Goal: Task Accomplishment & Management: Use online tool/utility

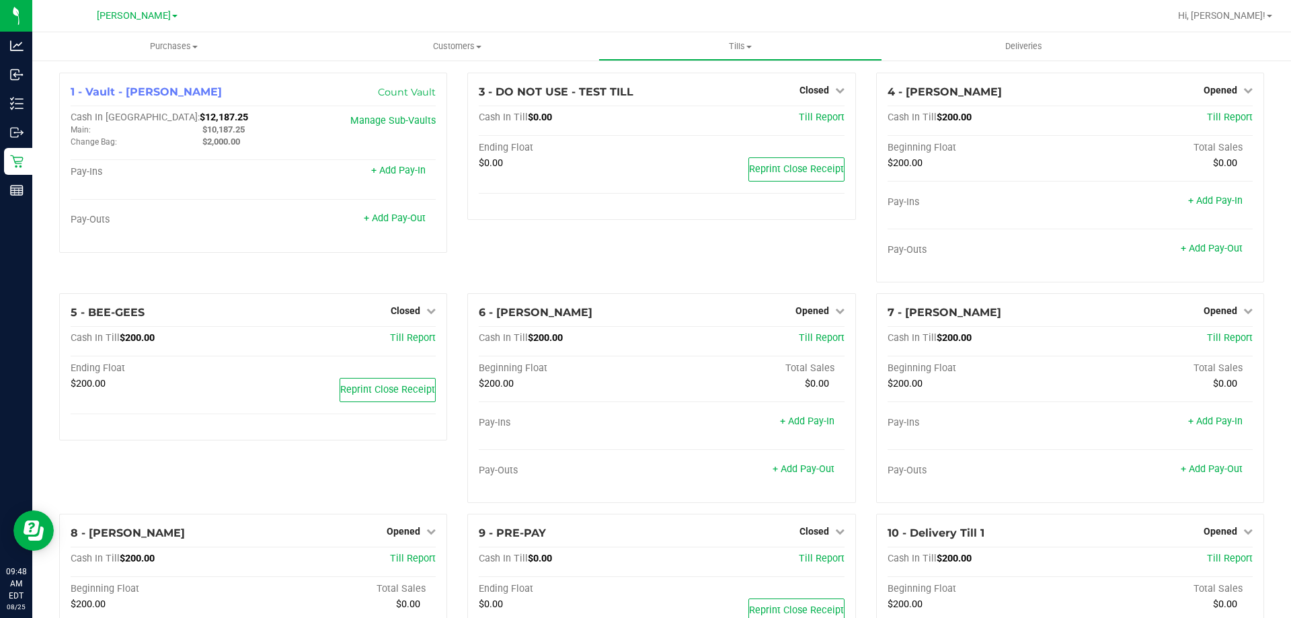
scroll to position [130, 0]
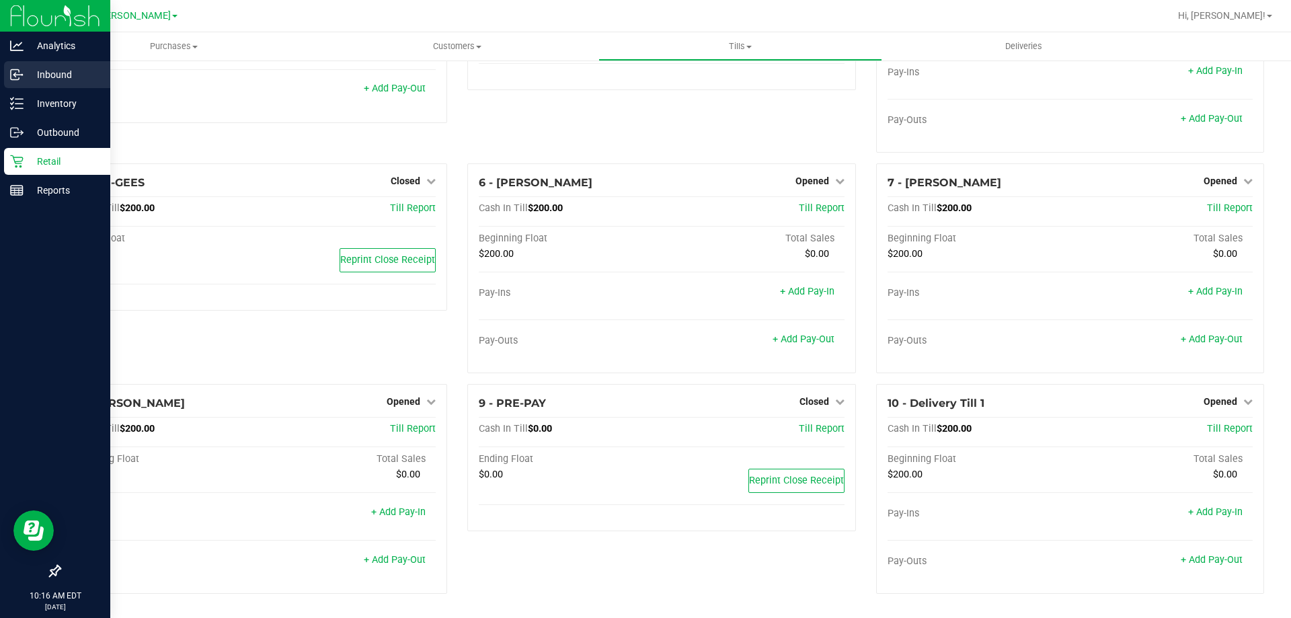
click at [49, 79] on p "Inbound" at bounding box center [64, 75] width 81 height 16
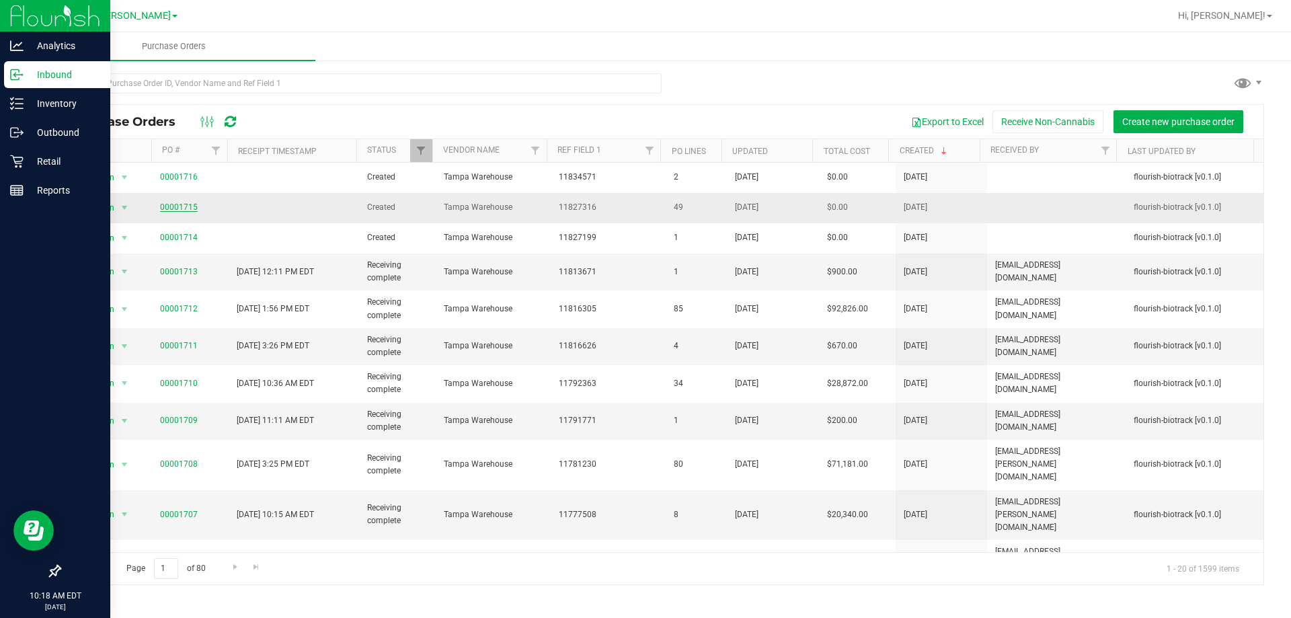
click at [169, 211] on link "00001715" at bounding box center [179, 206] width 38 height 9
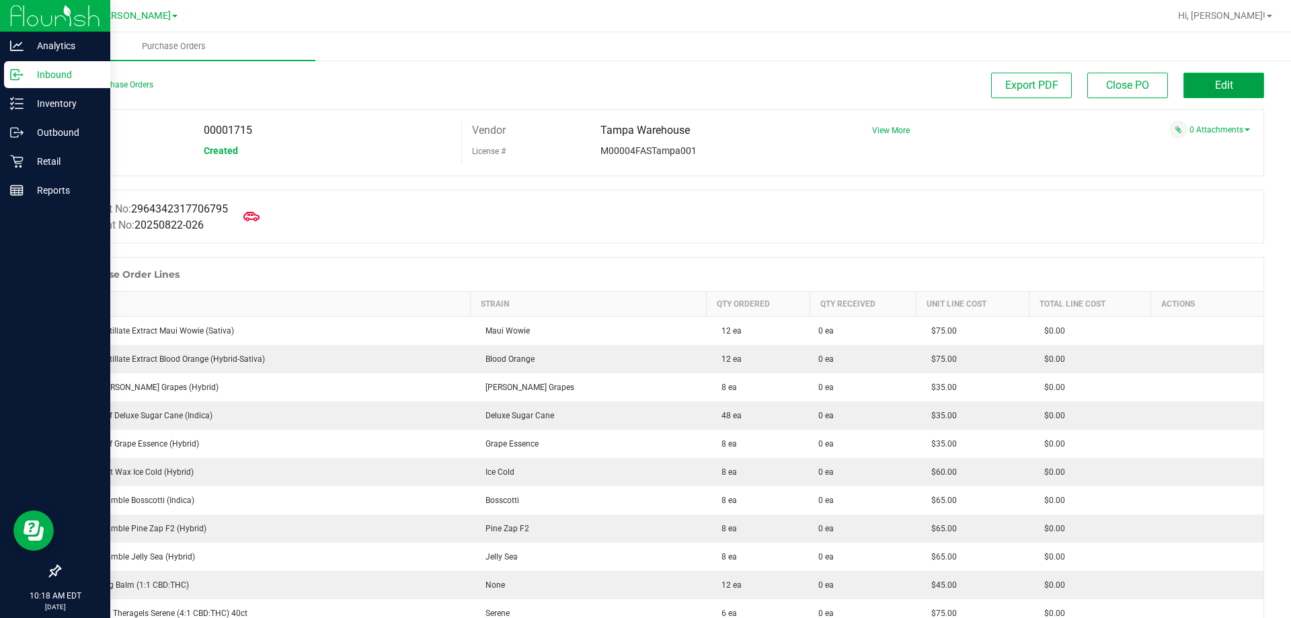
click at [1215, 87] on span "Edit" at bounding box center [1224, 85] width 18 height 13
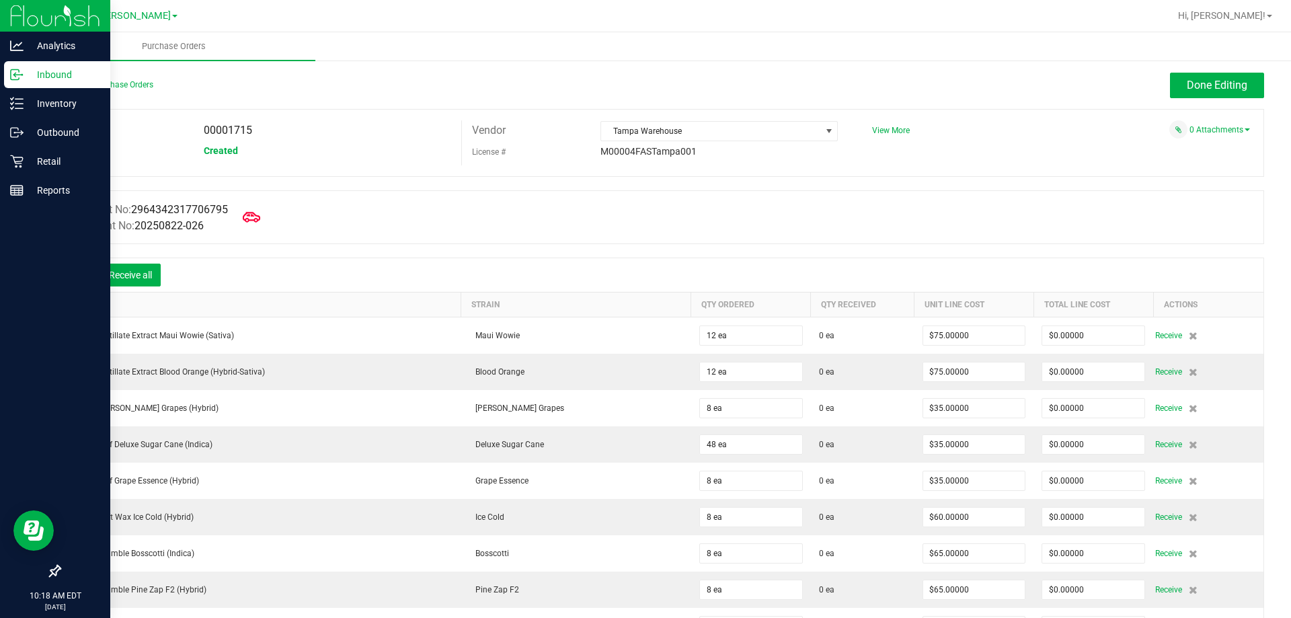
click at [250, 225] on span at bounding box center [252, 217] width 30 height 30
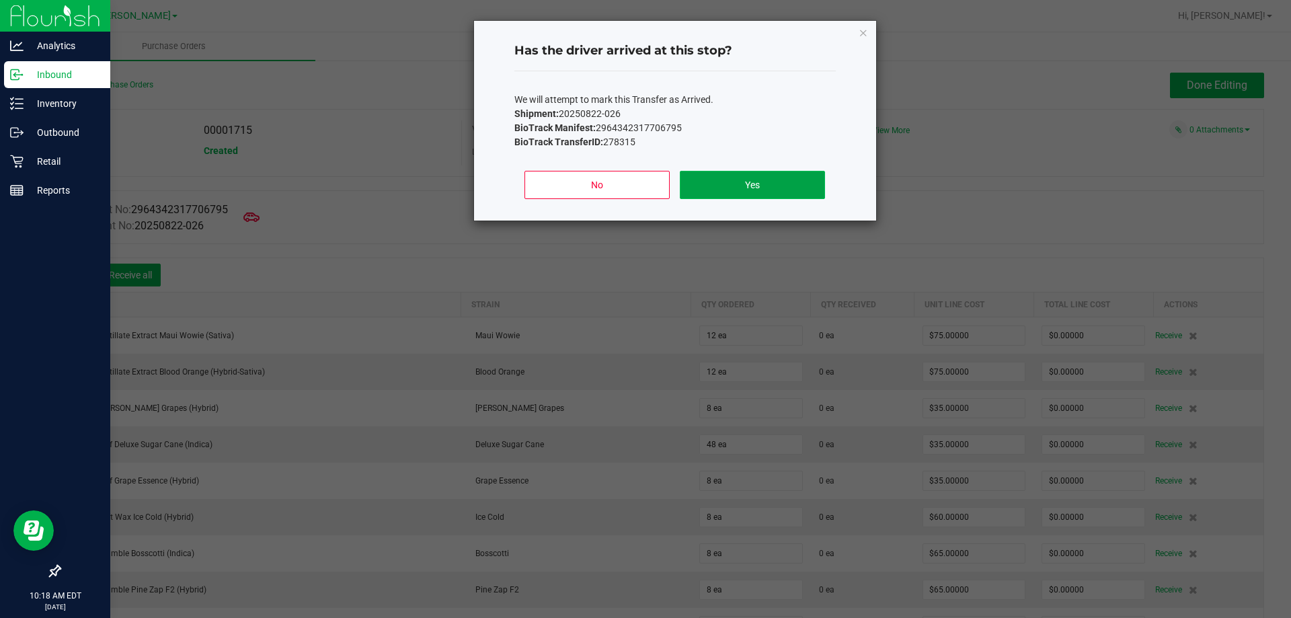
click at [728, 180] on button "Yes" at bounding box center [752, 185] width 145 height 28
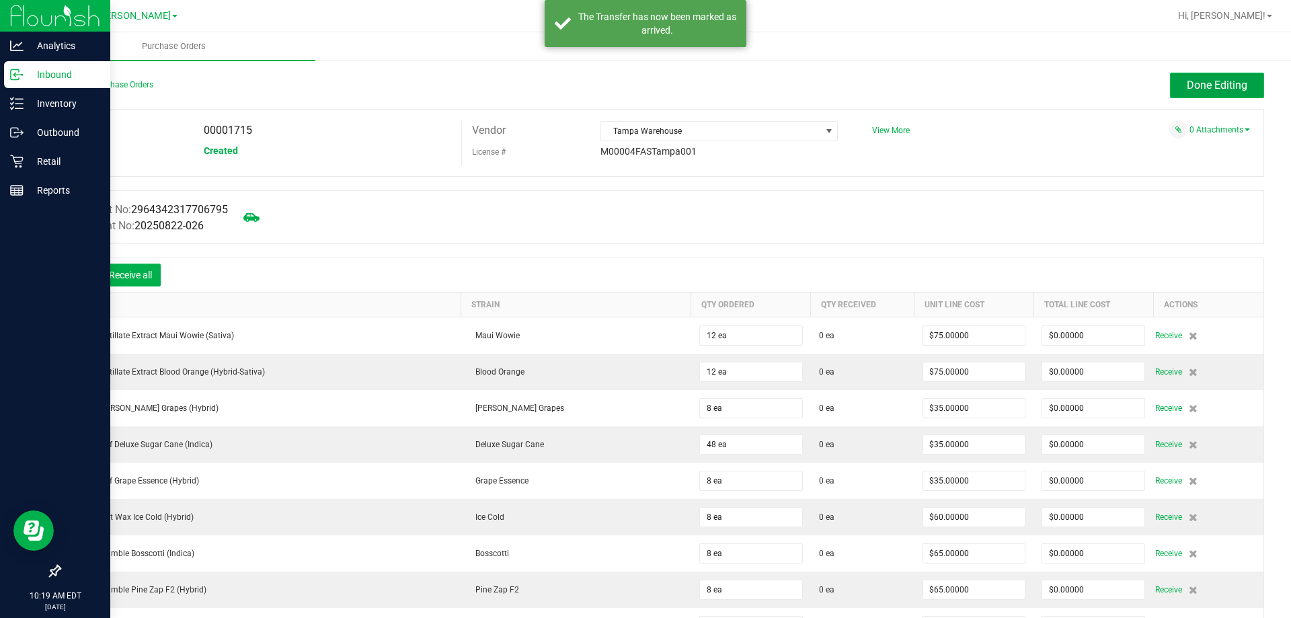
click at [1213, 89] on span "Done Editing" at bounding box center [1217, 85] width 61 height 13
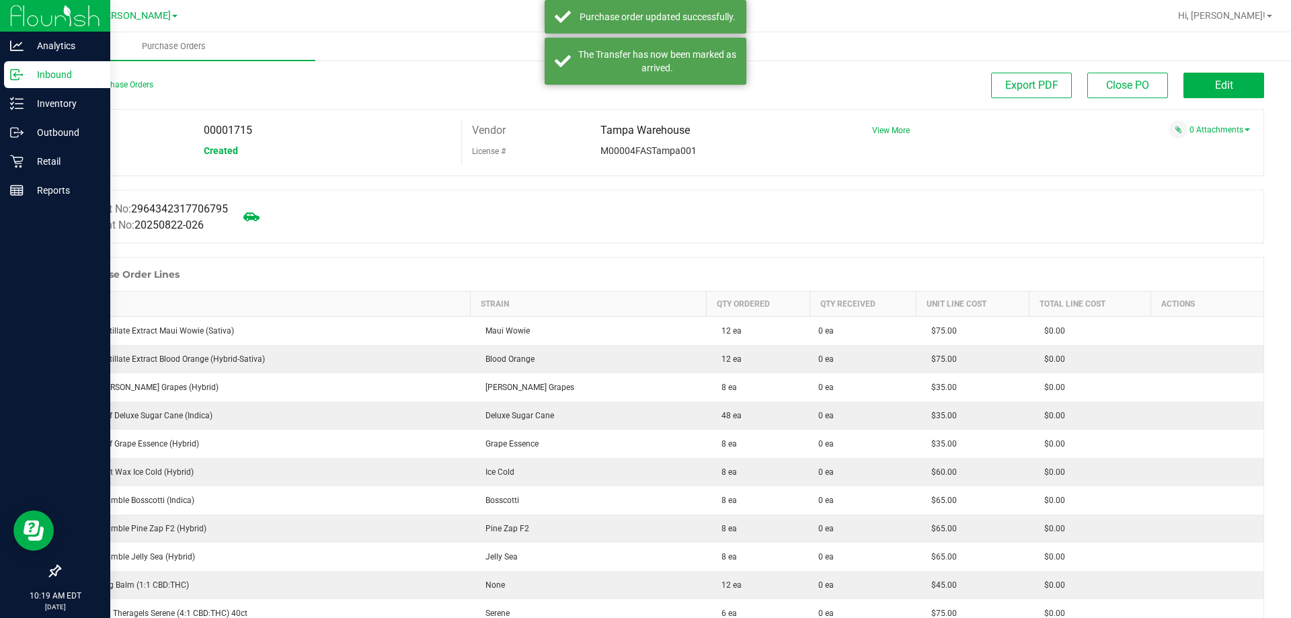
click at [50, 71] on p "Inbound" at bounding box center [64, 75] width 81 height 16
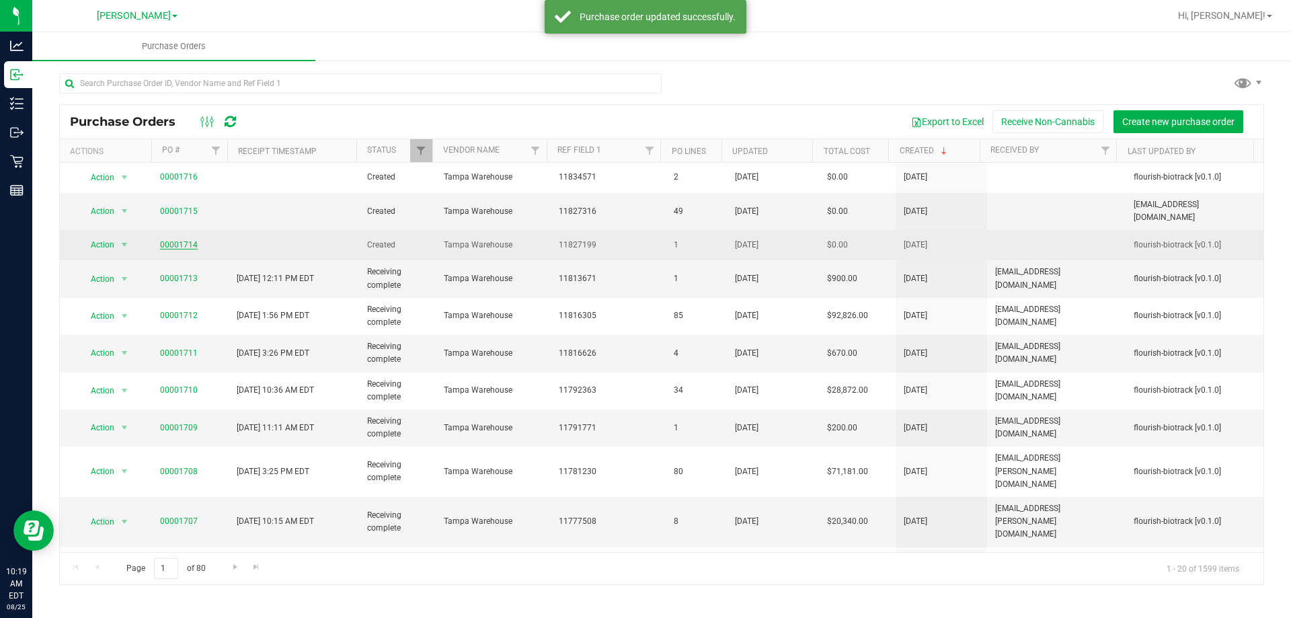
click at [191, 240] on link "00001714" at bounding box center [179, 244] width 38 height 9
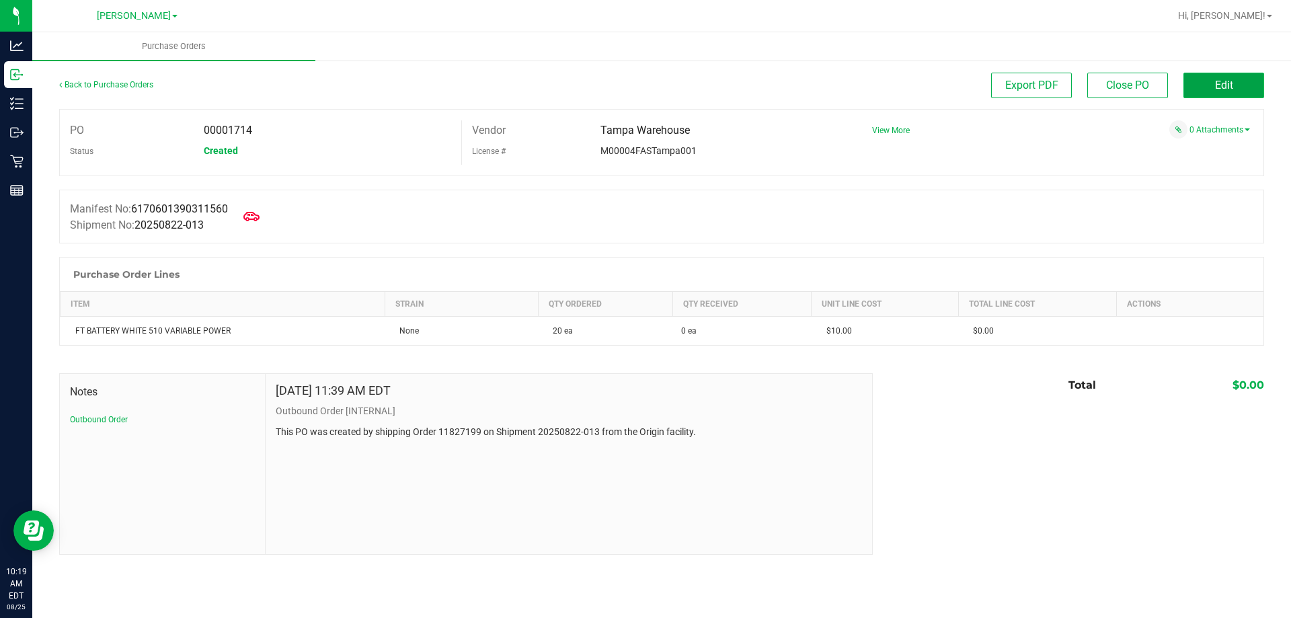
click at [1216, 89] on span "Edit" at bounding box center [1224, 85] width 18 height 13
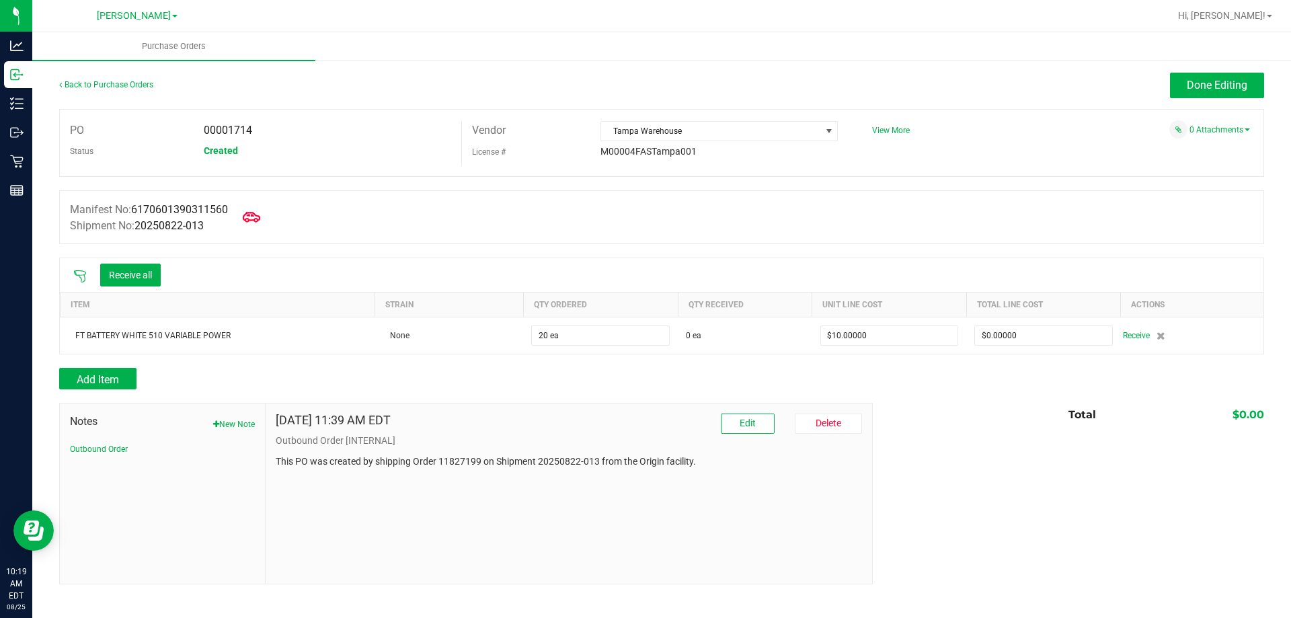
click at [260, 214] on icon at bounding box center [251, 217] width 17 height 17
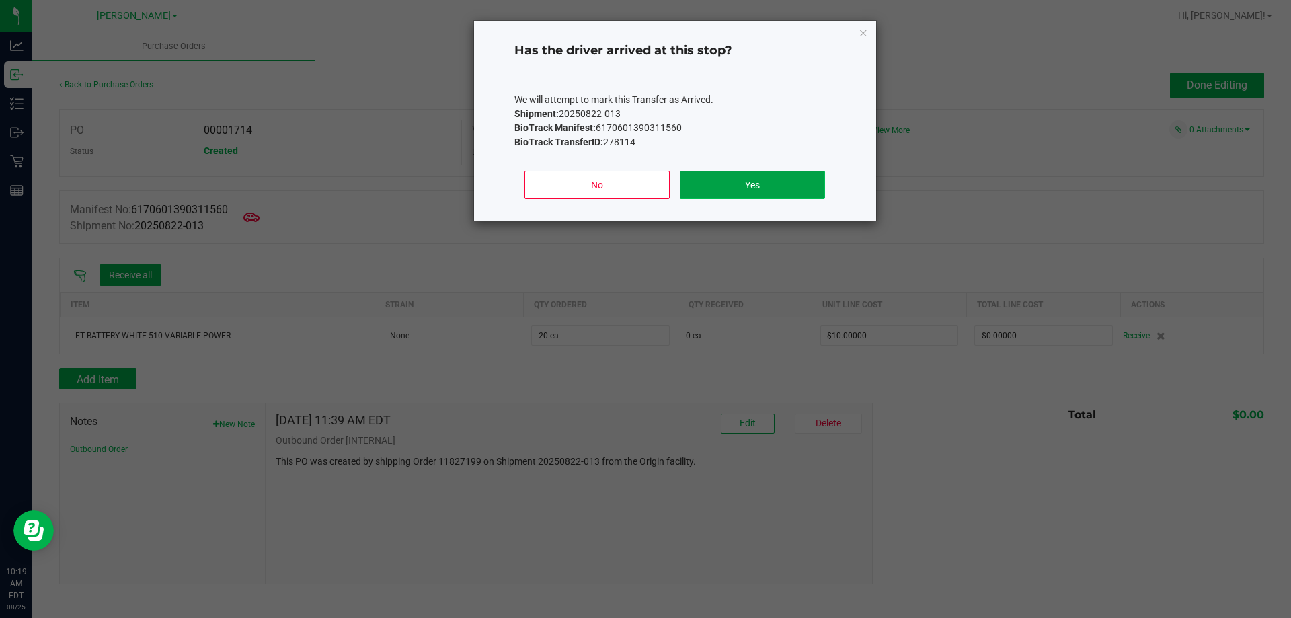
click at [773, 185] on button "Yes" at bounding box center [752, 185] width 145 height 28
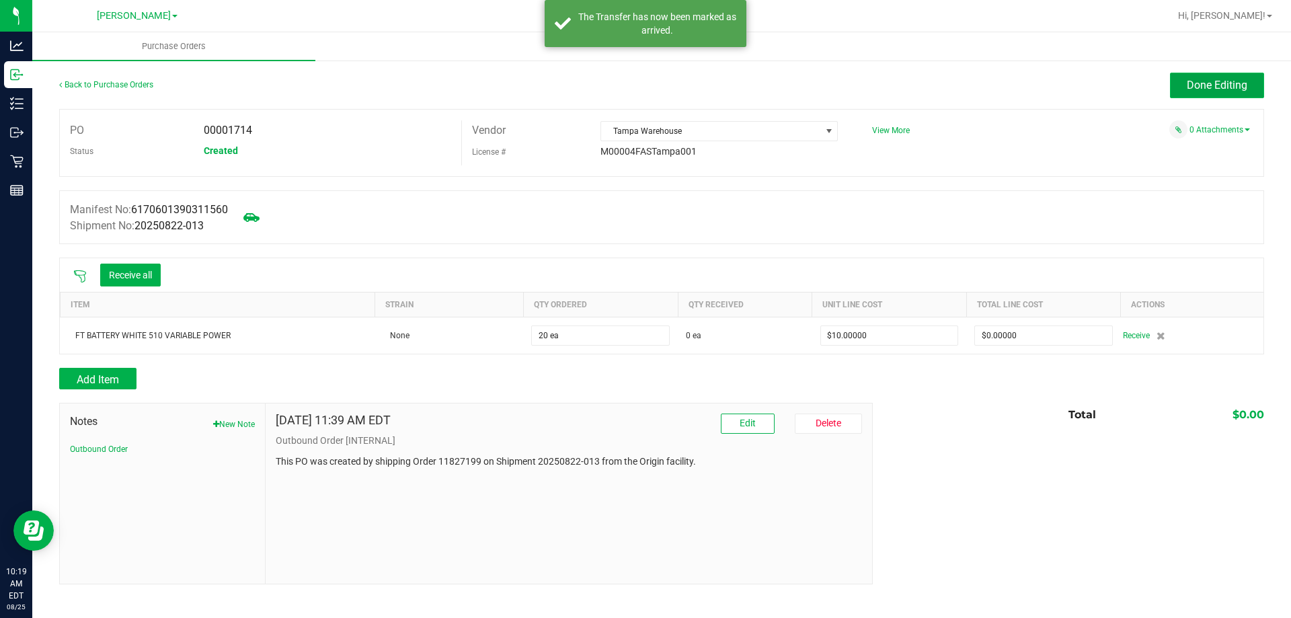
click at [1199, 93] on button "Done Editing" at bounding box center [1217, 86] width 94 height 26
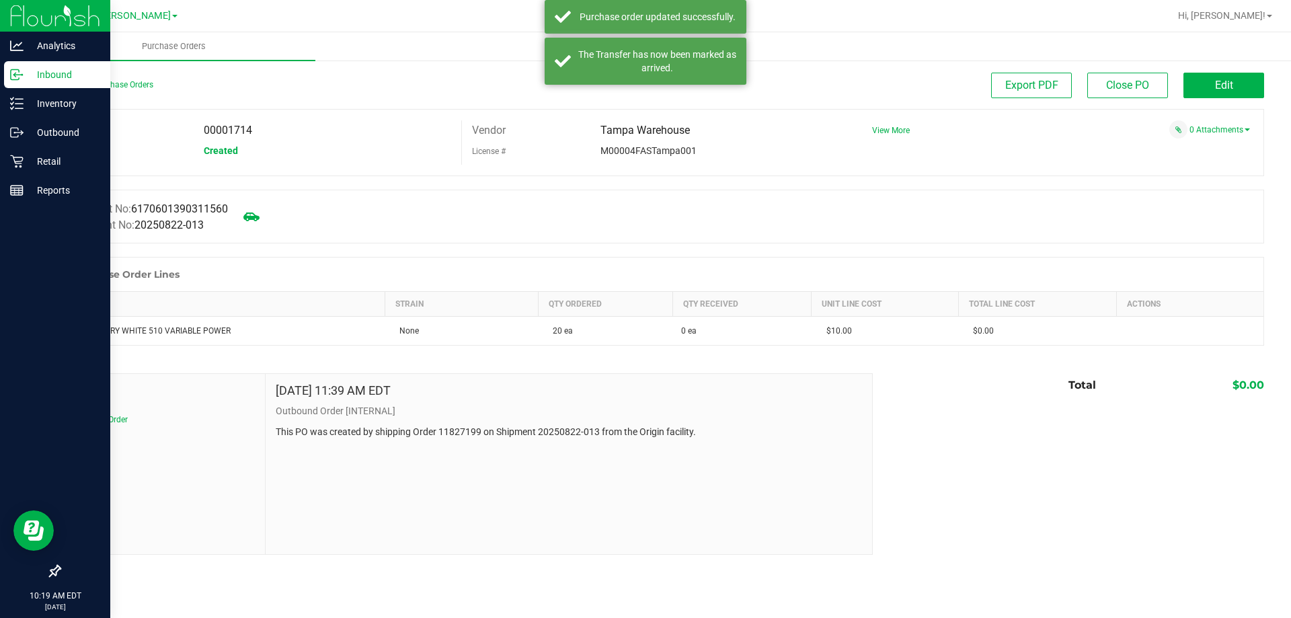
click at [38, 65] on div "Inbound" at bounding box center [57, 74] width 106 height 27
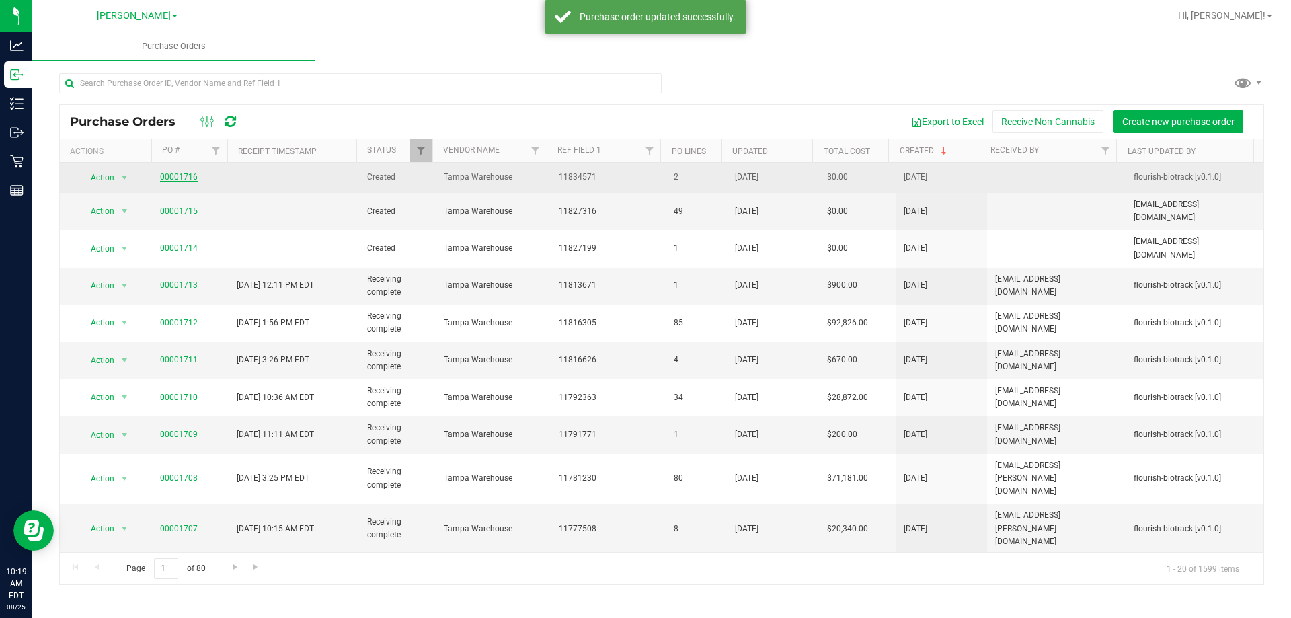
click at [184, 181] on link "00001716" at bounding box center [179, 176] width 38 height 9
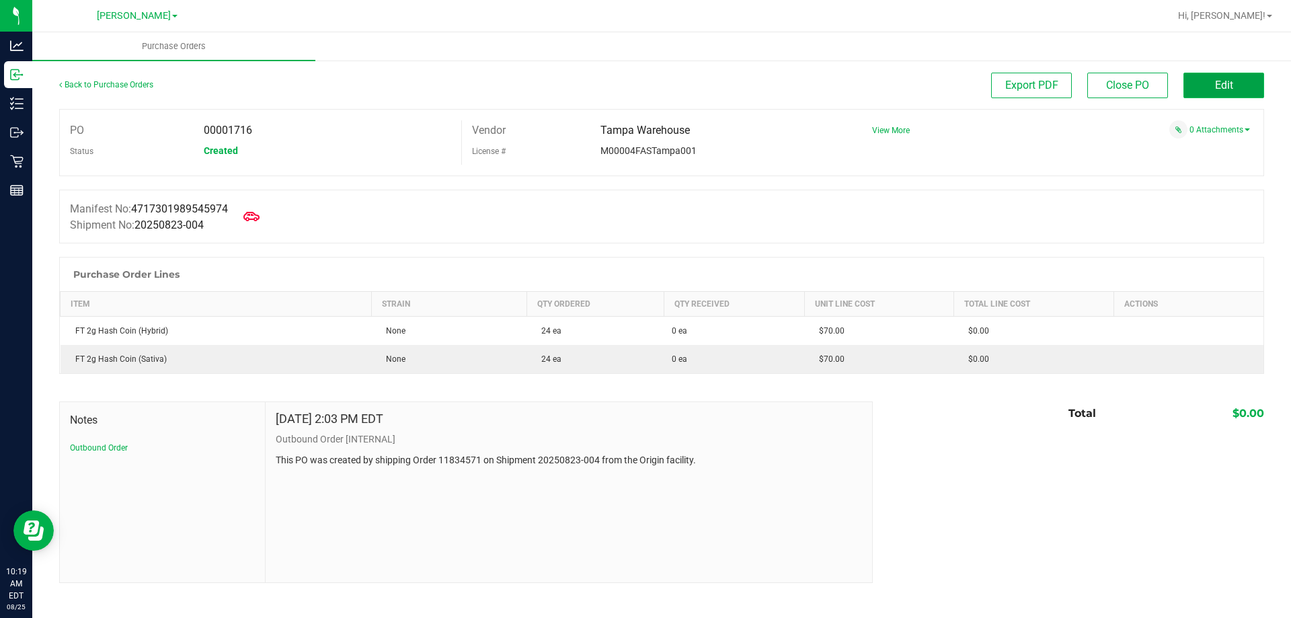
click at [1231, 87] on span "Edit" at bounding box center [1224, 85] width 18 height 13
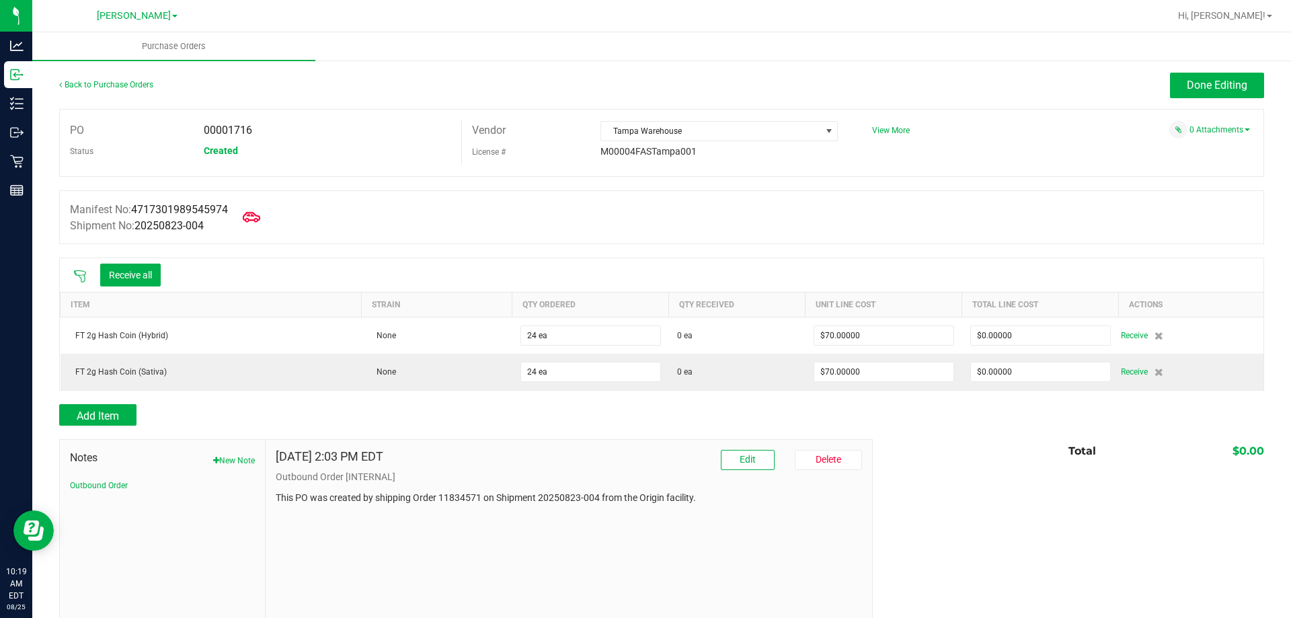
click at [258, 218] on icon at bounding box center [251, 217] width 17 height 17
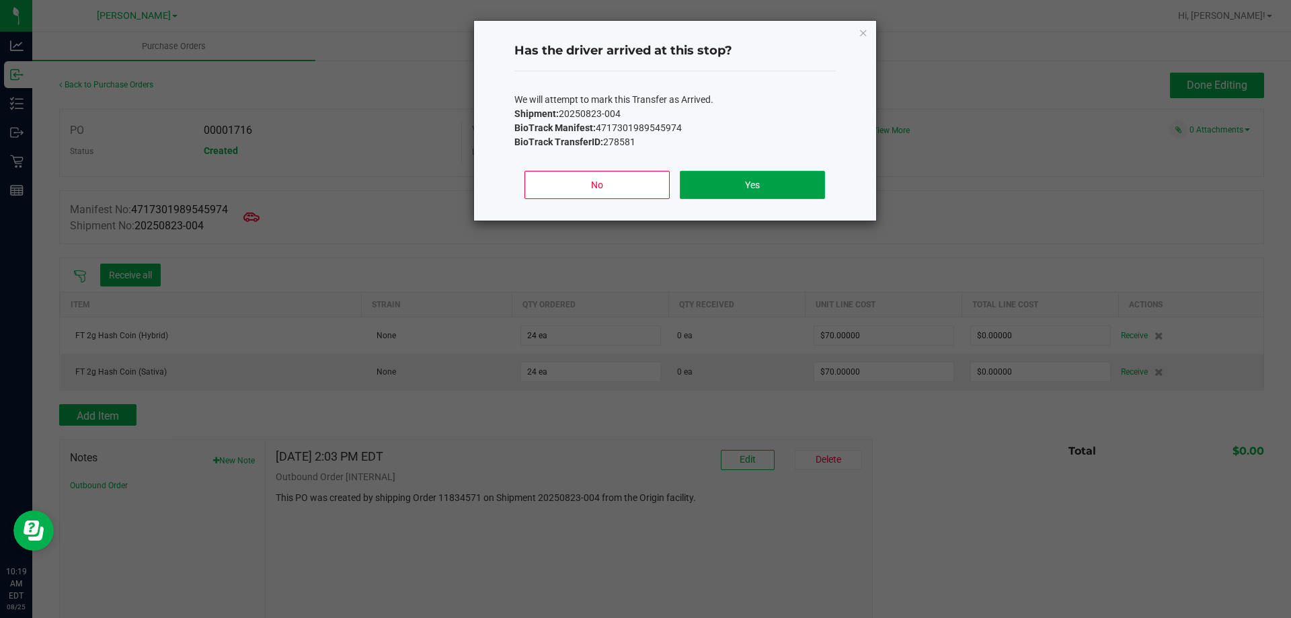
click at [763, 191] on button "Yes" at bounding box center [752, 185] width 145 height 28
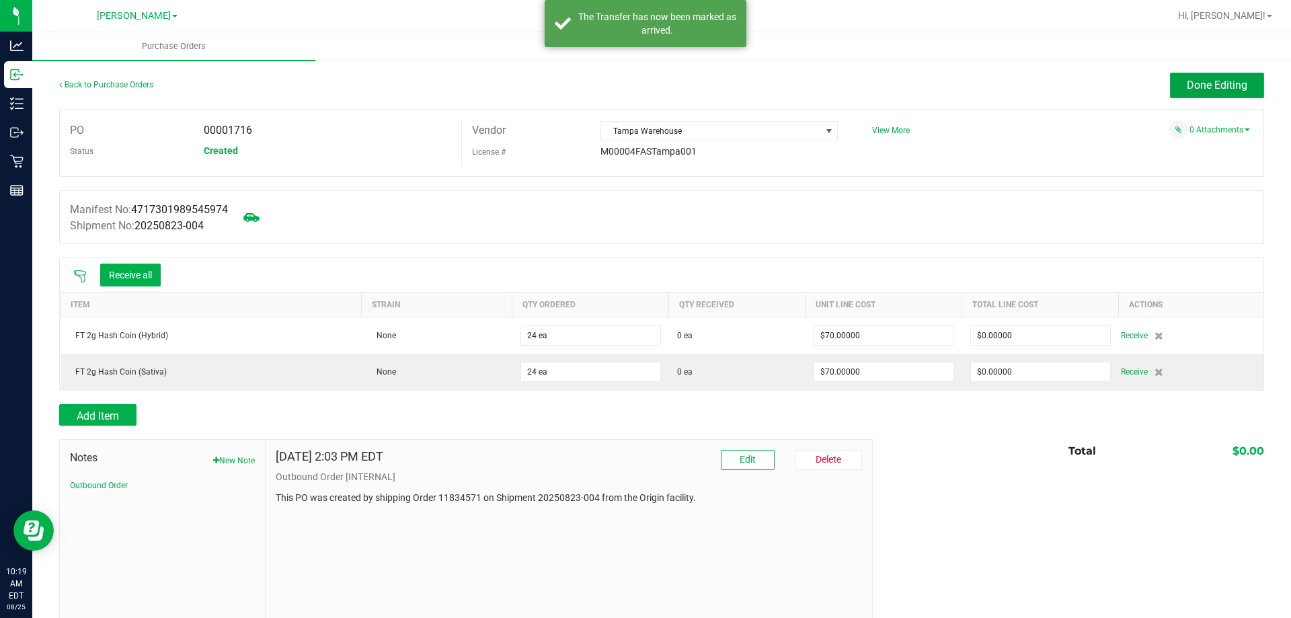
click at [1217, 85] on span "Done Editing" at bounding box center [1217, 85] width 61 height 13
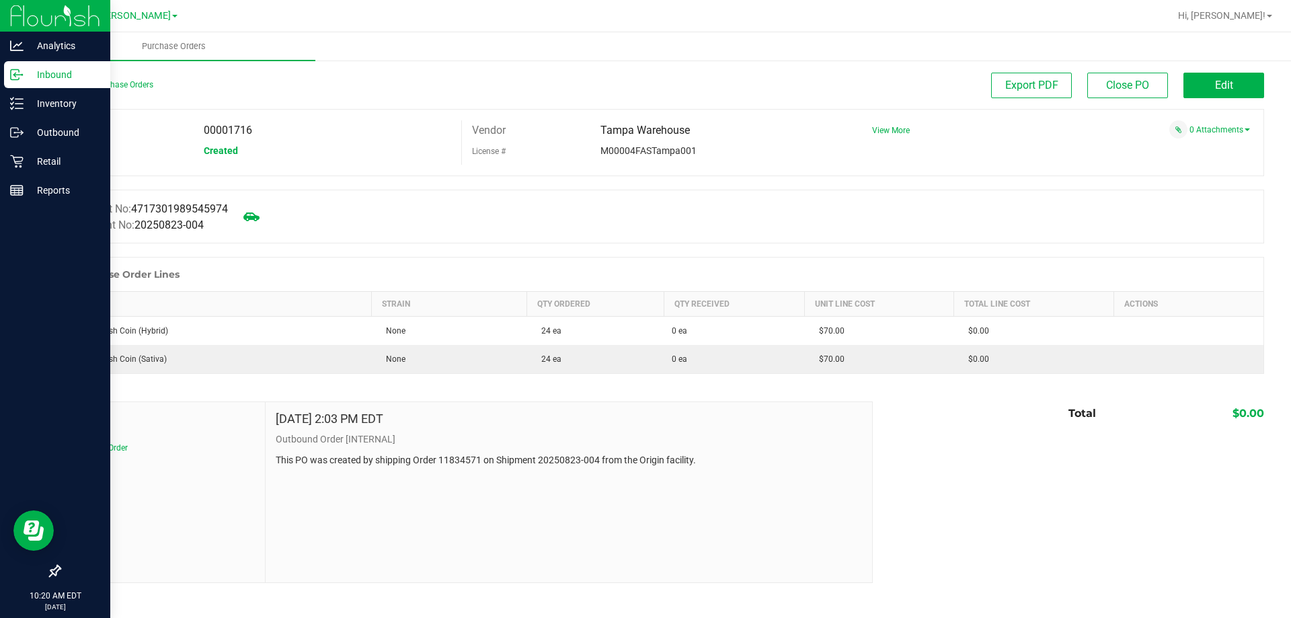
click at [52, 84] on div "Inbound" at bounding box center [57, 74] width 106 height 27
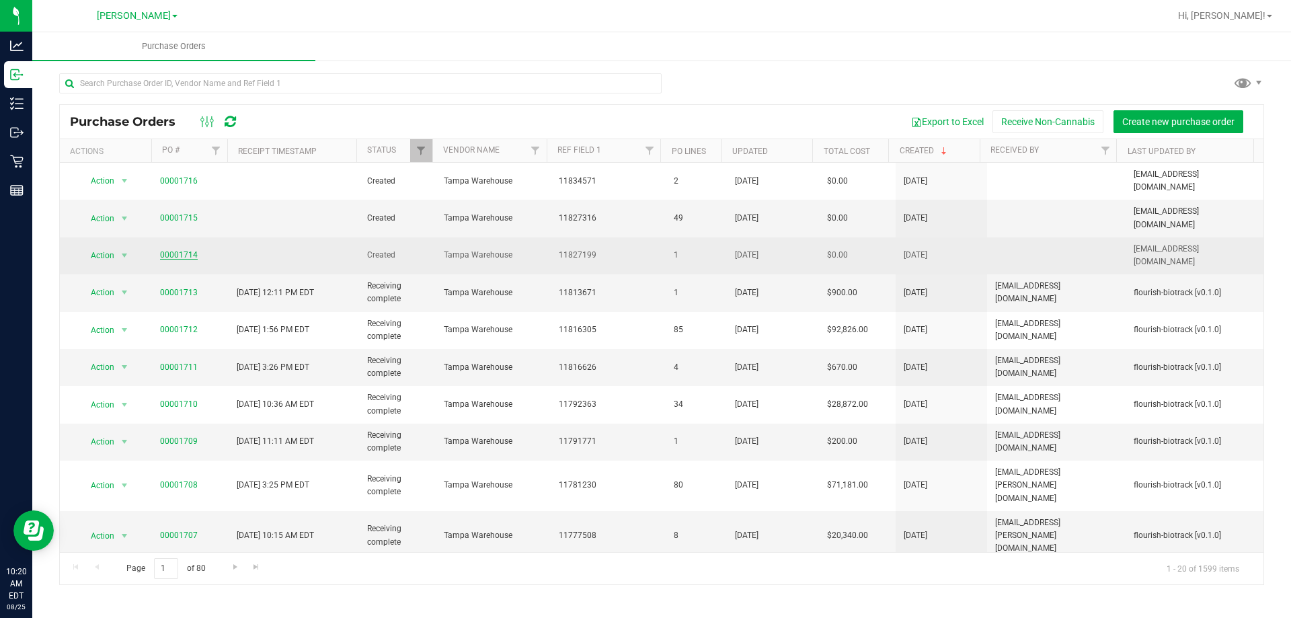
click at [174, 250] on link "00001714" at bounding box center [179, 254] width 38 height 9
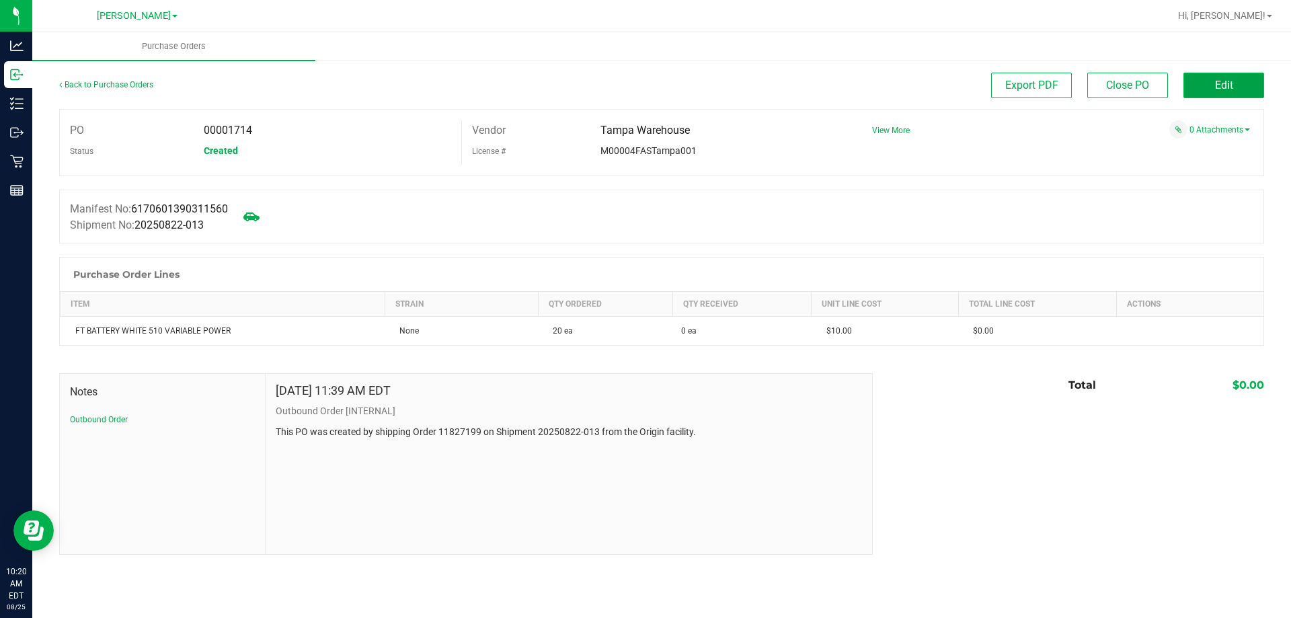
click at [1211, 90] on button "Edit" at bounding box center [1224, 86] width 81 height 26
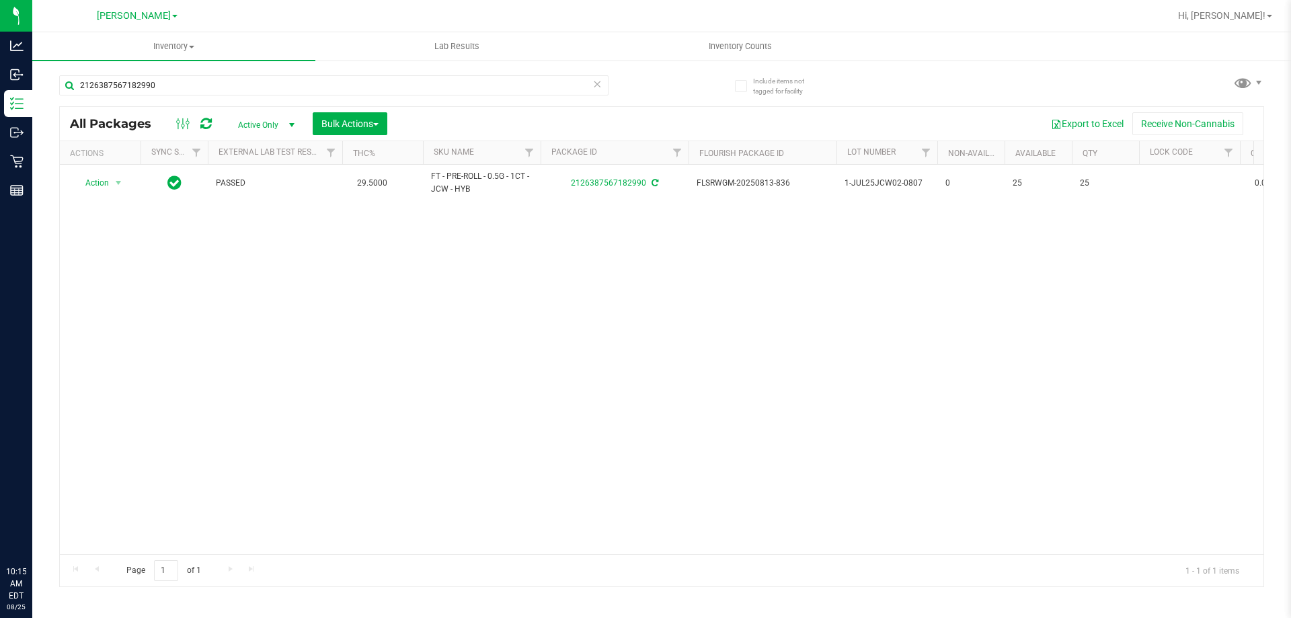
click at [410, 92] on input "2126387567182990" at bounding box center [334, 85] width 550 height 20
type input "9563002639459202"
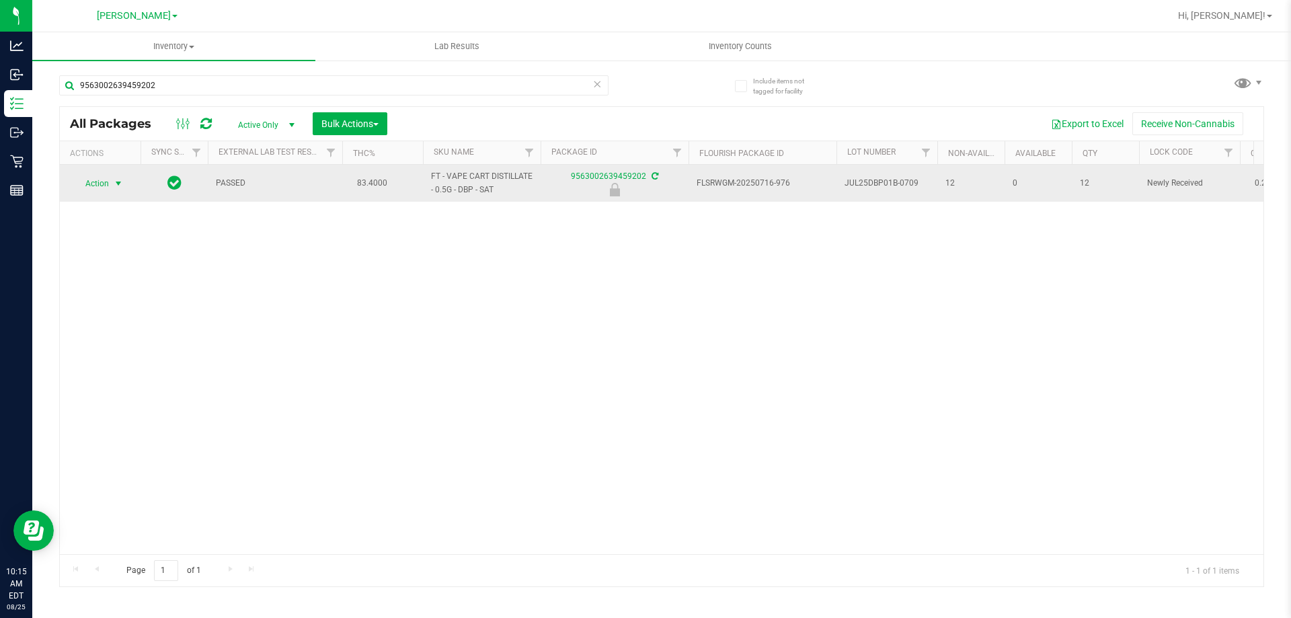
click at [99, 182] on span "Action" at bounding box center [91, 183] width 36 height 19
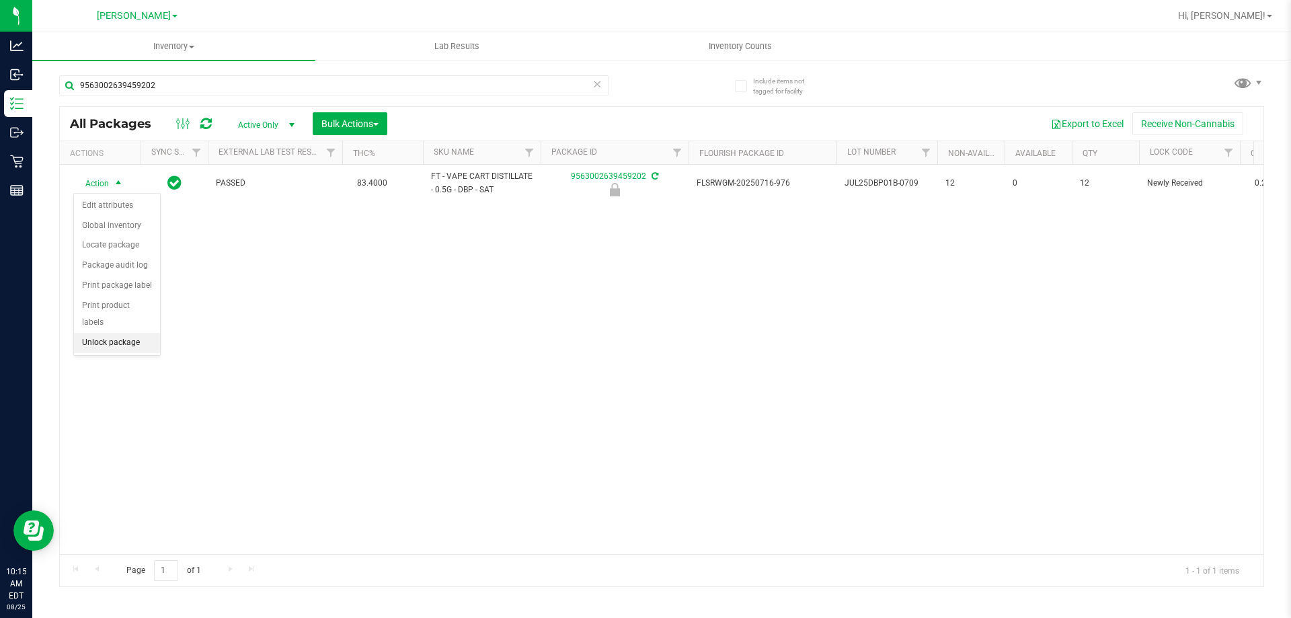
click at [124, 334] on li "Unlock package" at bounding box center [117, 343] width 86 height 20
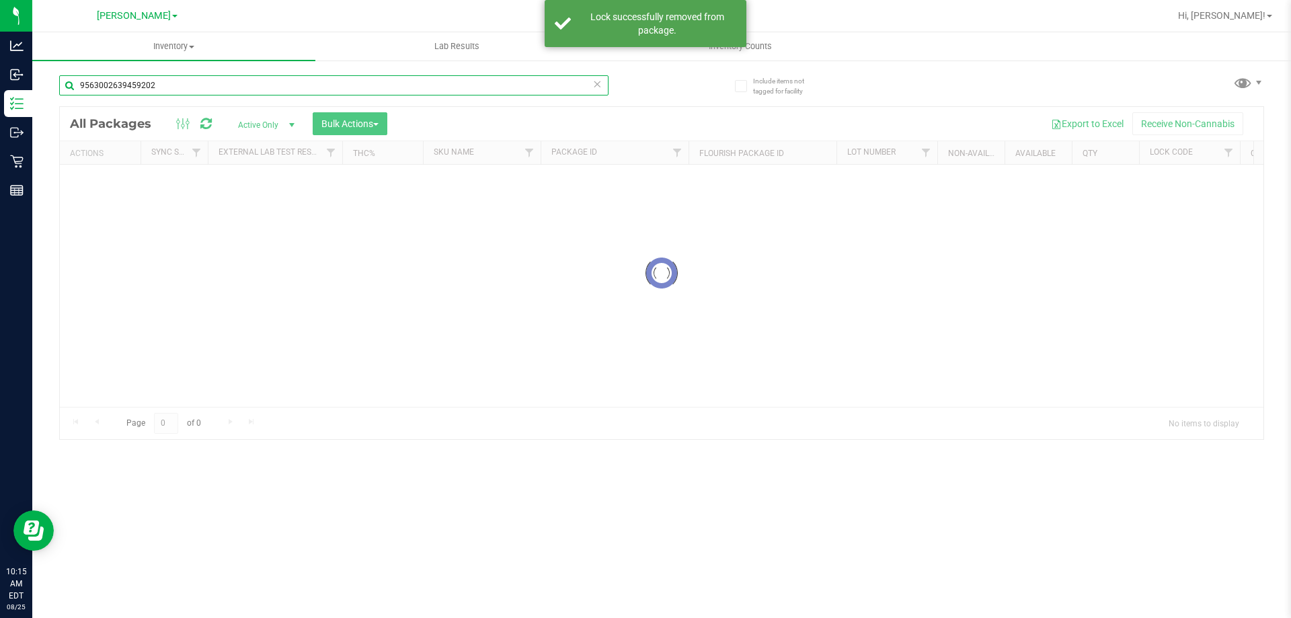
click at [205, 87] on div "Inventory All packages All inventory Waste log Create inventory Lab Results Inv…" at bounding box center [661, 325] width 1259 height 586
click at [205, 87] on input "9563002639459202" at bounding box center [334, 85] width 550 height 20
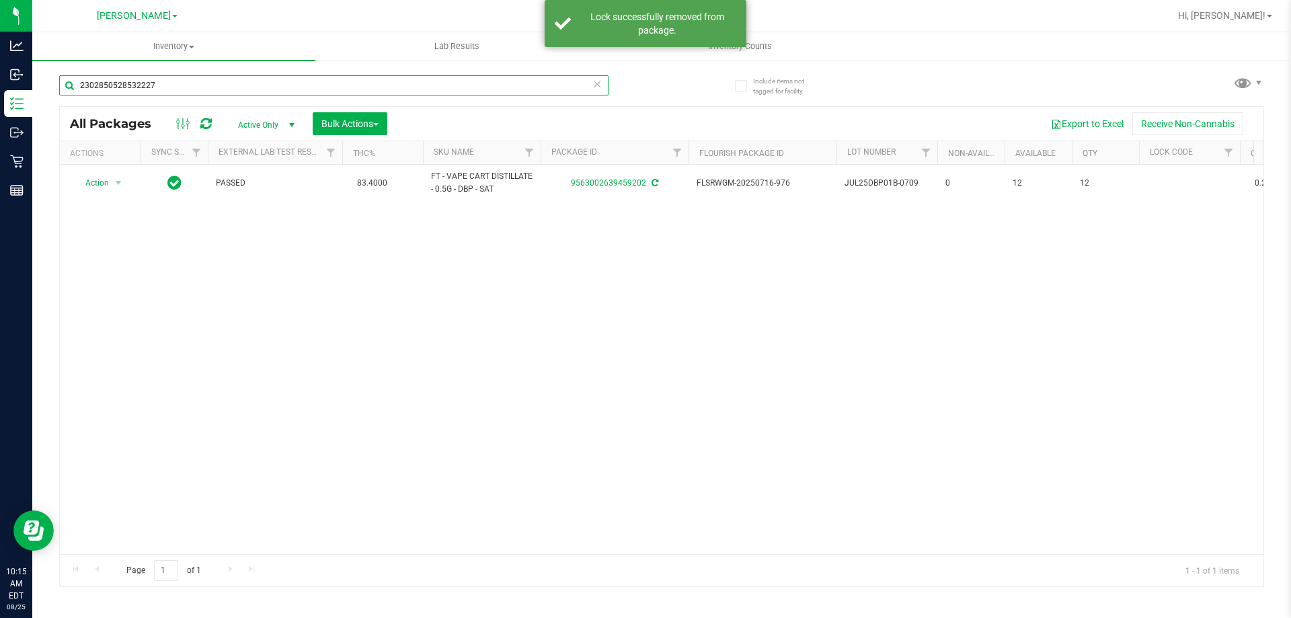
type input "2302850528532227"
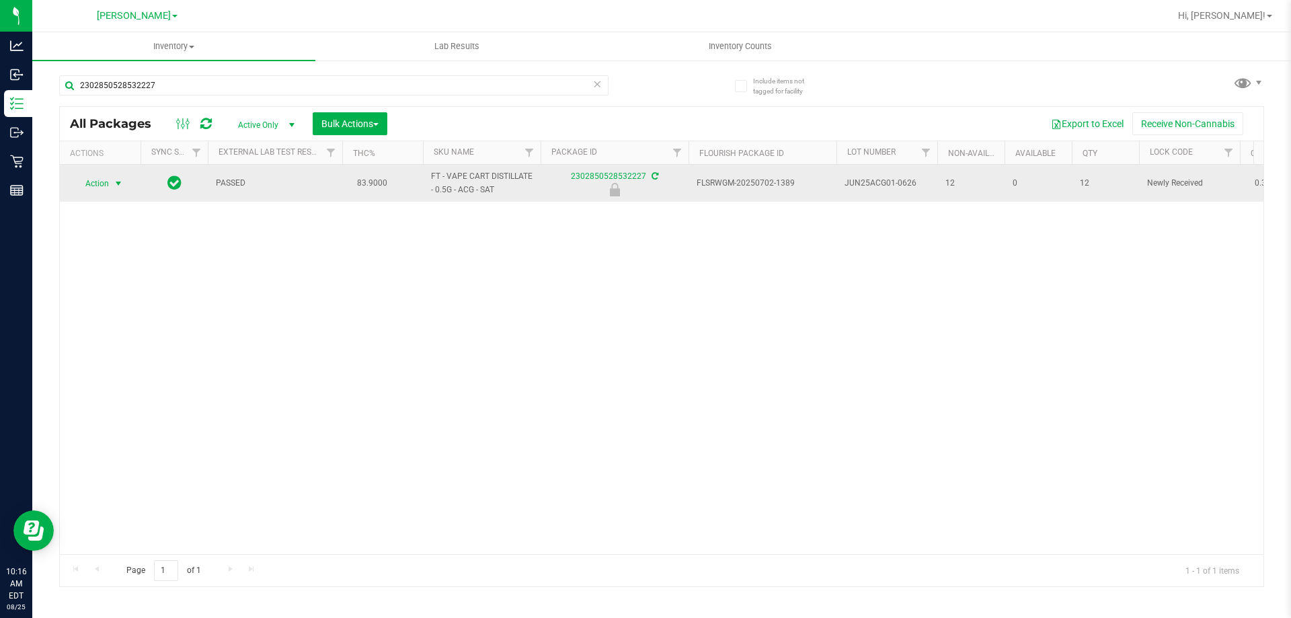
click at [105, 177] on span "Action" at bounding box center [91, 183] width 36 height 19
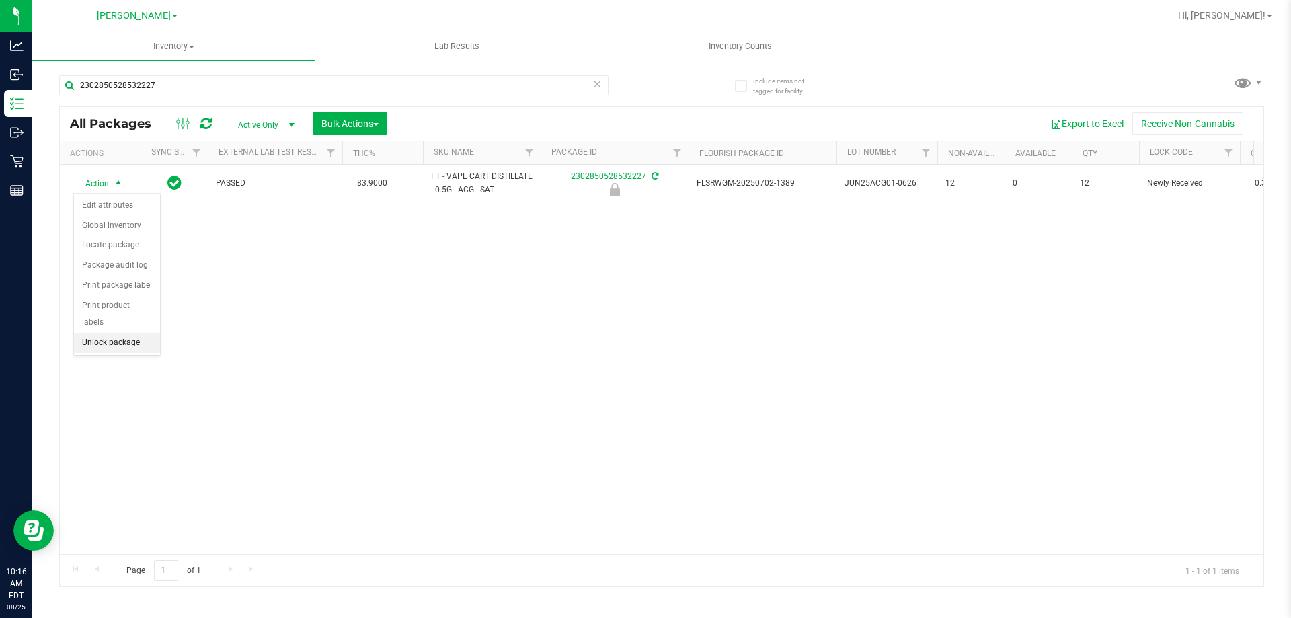
click at [128, 333] on li "Unlock package" at bounding box center [117, 343] width 86 height 20
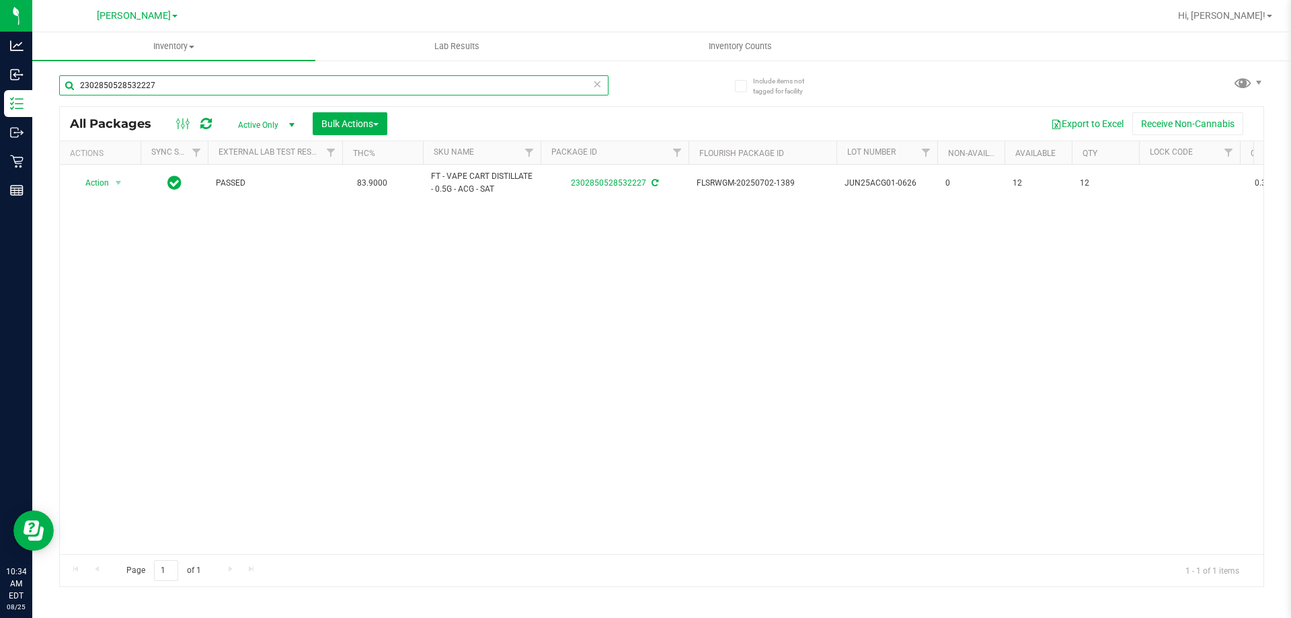
click at [389, 89] on input "2302850528532227" at bounding box center [334, 85] width 550 height 20
type input "4328161758858394"
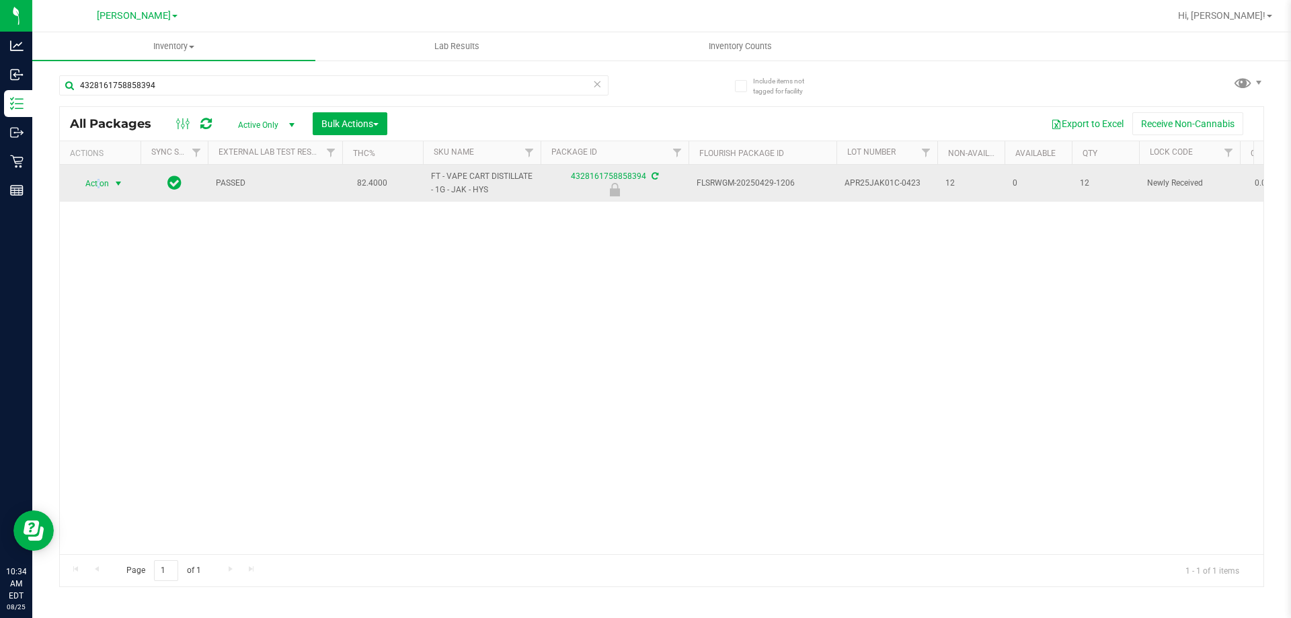
click at [98, 181] on span "Action" at bounding box center [91, 183] width 36 height 19
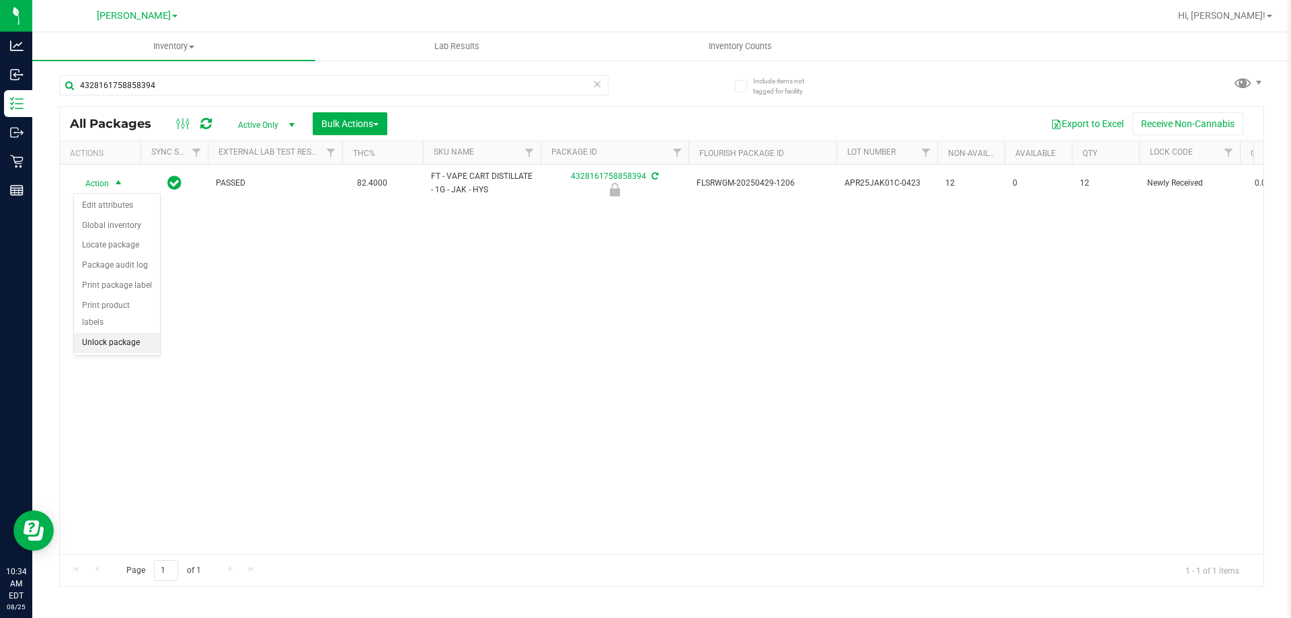
click at [106, 333] on li "Unlock package" at bounding box center [117, 343] width 86 height 20
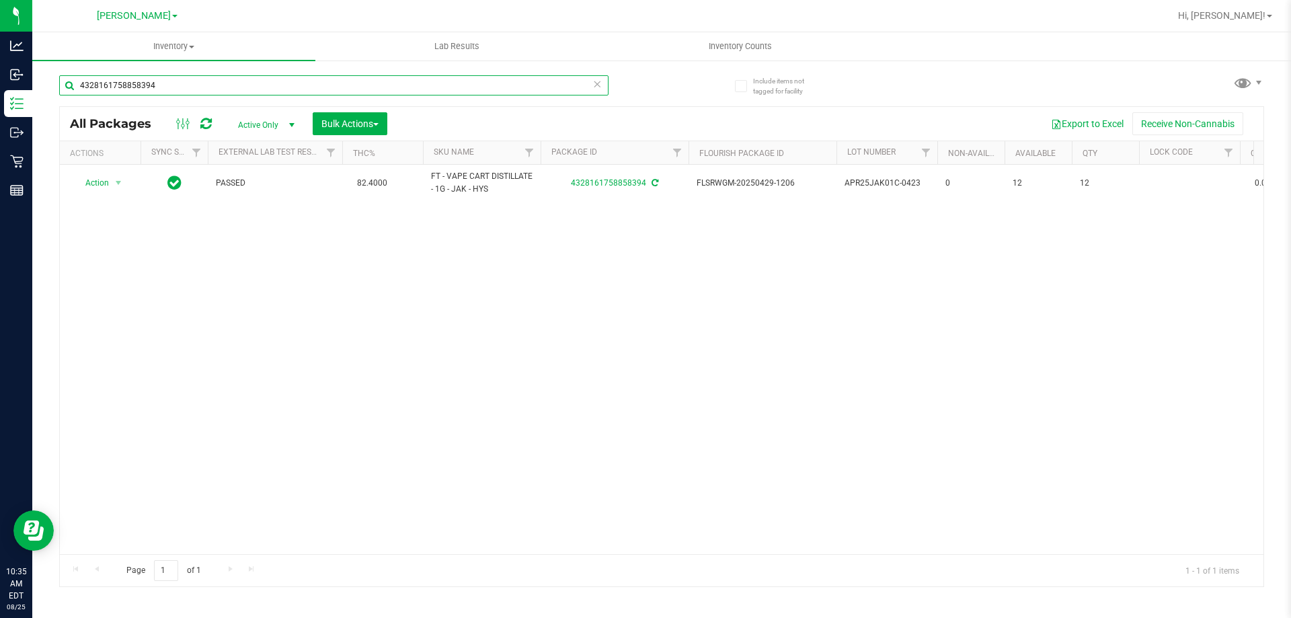
click at [391, 80] on input "4328161758858394" at bounding box center [334, 85] width 550 height 20
type input "6829433351974556"
click at [103, 186] on span "Action" at bounding box center [91, 183] width 36 height 19
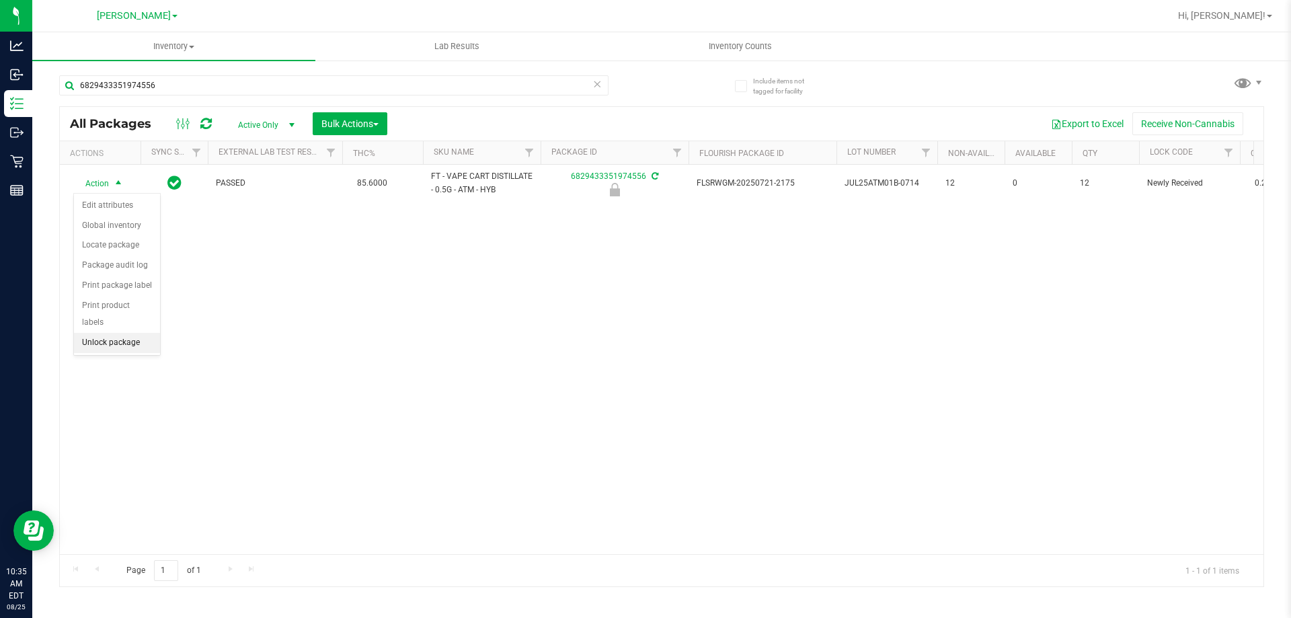
click at [128, 333] on li "Unlock package" at bounding box center [117, 343] width 86 height 20
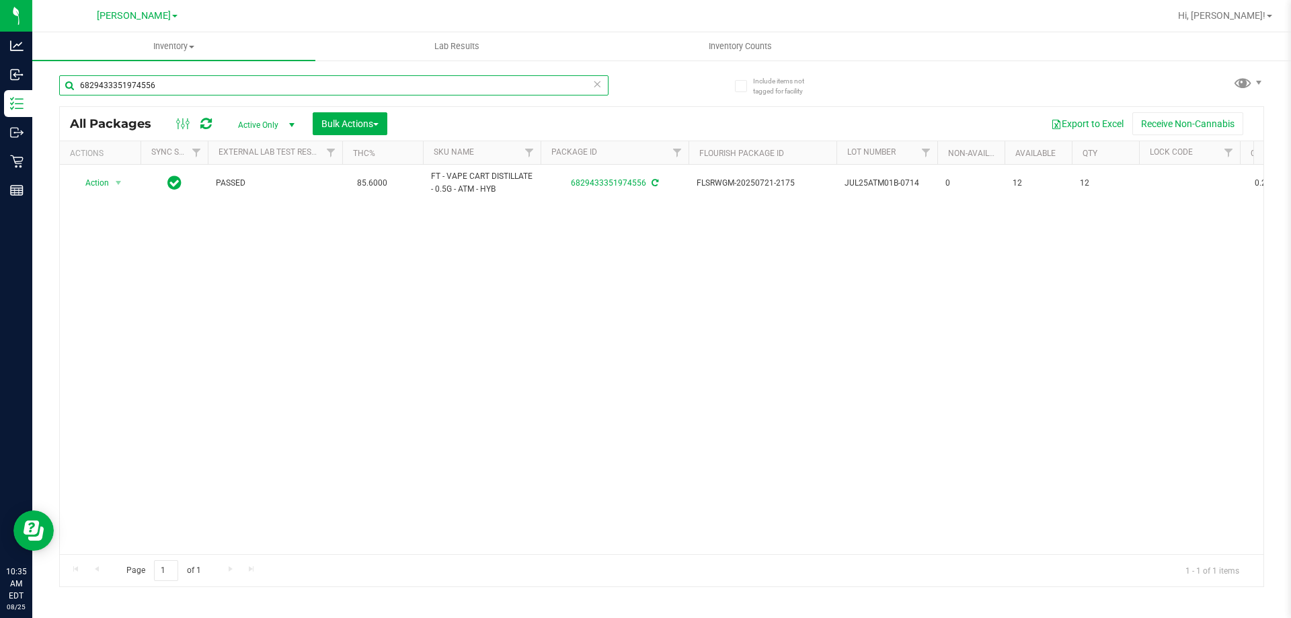
click at [196, 93] on input "6829433351974556" at bounding box center [334, 85] width 550 height 20
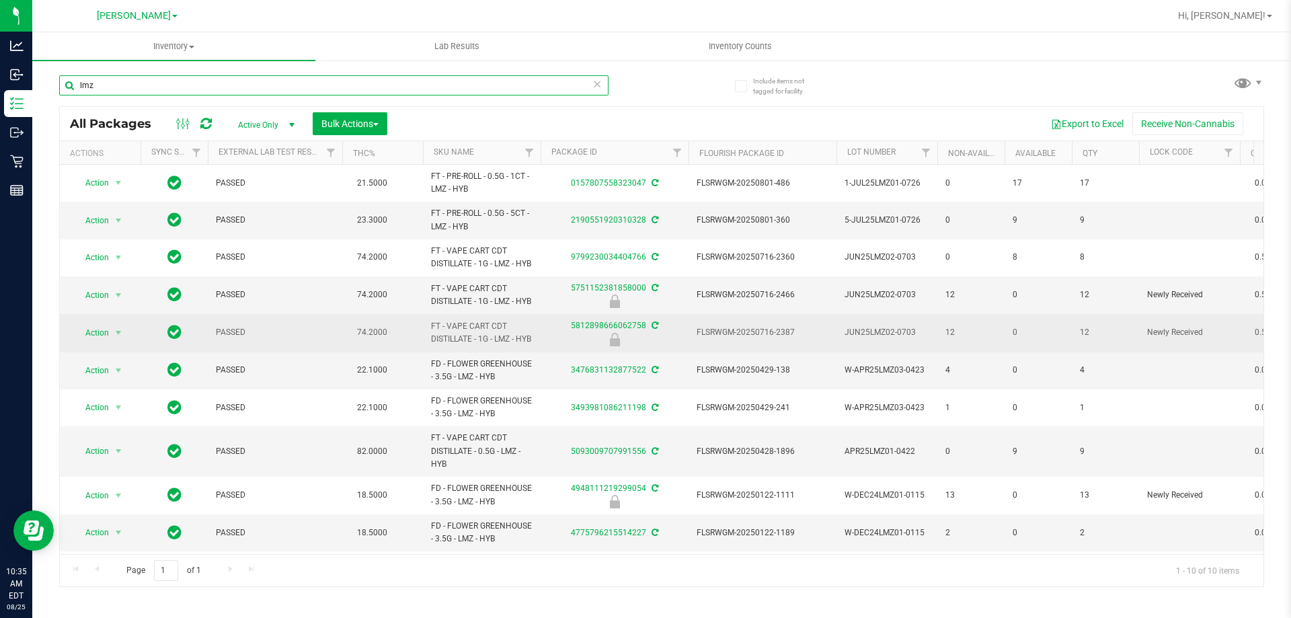
scroll to position [45, 0]
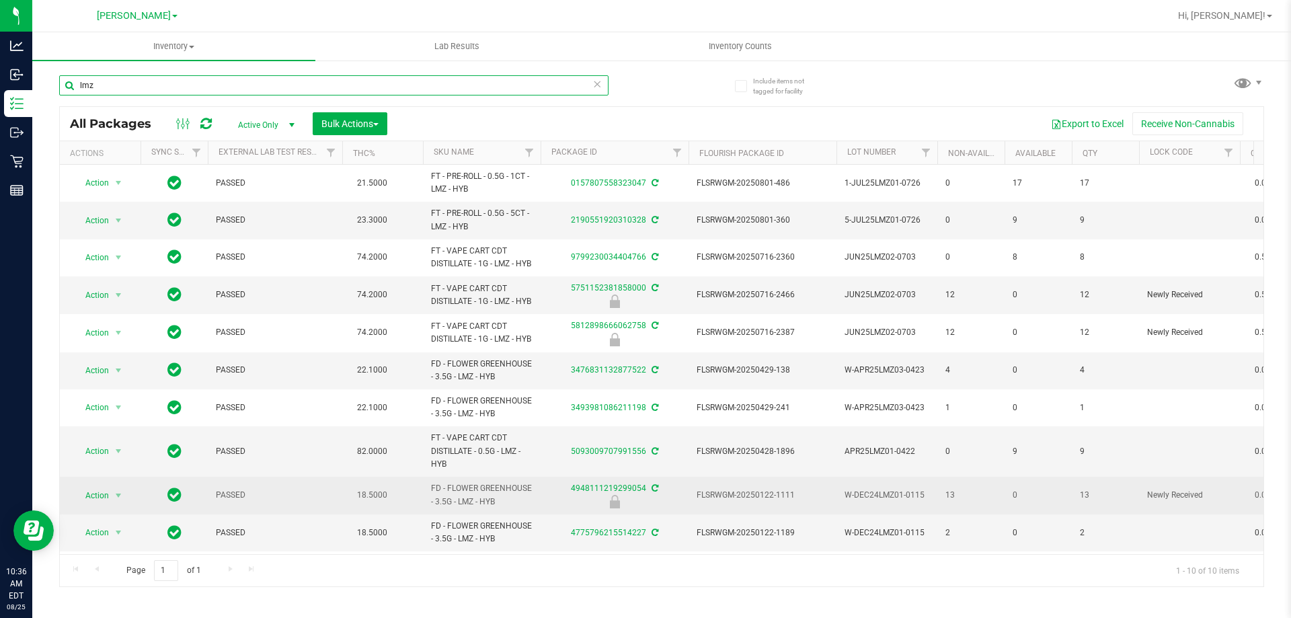
type input "lmz"
click at [71, 488] on div "Action Action Edit attributes Global inventory Locate package Package audit log…" at bounding box center [100, 495] width 65 height 19
click at [94, 486] on span "Action" at bounding box center [91, 495] width 36 height 19
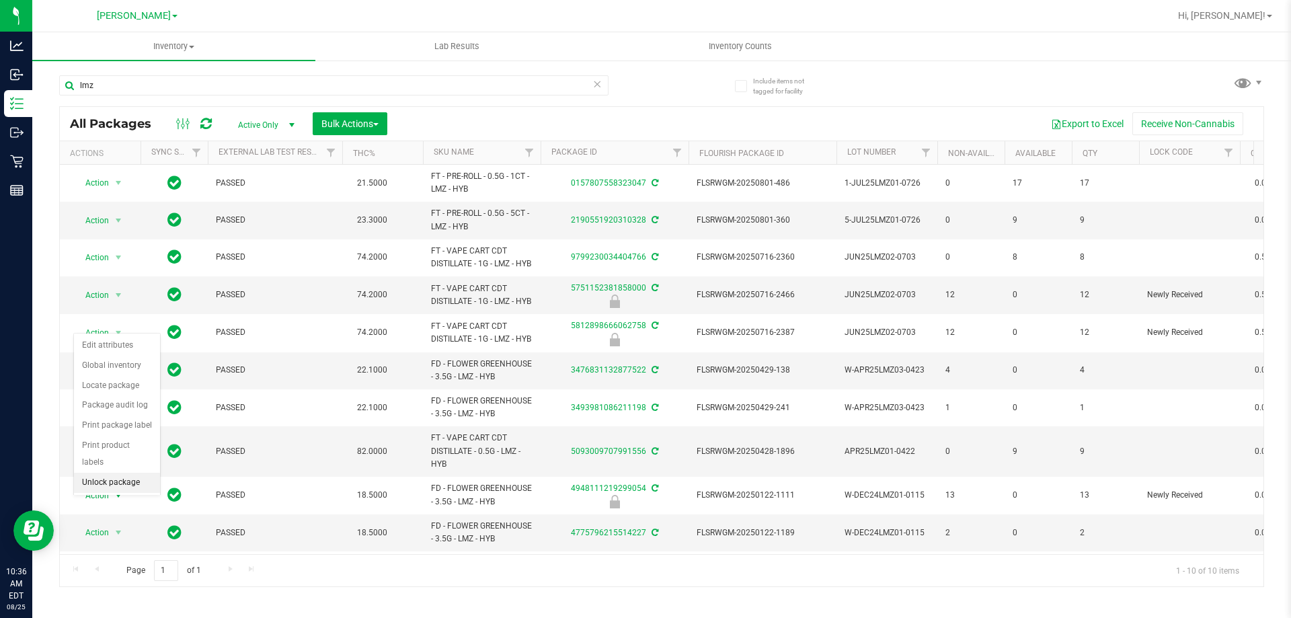
click at [98, 473] on li "Unlock package" at bounding box center [117, 483] width 86 height 20
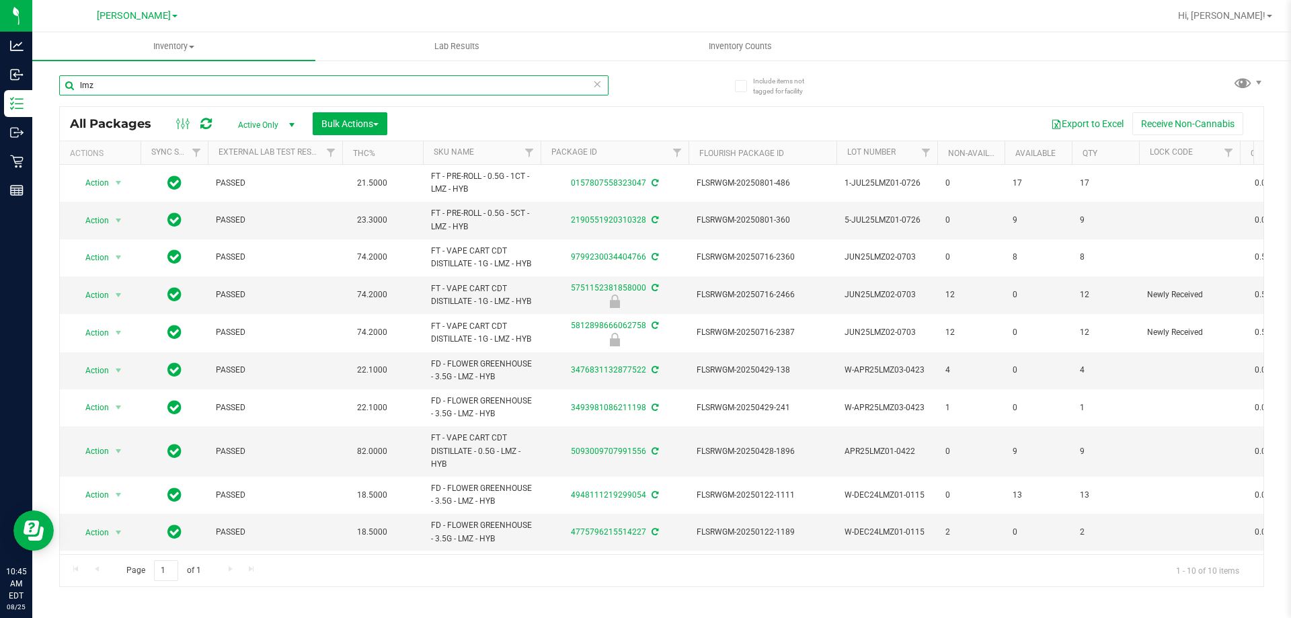
click at [185, 89] on input "lmz" at bounding box center [334, 85] width 550 height 20
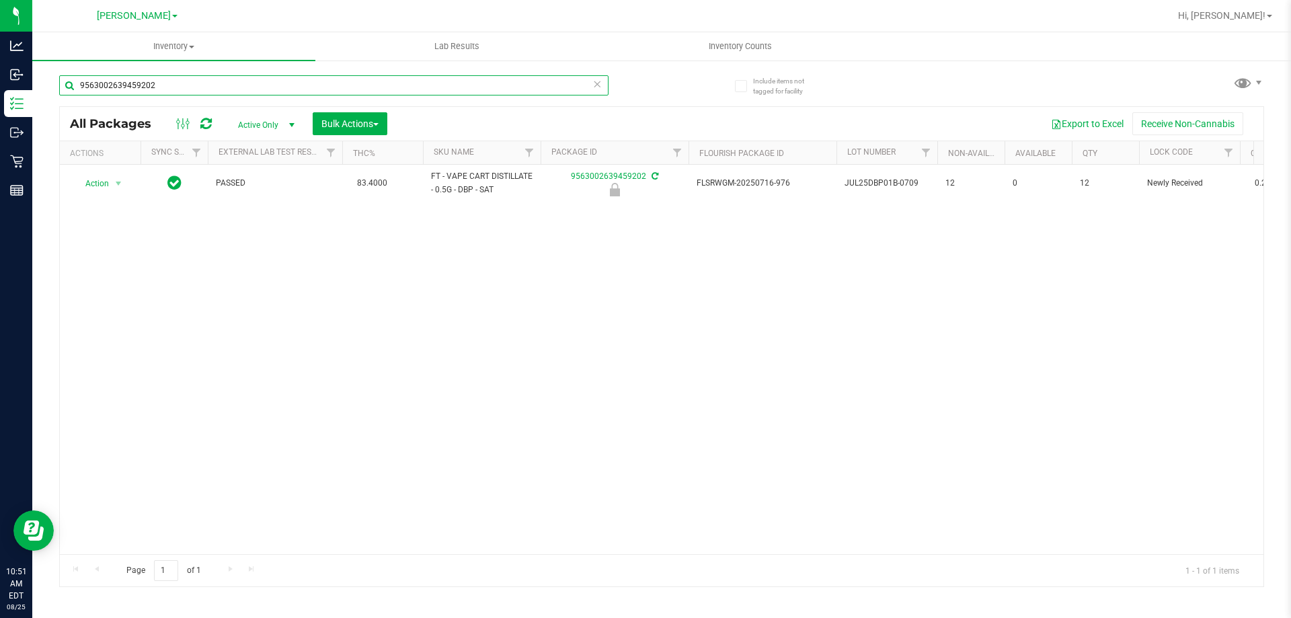
click at [387, 94] on input "9563002639459202" at bounding box center [334, 85] width 550 height 20
type input "8211084173631973"
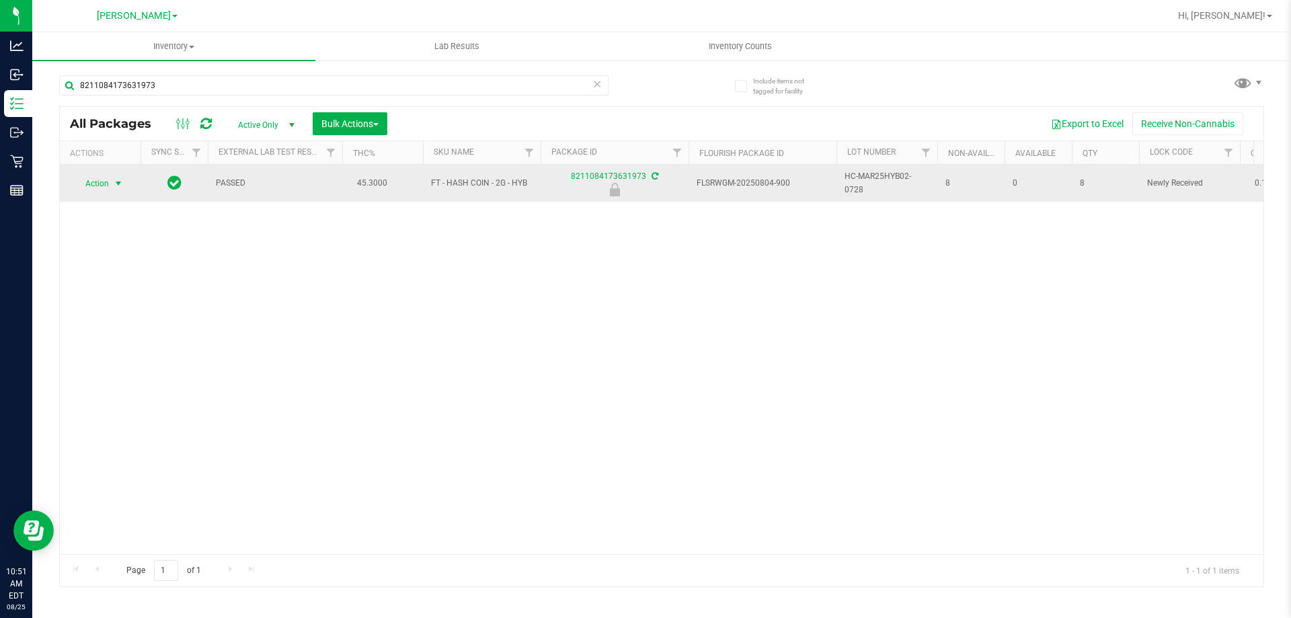
click at [102, 181] on span "Action" at bounding box center [91, 183] width 36 height 19
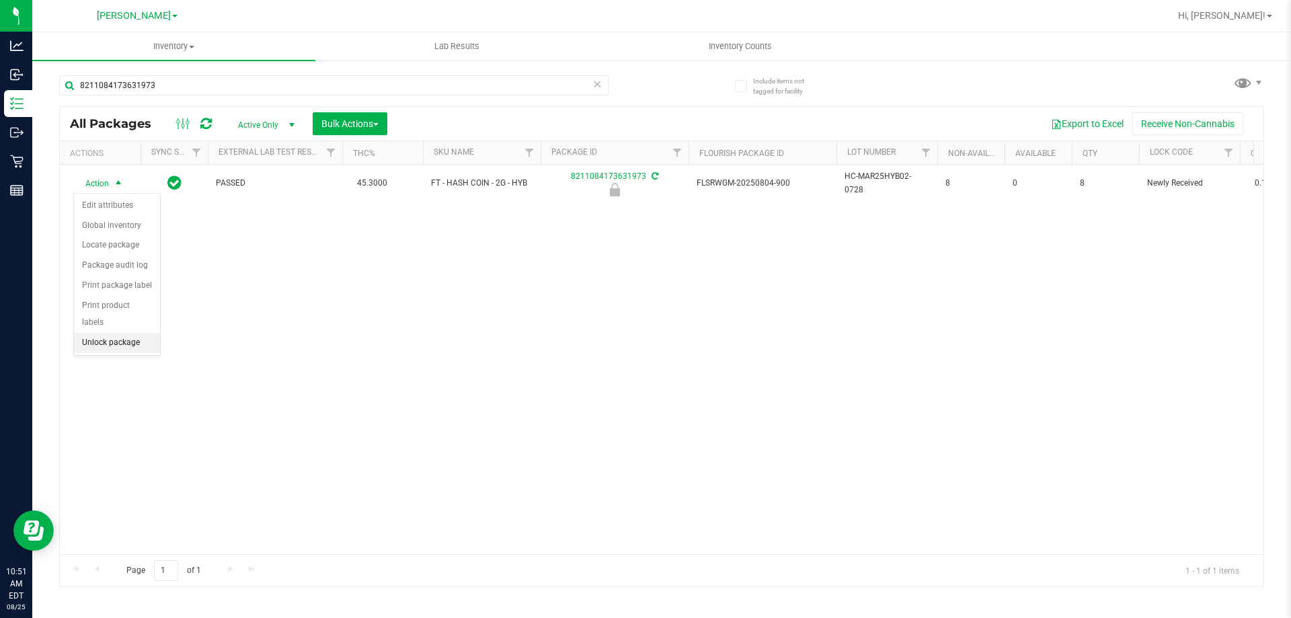
click at [96, 333] on li "Unlock package" at bounding box center [117, 343] width 86 height 20
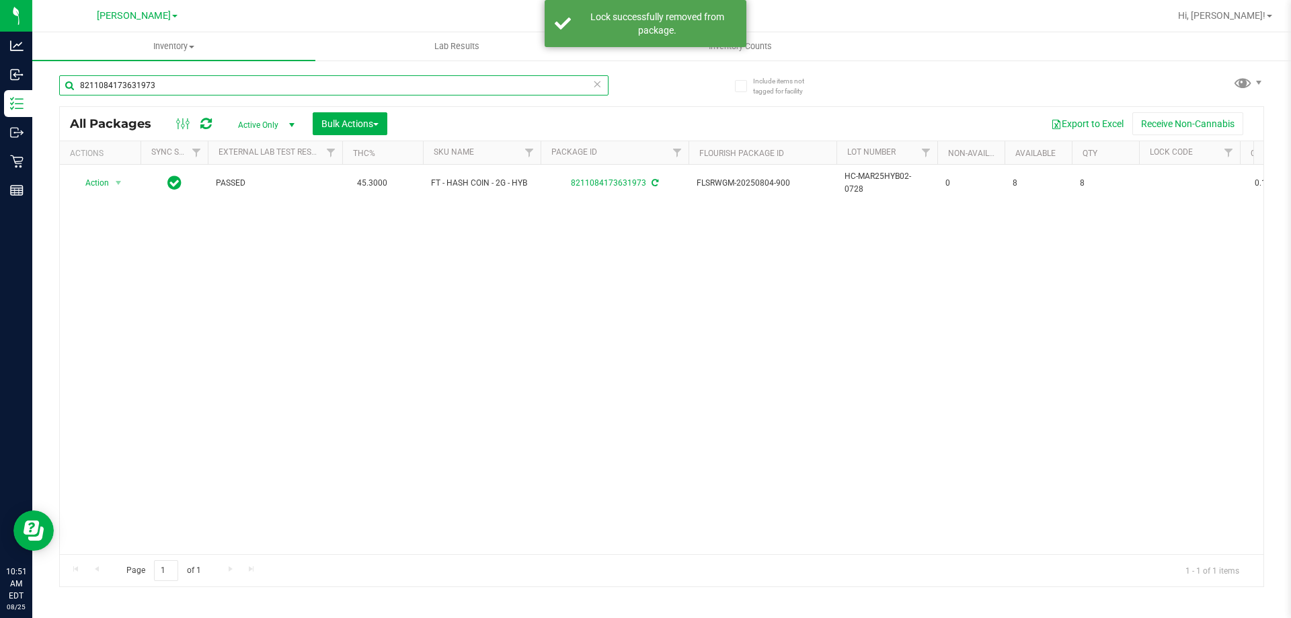
click at [170, 85] on input "8211084173631973" at bounding box center [334, 85] width 550 height 20
type input "7251484698849826"
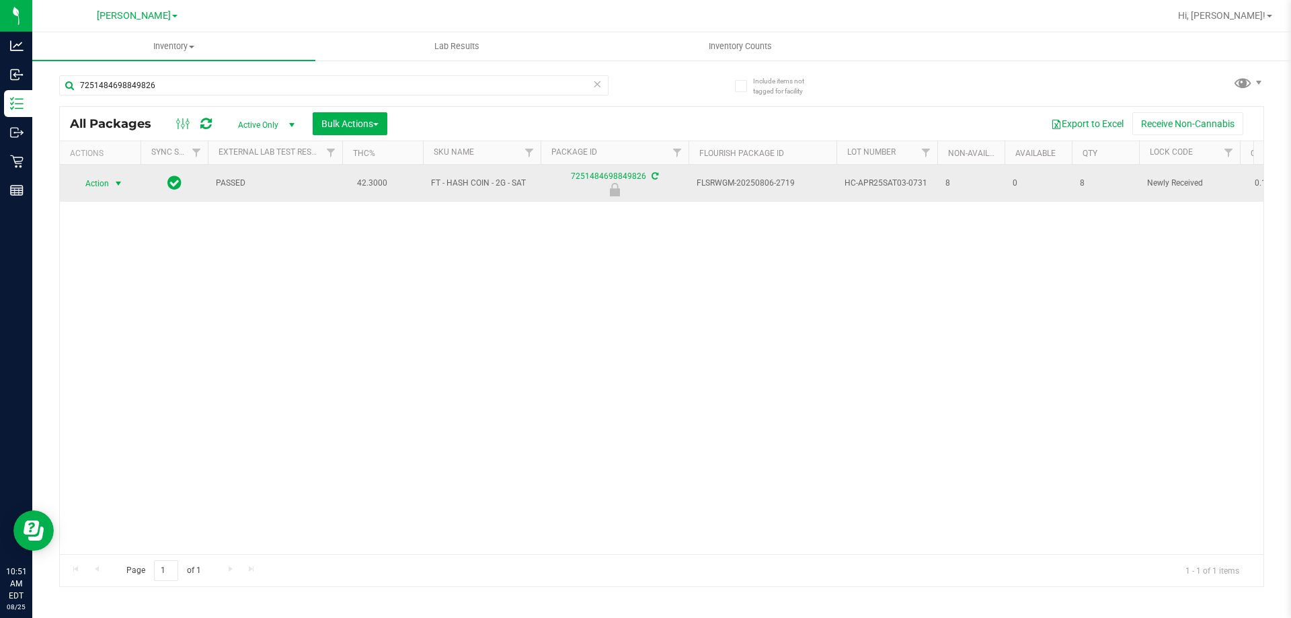
click at [112, 186] on span "select" at bounding box center [118, 183] width 17 height 19
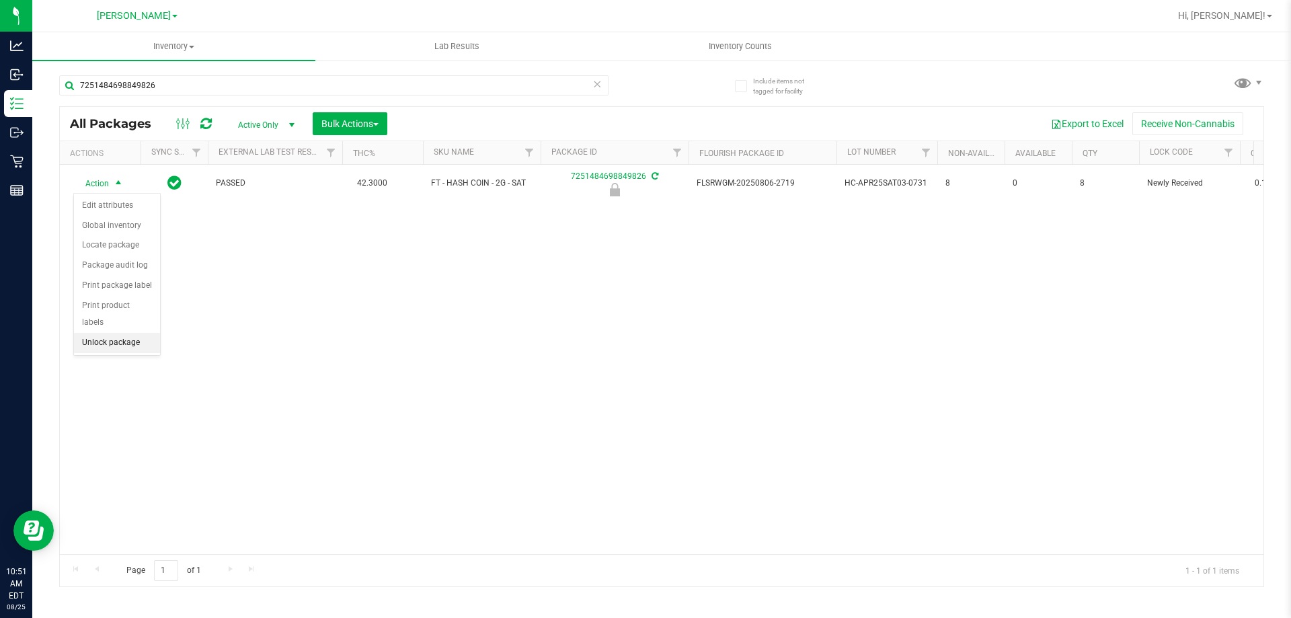
click at [138, 333] on li "Unlock package" at bounding box center [117, 343] width 86 height 20
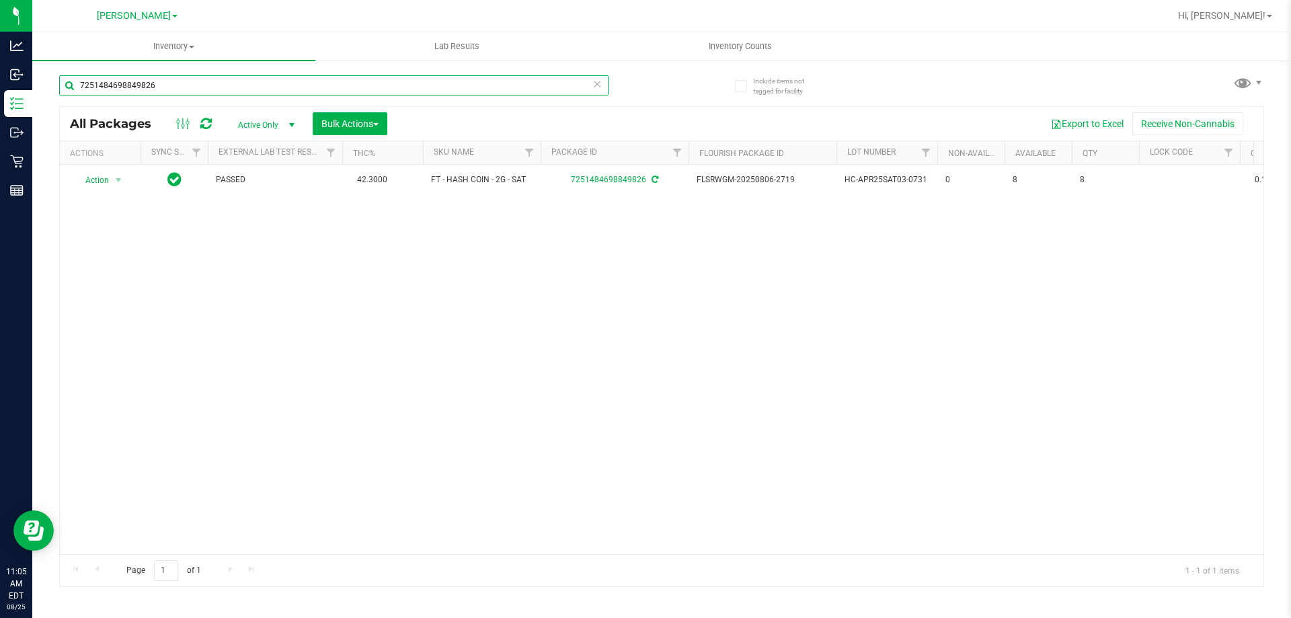
click at [421, 93] on input "7251484698849826" at bounding box center [334, 85] width 550 height 20
type input "3211933681610680"
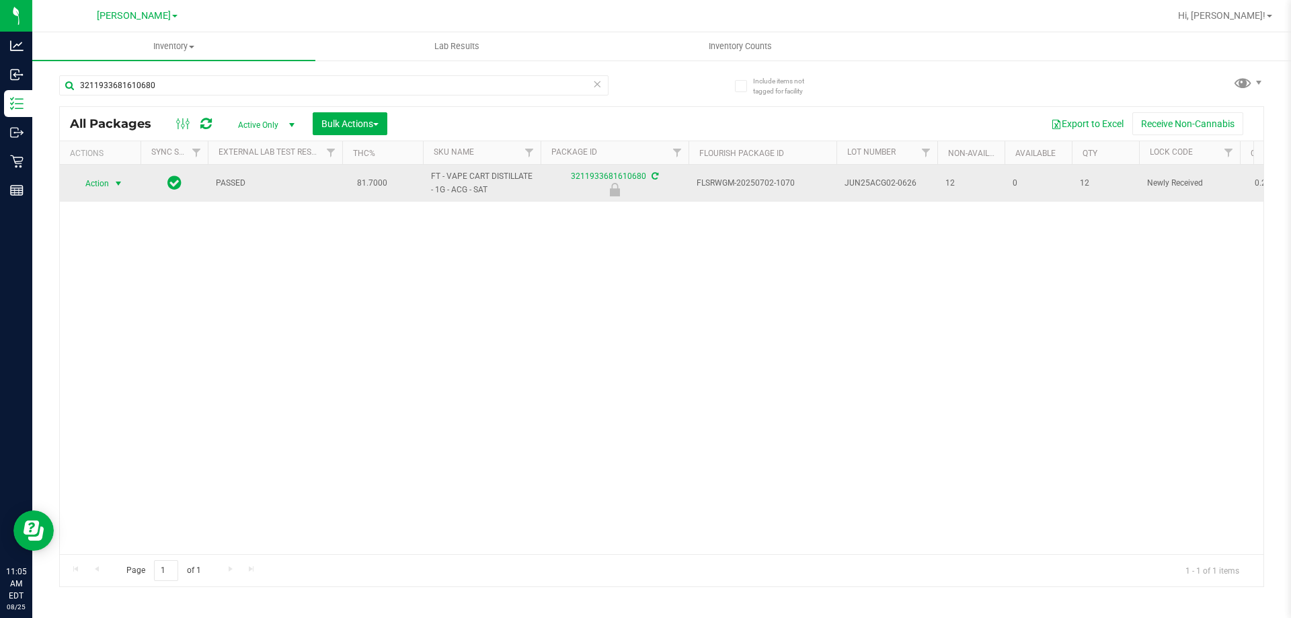
click at [98, 184] on span "Action" at bounding box center [91, 183] width 36 height 19
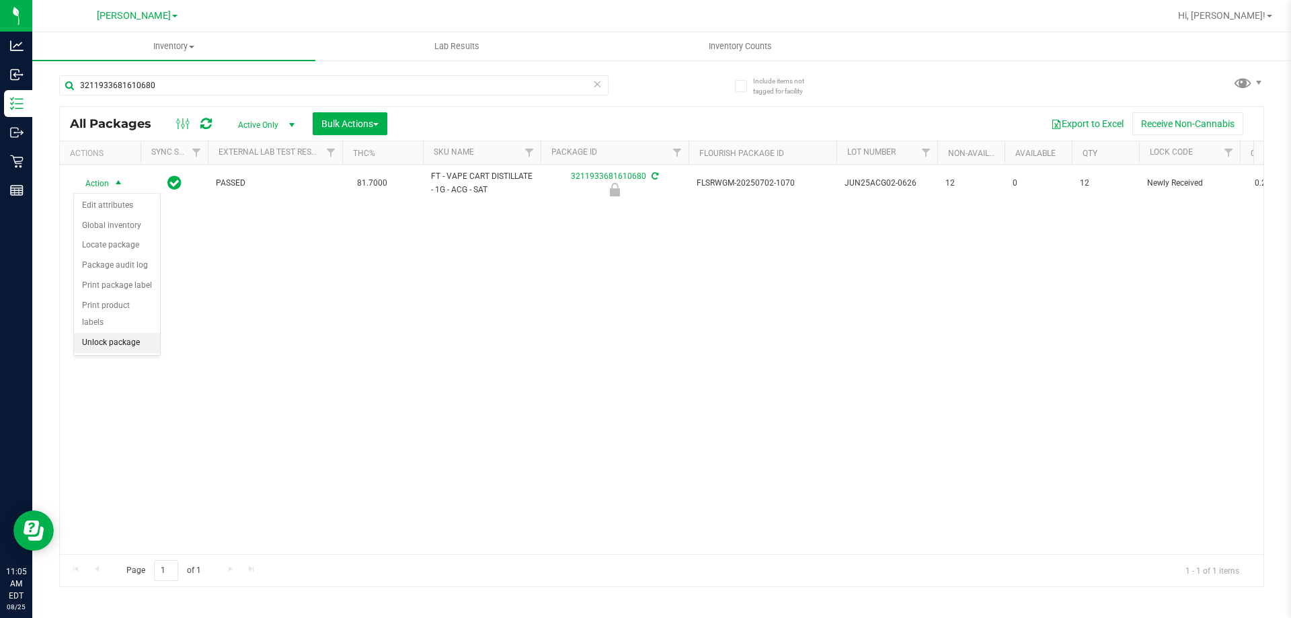
click at [100, 333] on li "Unlock package" at bounding box center [117, 343] width 86 height 20
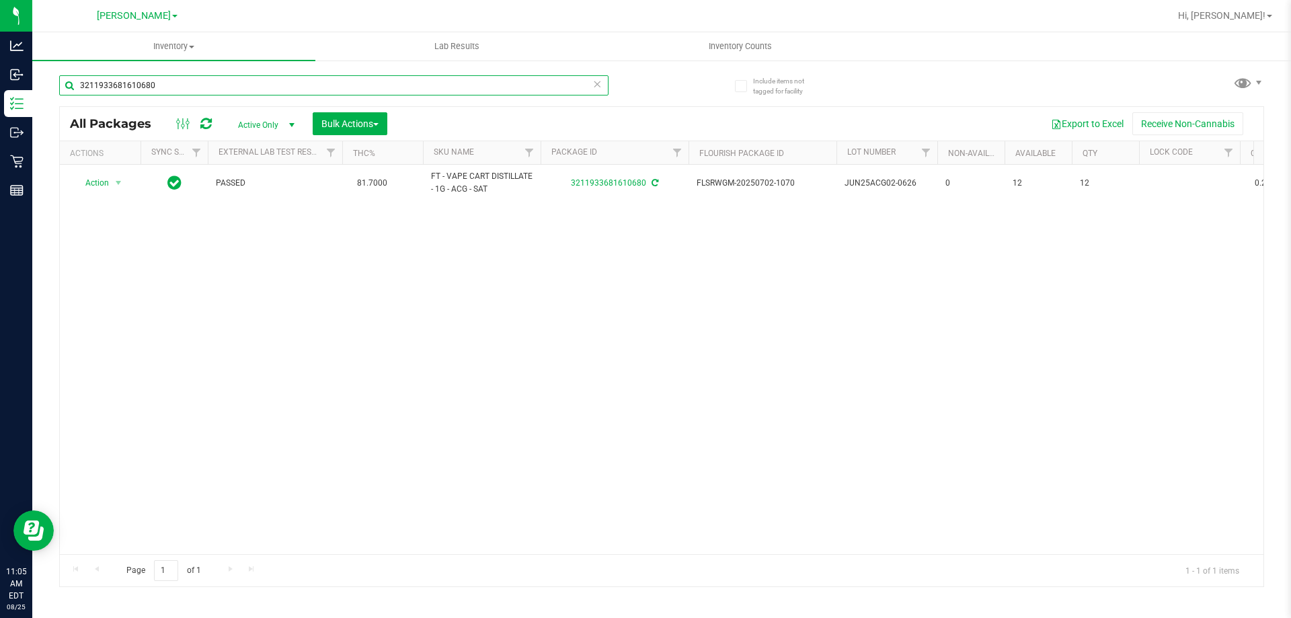
click at [235, 87] on input "3211933681610680" at bounding box center [334, 85] width 550 height 20
type input "2302850528532227"
click at [235, 83] on input "2302850528532227" at bounding box center [334, 85] width 550 height 20
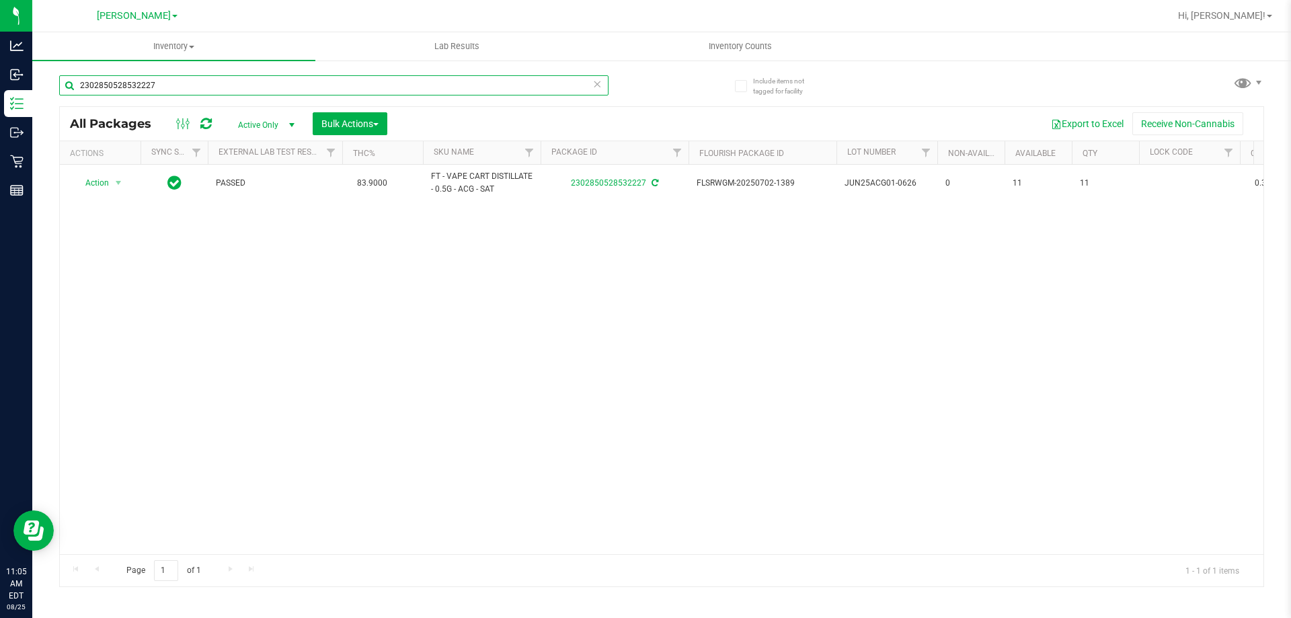
click at [235, 83] on input "2302850528532227" at bounding box center [334, 85] width 550 height 20
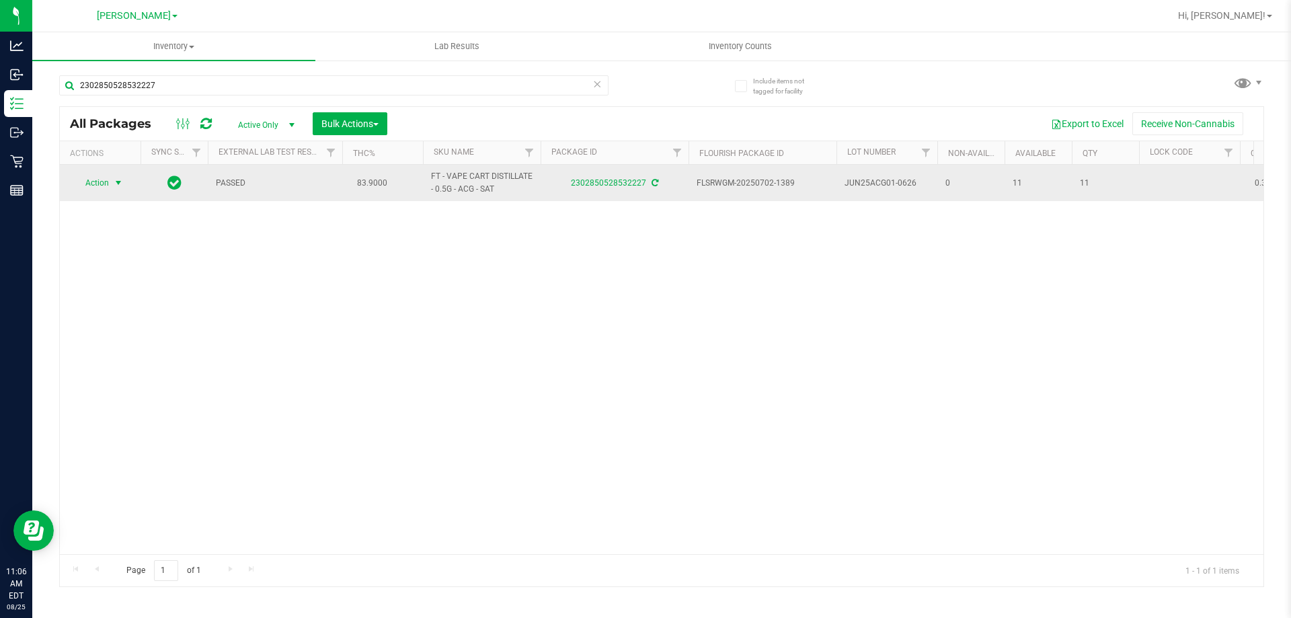
click at [107, 181] on span "Action" at bounding box center [91, 183] width 36 height 19
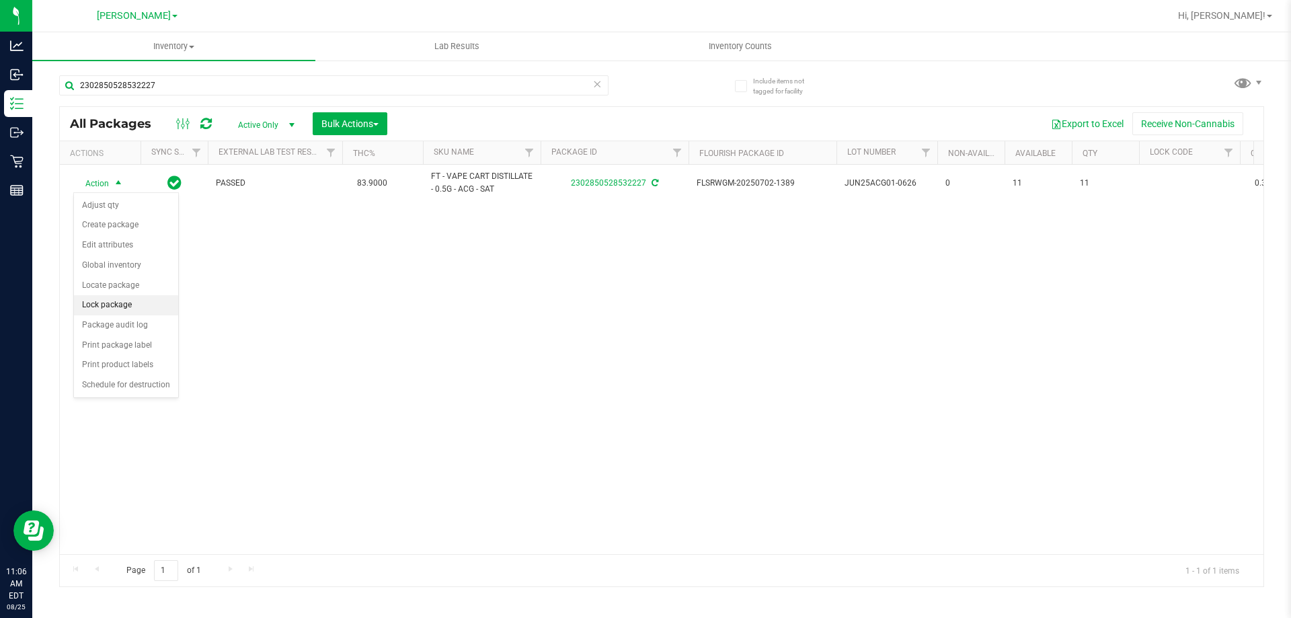
click at [92, 309] on li "Lock package" at bounding box center [126, 305] width 104 height 20
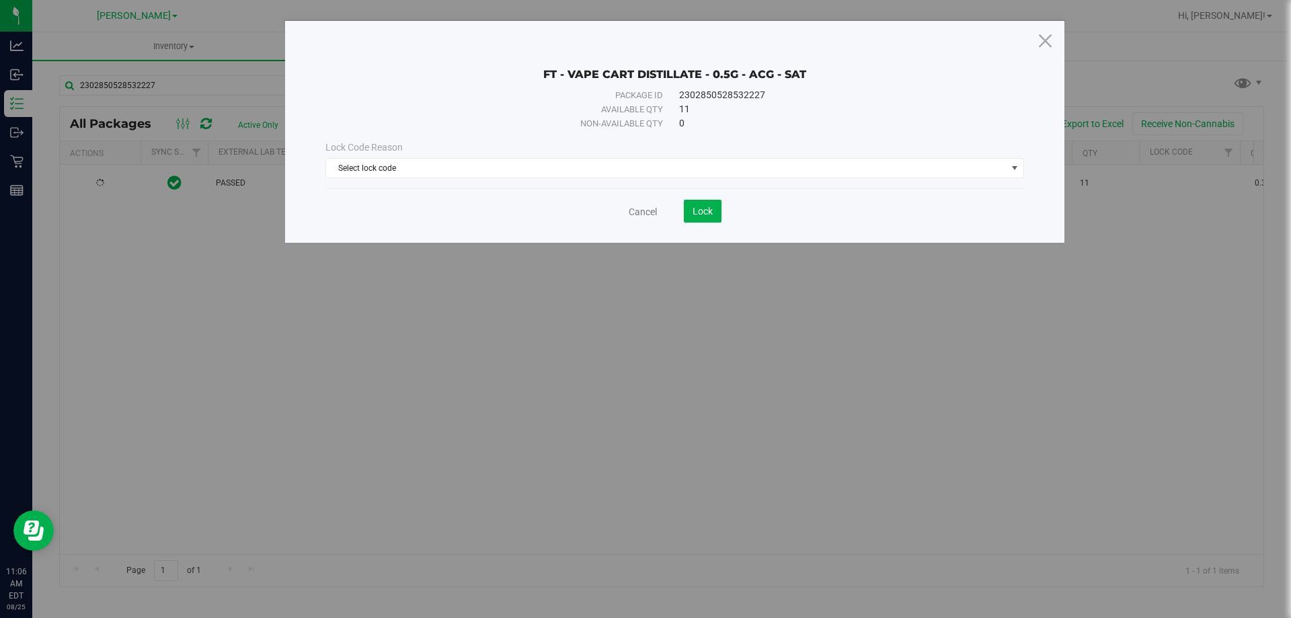
click at [539, 154] on div "Lock Code Reason" at bounding box center [675, 148] width 699 height 14
click at [527, 178] on div "Lock Code Reason Select lock code Select lock code Newly Received Administrativ…" at bounding box center [674, 159] width 719 height 58
click at [526, 172] on span "Select lock code" at bounding box center [666, 168] width 681 height 19
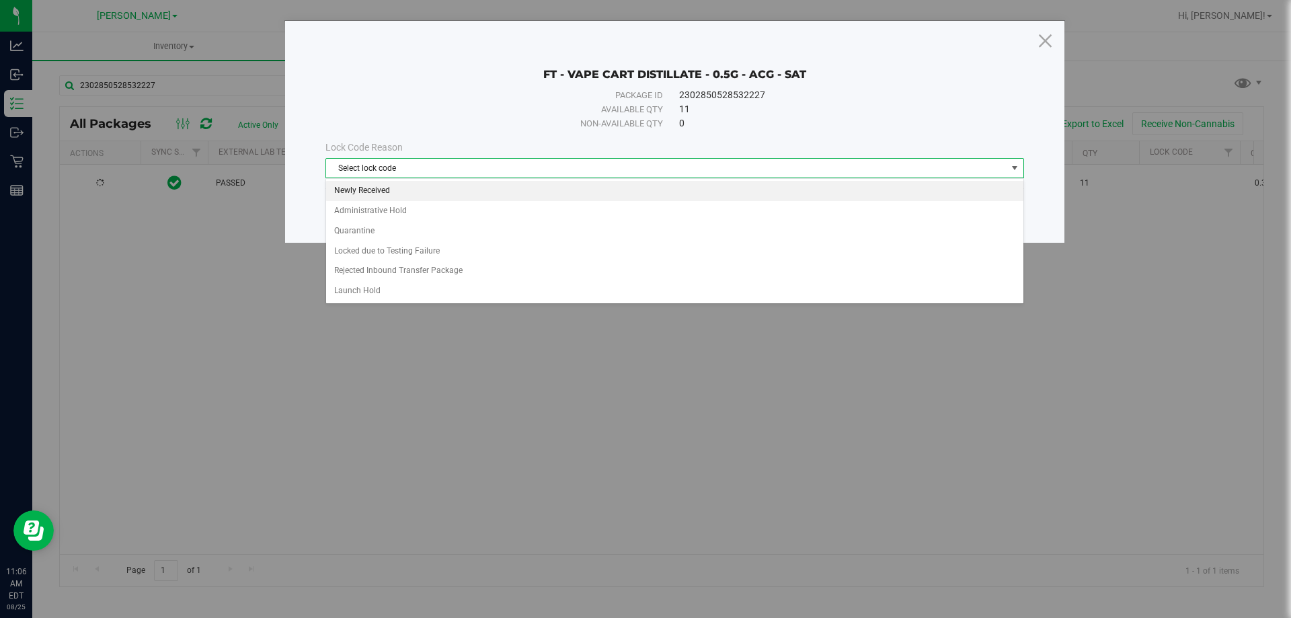
click at [504, 194] on li "Newly Received" at bounding box center [674, 191] width 697 height 20
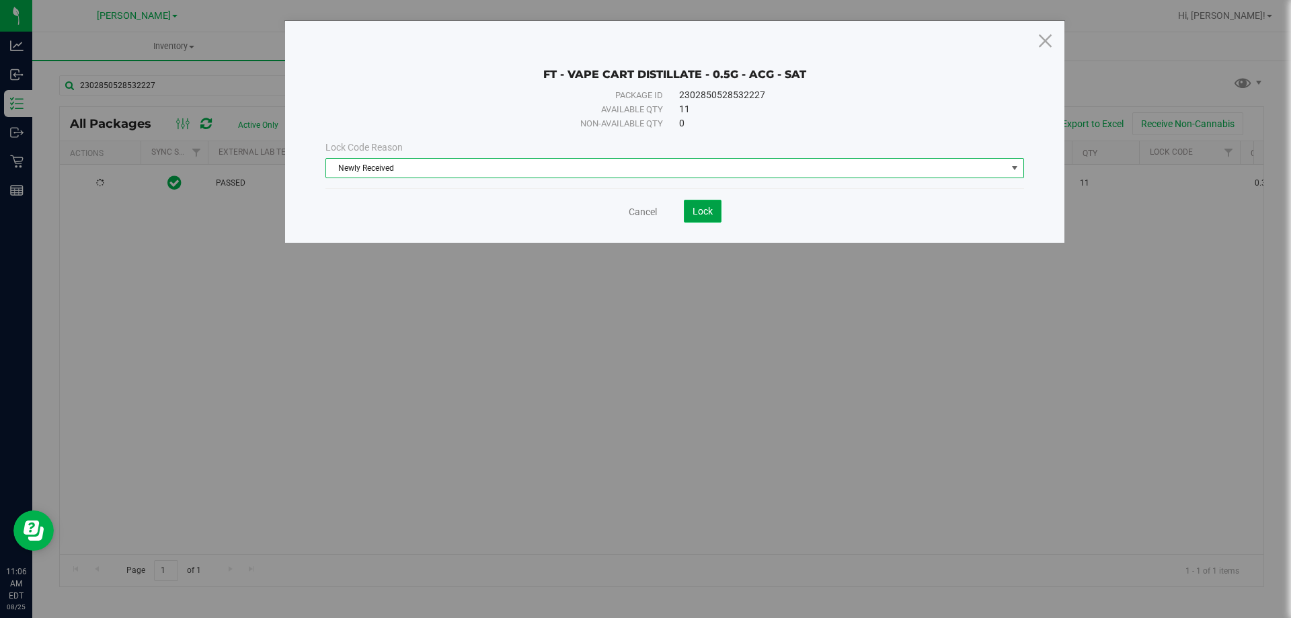
click at [703, 209] on span "Lock" at bounding box center [703, 211] width 20 height 11
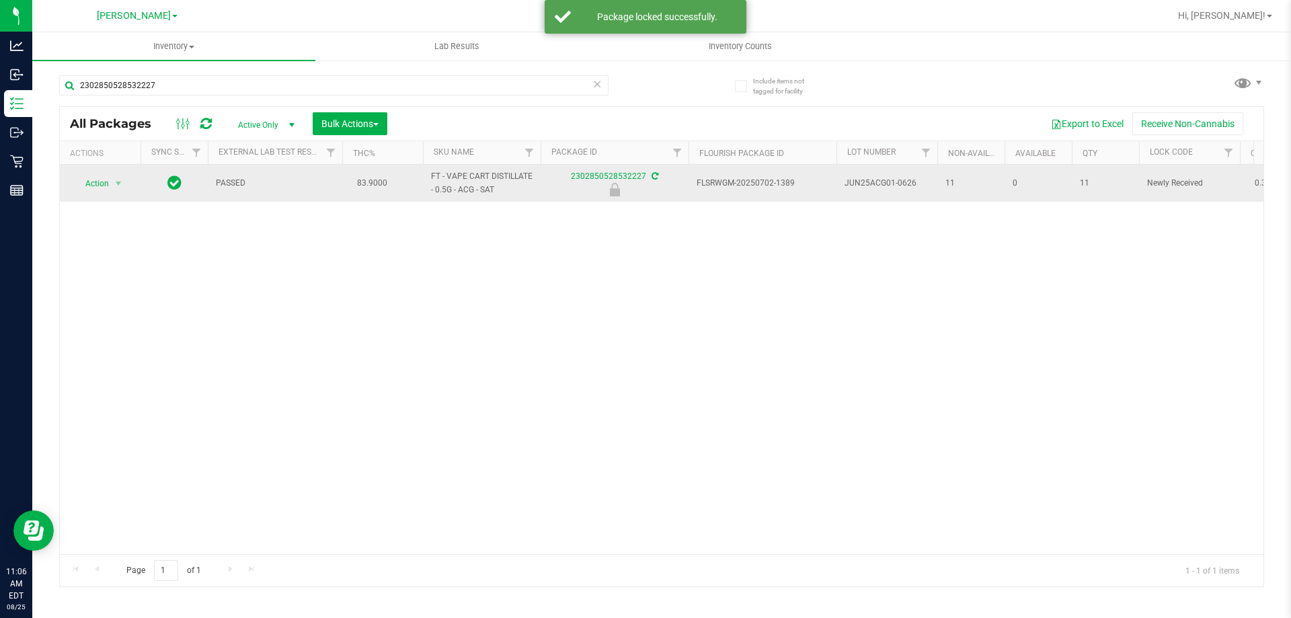
drag, startPoint x: 508, startPoint y: 187, endPoint x: 434, endPoint y: 174, distance: 75.2
click at [434, 174] on span "FT - VAPE CART DISTILLATE - 0.5G - ACG - SAT" at bounding box center [482, 183] width 102 height 26
drag, startPoint x: 502, startPoint y: 192, endPoint x: 427, endPoint y: 179, distance: 75.9
click at [427, 179] on td "FT - VAPE CART DISTILLATE - 0.5G - ACG - SAT" at bounding box center [482, 183] width 118 height 37
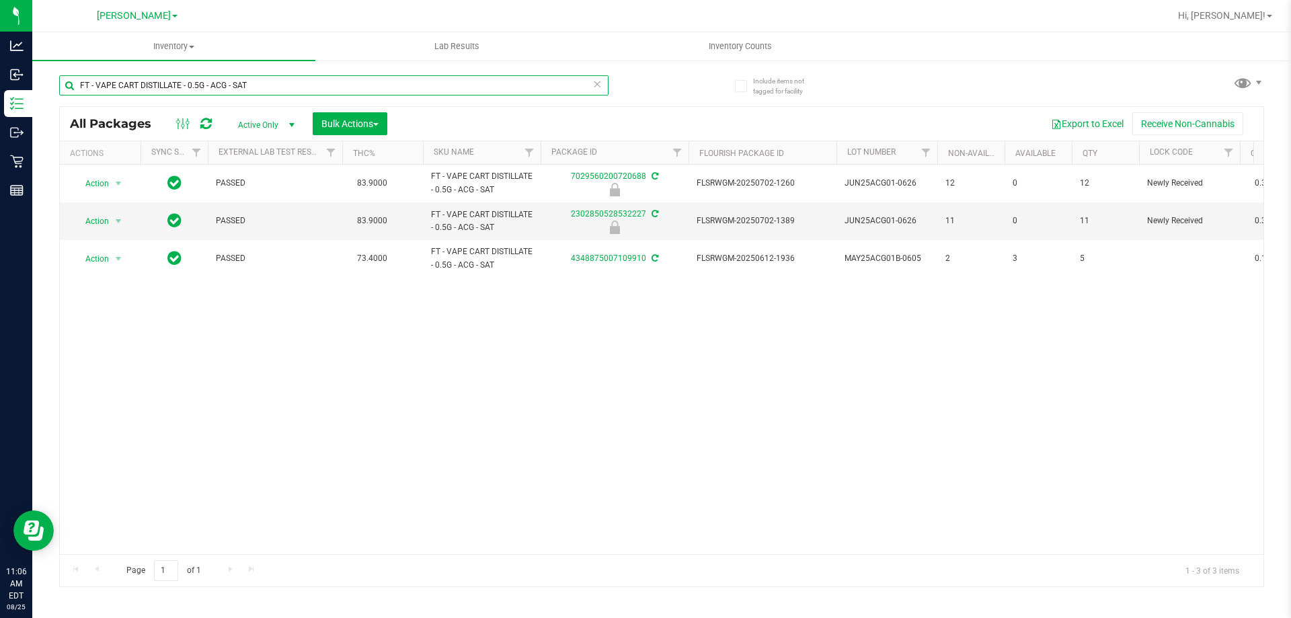
click at [335, 88] on input "FT - VAPE CART DISTILLATE - 0.5G - ACG - SAT" at bounding box center [334, 85] width 550 height 20
type input "2220879405205253"
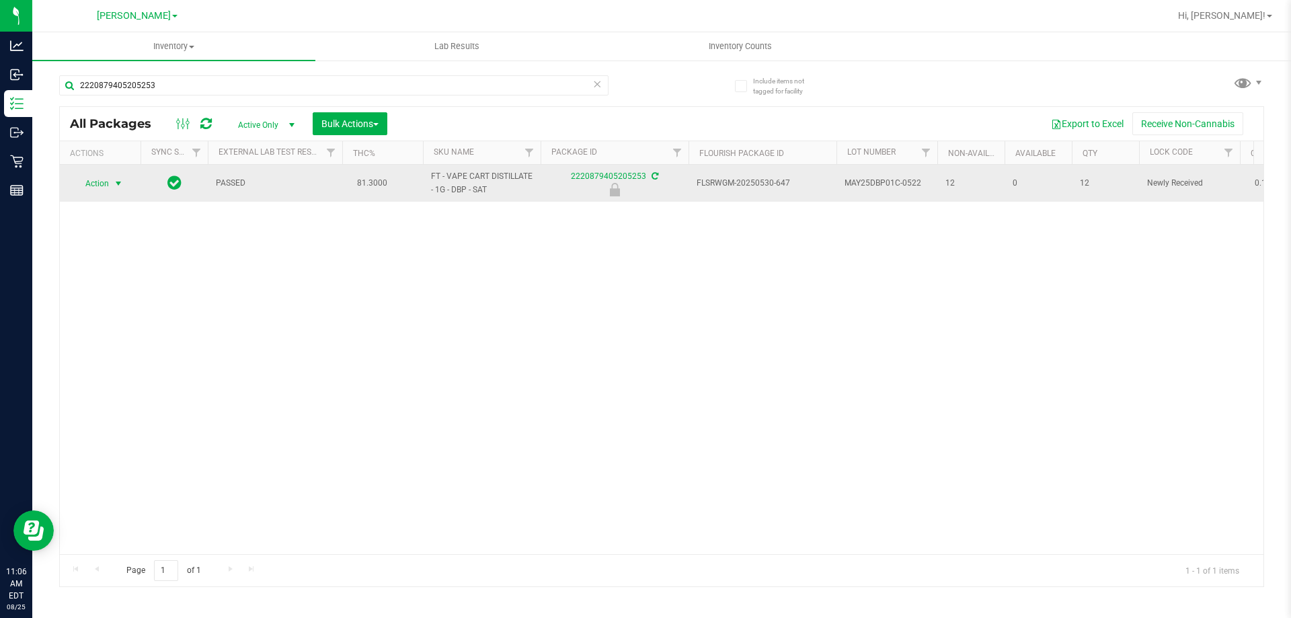
click at [102, 186] on span "Action" at bounding box center [91, 183] width 36 height 19
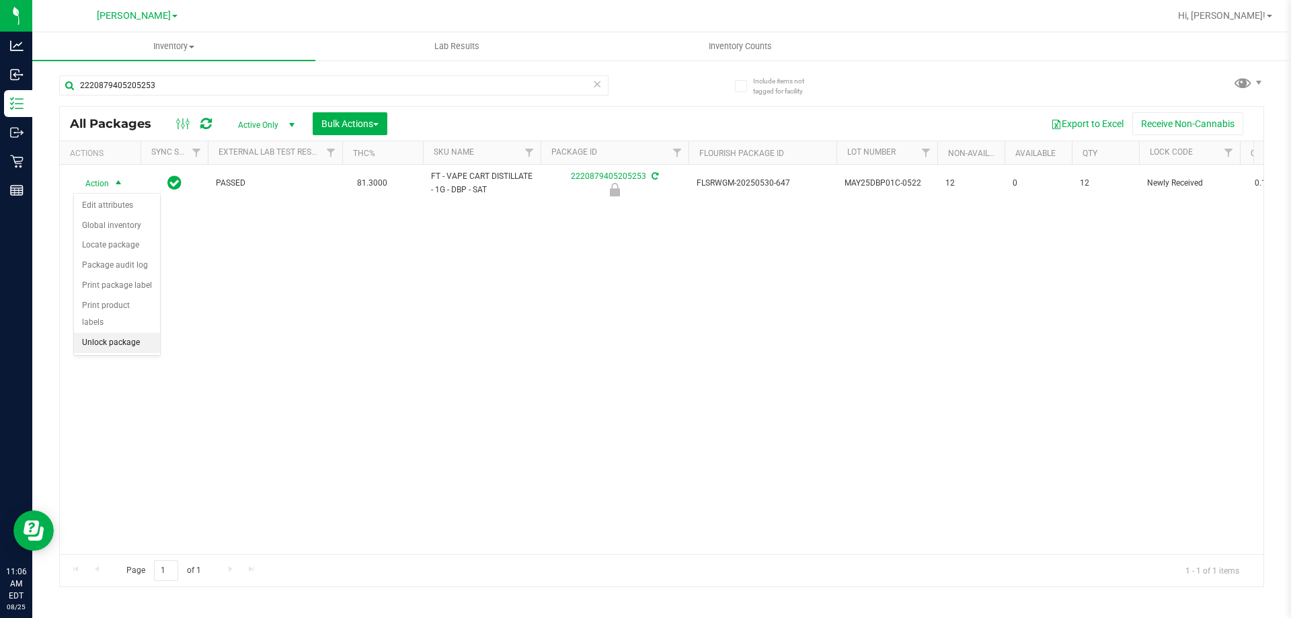
click at [145, 333] on li "Unlock package" at bounding box center [117, 343] width 86 height 20
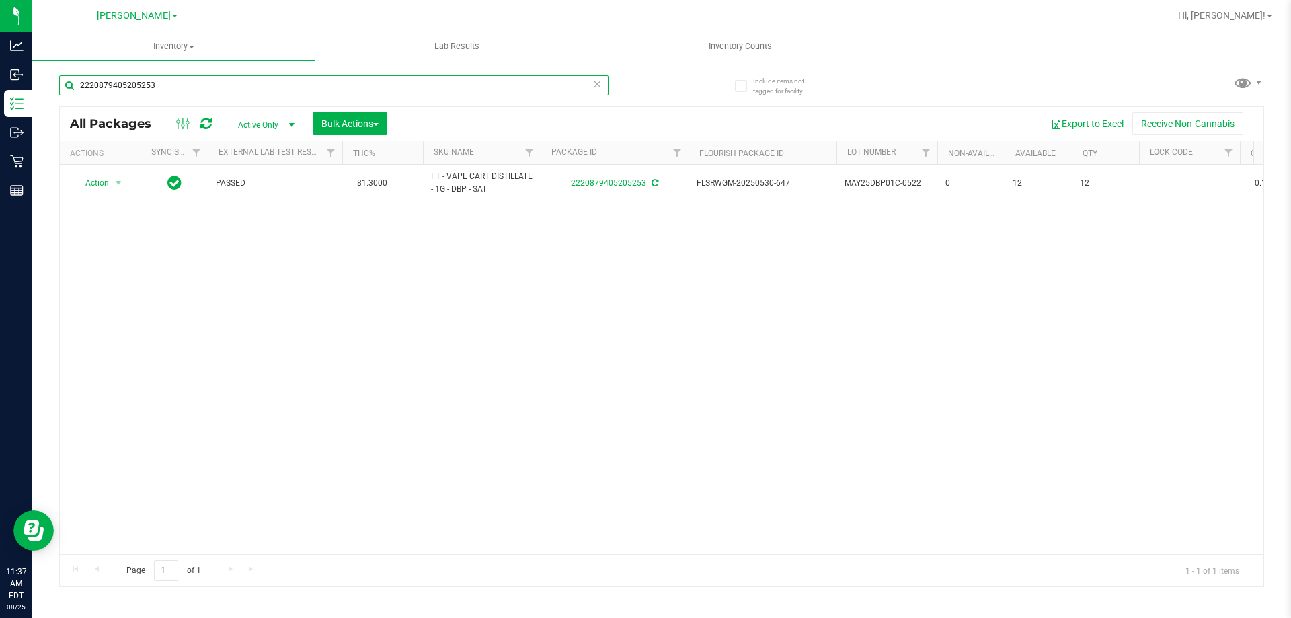
click at [436, 85] on input "2220879405205253" at bounding box center [334, 85] width 550 height 20
type input "5984145458241064"
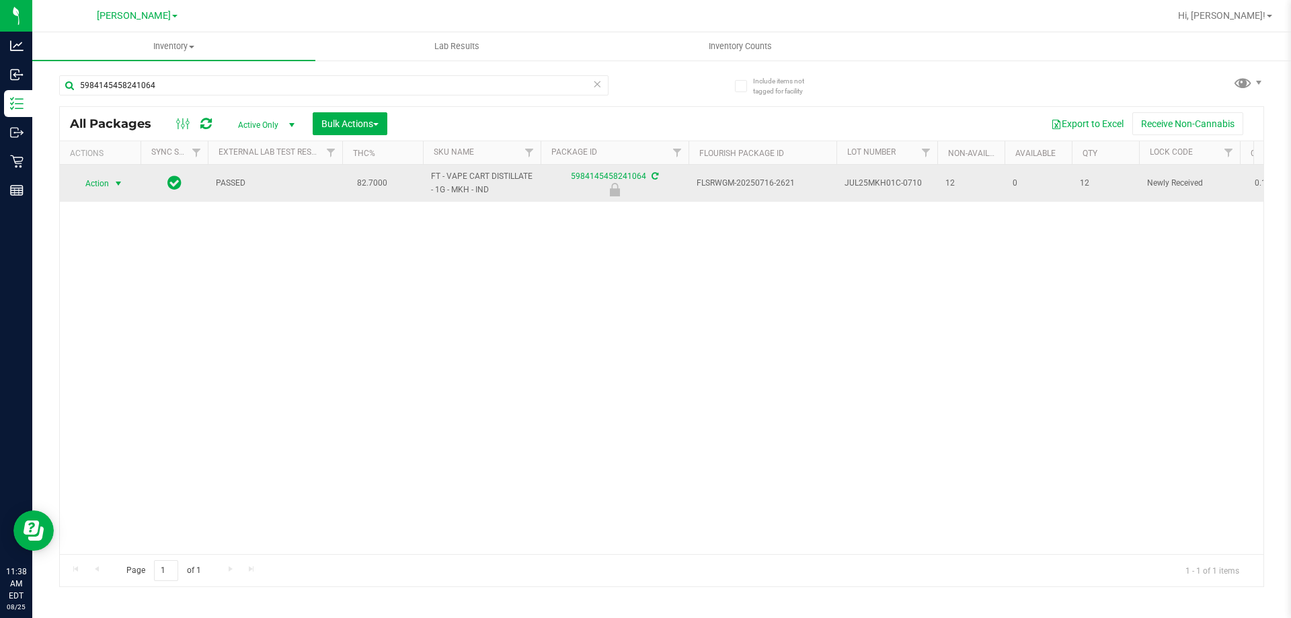
click at [96, 183] on span "Action" at bounding box center [91, 183] width 36 height 19
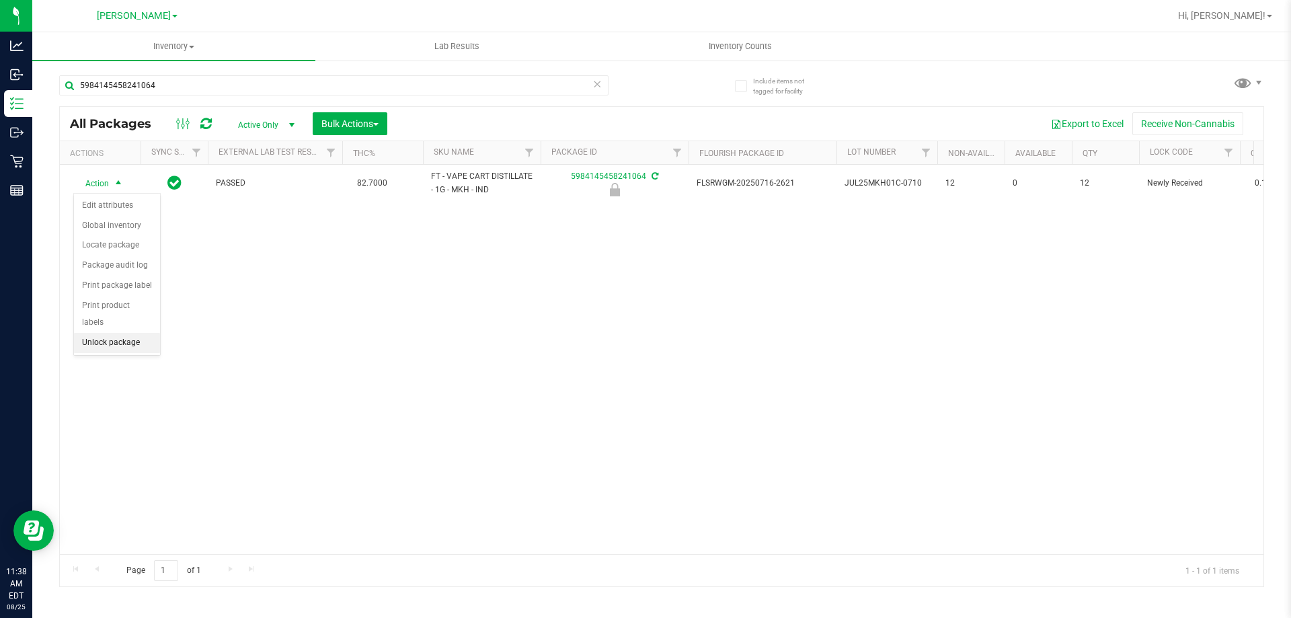
click at [145, 333] on li "Unlock package" at bounding box center [117, 343] width 86 height 20
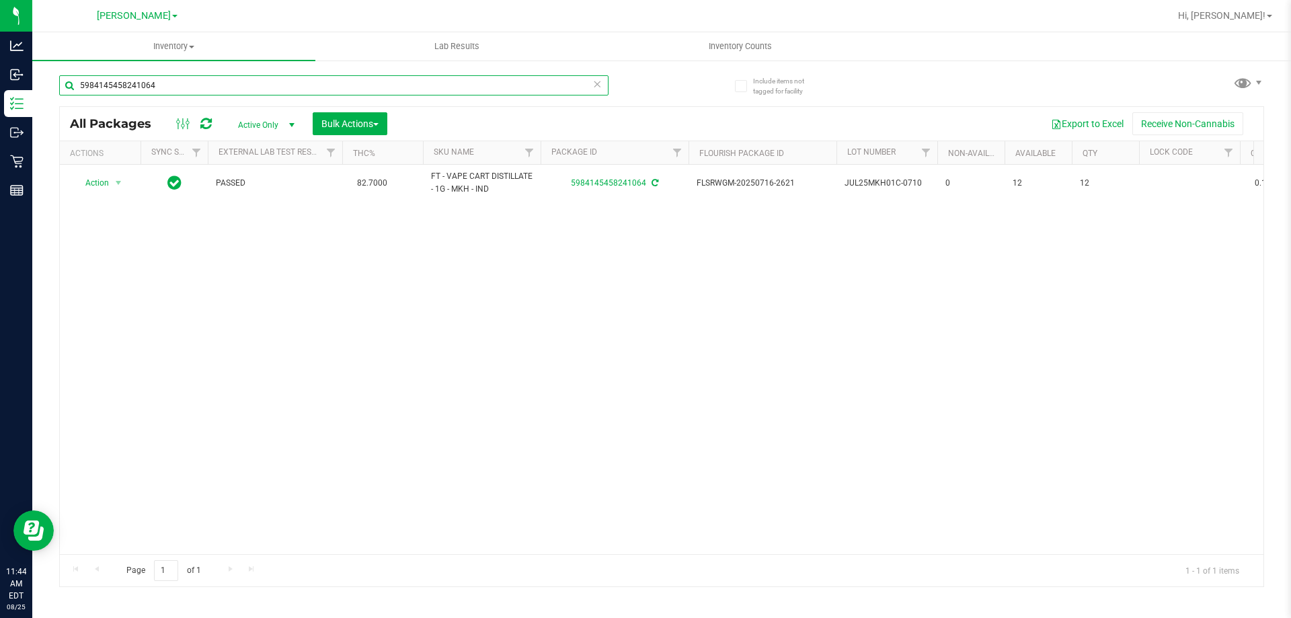
click at [366, 91] on input "5984145458241064" at bounding box center [334, 85] width 550 height 20
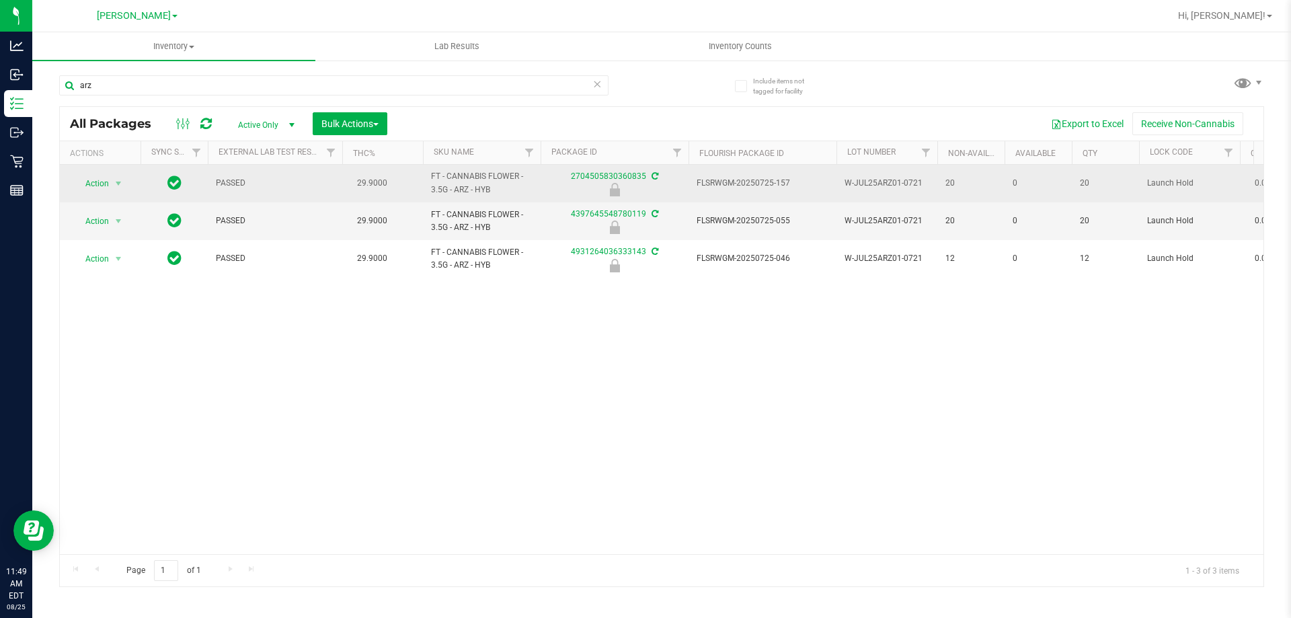
click at [885, 181] on span "W-JUL25ARZ01-0721" at bounding box center [887, 183] width 85 height 13
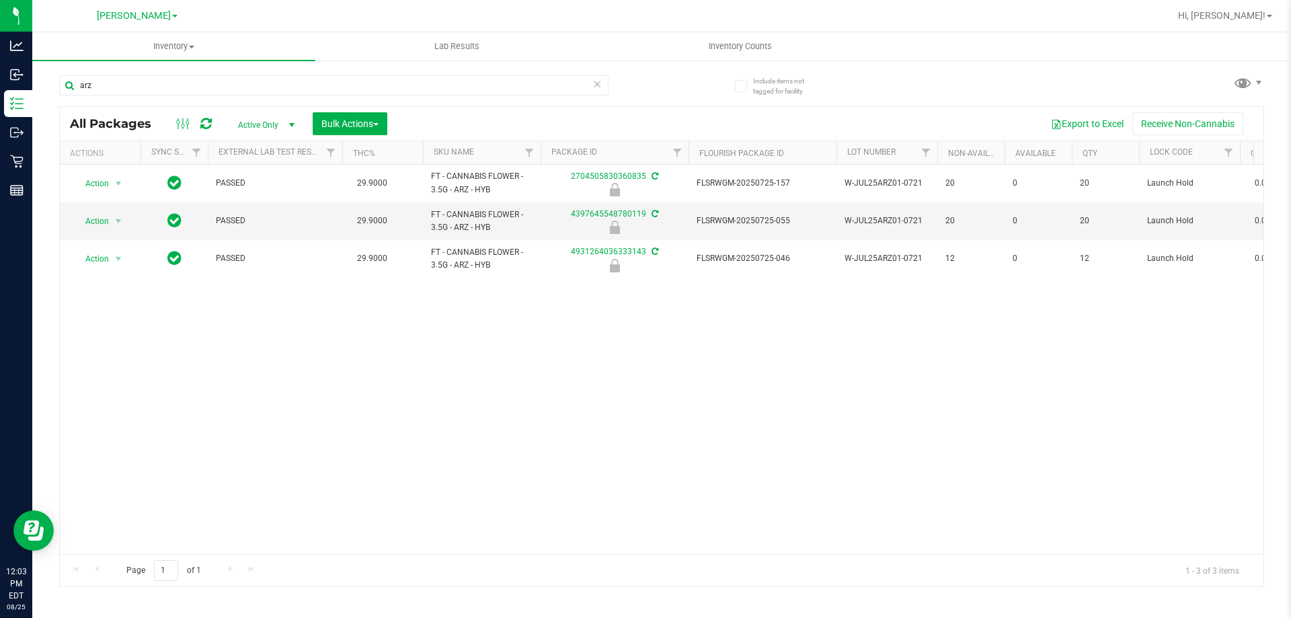
click at [142, 397] on div "Action Action Edit attributes Global inventory Locate package Package audit log…" at bounding box center [662, 359] width 1204 height 389
click at [335, 83] on input "arz" at bounding box center [334, 85] width 550 height 20
type input "3828683457008076"
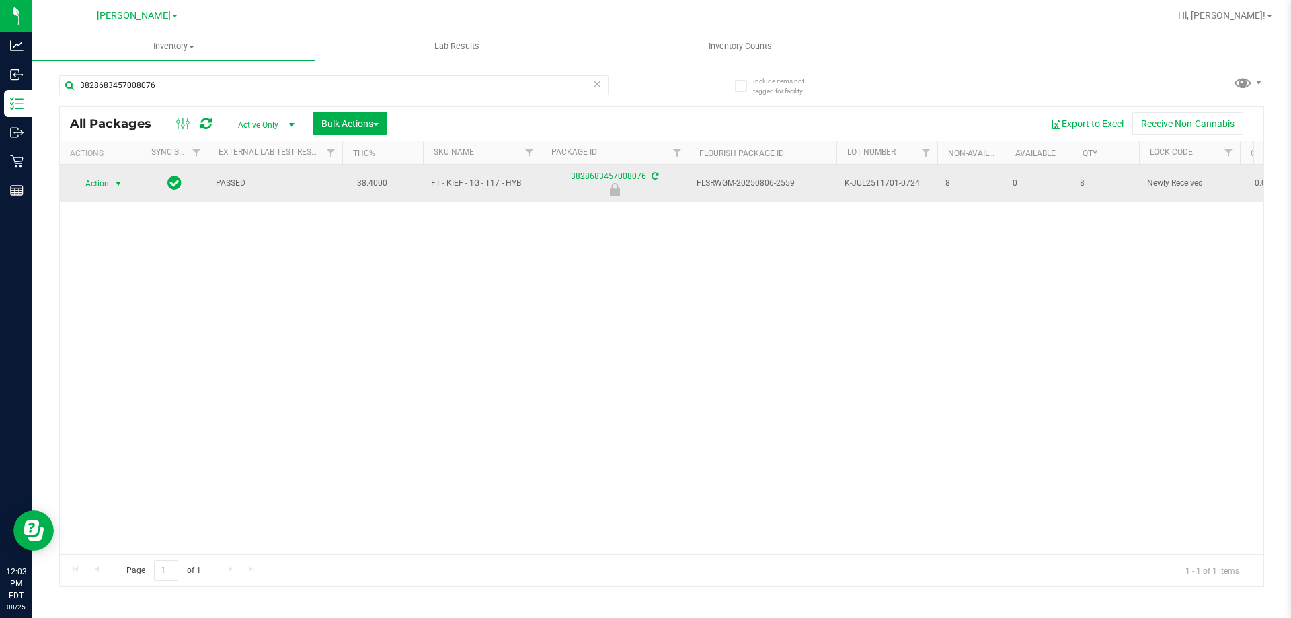
click at [93, 189] on span "Action" at bounding box center [91, 183] width 36 height 19
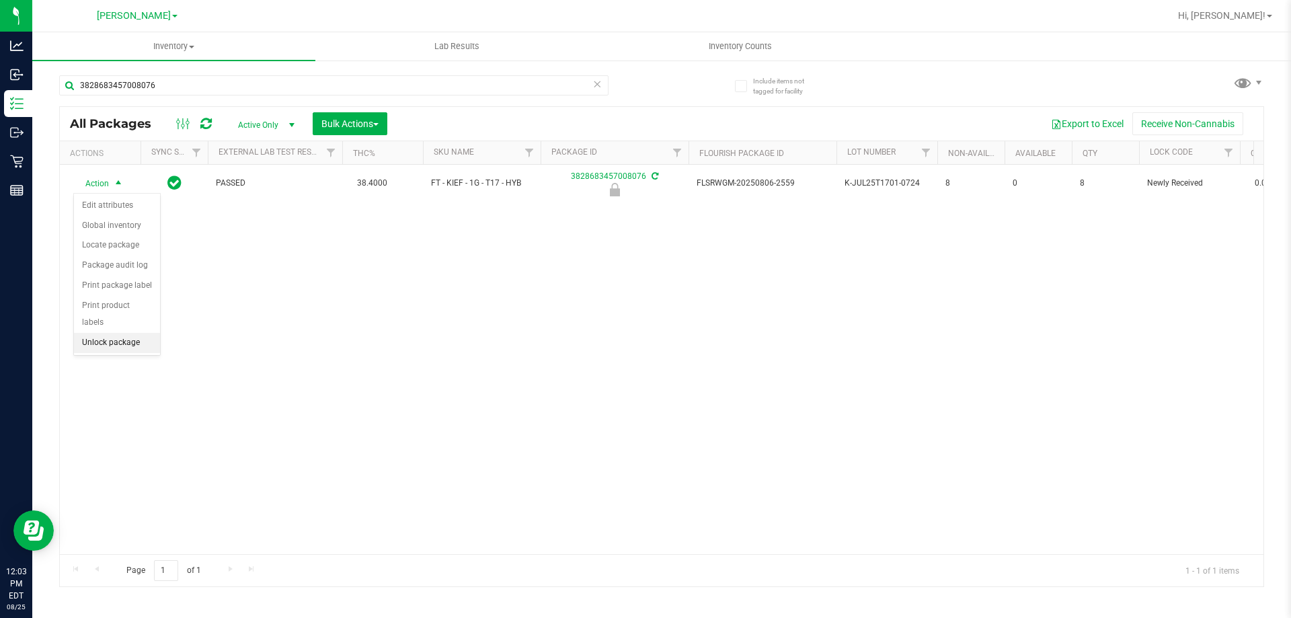
click at [137, 333] on li "Unlock package" at bounding box center [117, 343] width 86 height 20
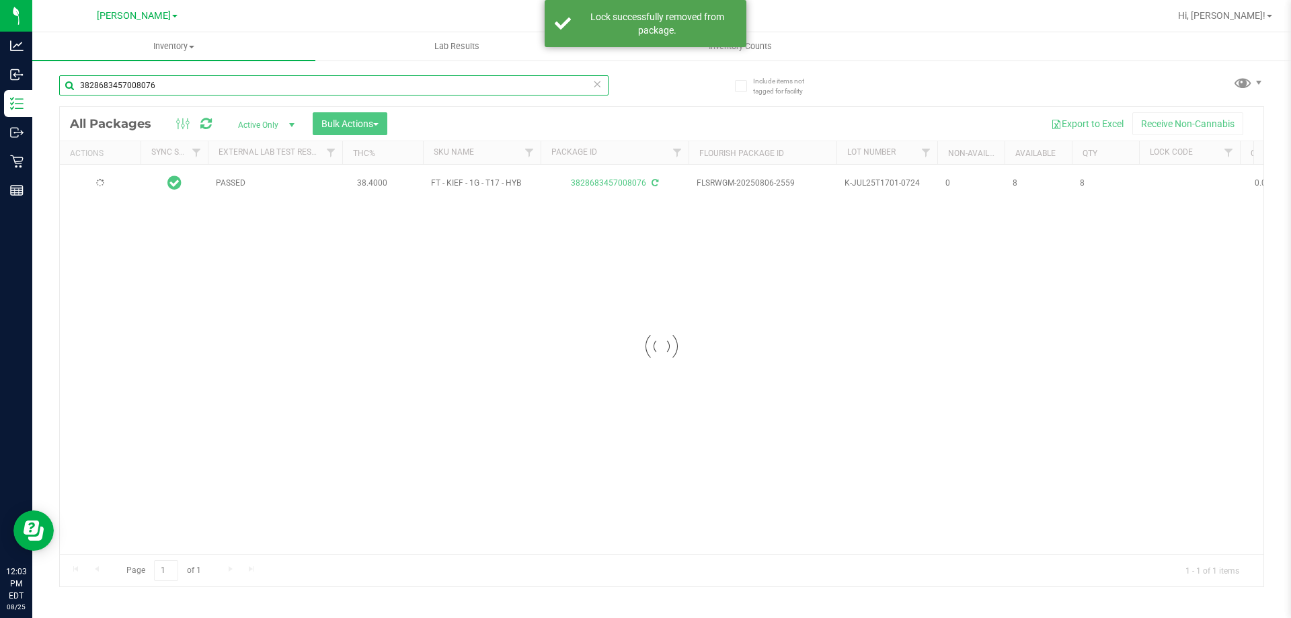
click at [221, 83] on input "3828683457008076" at bounding box center [334, 85] width 550 height 20
type input "4982531569171181"
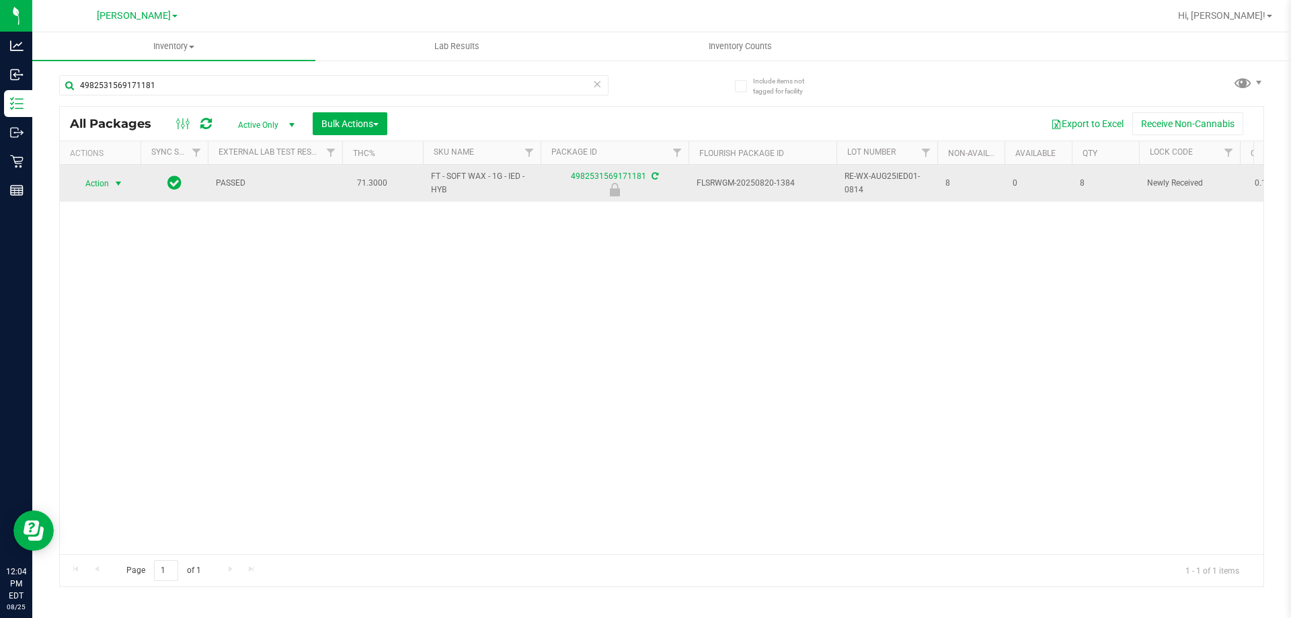
click at [100, 182] on span "Action" at bounding box center [91, 183] width 36 height 19
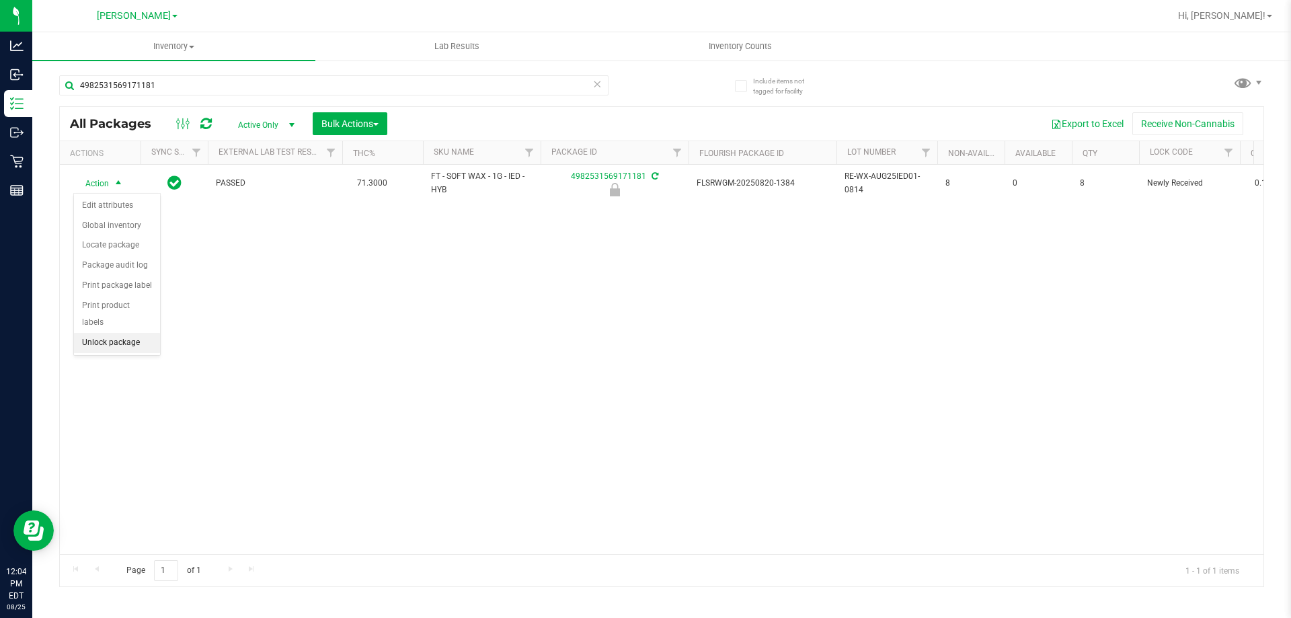
click at [134, 333] on li "Unlock package" at bounding box center [117, 343] width 86 height 20
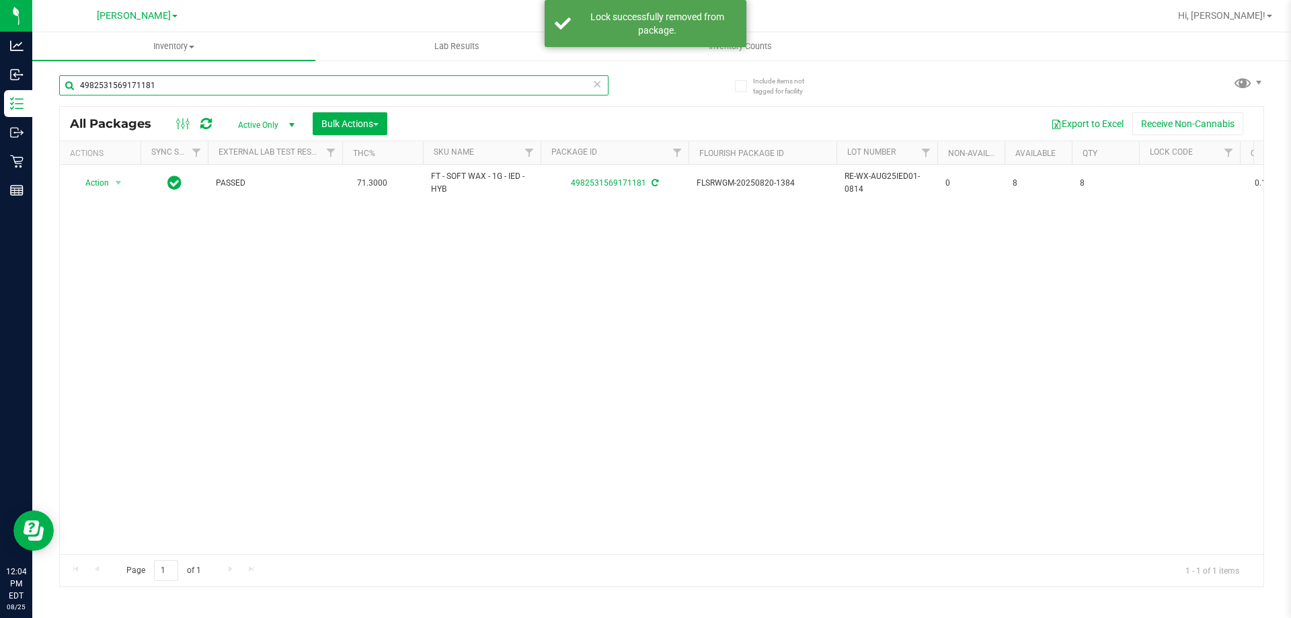
click at [250, 91] on input "4982531569171181" at bounding box center [334, 85] width 550 height 20
type input "8548367748670965"
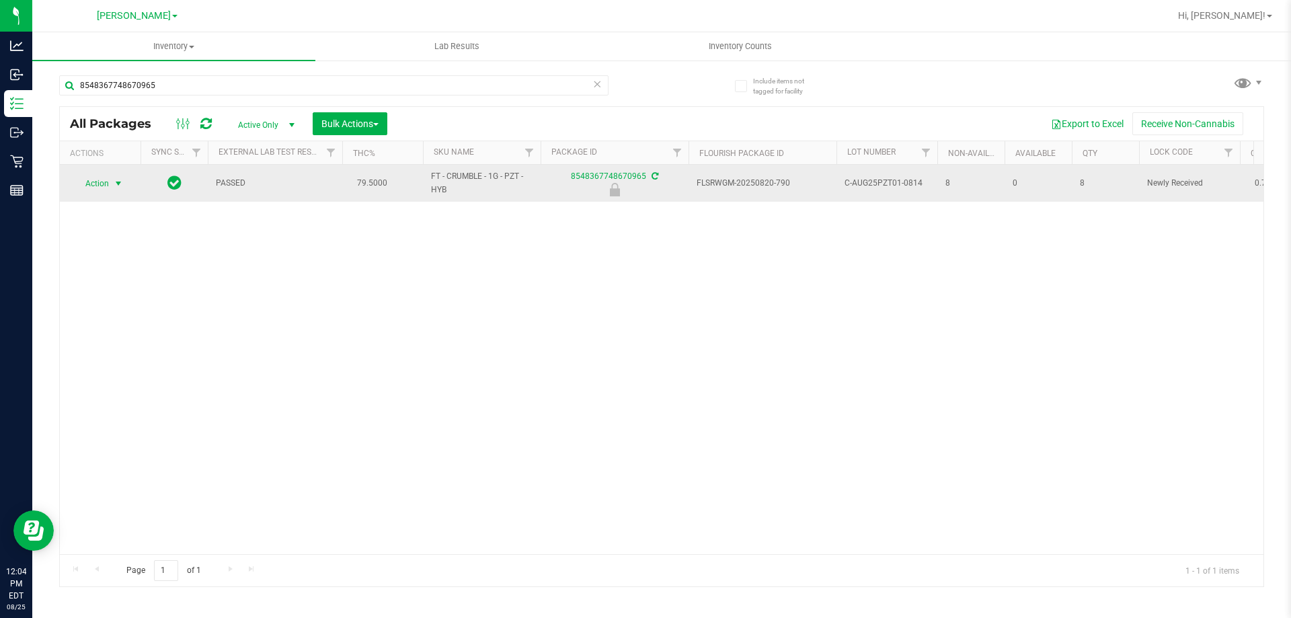
click at [102, 181] on span "Action" at bounding box center [91, 183] width 36 height 19
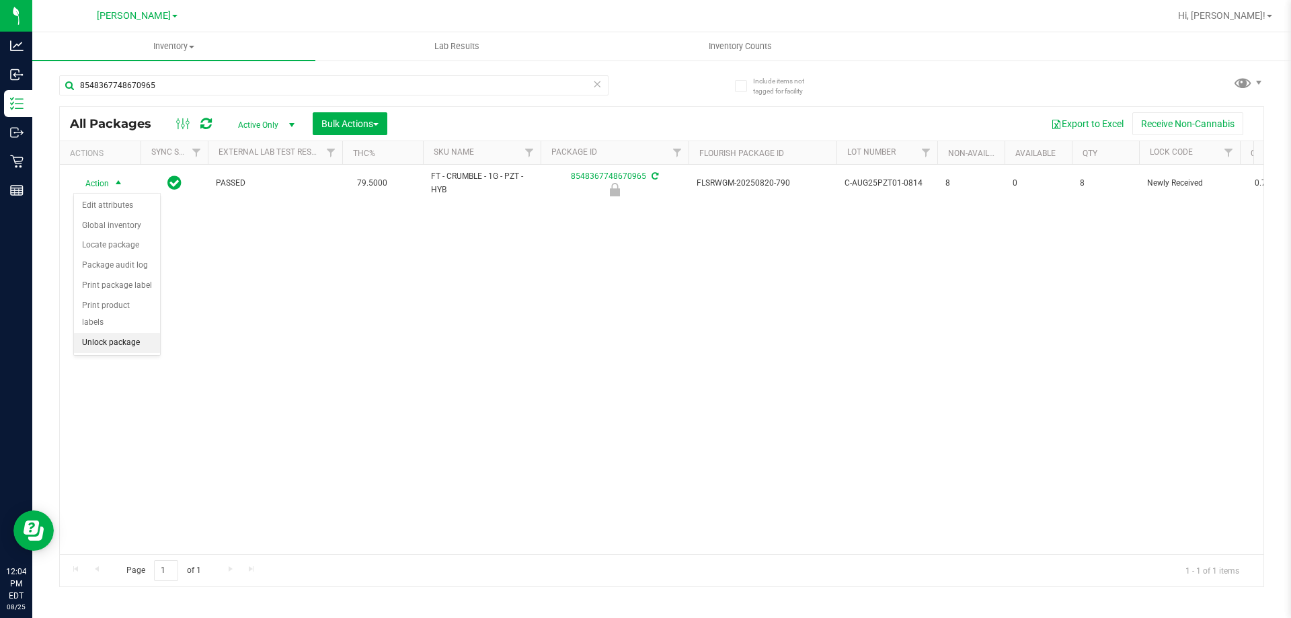
click at [108, 333] on li "Unlock package" at bounding box center [117, 343] width 86 height 20
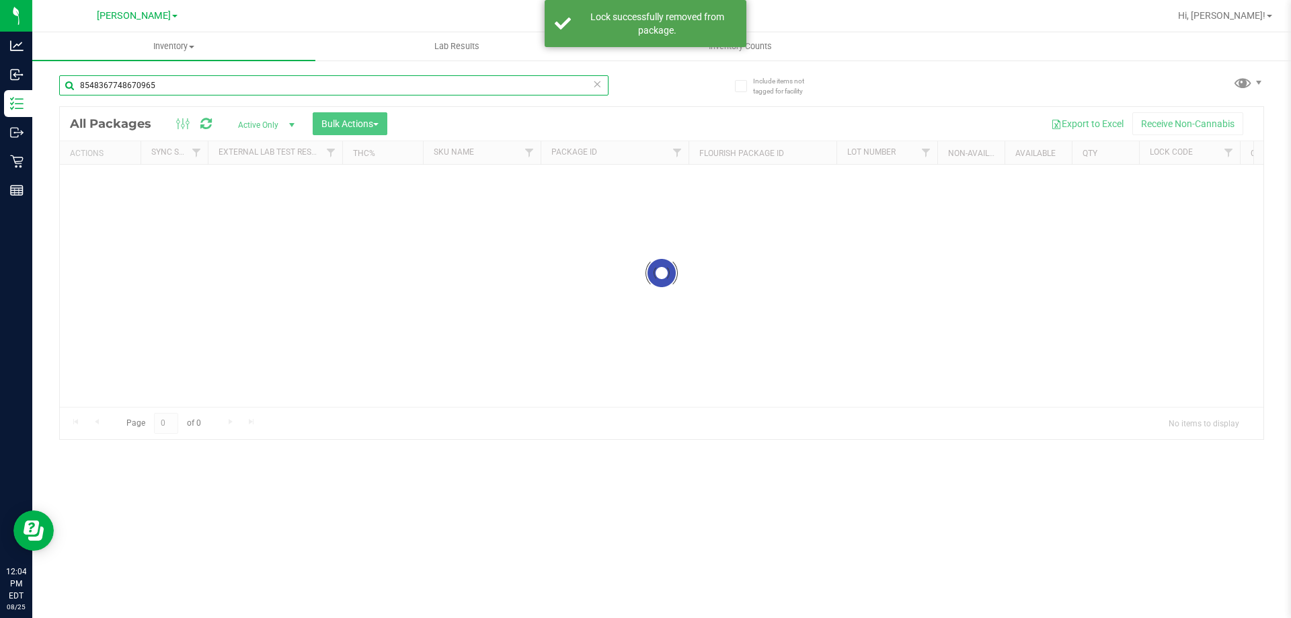
click at [172, 85] on input "8548367748670965" at bounding box center [334, 85] width 550 height 20
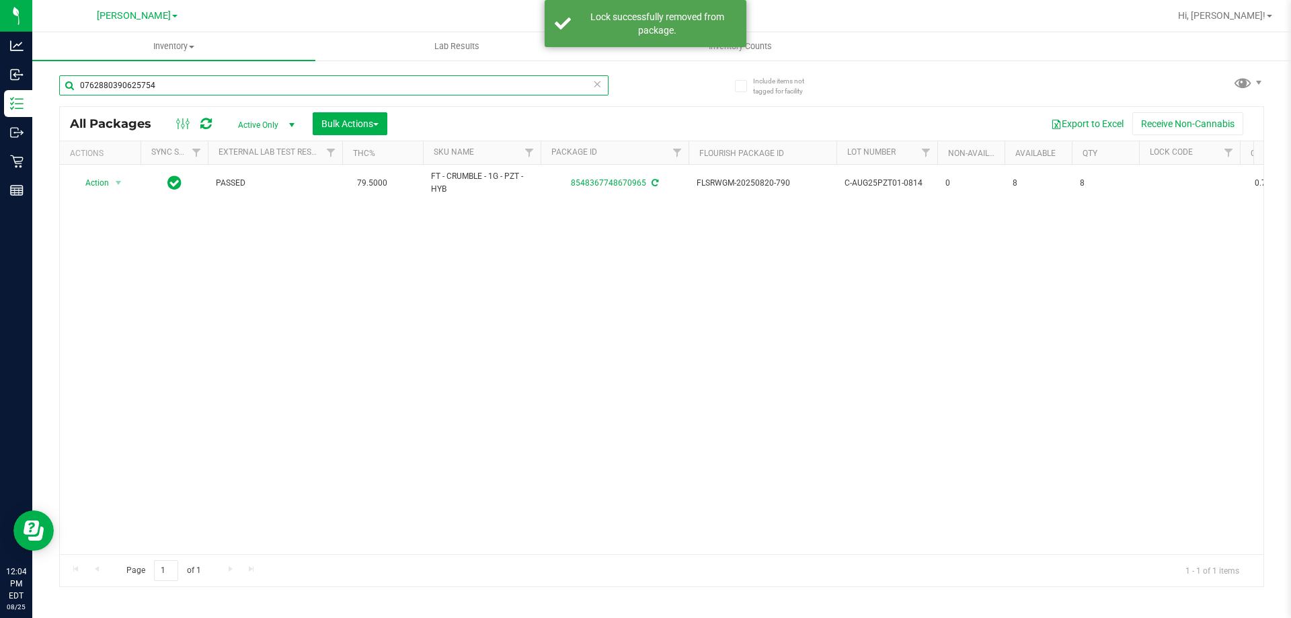
type input "0762880390625754"
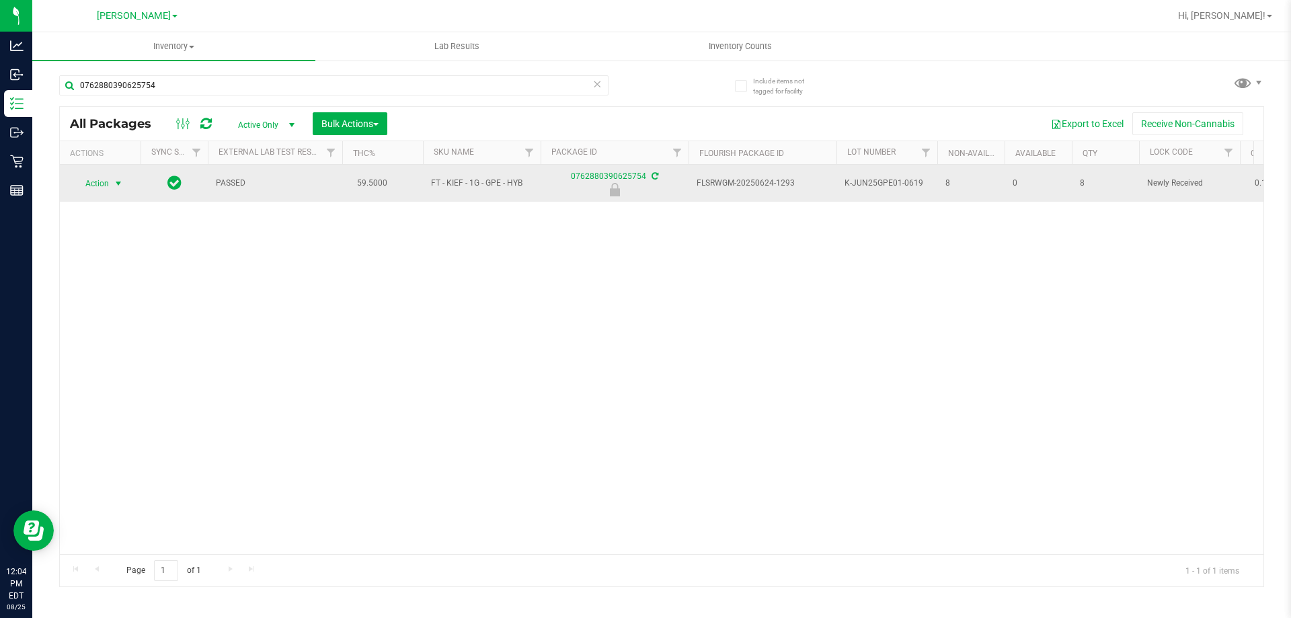
click at [115, 183] on span "select" at bounding box center [118, 183] width 11 height 11
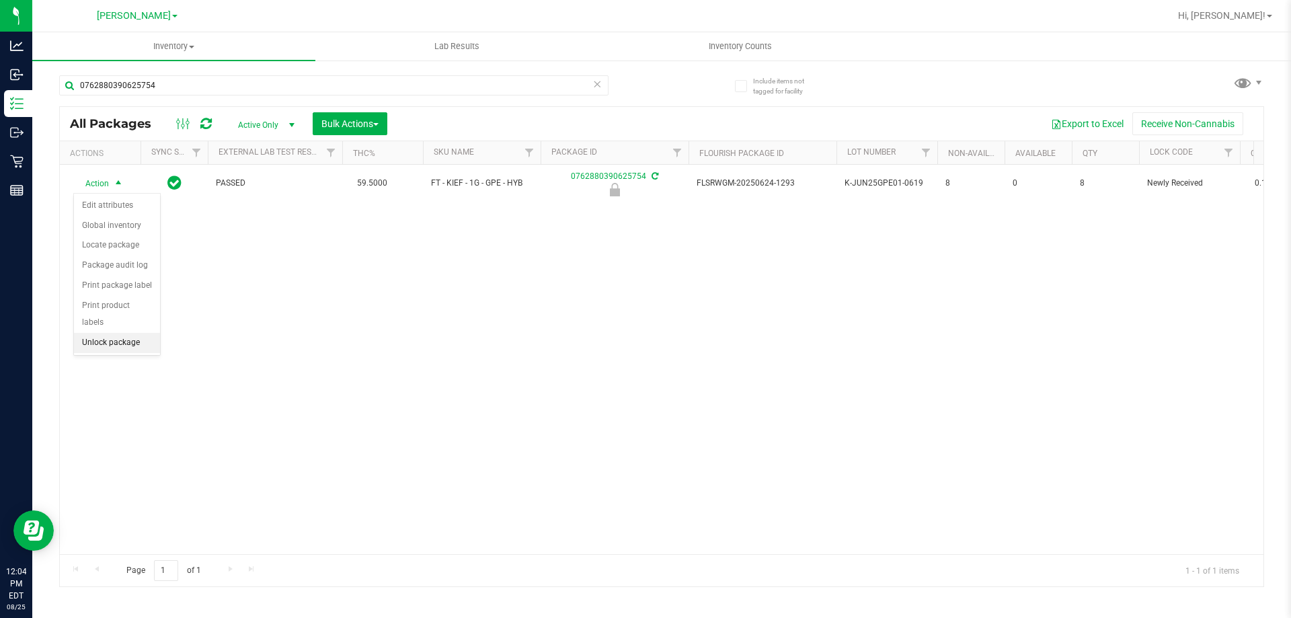
click at [133, 333] on li "Unlock package" at bounding box center [117, 343] width 86 height 20
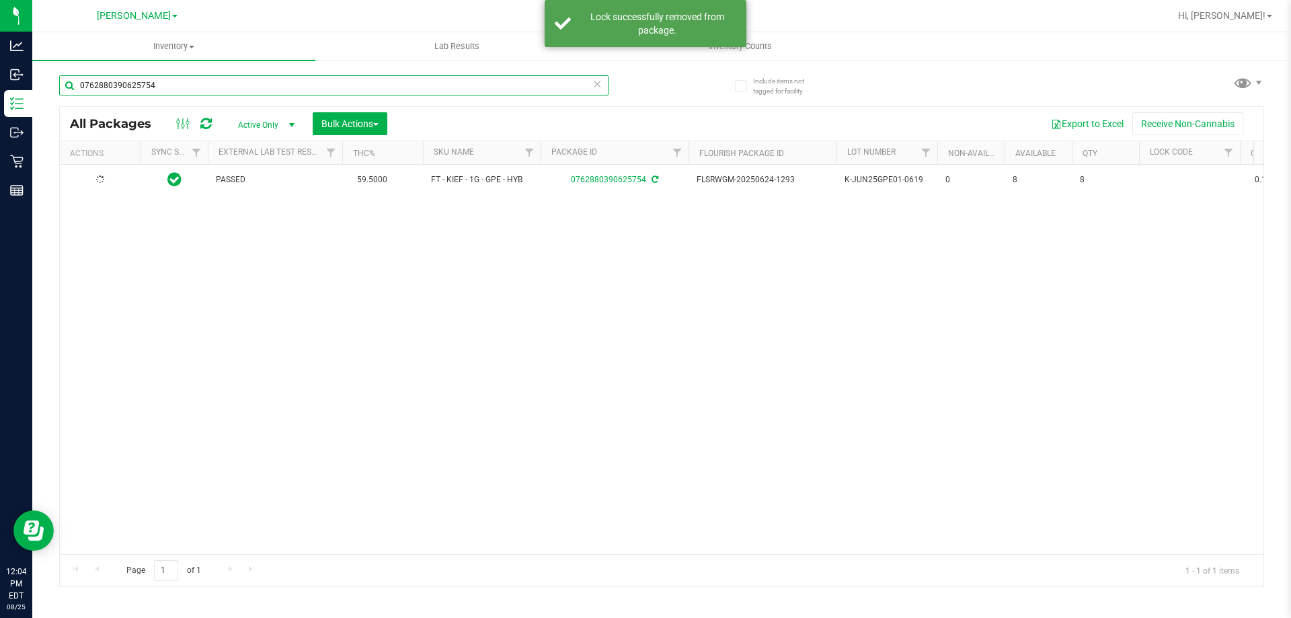
click at [327, 87] on input "0762880390625754" at bounding box center [334, 85] width 550 height 20
type input "2968535158015056"
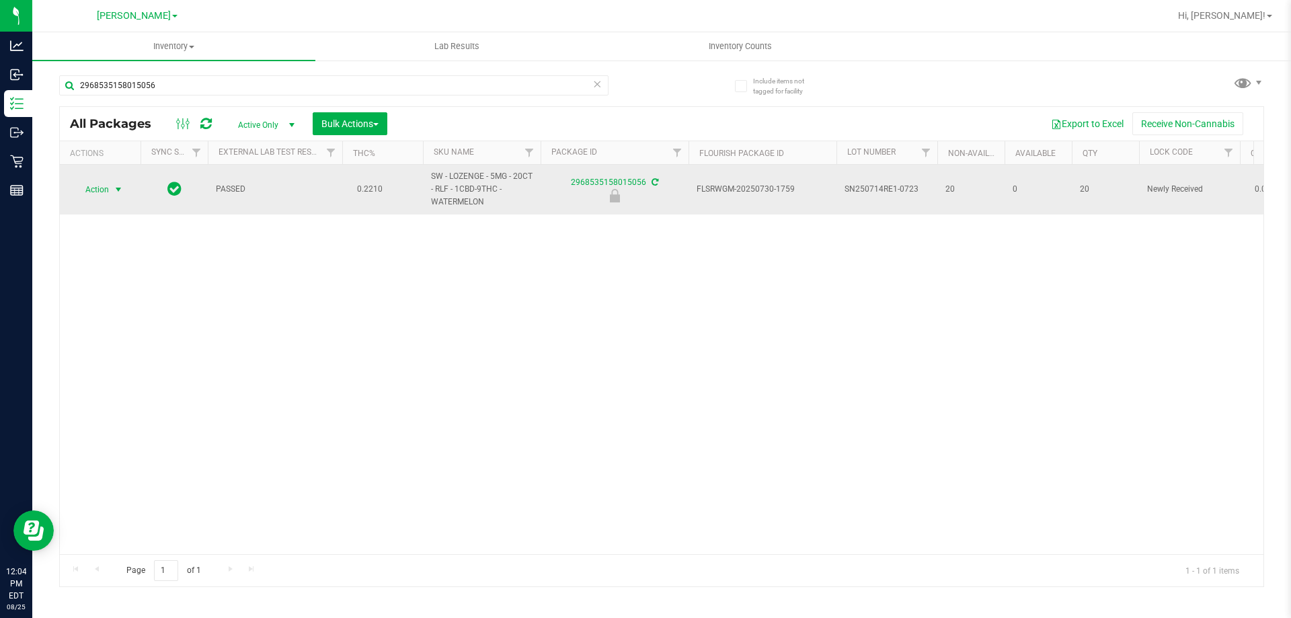
click at [120, 189] on span "select" at bounding box center [118, 189] width 11 height 11
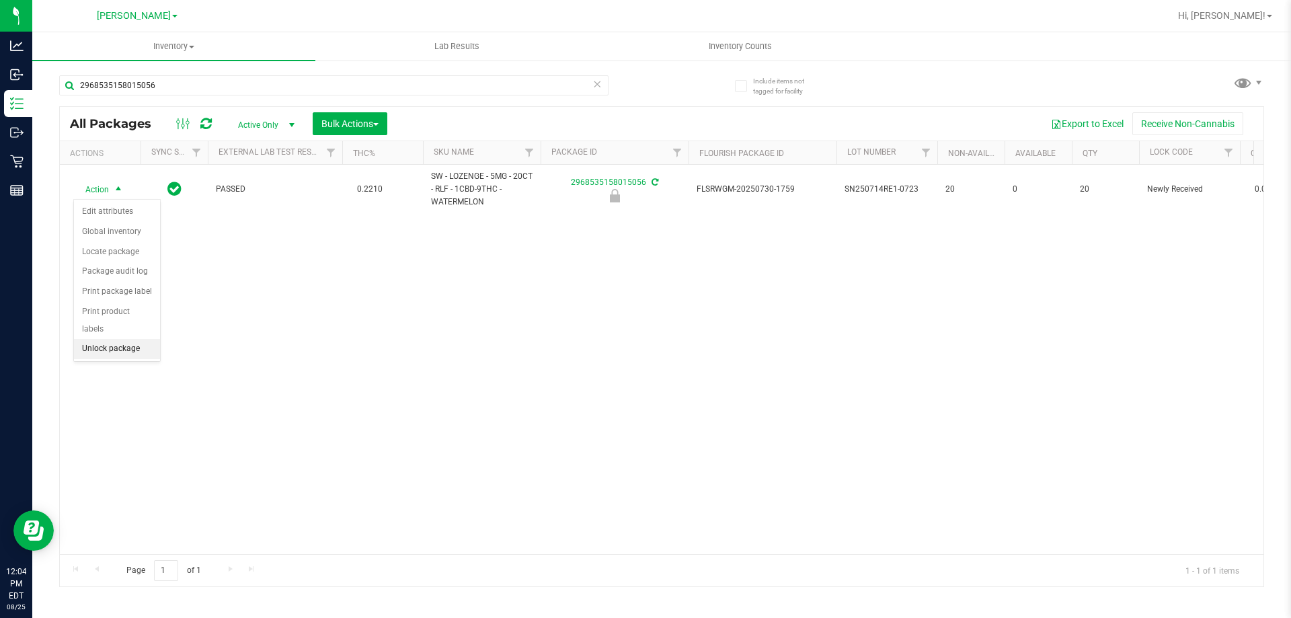
click at [135, 341] on li "Unlock package" at bounding box center [117, 349] width 86 height 20
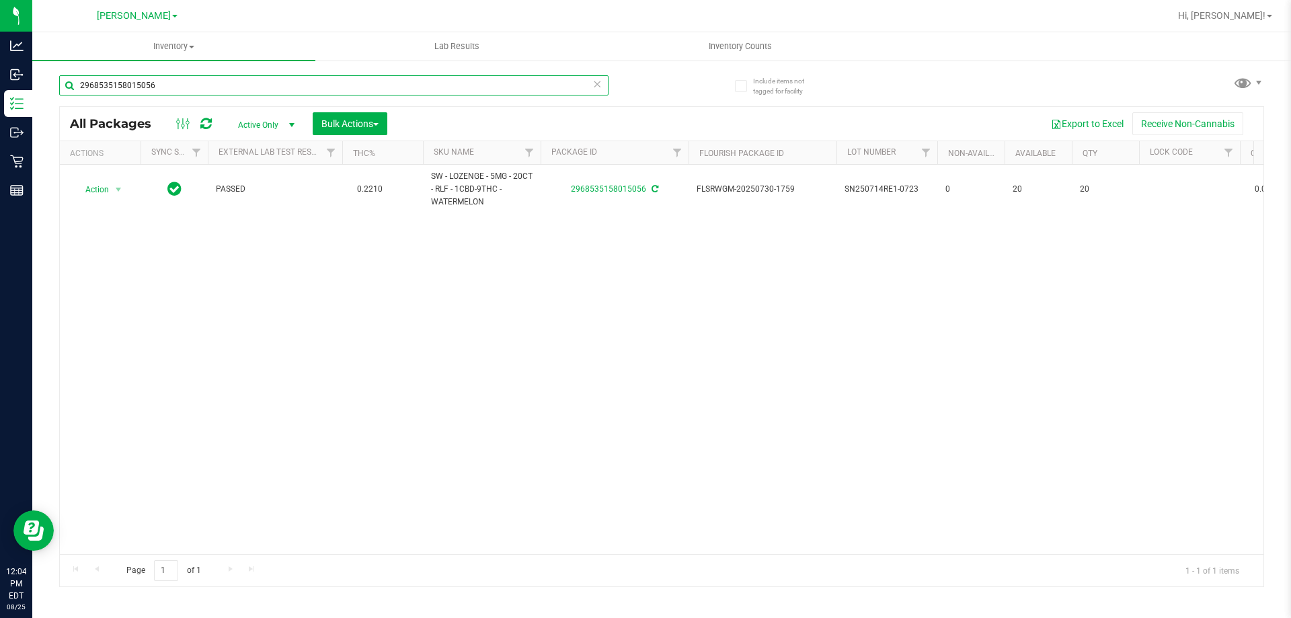
click at [279, 85] on input "2968535158015056" at bounding box center [334, 85] width 550 height 20
type input "9813493014289213"
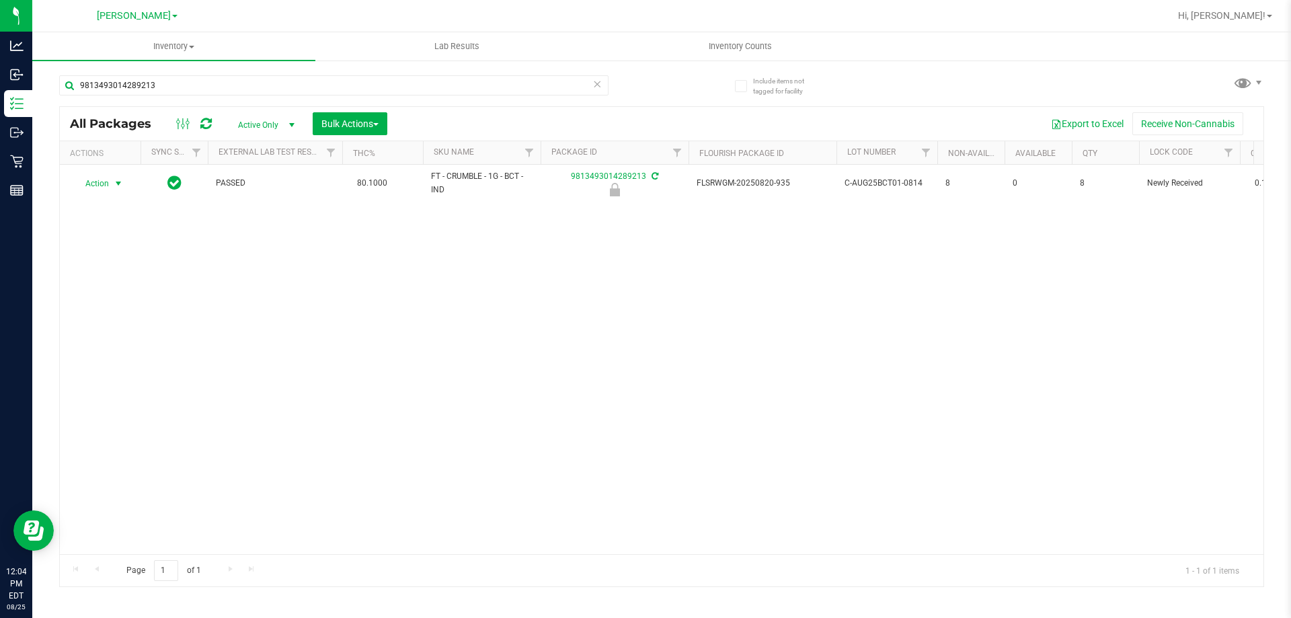
drag, startPoint x: 104, startPoint y: 184, endPoint x: 103, endPoint y: 197, distance: 12.8
click at [104, 184] on span "Action" at bounding box center [91, 183] width 36 height 19
click at [118, 333] on li "Unlock package" at bounding box center [117, 343] width 86 height 20
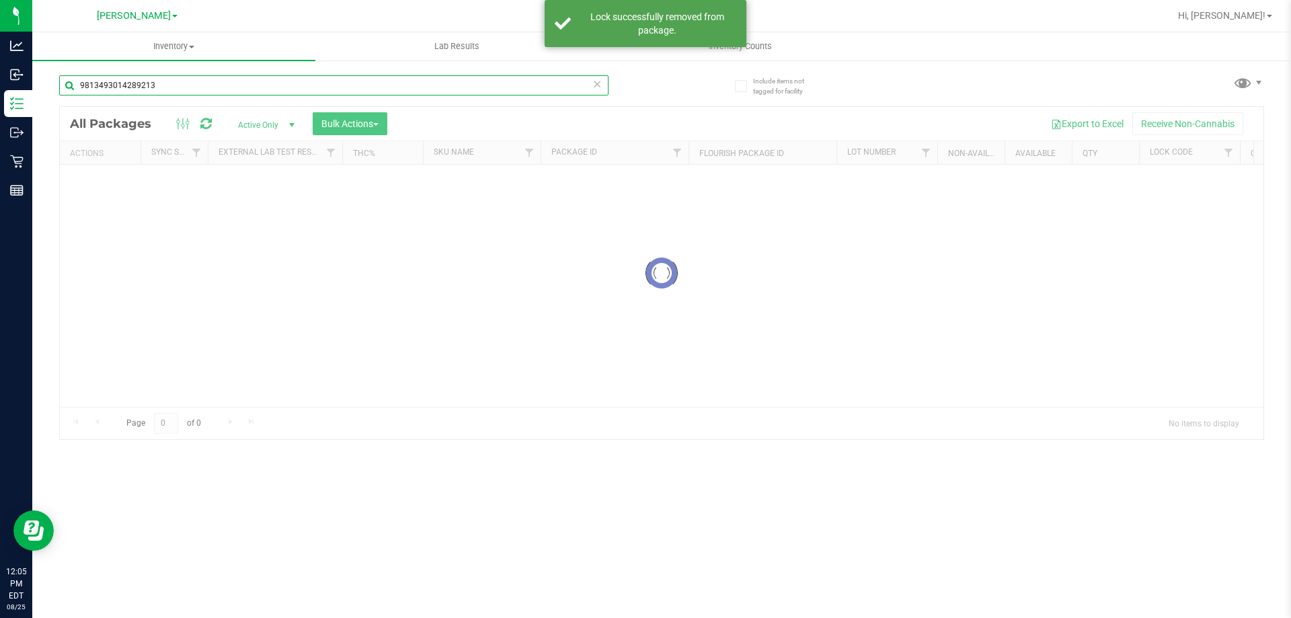
click at [206, 77] on div "Inventory All packages All inventory Waste log Create inventory Lab Results Inv…" at bounding box center [661, 325] width 1259 height 586
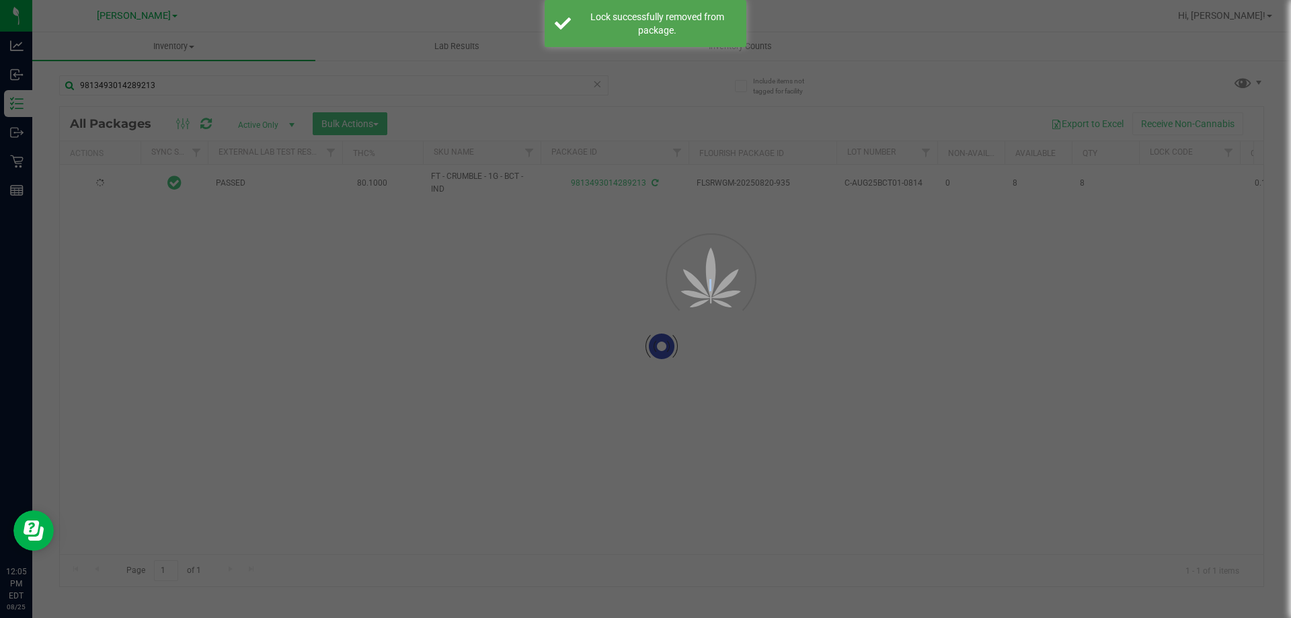
click at [206, 77] on div at bounding box center [645, 309] width 1291 height 618
click at [206, 77] on input "9813493014289213" at bounding box center [334, 85] width 550 height 20
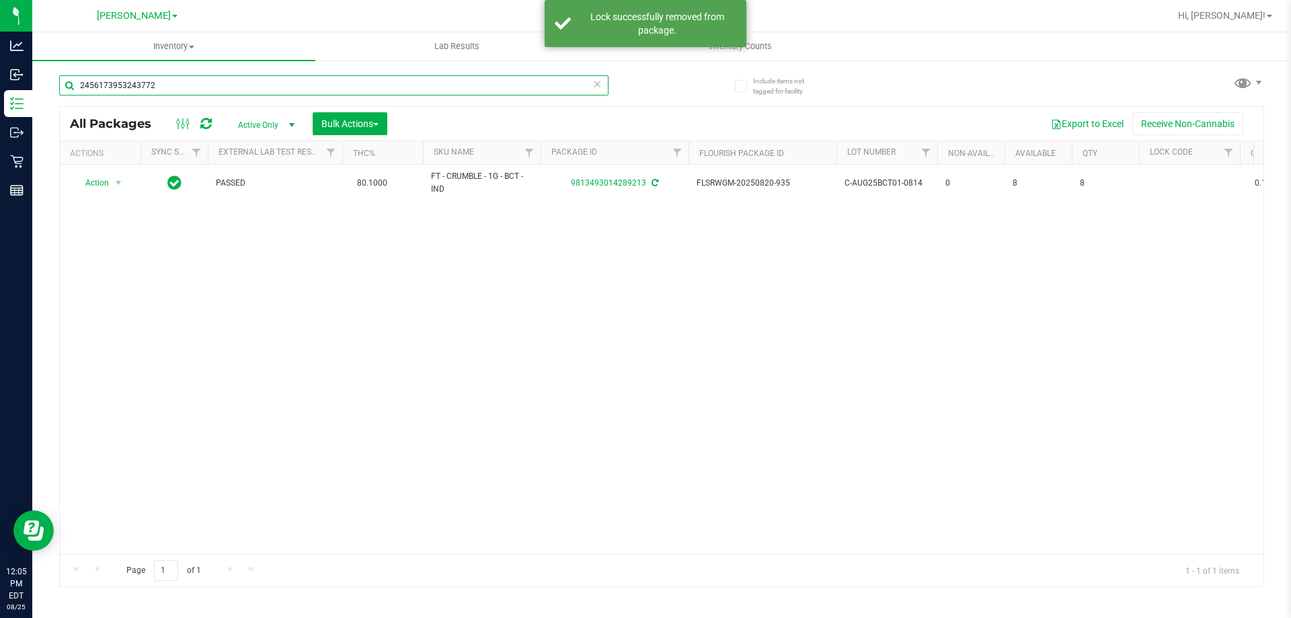
type input "2456173953243772"
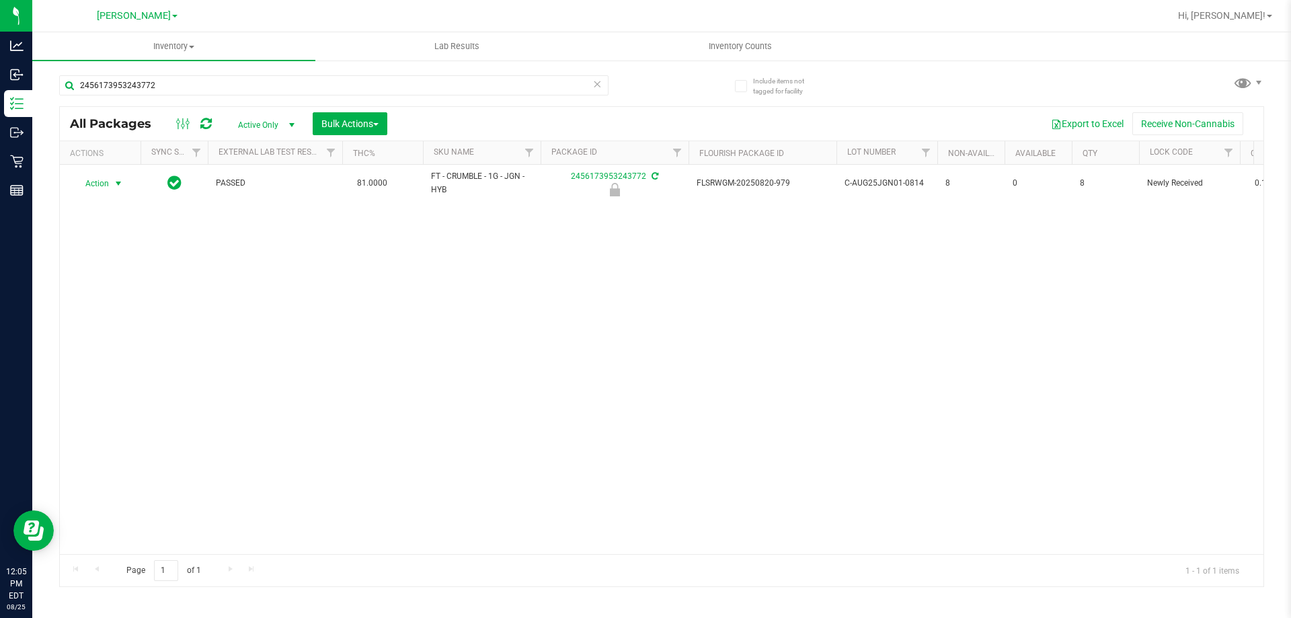
click at [110, 181] on span "select" at bounding box center [118, 183] width 17 height 19
click at [132, 333] on li "Unlock package" at bounding box center [117, 343] width 86 height 20
click at [248, 85] on input "2456173953243772" at bounding box center [334, 85] width 550 height 20
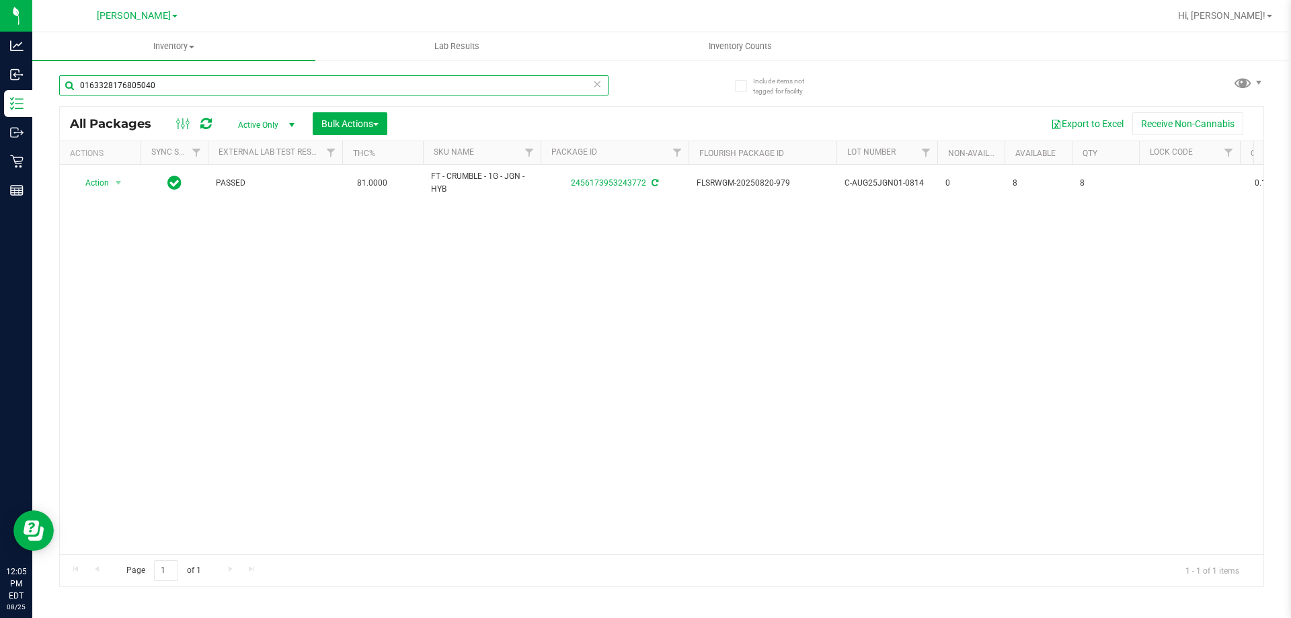
type input "0163328176805040"
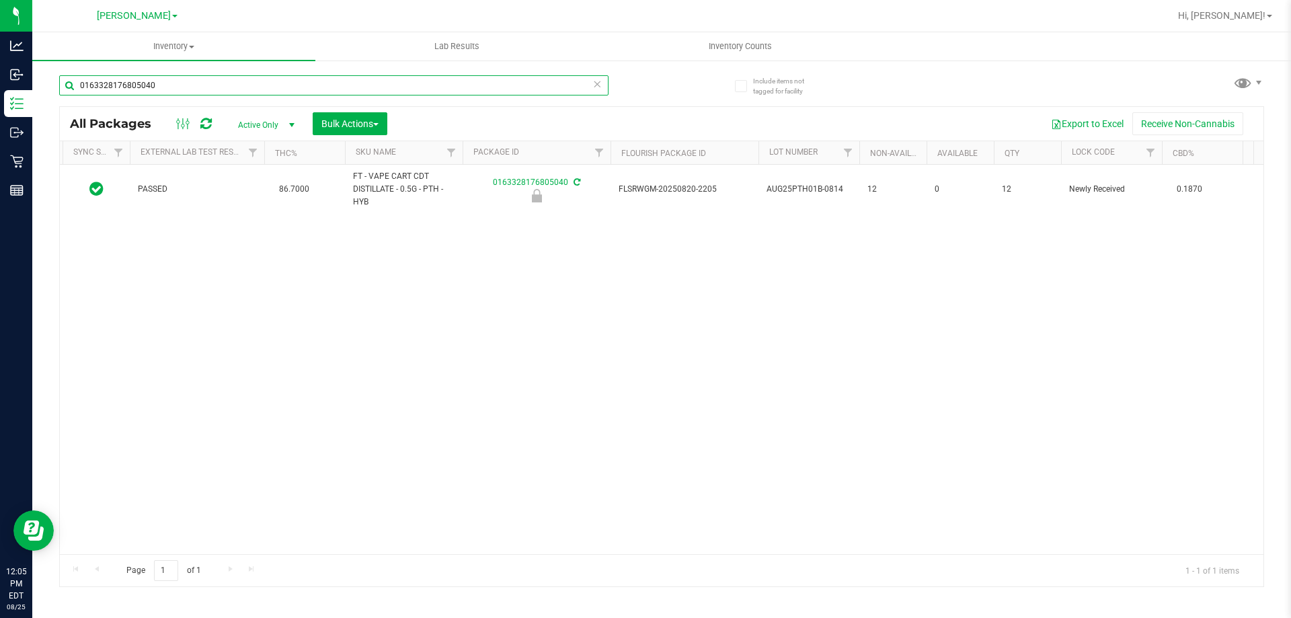
scroll to position [0, 65]
click at [247, 83] on input "0163328176805040" at bounding box center [334, 85] width 550 height 20
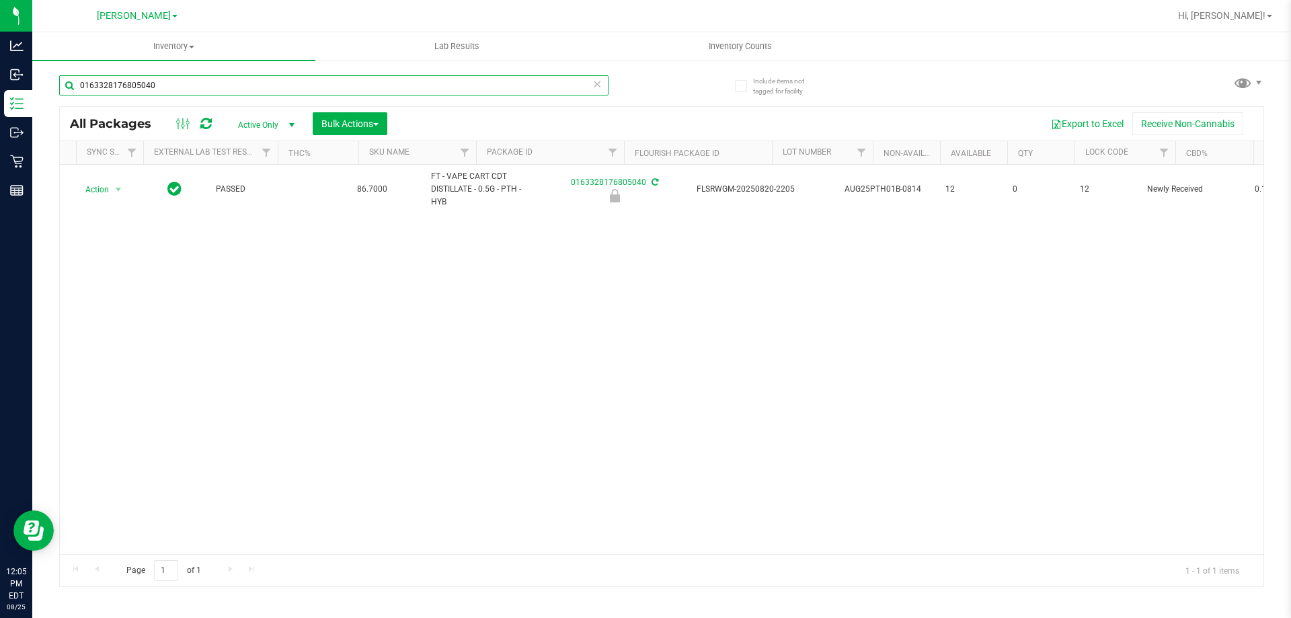
scroll to position [0, 0]
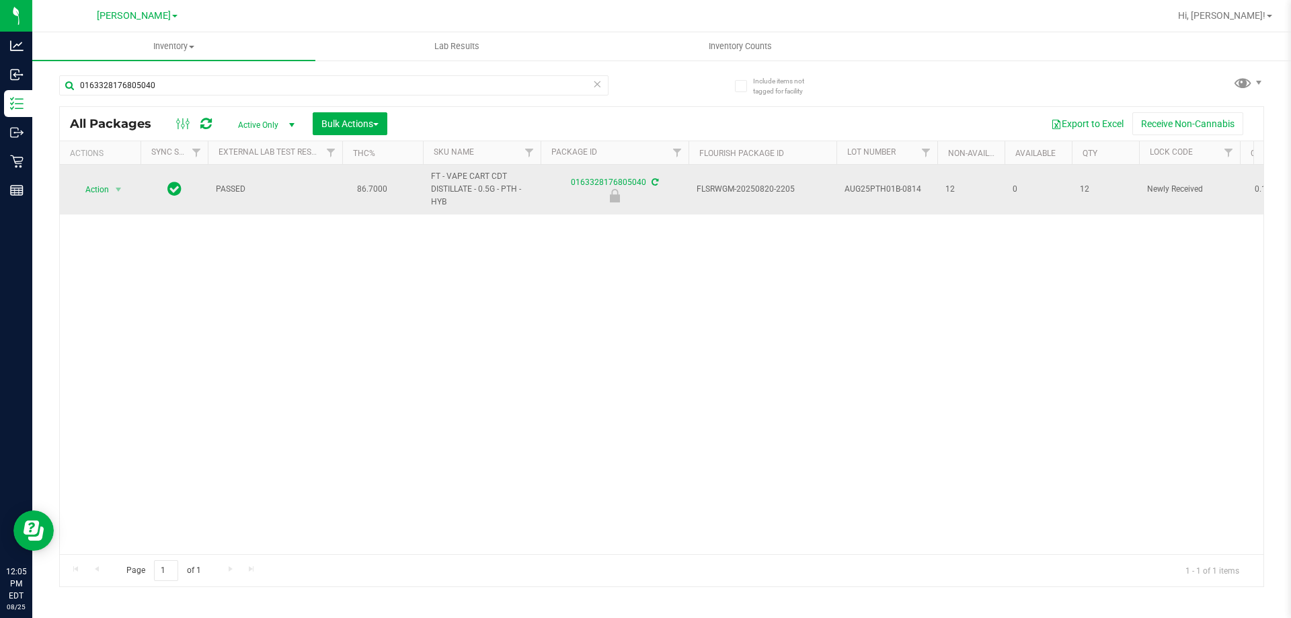
click at [100, 191] on span "Action" at bounding box center [91, 189] width 36 height 19
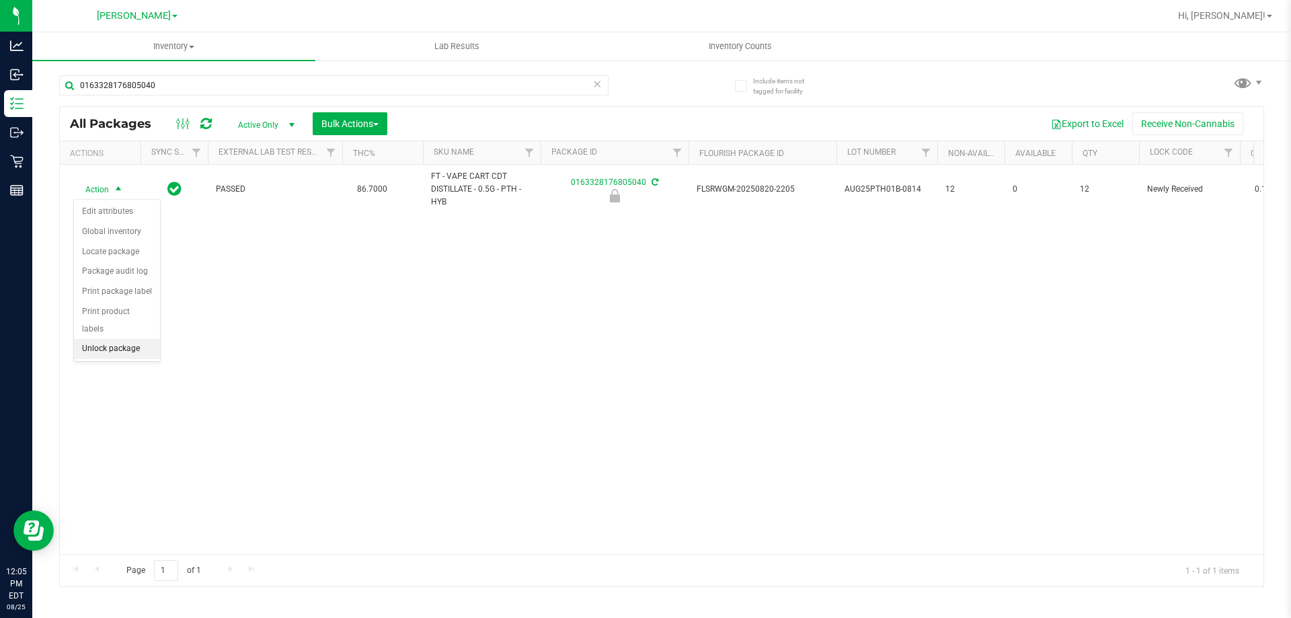
click at [139, 339] on li "Unlock package" at bounding box center [117, 349] width 86 height 20
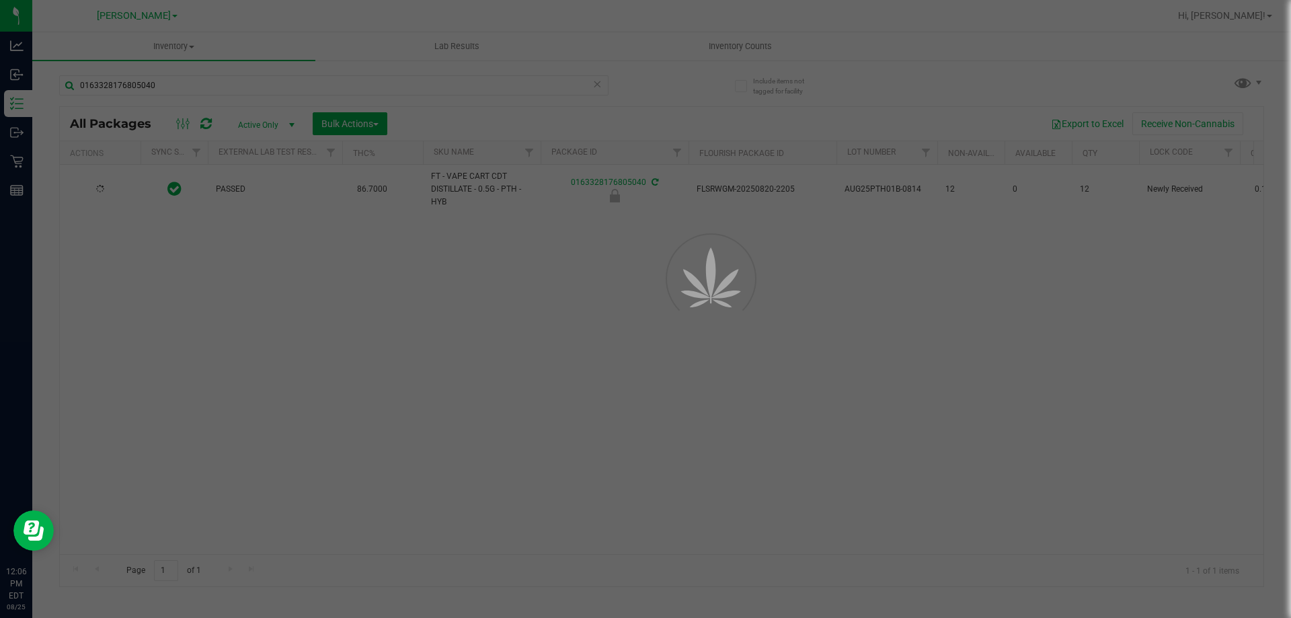
click at [118, 371] on div at bounding box center [645, 309] width 1291 height 618
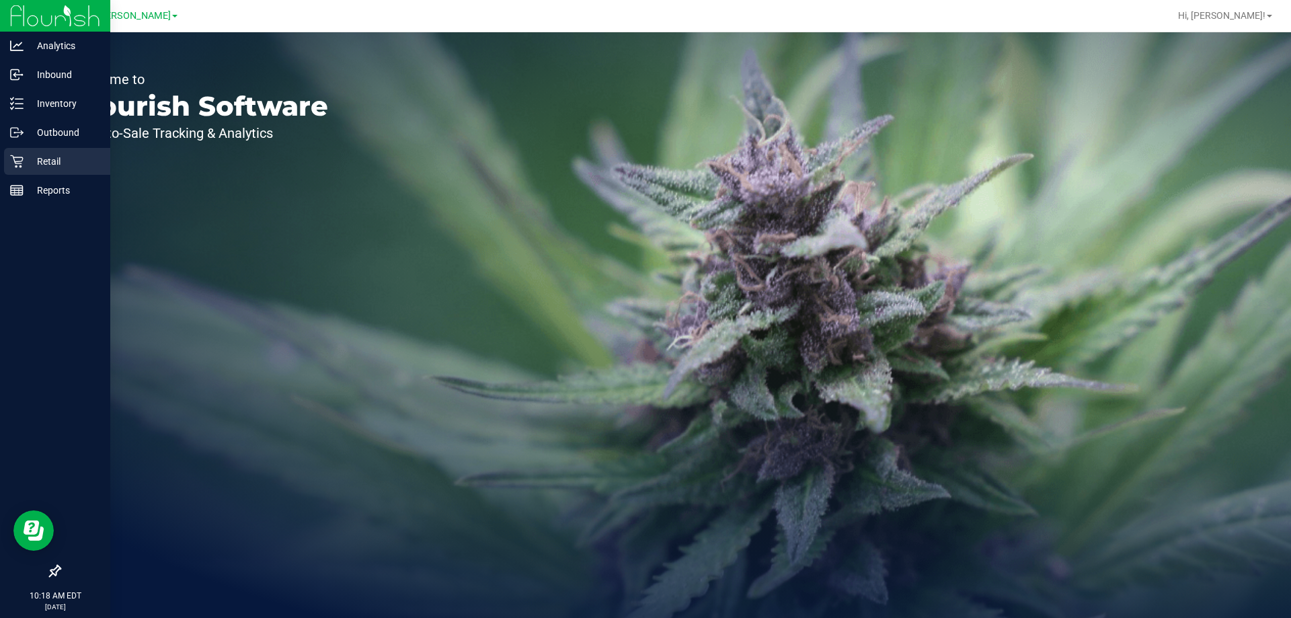
click at [19, 163] on icon at bounding box center [16, 161] width 13 height 13
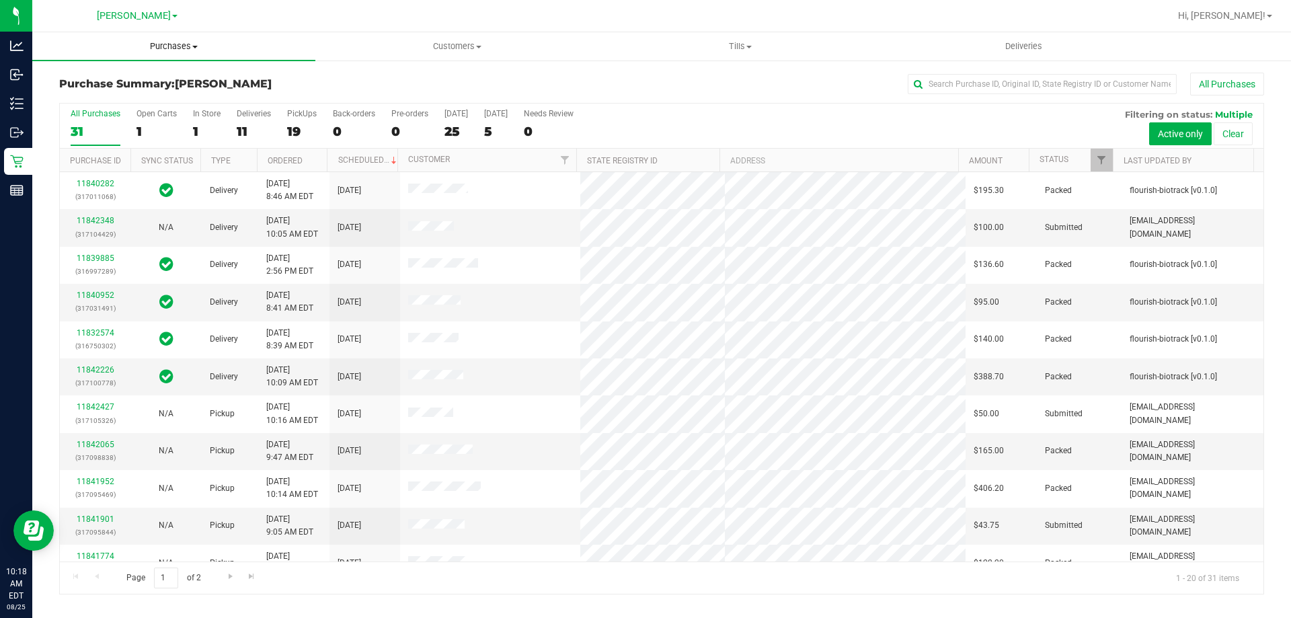
click at [181, 50] on span "Purchases" at bounding box center [173, 46] width 283 height 12
click at [161, 94] on li "Fulfillment" at bounding box center [173, 97] width 283 height 16
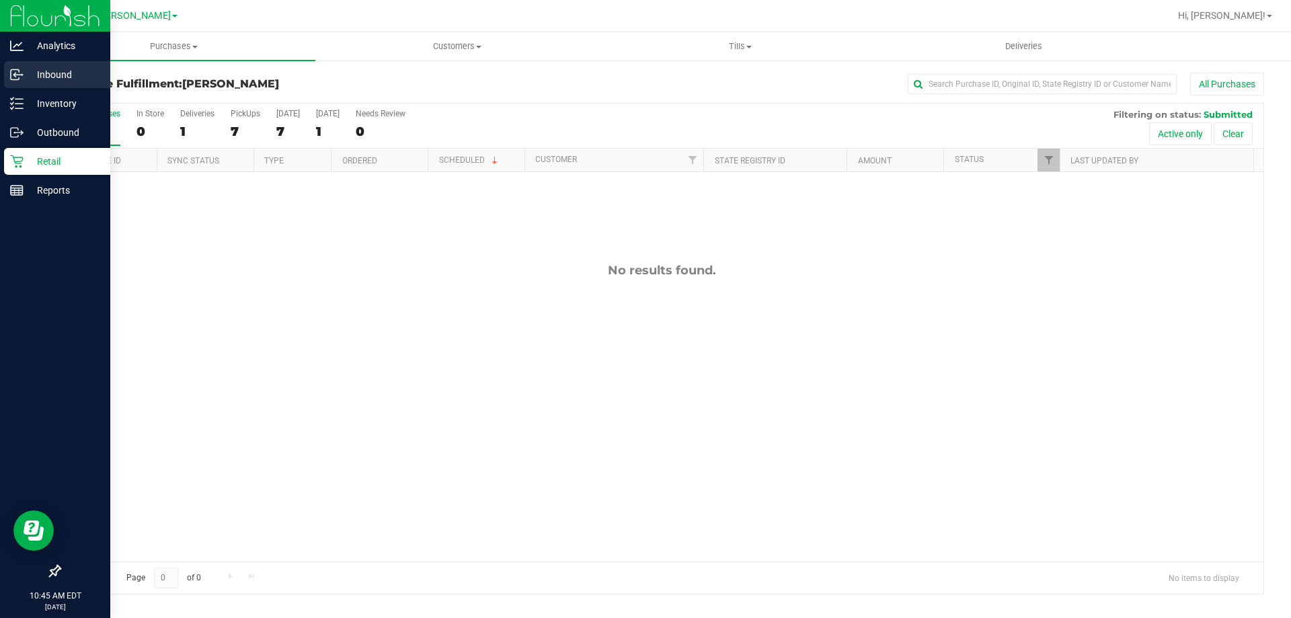
click at [48, 80] on p "Inbound" at bounding box center [64, 75] width 81 height 16
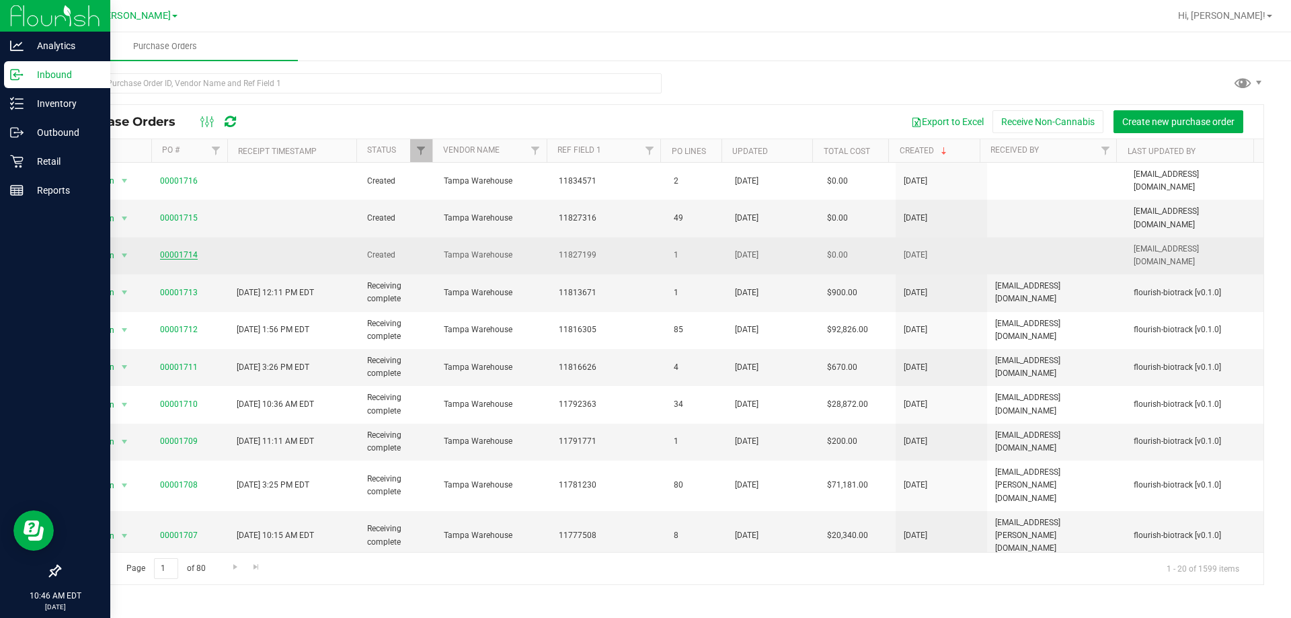
click at [175, 250] on link "00001714" at bounding box center [179, 254] width 38 height 9
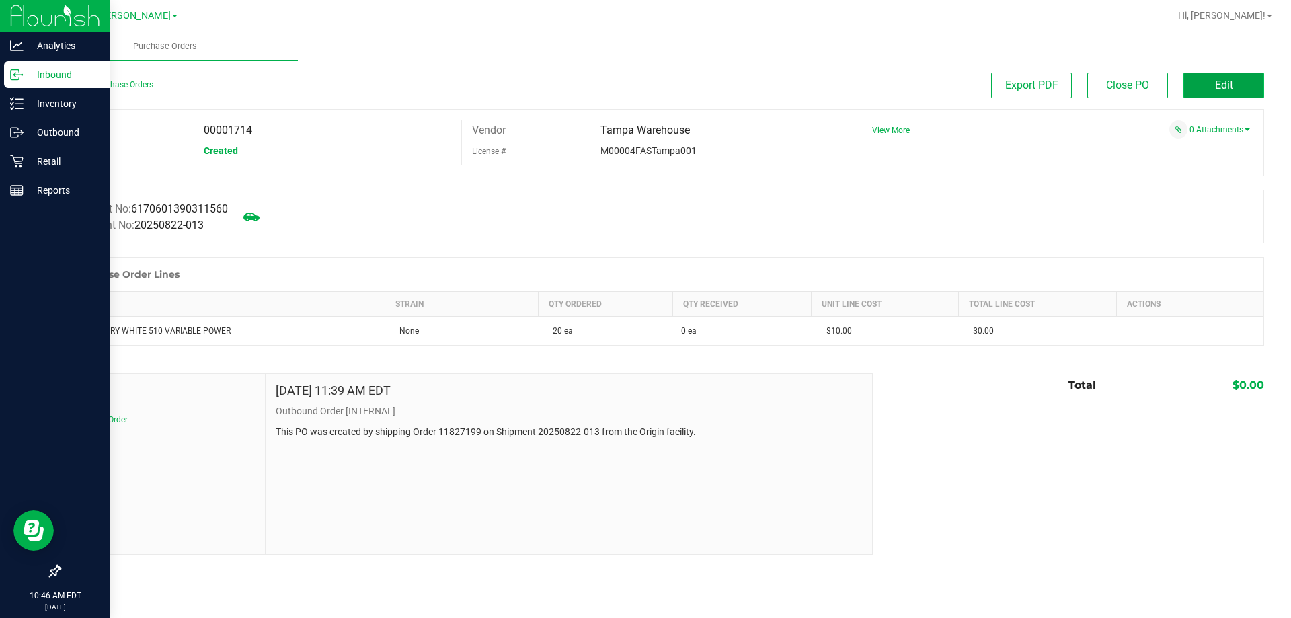
click at [1213, 82] on button "Edit" at bounding box center [1224, 86] width 81 height 26
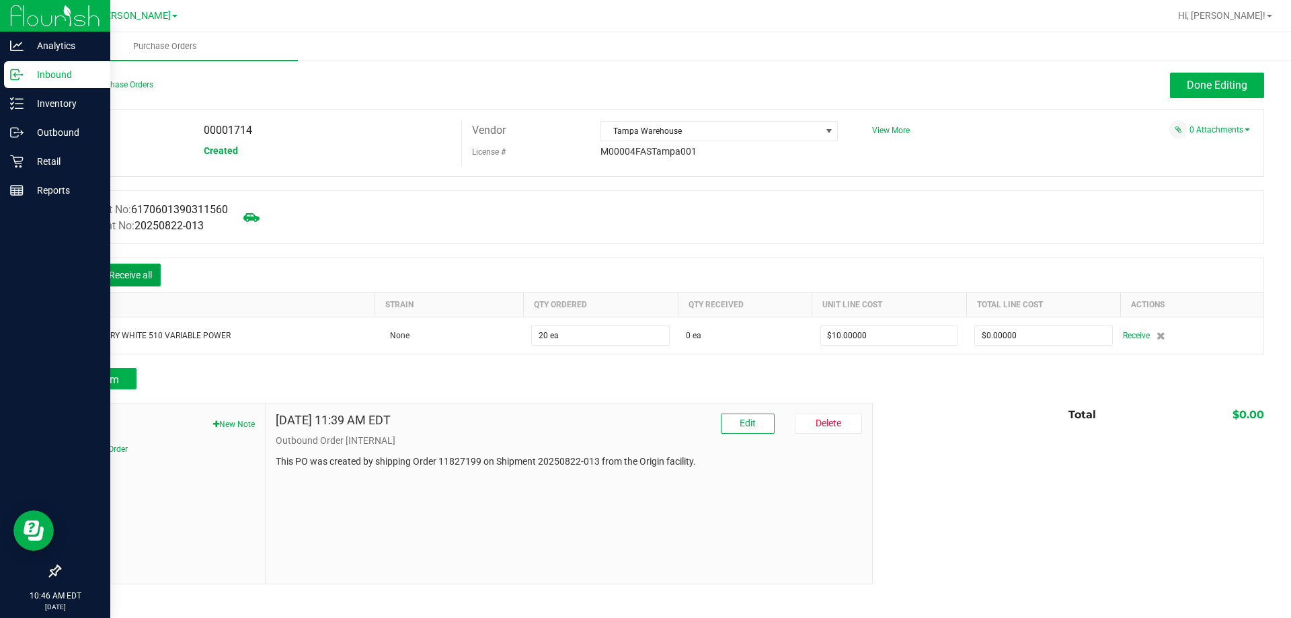
click at [152, 280] on button "Receive all" at bounding box center [130, 275] width 61 height 23
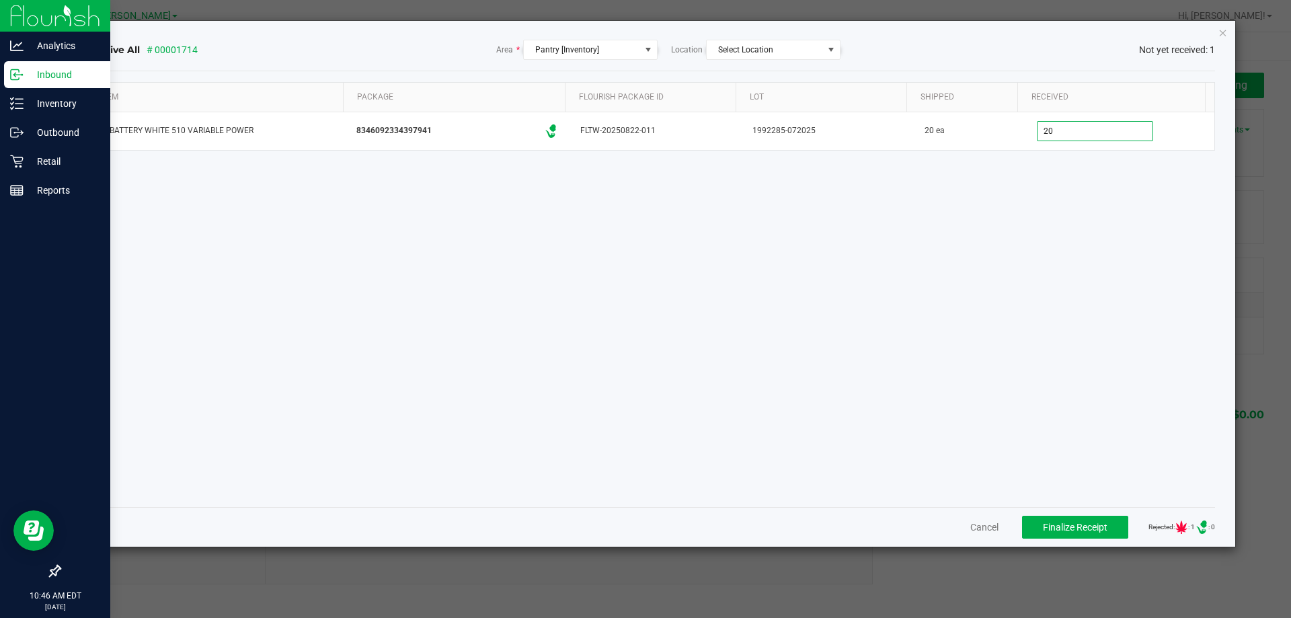
type input "20 ea"
click at [1114, 332] on div "Item Package Flourish Package ID Lot Shipped Received FT BATTERY WHITE 510 VARI…" at bounding box center [651, 289] width 1130 height 414
click at [1093, 534] on button "Finalize Receipt" at bounding box center [1075, 527] width 106 height 23
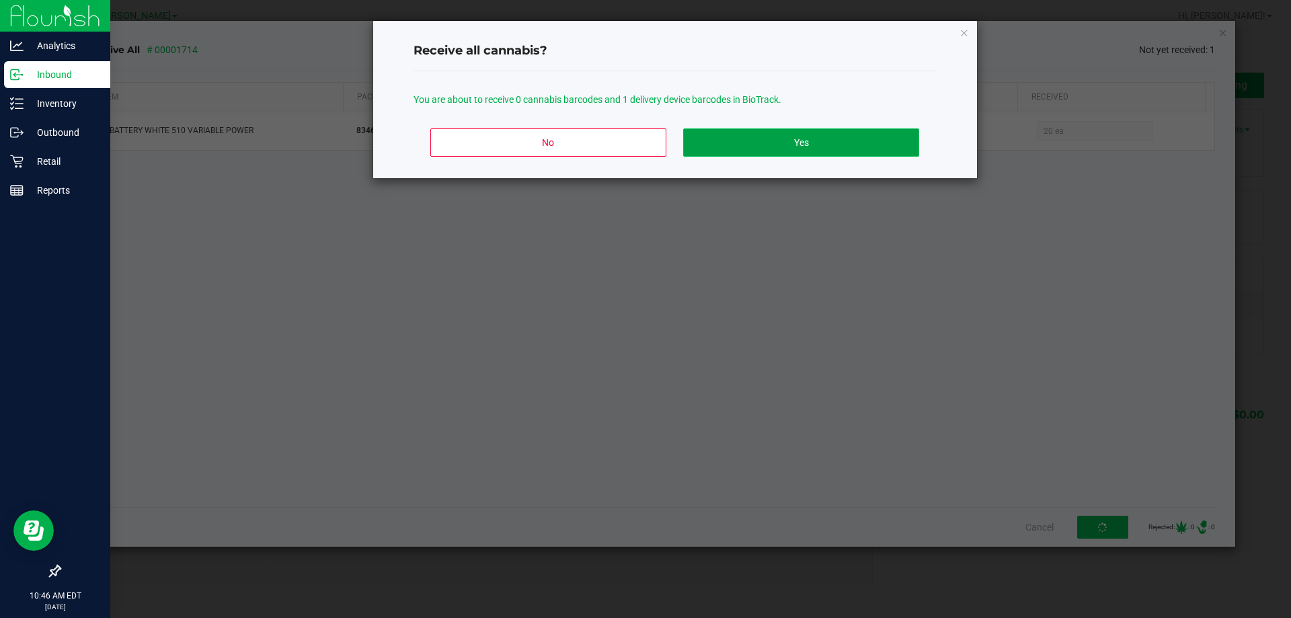
click at [863, 133] on button "Yes" at bounding box center [800, 142] width 235 height 28
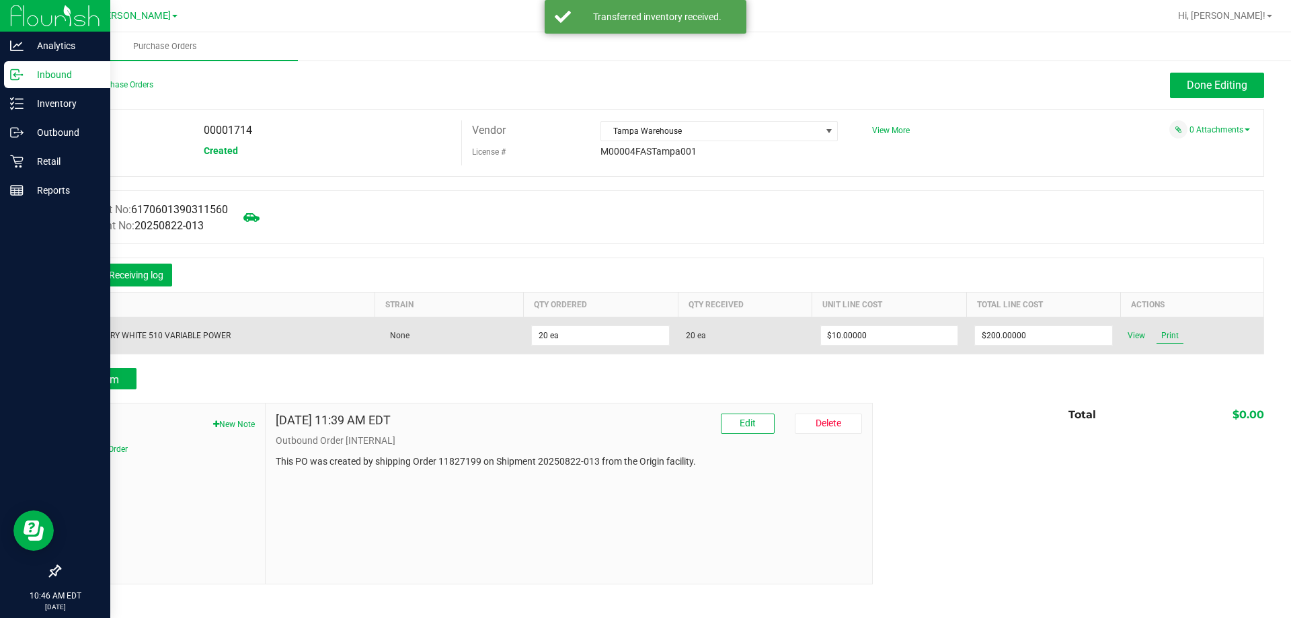
click at [1172, 333] on span "Print" at bounding box center [1170, 336] width 27 height 16
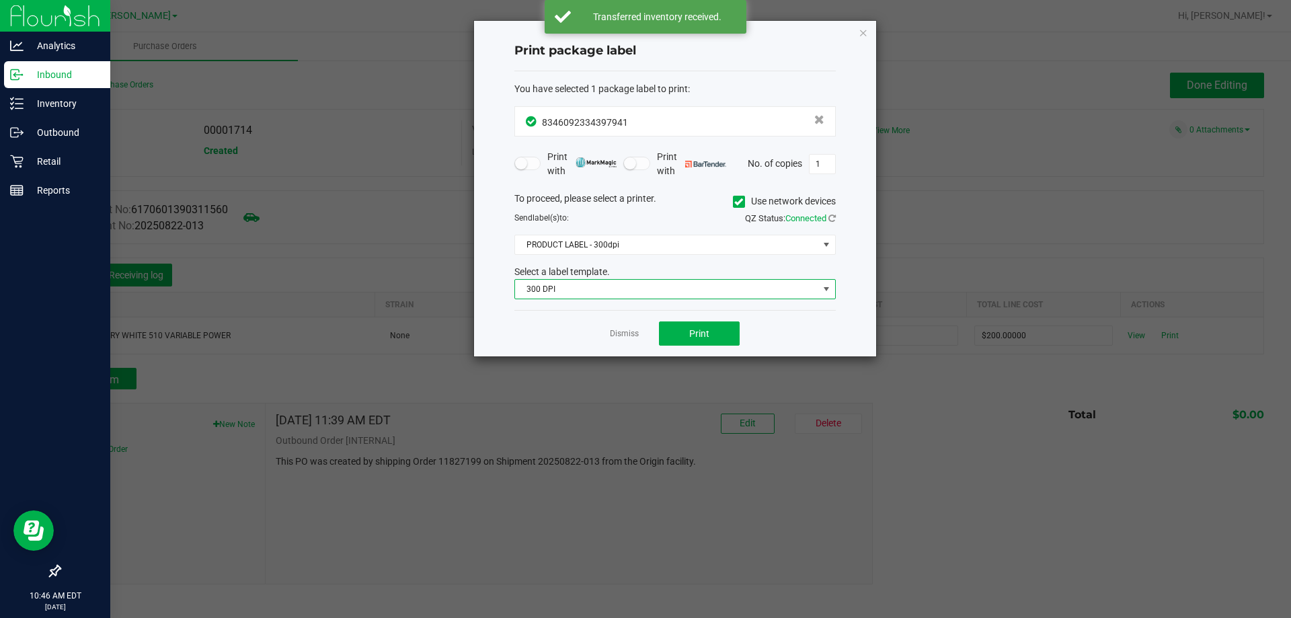
click at [665, 285] on span "300 DPI" at bounding box center [666, 289] width 303 height 19
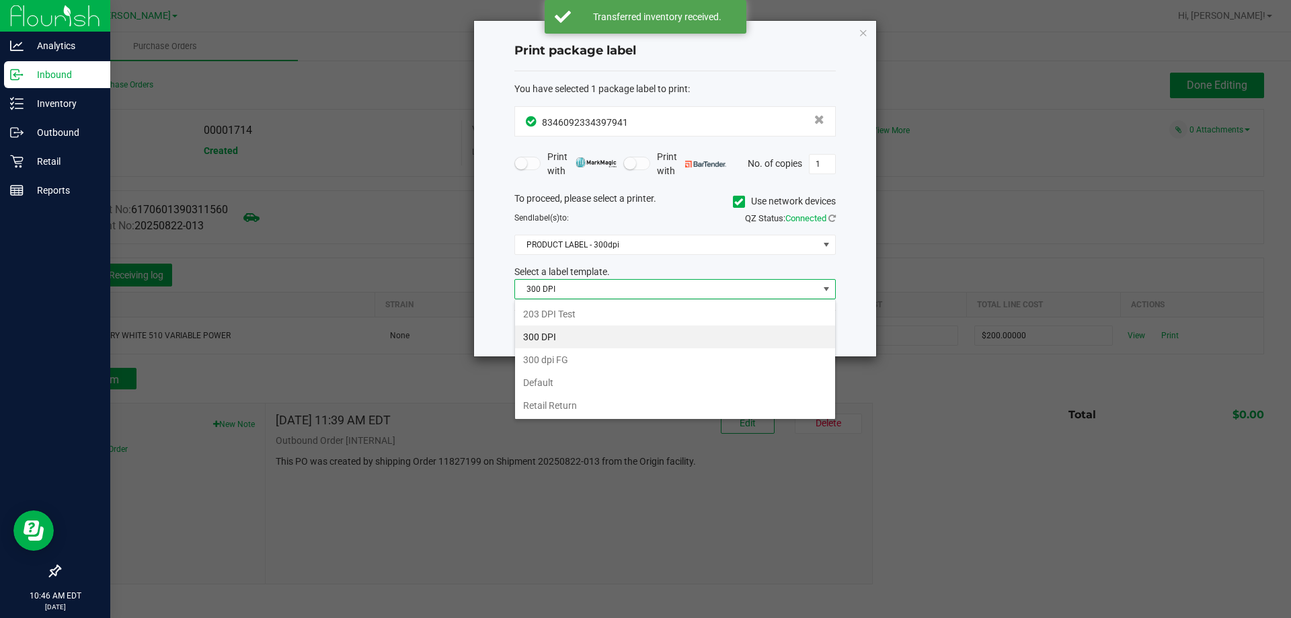
scroll to position [20, 322]
click at [634, 402] on li "Retail Return" at bounding box center [675, 405] width 320 height 23
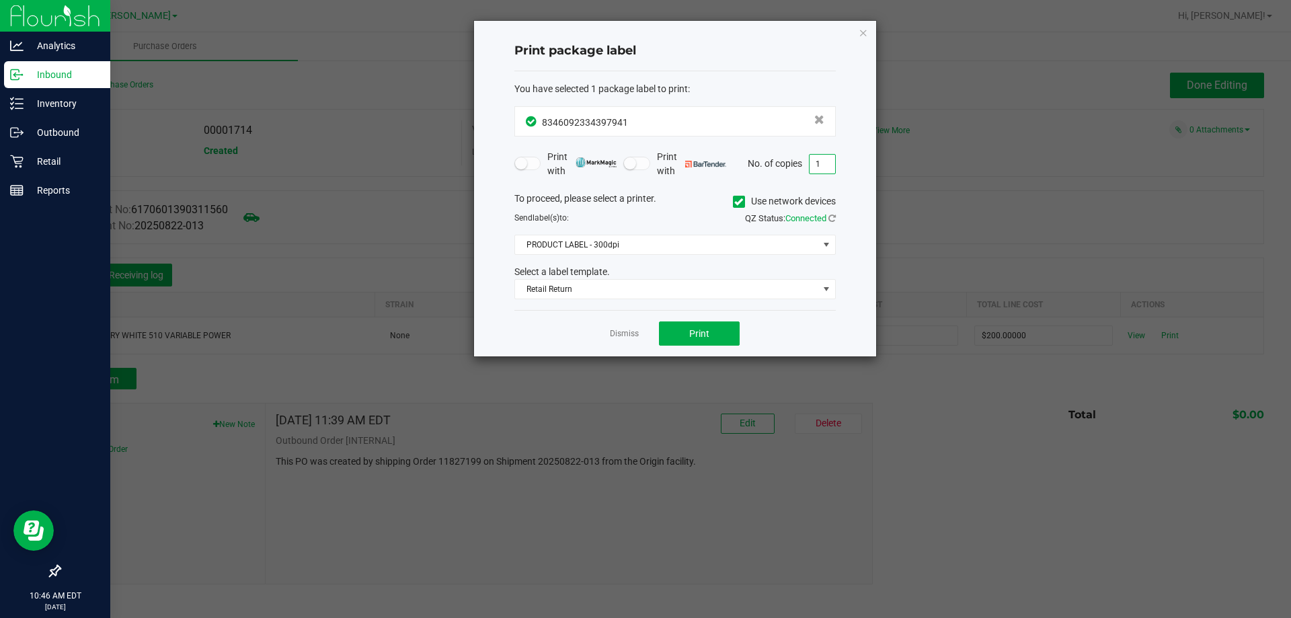
click at [826, 169] on input "1" at bounding box center [823, 164] width 26 height 19
type input "5"
click at [724, 344] on button "Print" at bounding box center [699, 334] width 81 height 24
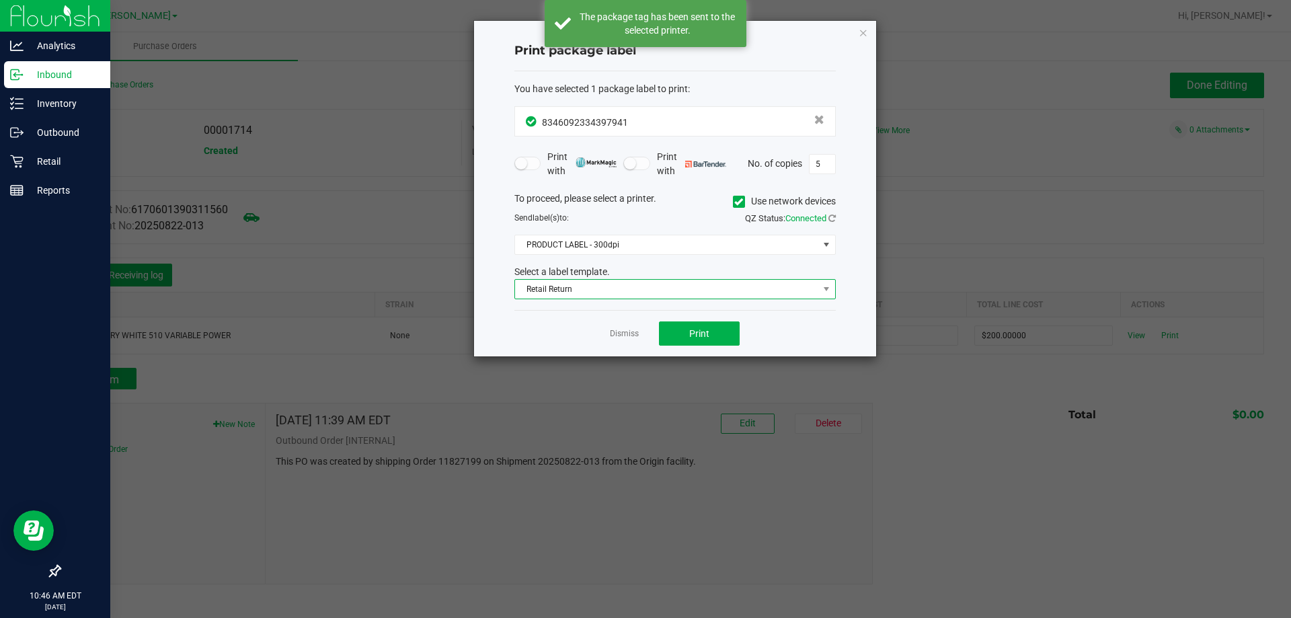
click at [595, 285] on span "Retail Return" at bounding box center [666, 289] width 303 height 19
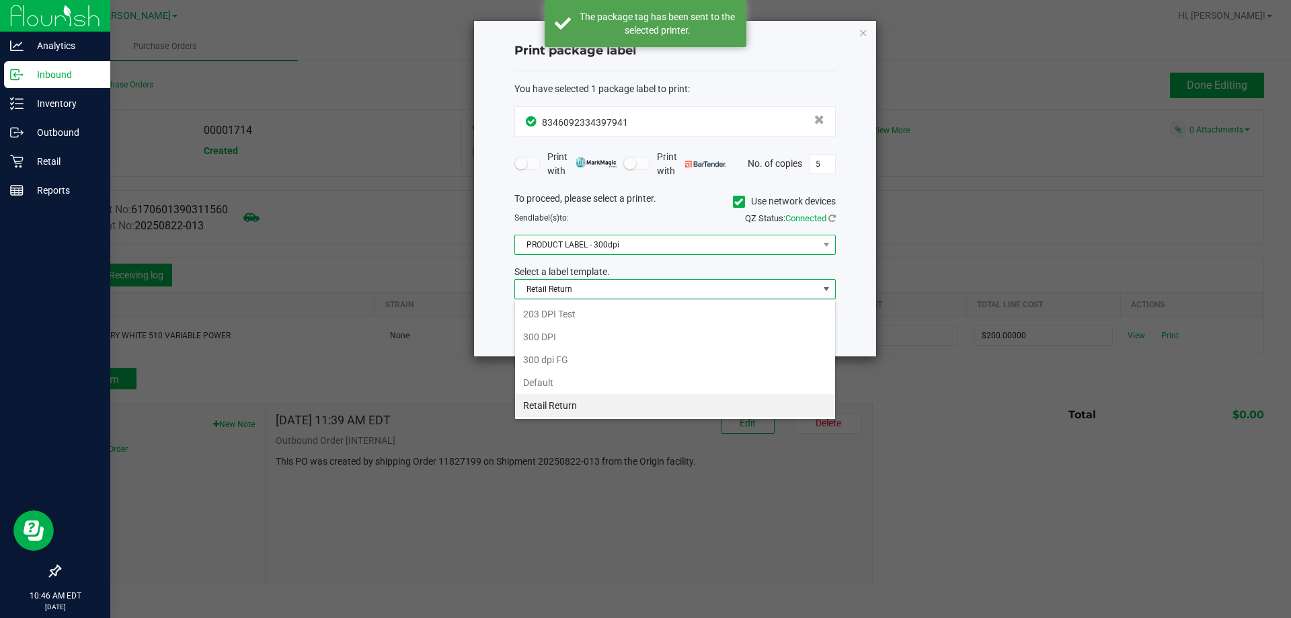
click at [634, 253] on span "PRODUCT LABEL - 300dpi" at bounding box center [666, 244] width 303 height 19
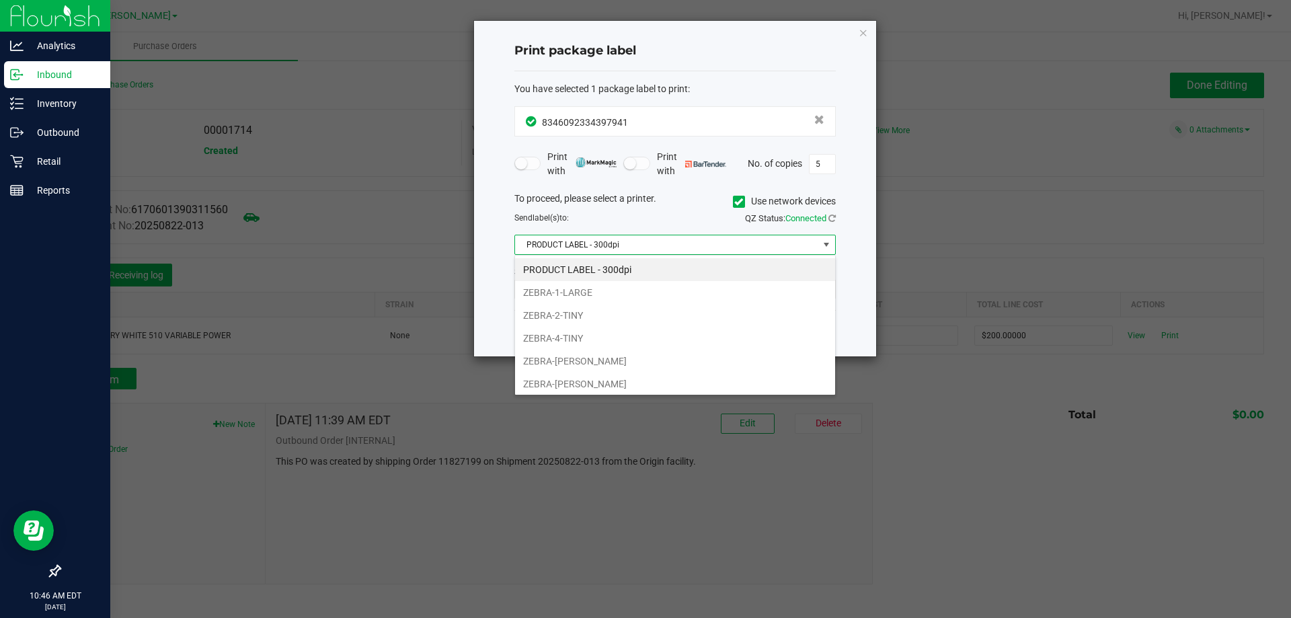
click at [668, 241] on span "PRODUCT LABEL - 300dpi" at bounding box center [666, 244] width 303 height 19
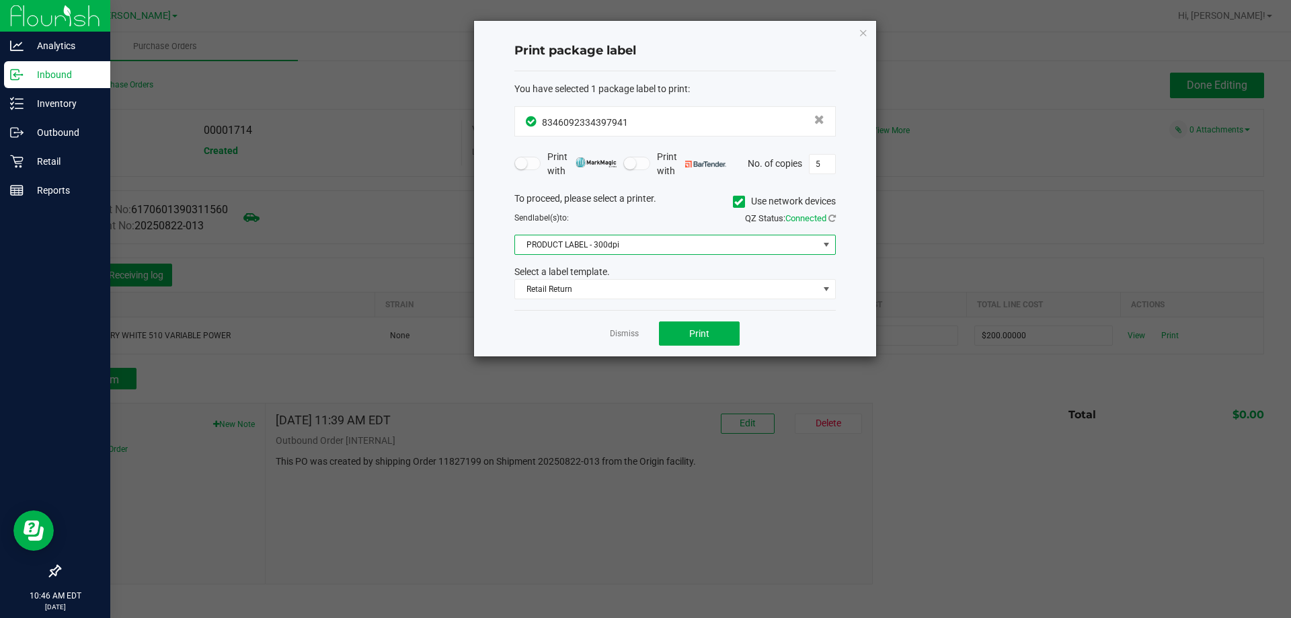
click at [667, 235] on span "PRODUCT LABEL - 300dpi" at bounding box center [676, 245] width 322 height 20
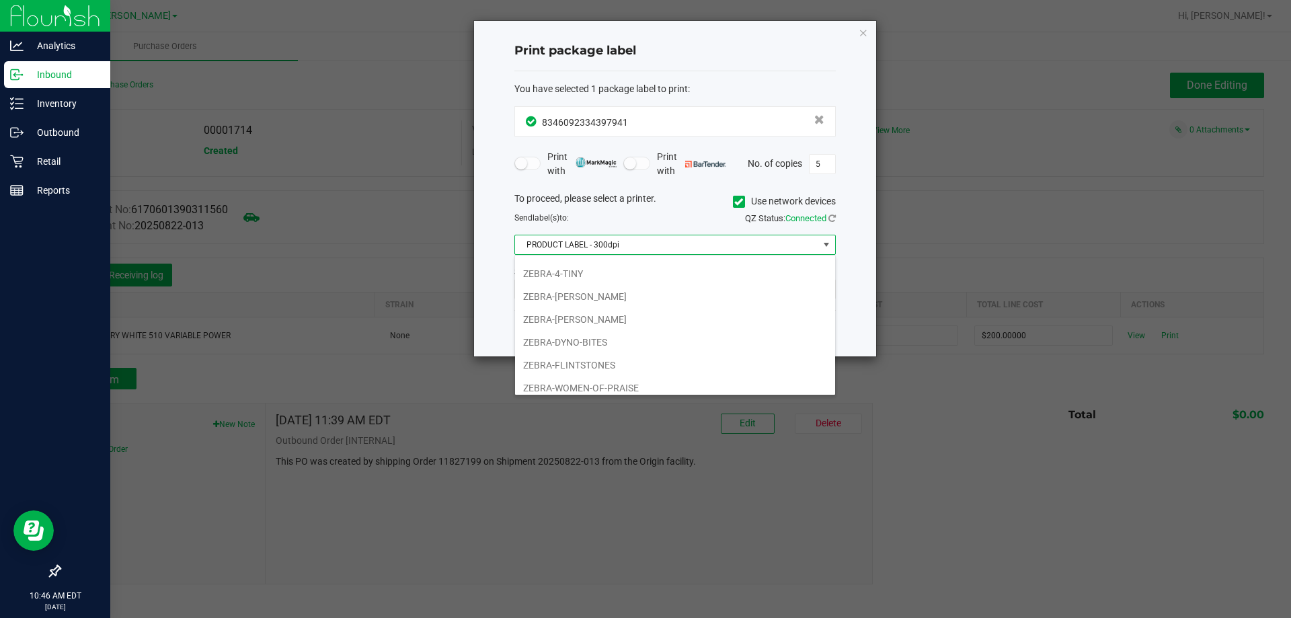
scroll to position [70, 0]
click at [651, 338] on li "ZEBRA-DYNO-BITES" at bounding box center [675, 337] width 320 height 23
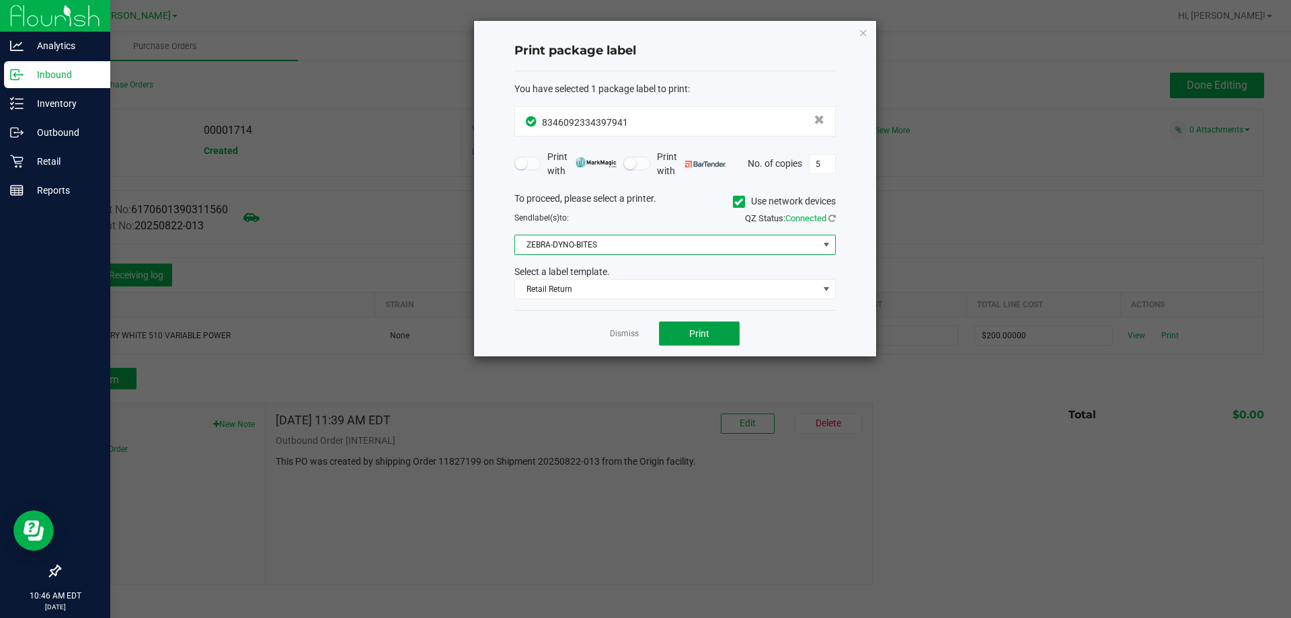
click at [718, 324] on button "Print" at bounding box center [699, 334] width 81 height 24
click at [622, 336] on link "Dismiss" at bounding box center [624, 333] width 29 height 11
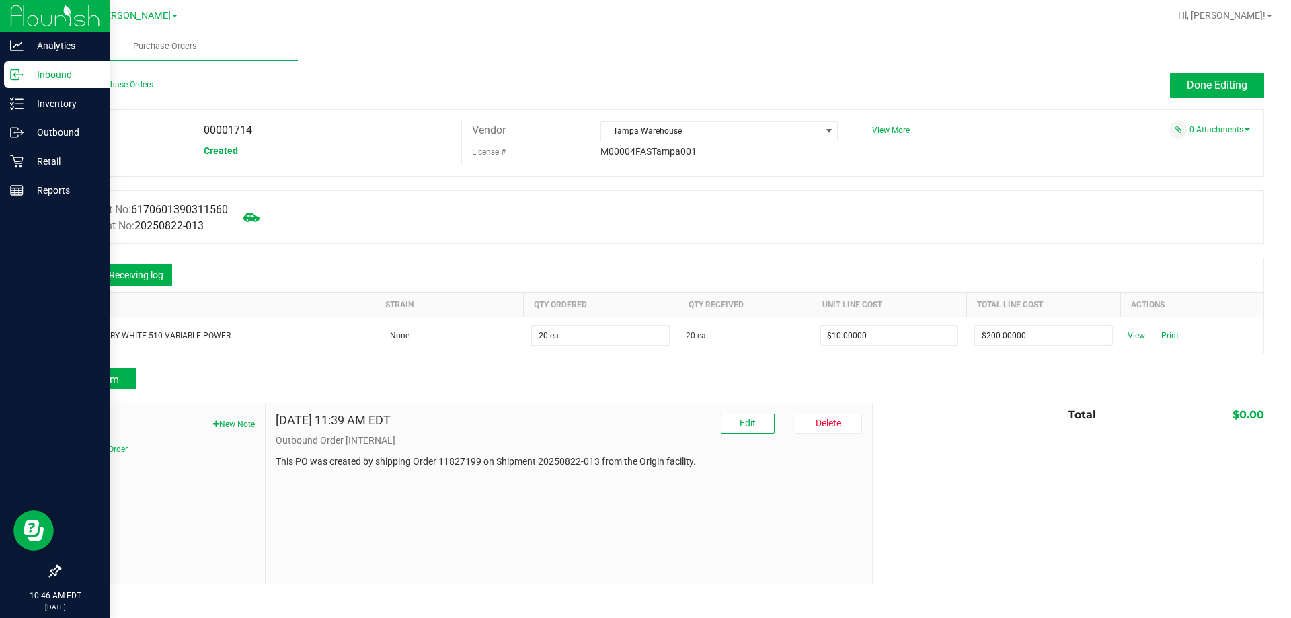
click at [1223, 93] on button "Done Editing" at bounding box center [1217, 86] width 94 height 26
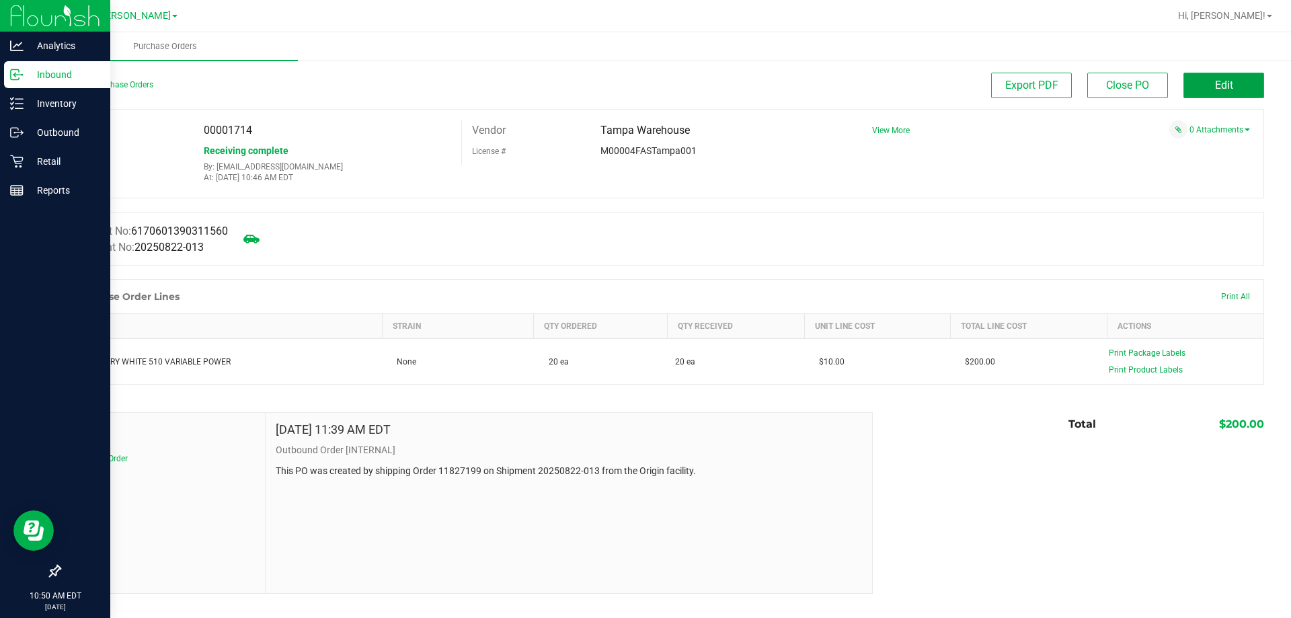
click at [1193, 80] on button "Edit" at bounding box center [1224, 86] width 81 height 26
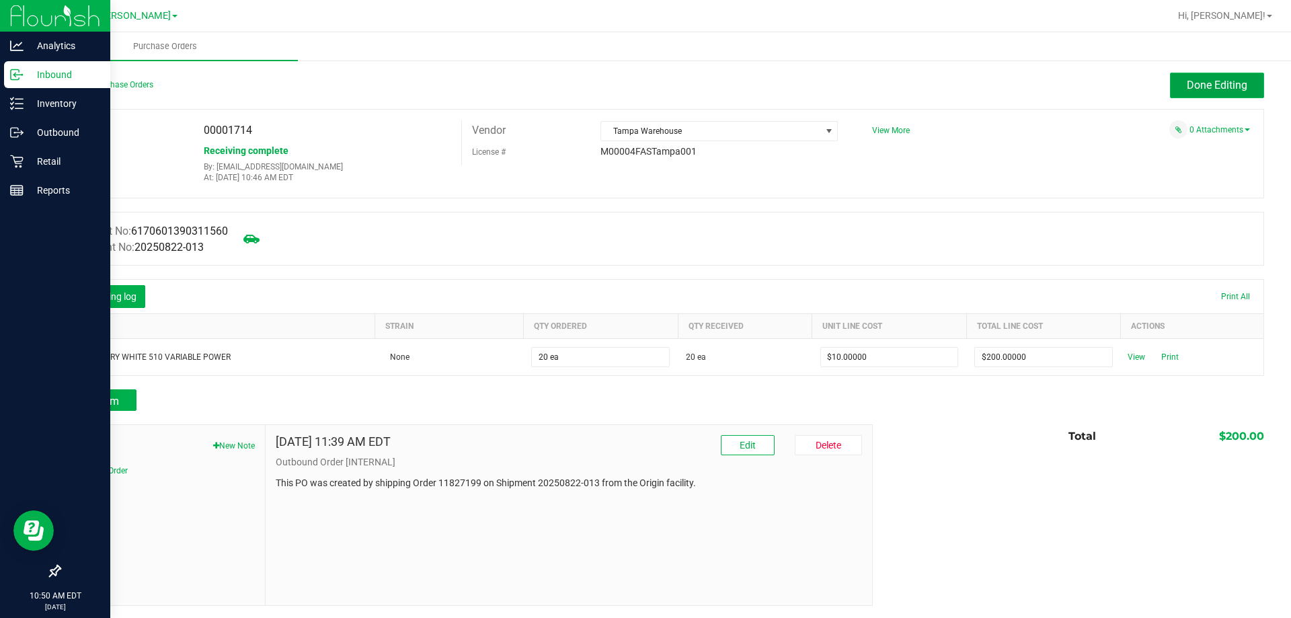
click at [1226, 95] on button "Done Editing" at bounding box center [1217, 86] width 94 height 26
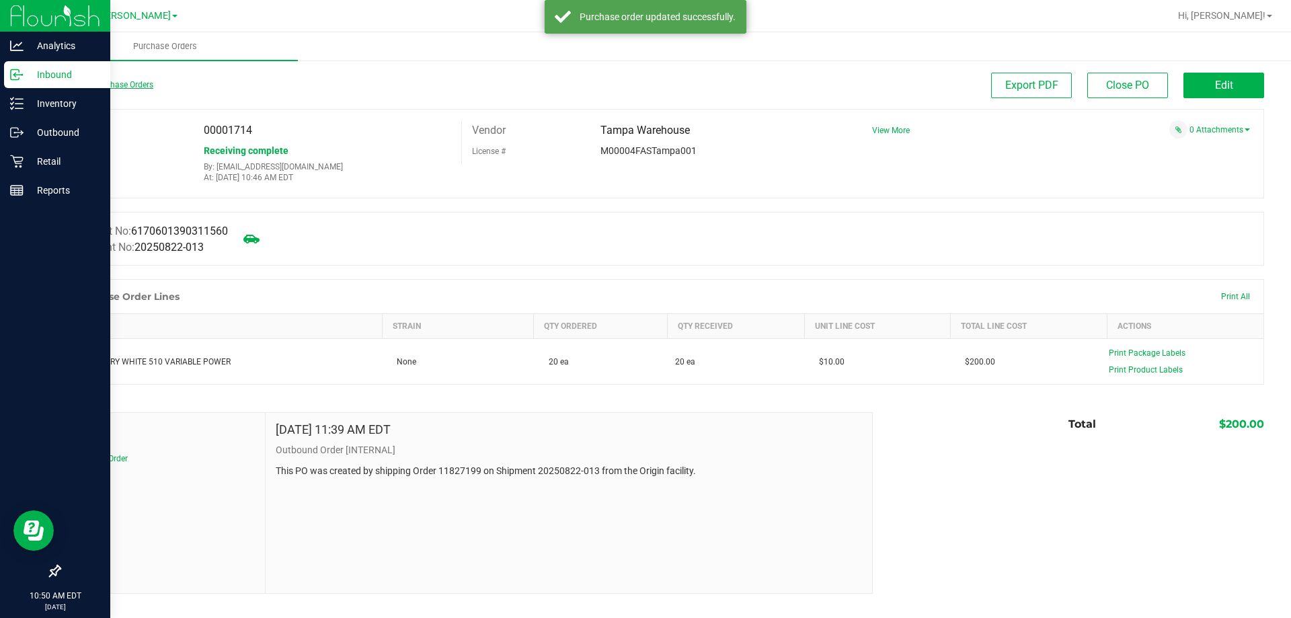
click at [114, 81] on link "Back to Purchase Orders" at bounding box center [106, 84] width 94 height 9
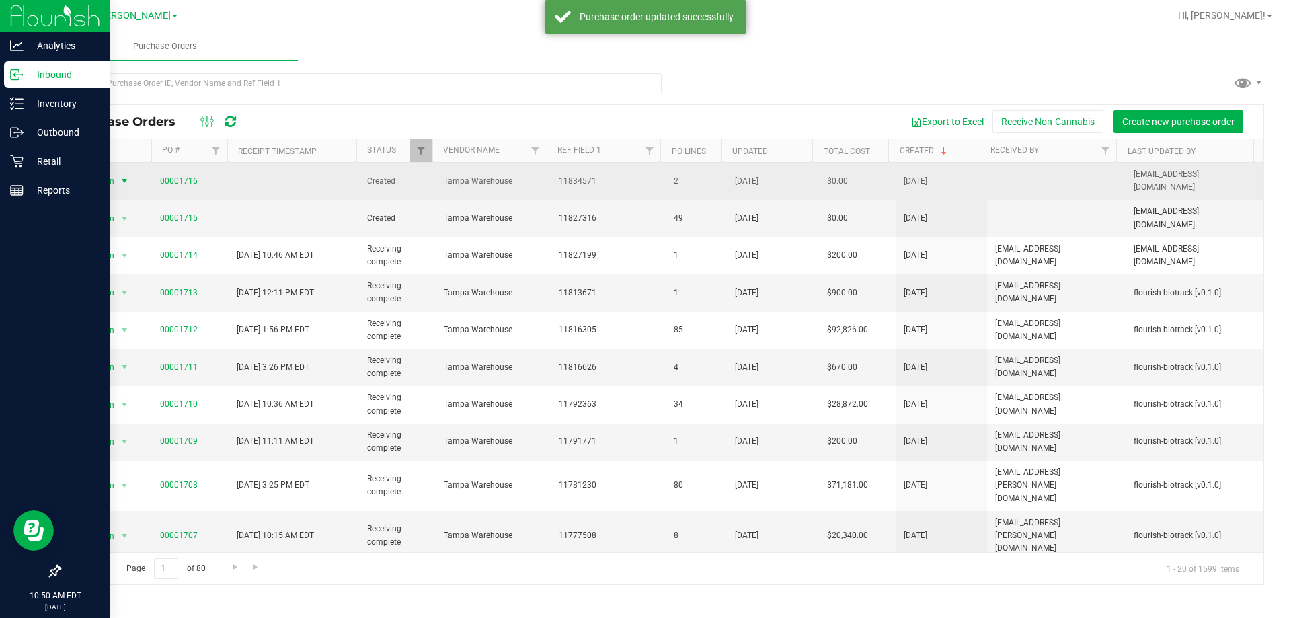
click at [119, 176] on span "select" at bounding box center [124, 181] width 11 height 11
click at [160, 176] on link "00001716" at bounding box center [179, 180] width 38 height 9
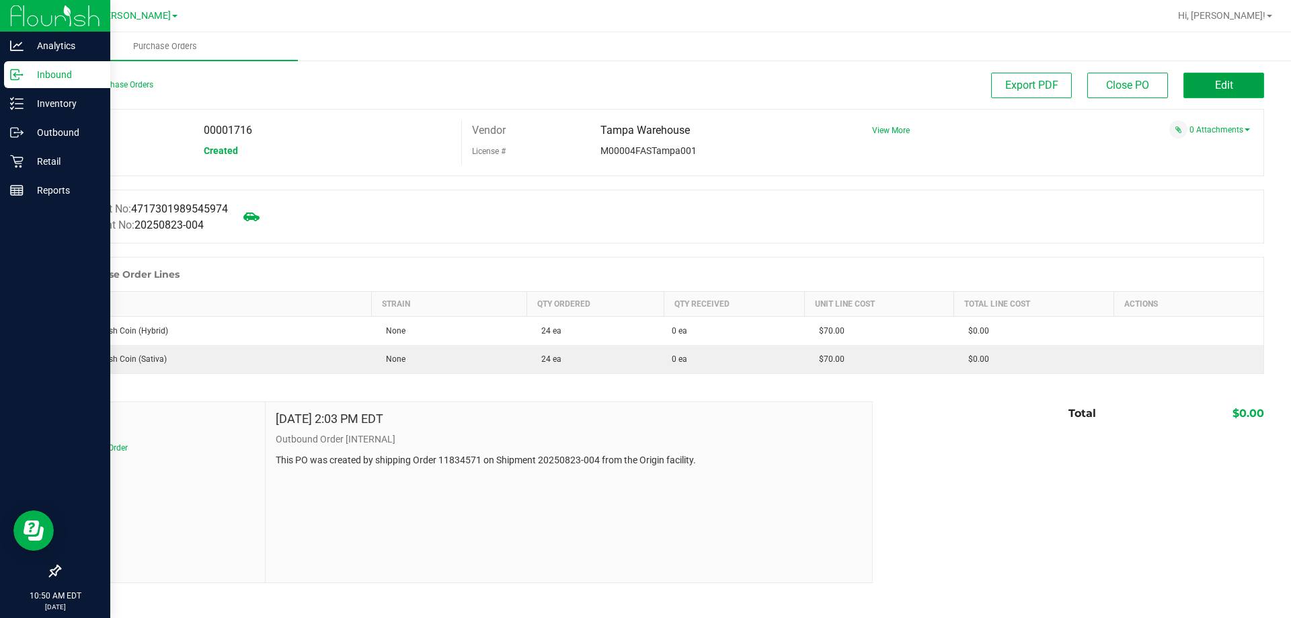
click at [1212, 94] on button "Edit" at bounding box center [1224, 86] width 81 height 26
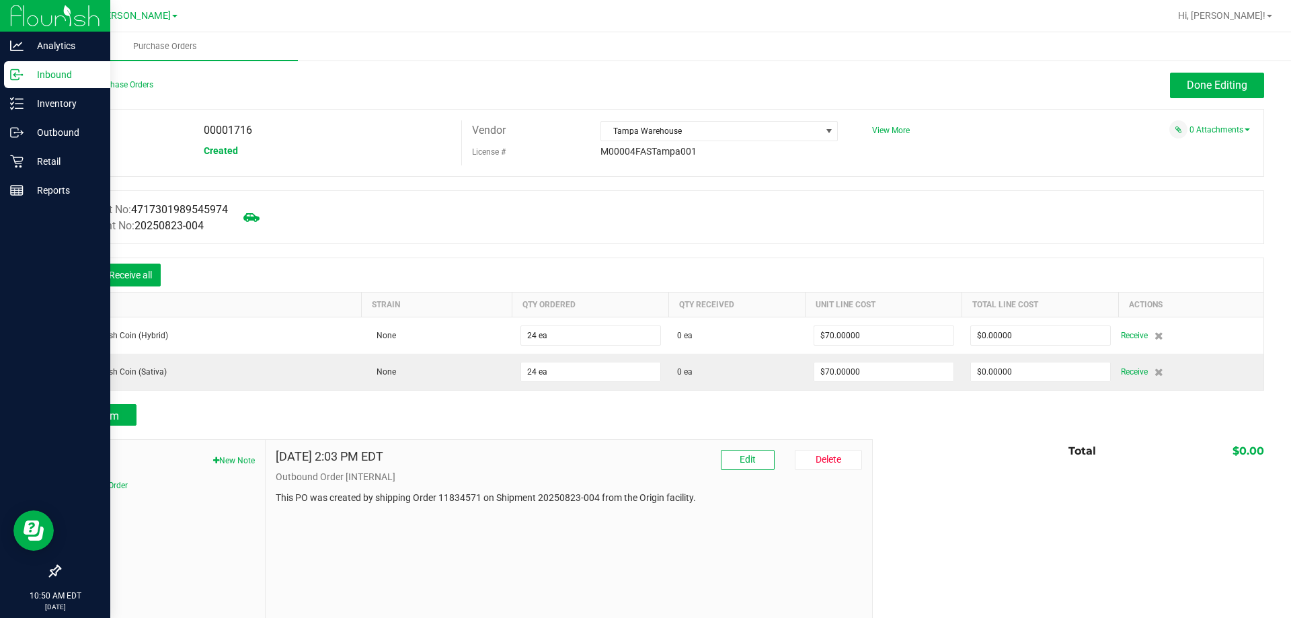
click at [82, 279] on icon at bounding box center [79, 276] width 13 height 13
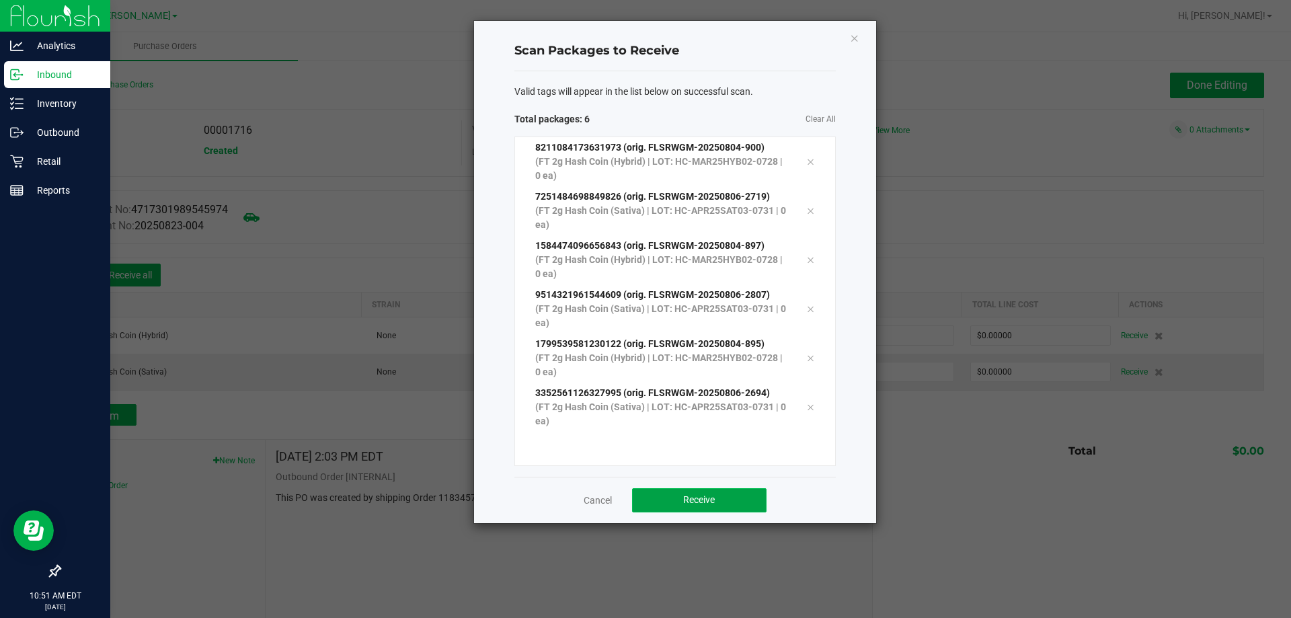
click at [673, 490] on button "Receive" at bounding box center [699, 500] width 135 height 24
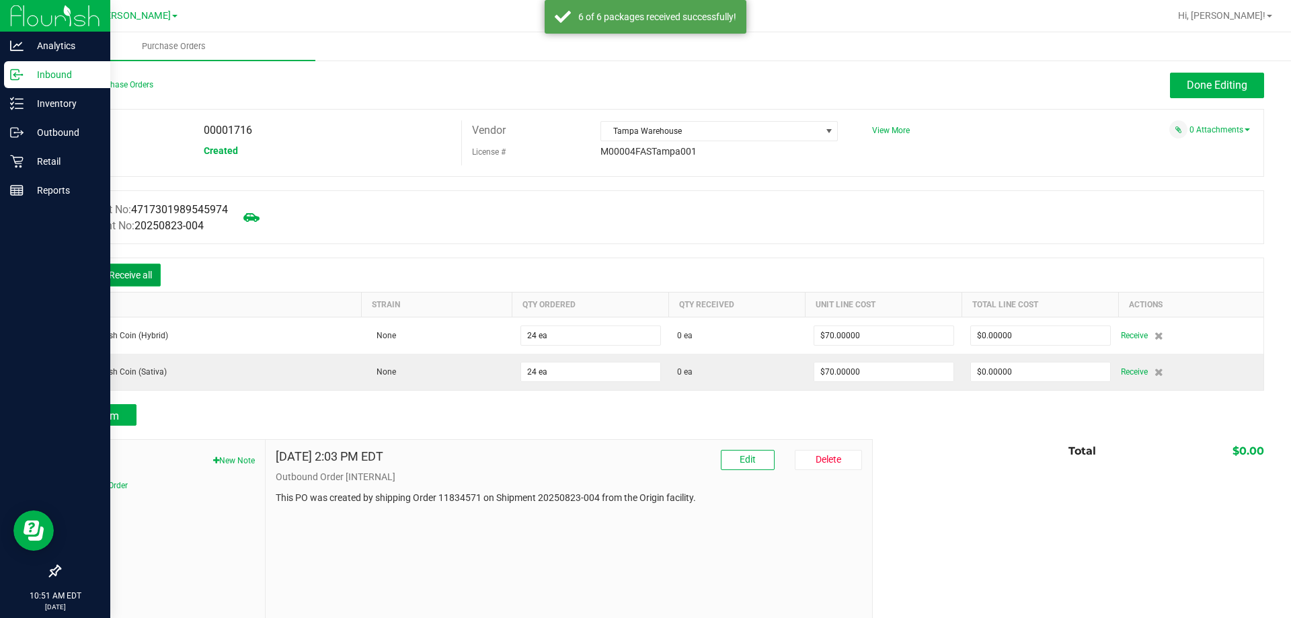
click at [135, 270] on button "Receive all" at bounding box center [130, 275] width 61 height 23
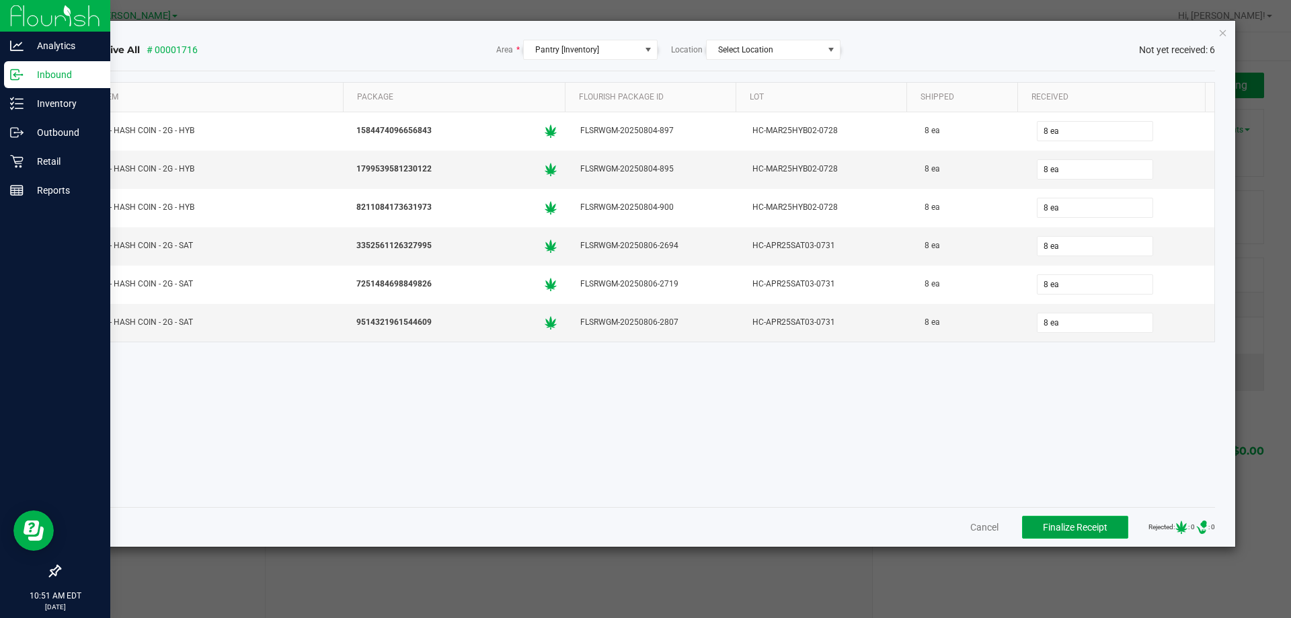
click at [1053, 531] on span "Finalize Receipt" at bounding box center [1075, 527] width 65 height 11
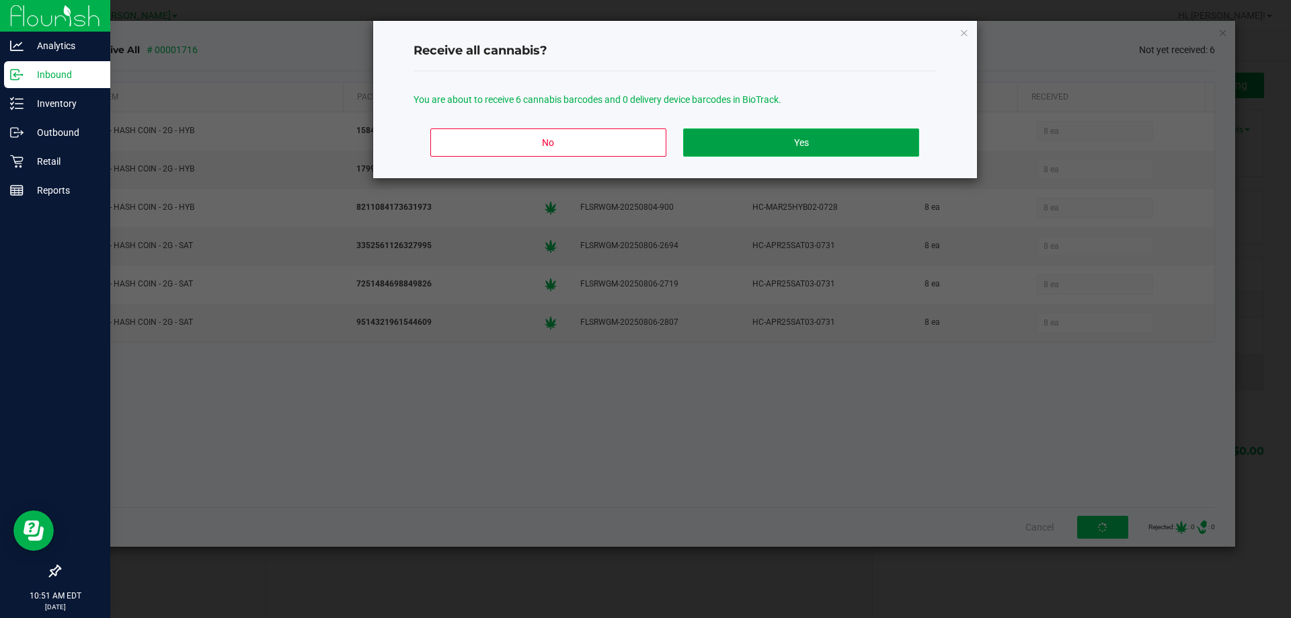
click at [831, 141] on button "Yes" at bounding box center [800, 142] width 235 height 28
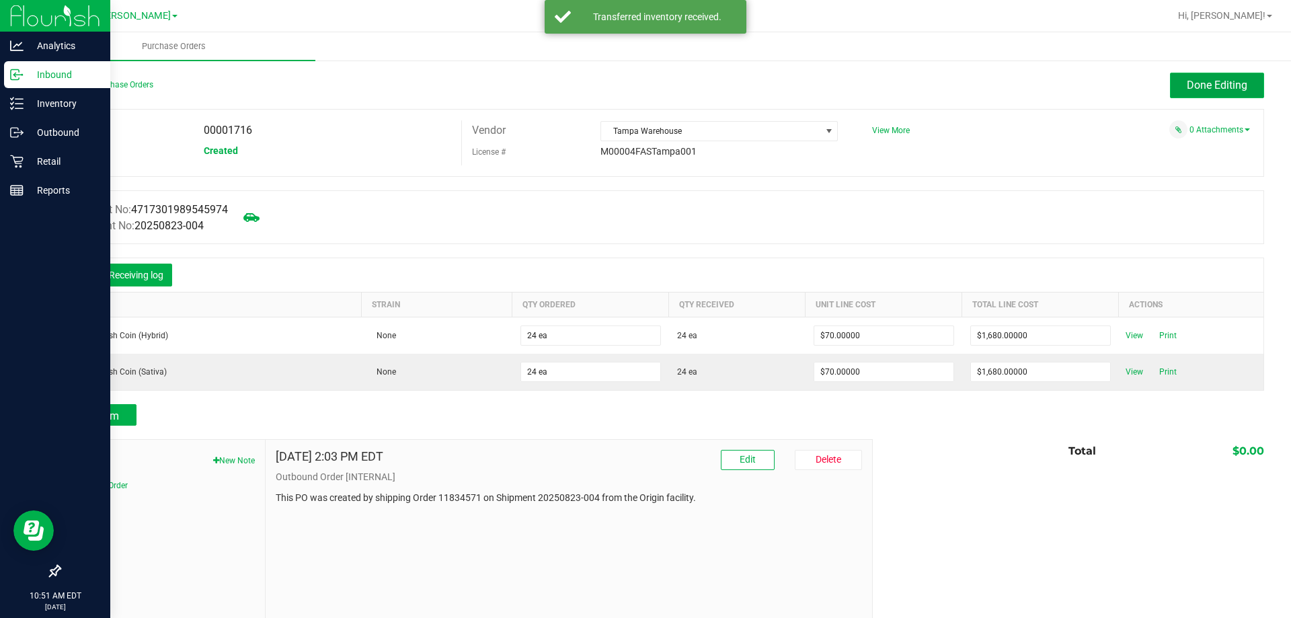
click at [1175, 85] on button "Done Editing" at bounding box center [1217, 86] width 94 height 26
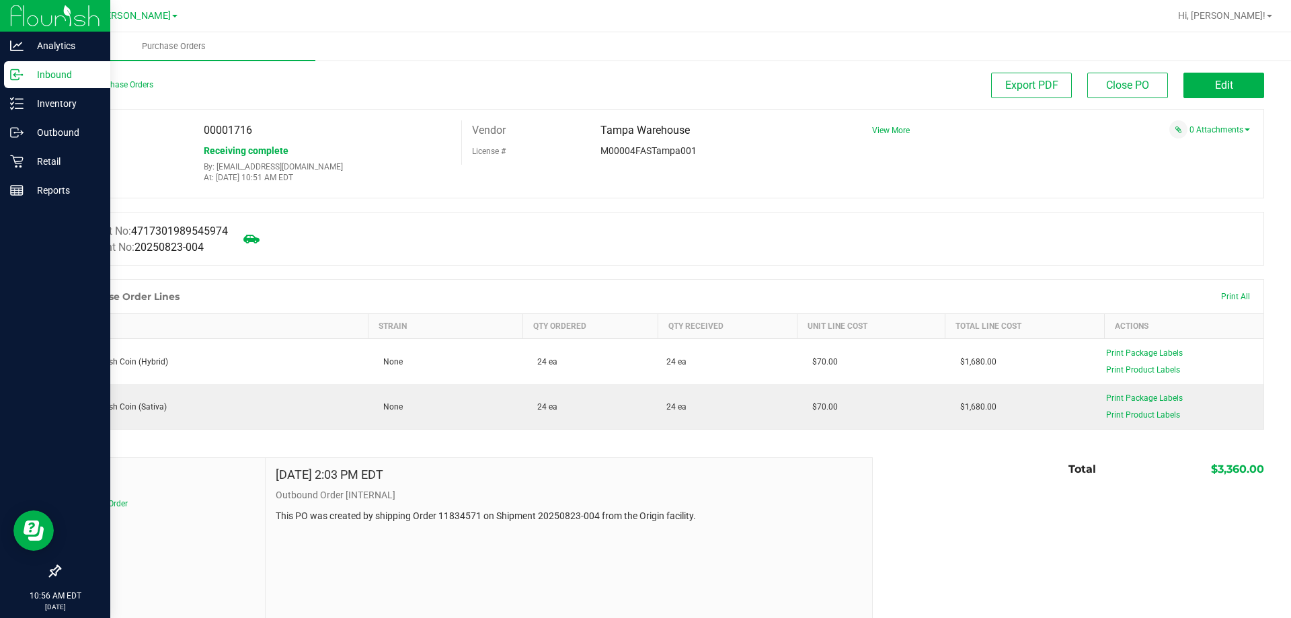
click at [40, 85] on div "Inbound" at bounding box center [57, 74] width 106 height 27
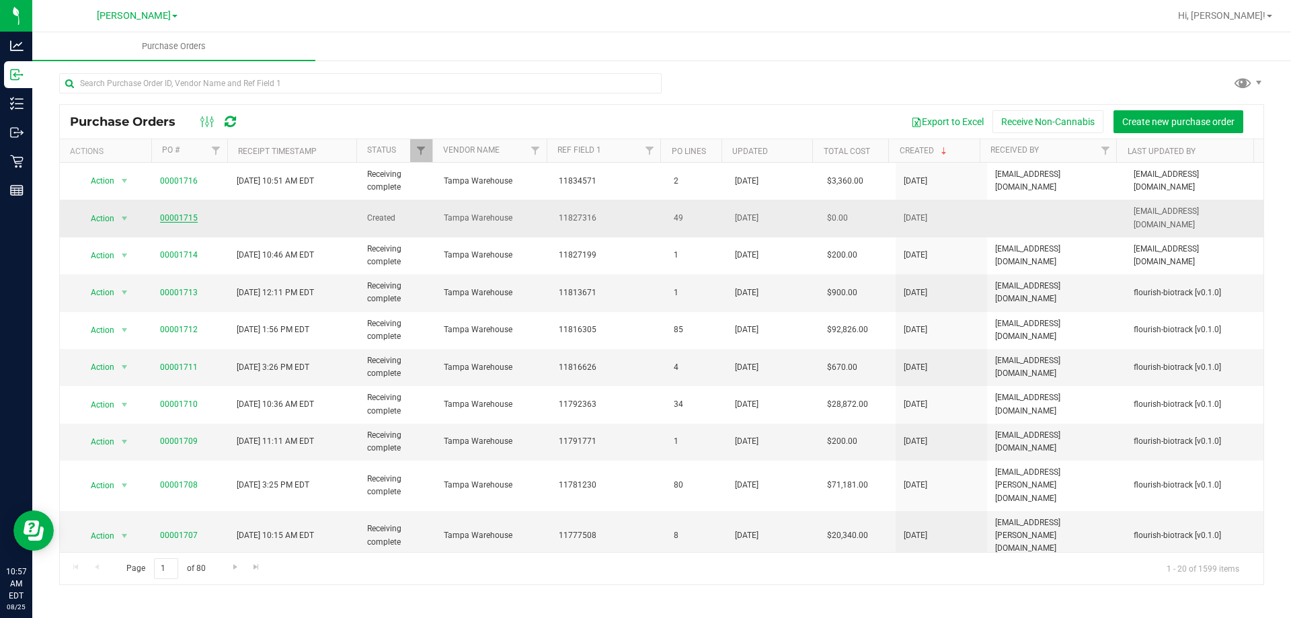
click at [177, 213] on link "00001715" at bounding box center [179, 217] width 38 height 9
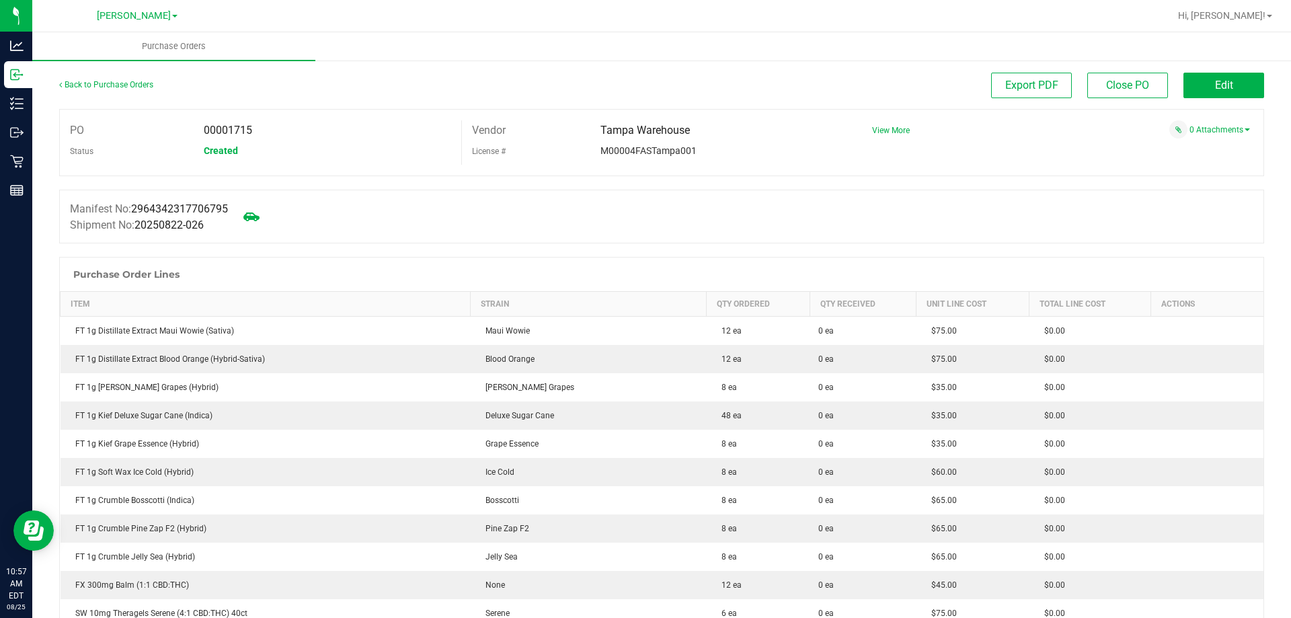
click at [1033, 83] on span "Export PDF" at bounding box center [1032, 85] width 53 height 13
click at [1184, 81] on button "Edit" at bounding box center [1224, 86] width 81 height 26
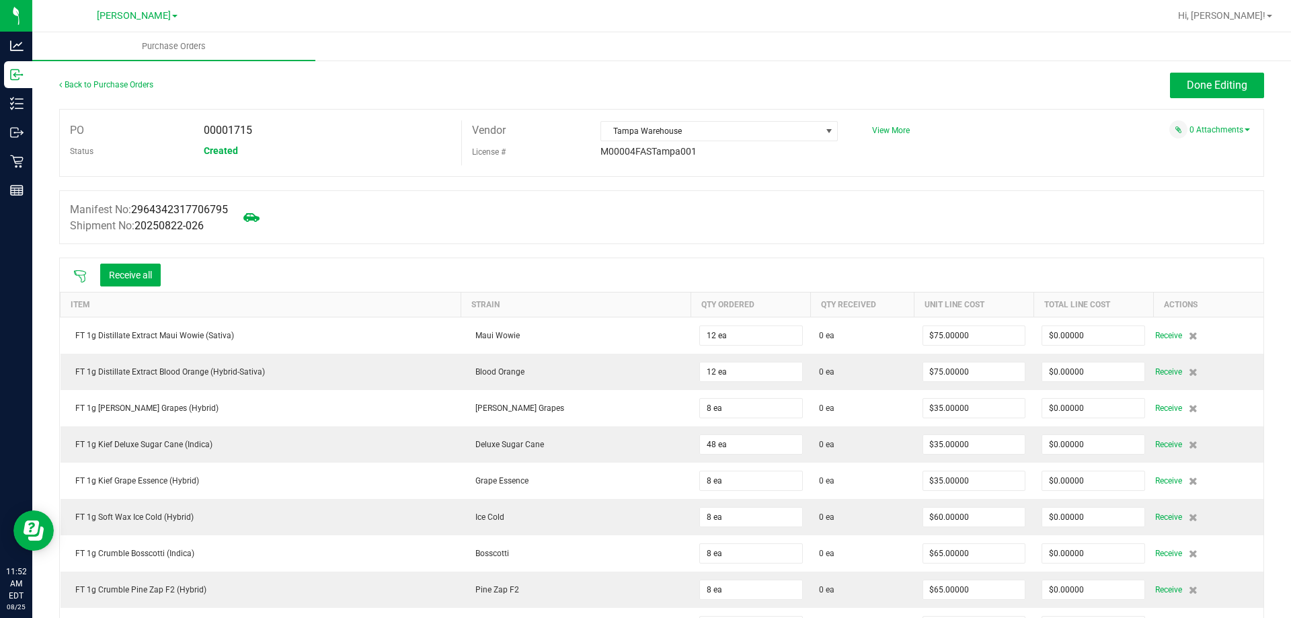
click at [83, 272] on icon at bounding box center [79, 276] width 13 height 13
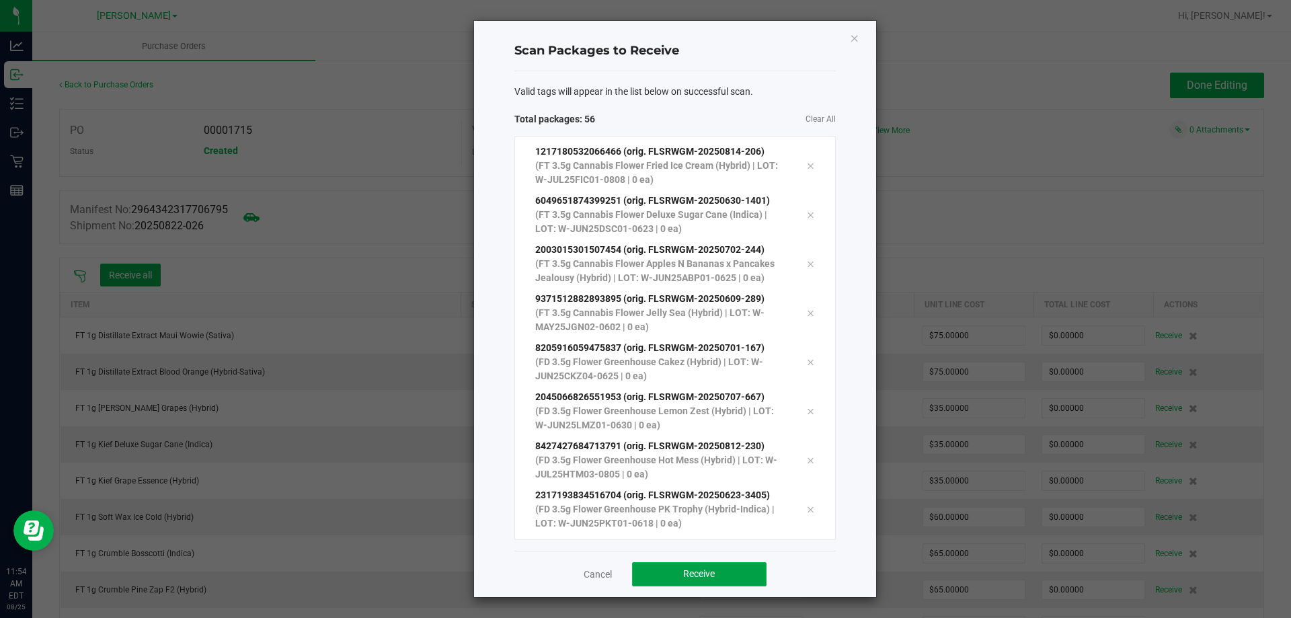
click at [734, 581] on button "Receive" at bounding box center [699, 574] width 135 height 24
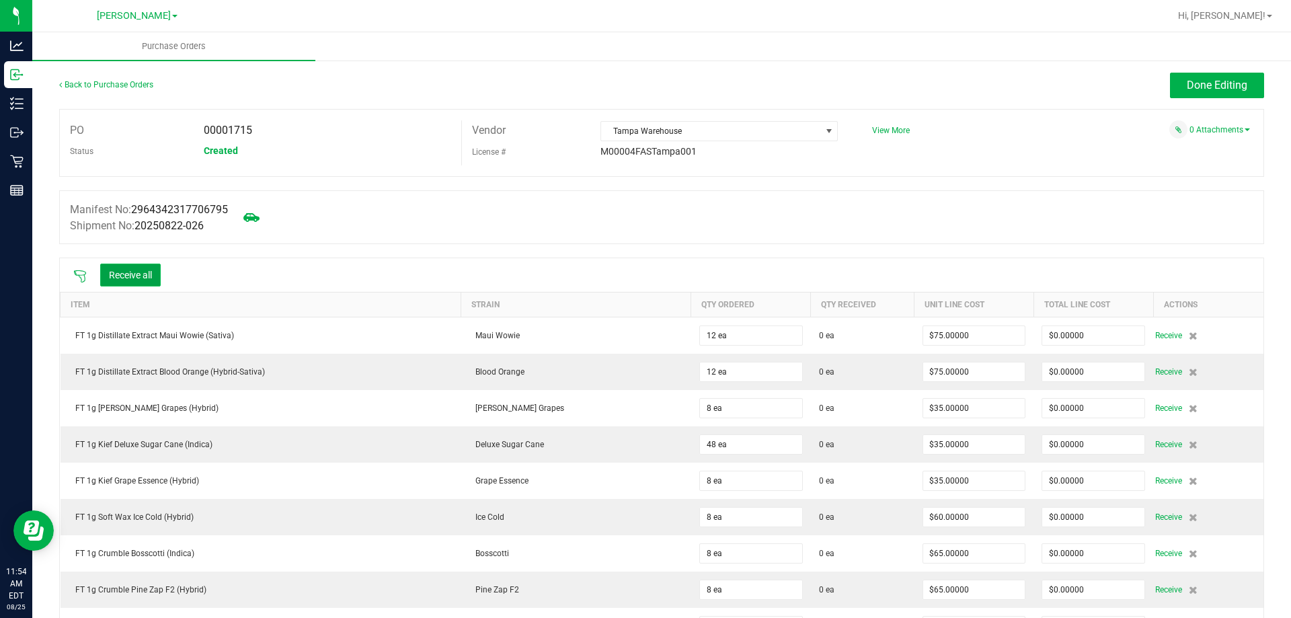
click at [137, 272] on button "Receive all" at bounding box center [130, 275] width 61 height 23
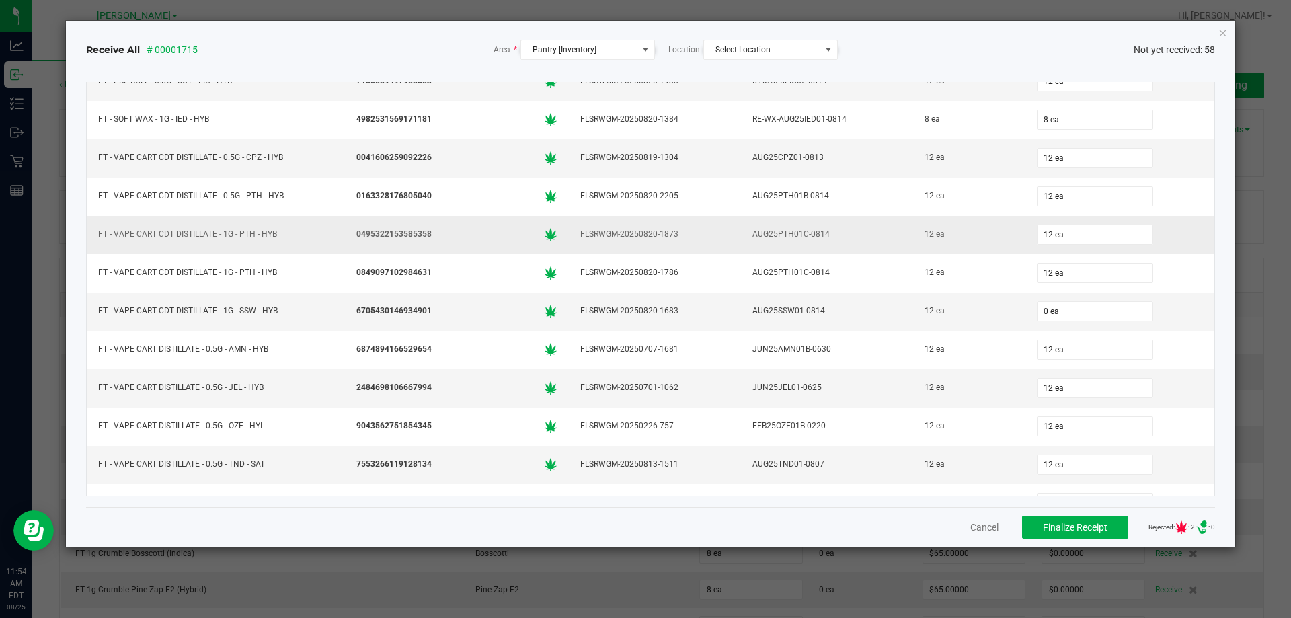
scroll to position [1076, 0]
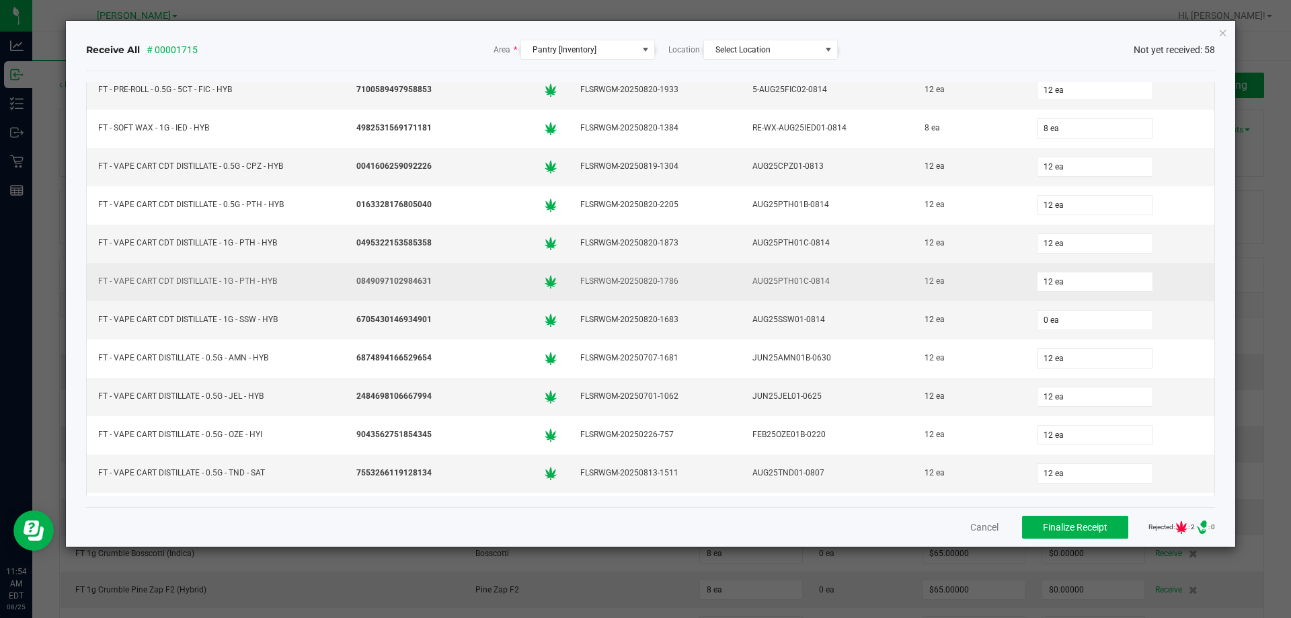
click at [1088, 299] on td "12 ea" at bounding box center [1121, 282] width 190 height 38
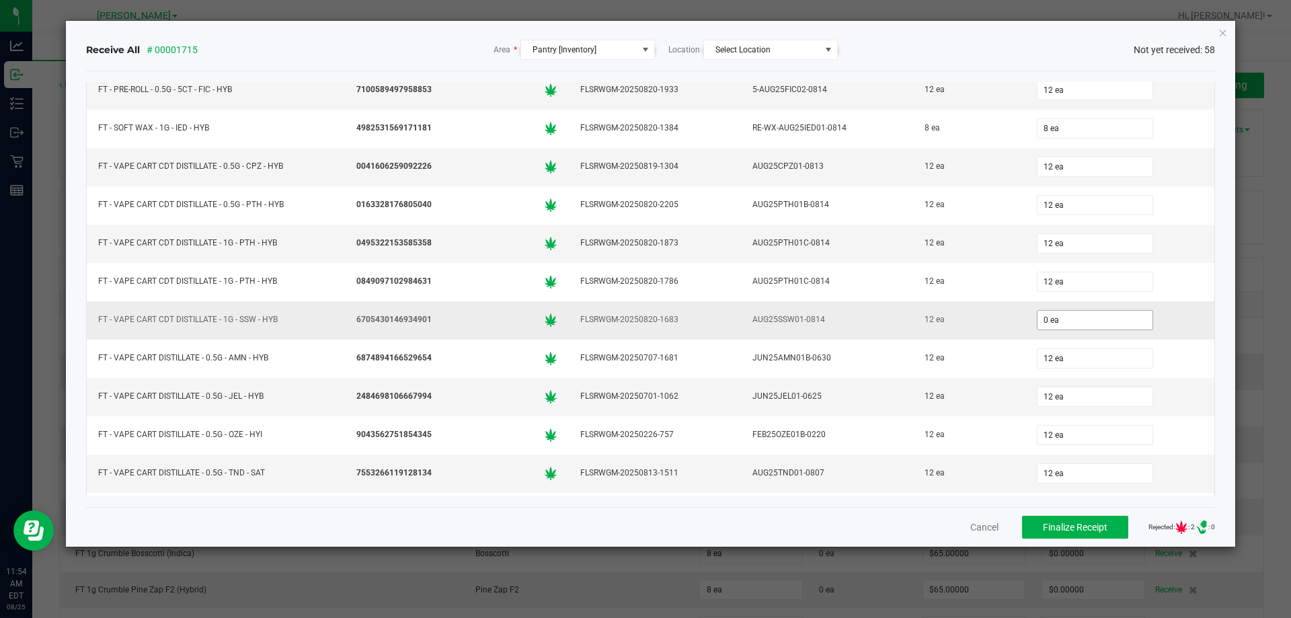
click at [1109, 316] on input "0 ea" at bounding box center [1095, 320] width 115 height 19
type input "12 ea"
click at [852, 539] on div "Cancel Finalize Receipt Rejected: : 2 .st0{ } : 0" at bounding box center [651, 527] width 1130 height 40
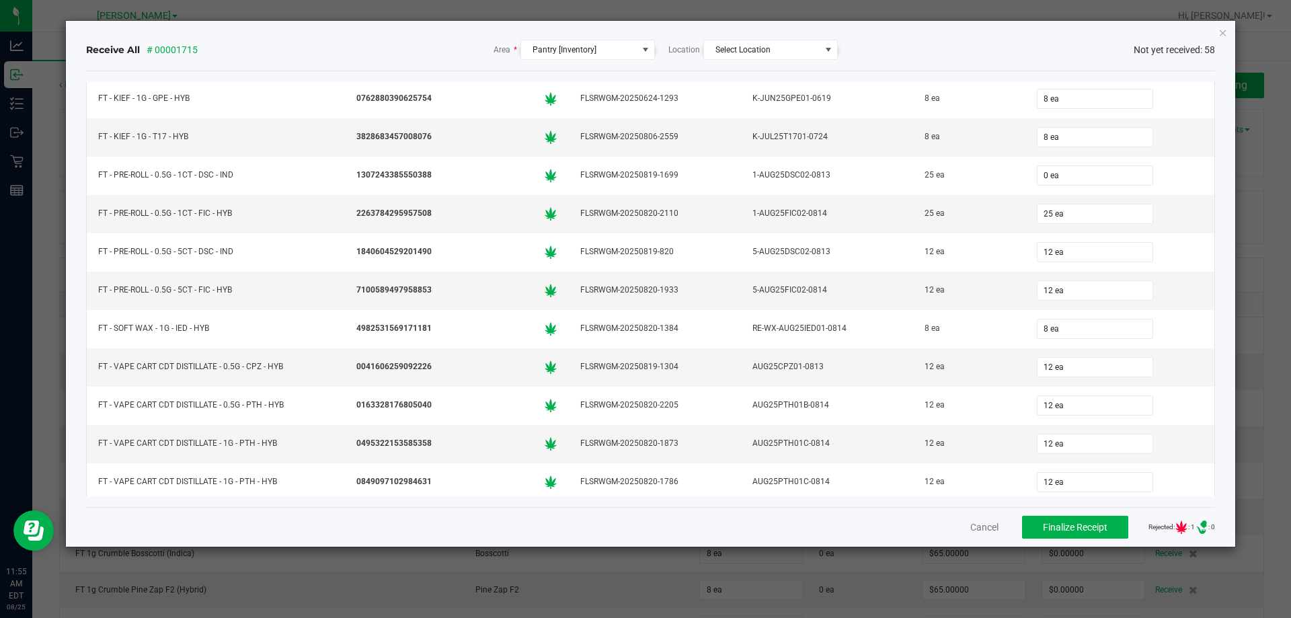
scroll to position [794, 0]
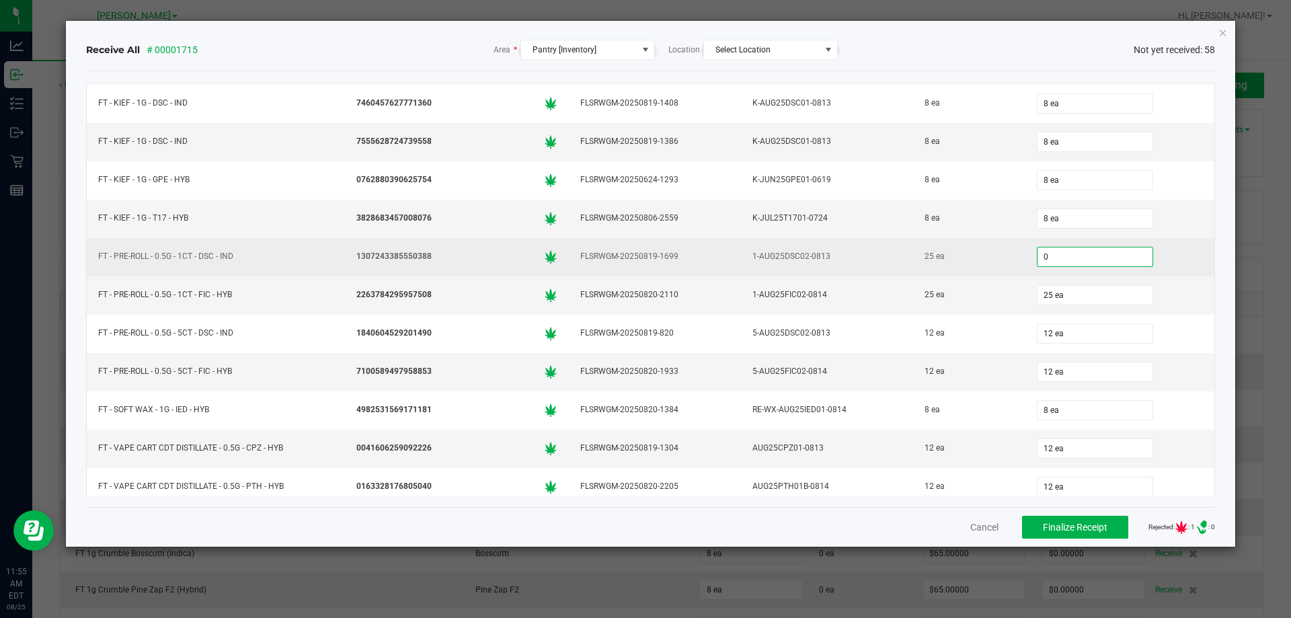
click at [1120, 250] on input "0" at bounding box center [1095, 257] width 115 height 19
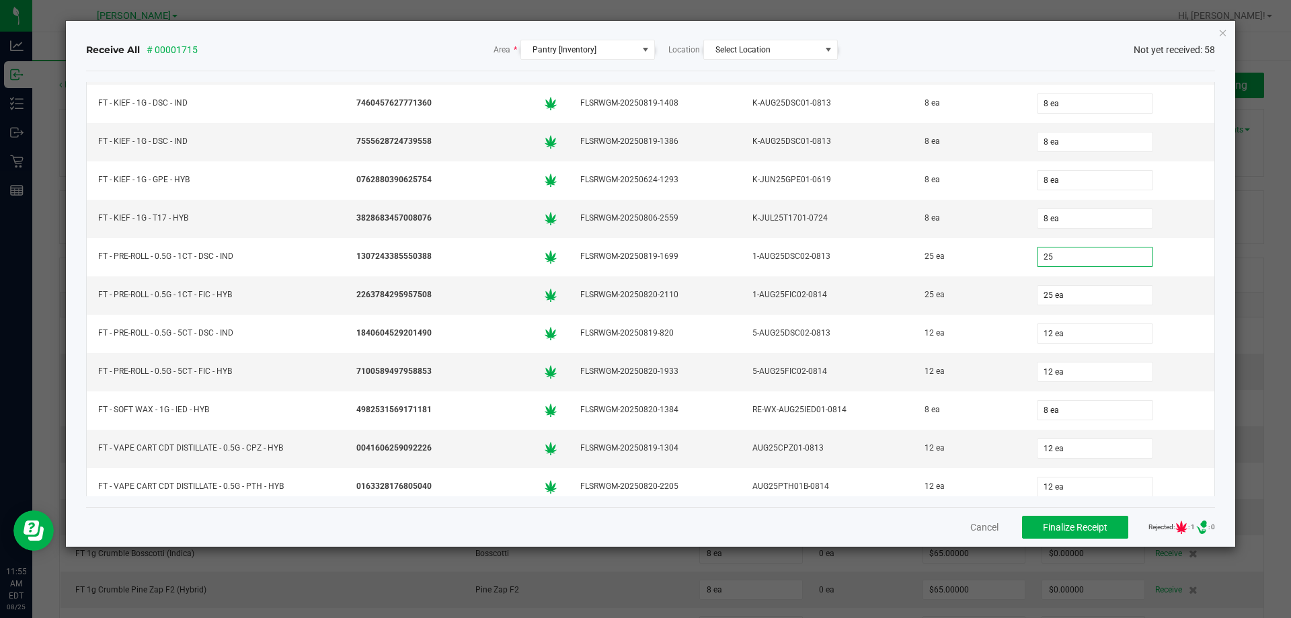
type input "25 ea"
click at [931, 526] on div "Cancel Finalize Receipt Rejected: : 1 .st0{ } : 0" at bounding box center [651, 527] width 1130 height 40
click at [1101, 530] on button "Finalize Receipt" at bounding box center [1075, 527] width 106 height 23
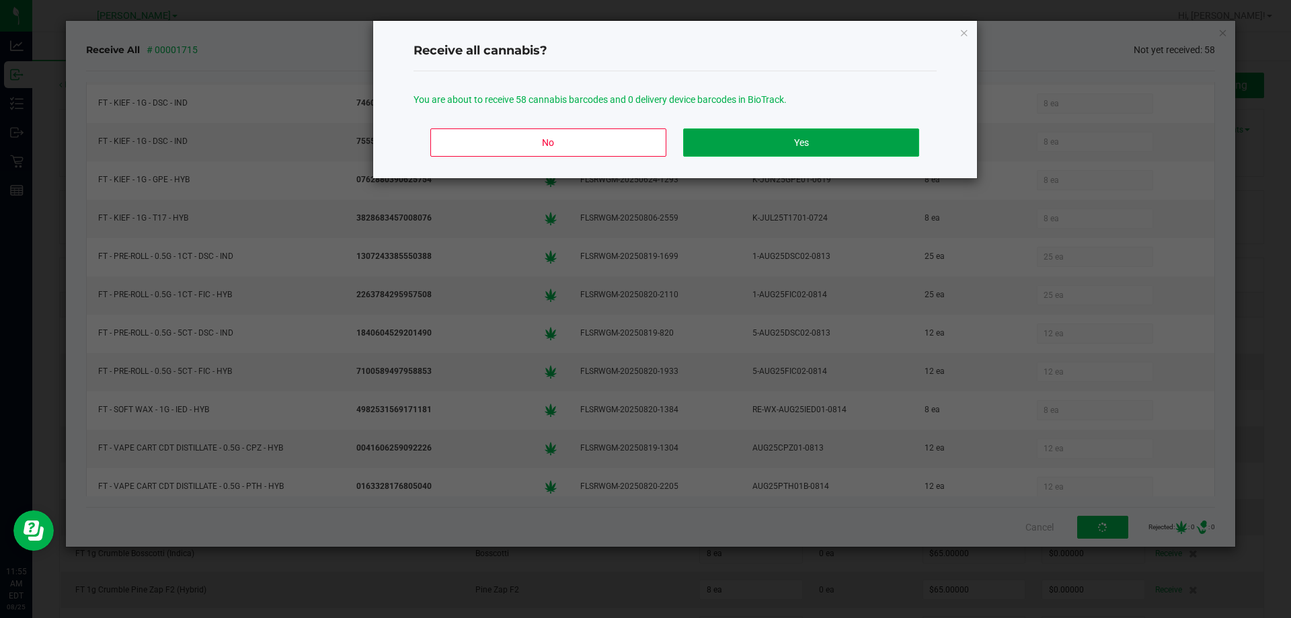
click at [845, 145] on button "Yes" at bounding box center [800, 142] width 235 height 28
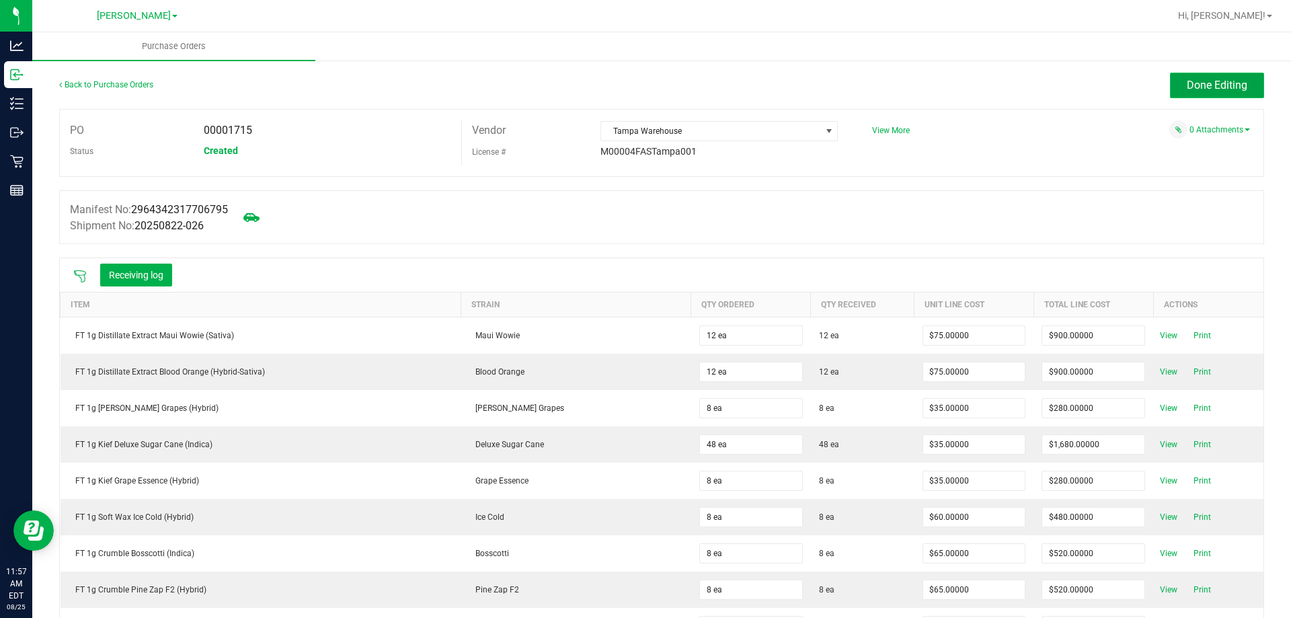
click at [1222, 93] on button "Done Editing" at bounding box center [1217, 86] width 94 height 26
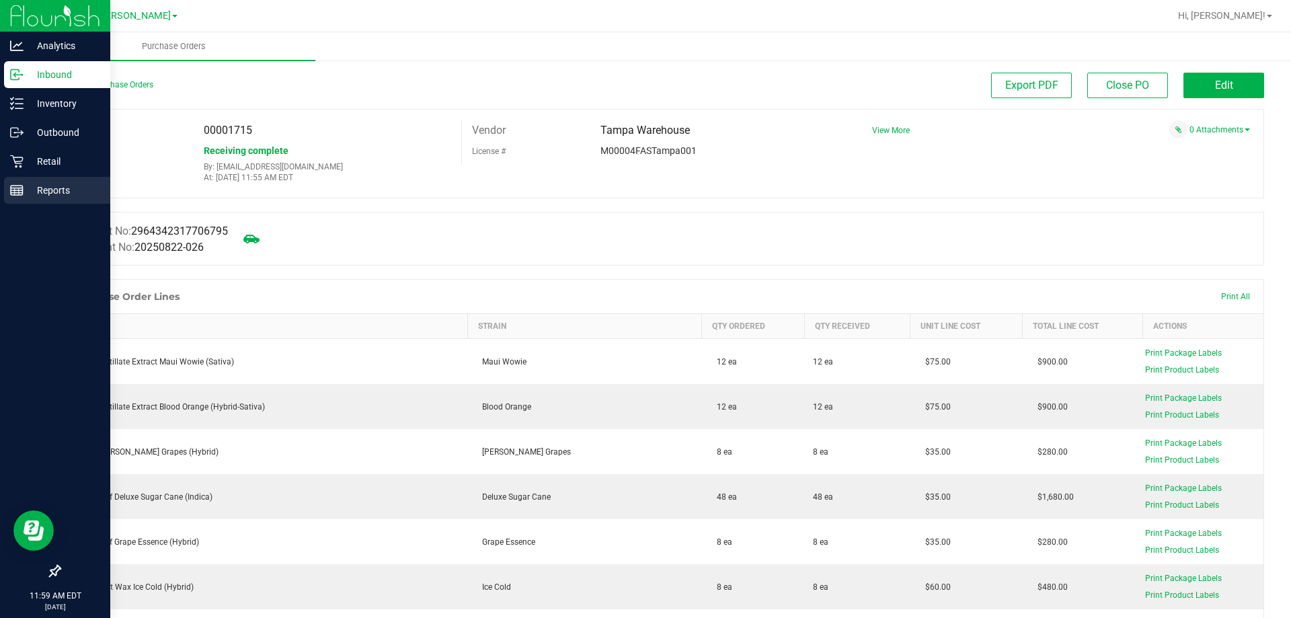
click at [41, 191] on p "Reports" at bounding box center [64, 190] width 81 height 16
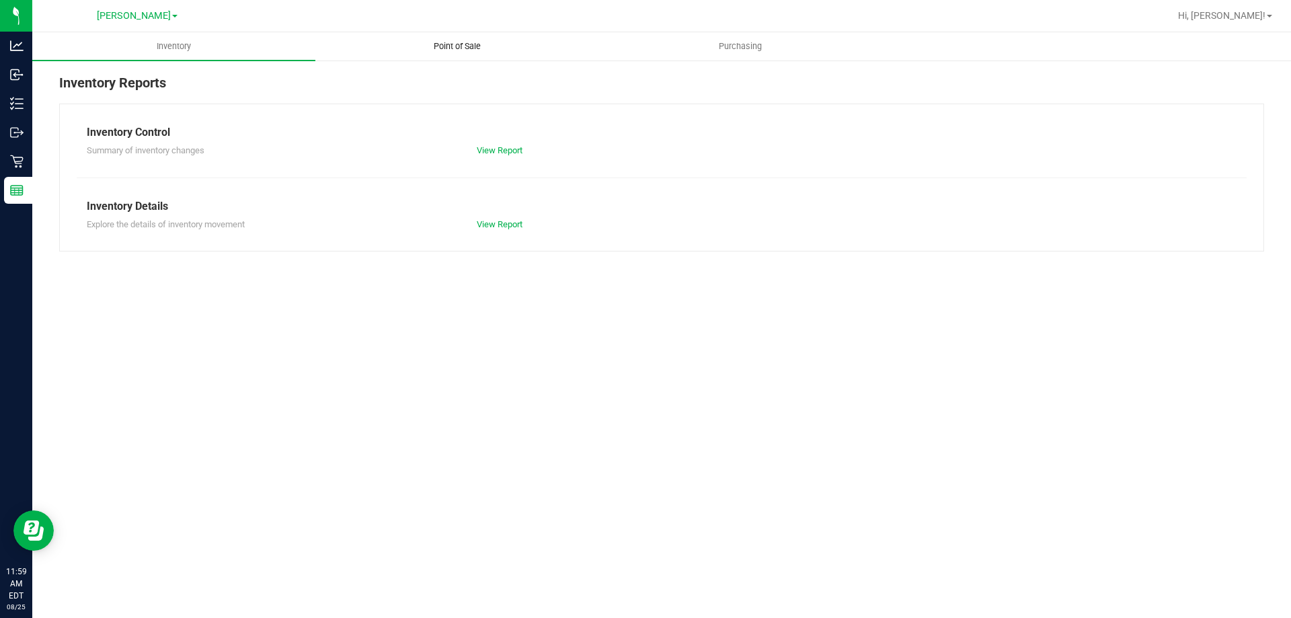
click at [479, 49] on span "Point of Sale" at bounding box center [457, 46] width 83 height 12
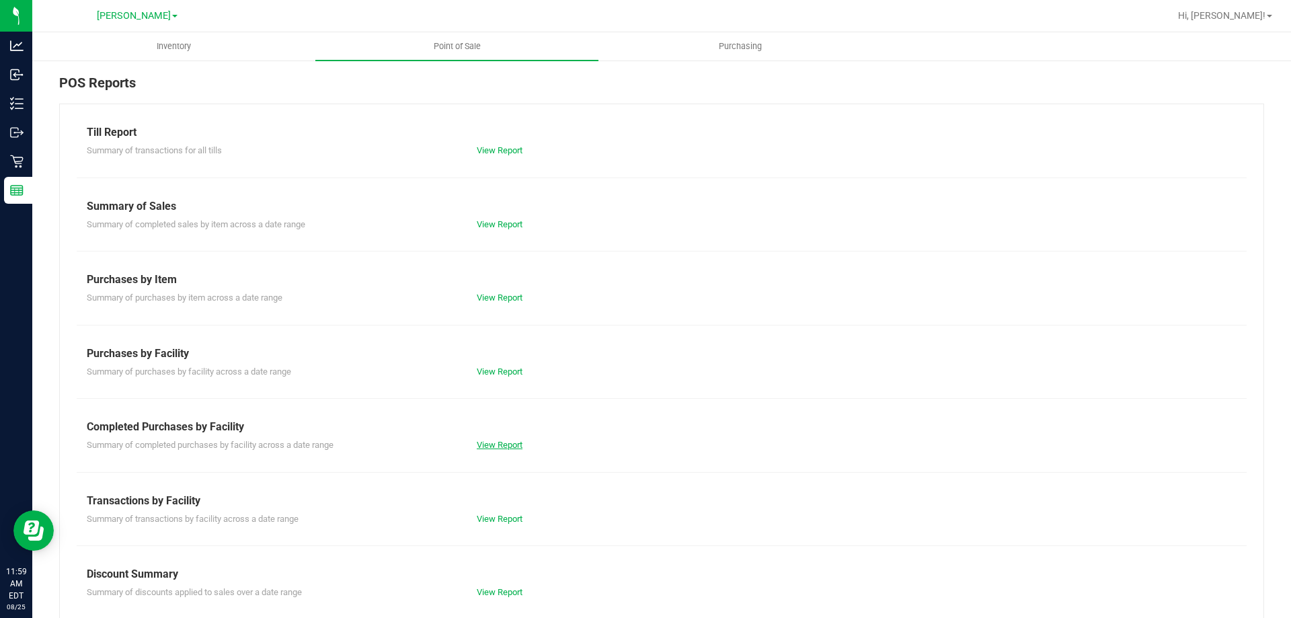
click at [506, 442] on link "View Report" at bounding box center [500, 445] width 46 height 10
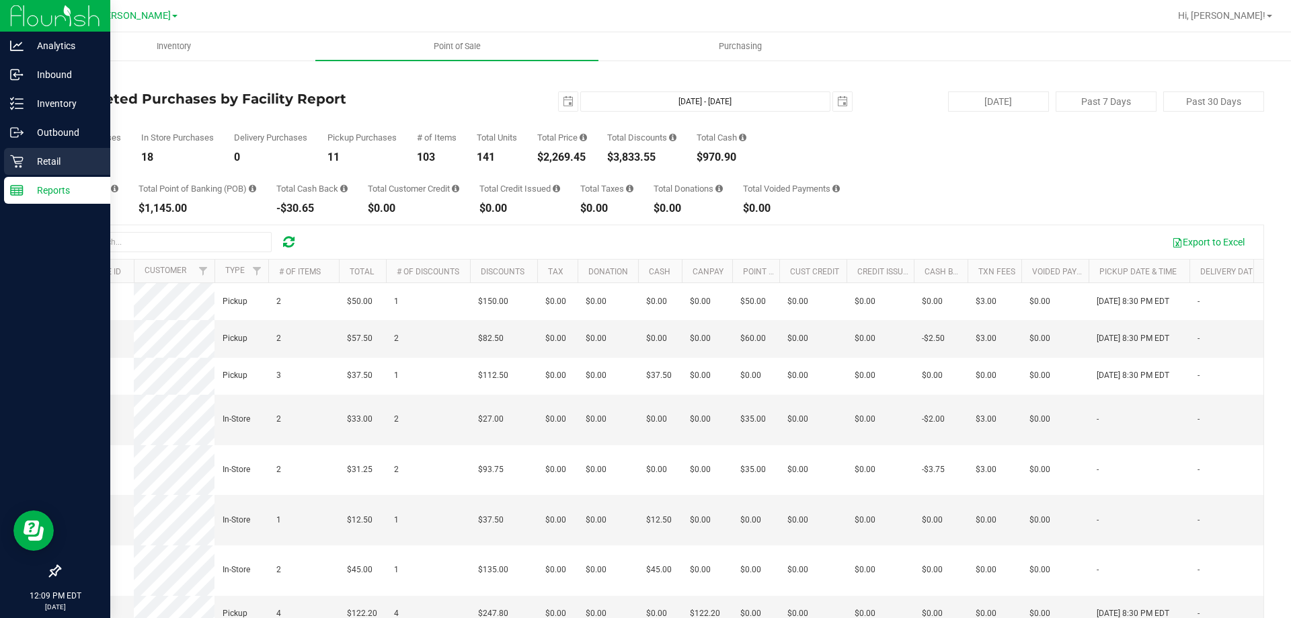
click at [24, 165] on p "Retail" at bounding box center [64, 161] width 81 height 16
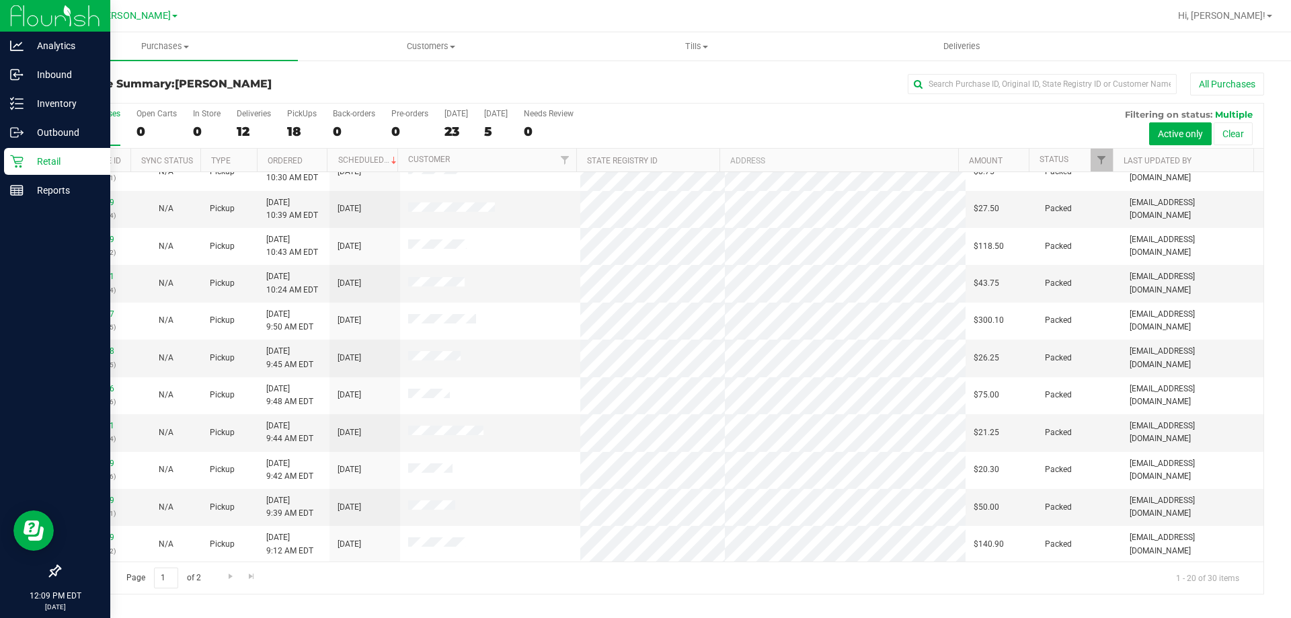
scroll to position [355, 0]
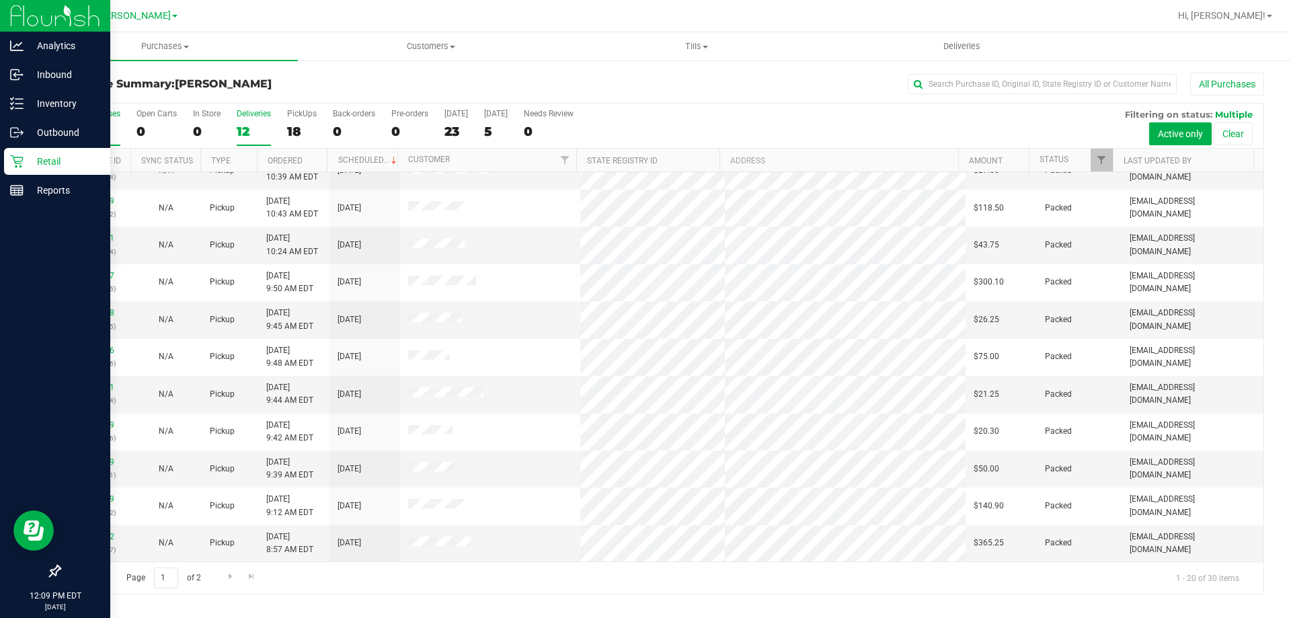
click at [269, 126] on div "12" at bounding box center [254, 131] width 34 height 15
click at [0, 0] on input "Deliveries 12" at bounding box center [0, 0] width 0 height 0
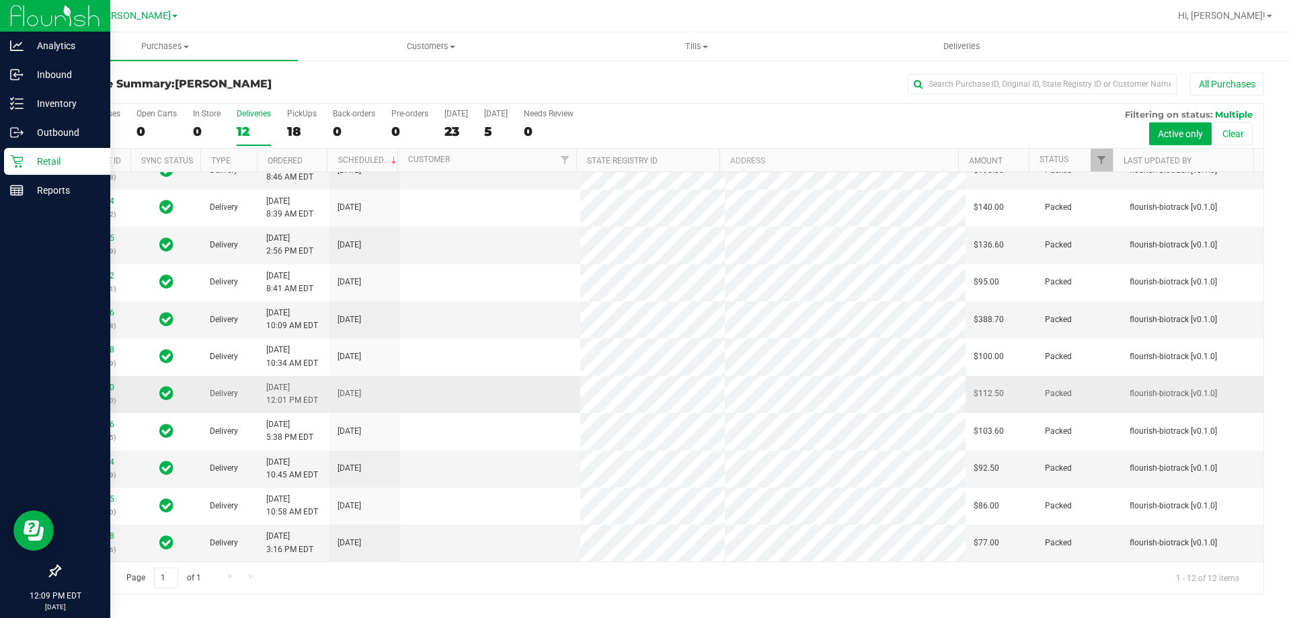
scroll to position [0, 0]
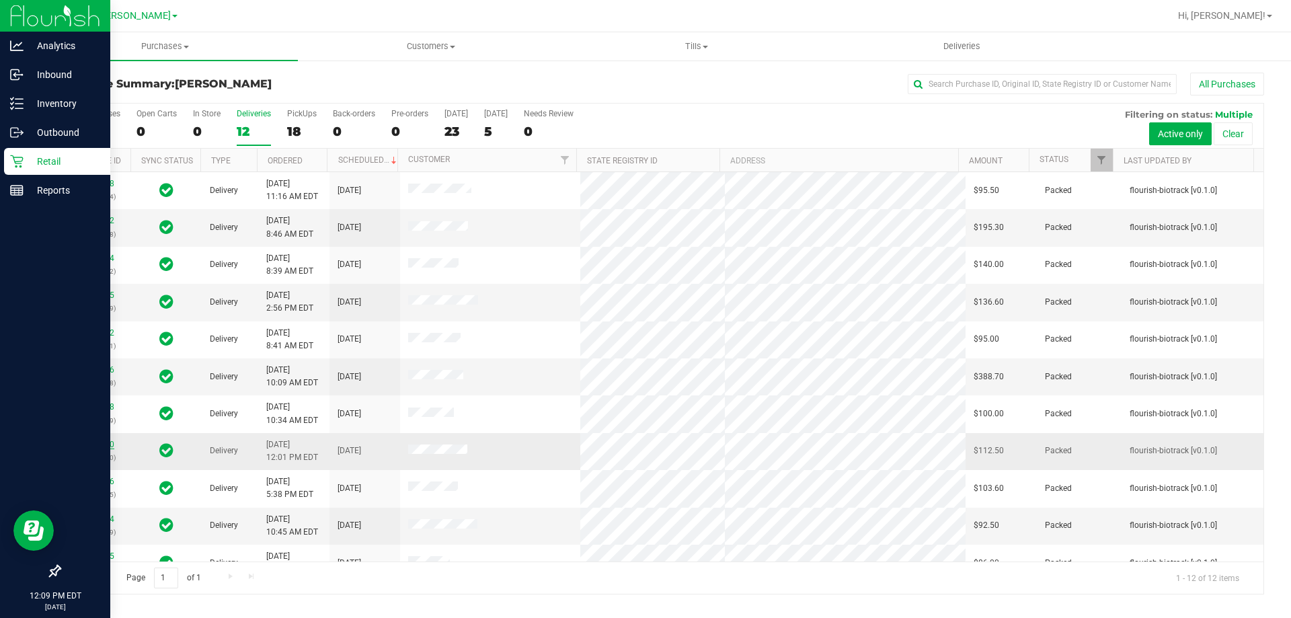
click at [92, 442] on link "11834050" at bounding box center [96, 444] width 38 height 9
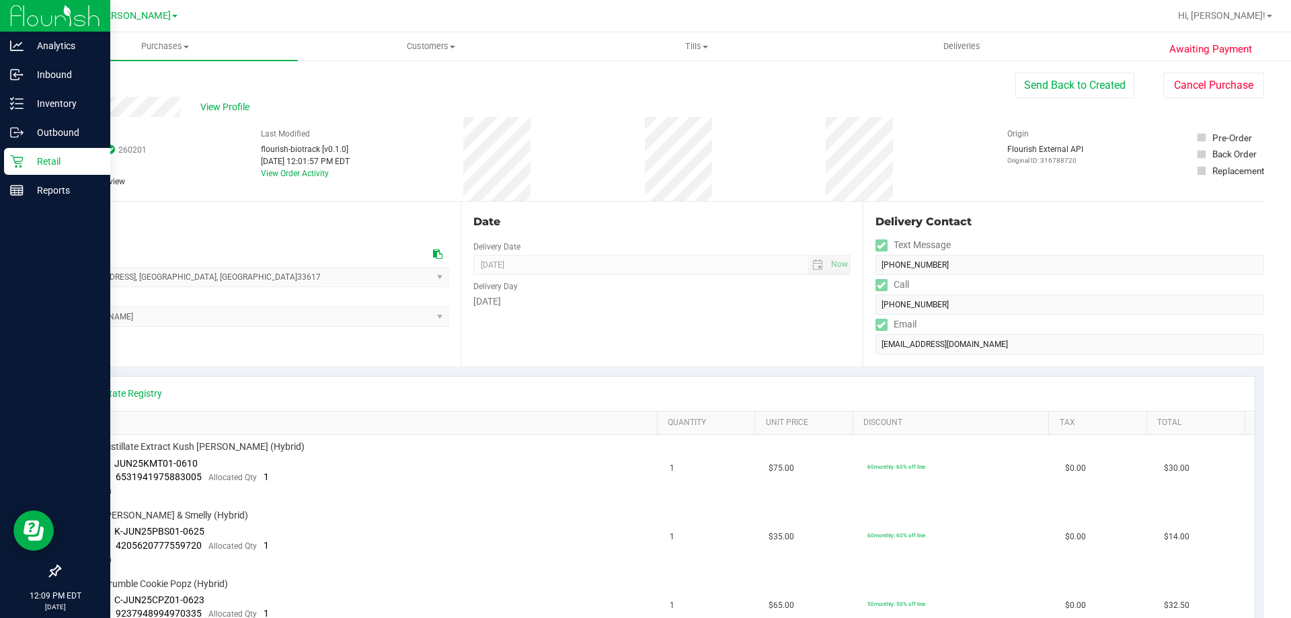
scroll to position [5, 0]
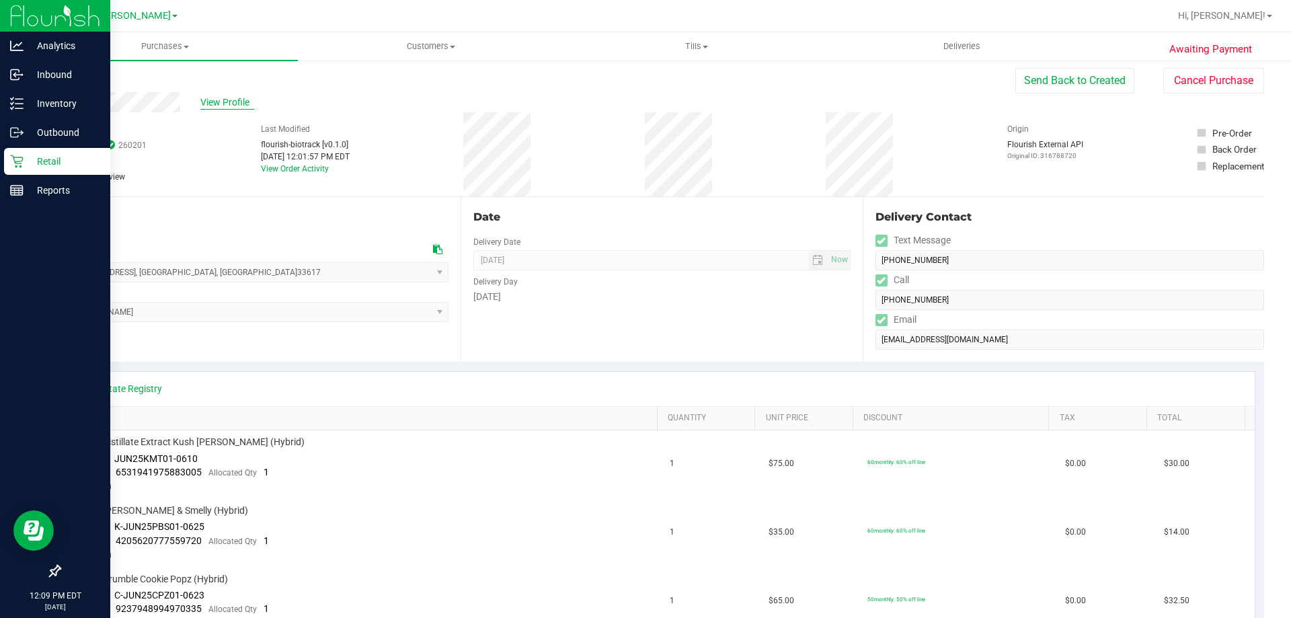
click at [230, 99] on span "View Profile" at bounding box center [227, 103] width 54 height 14
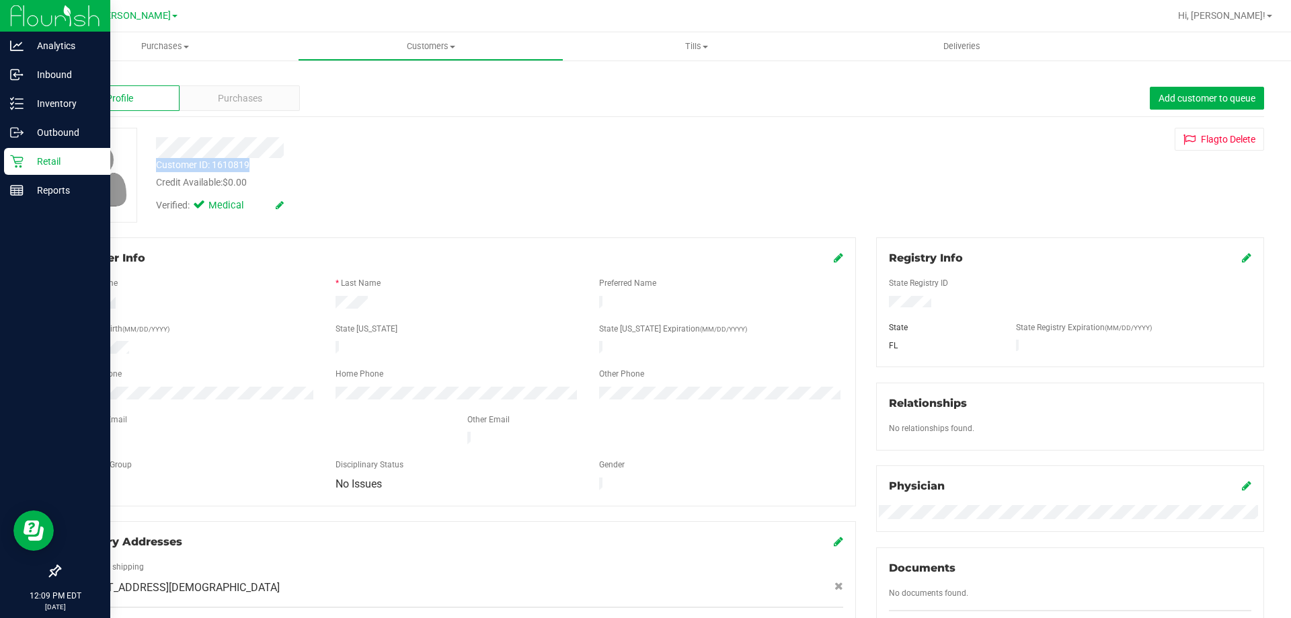
drag, startPoint x: 262, startPoint y: 161, endPoint x: 148, endPoint y: 170, distance: 114.0
click at [148, 170] on div "Customer ID: 1610819 Credit Available: $0.00" at bounding box center [452, 174] width 613 height 32
copy div "Customer ID: 1610819"
click at [20, 161] on icon at bounding box center [16, 161] width 13 height 13
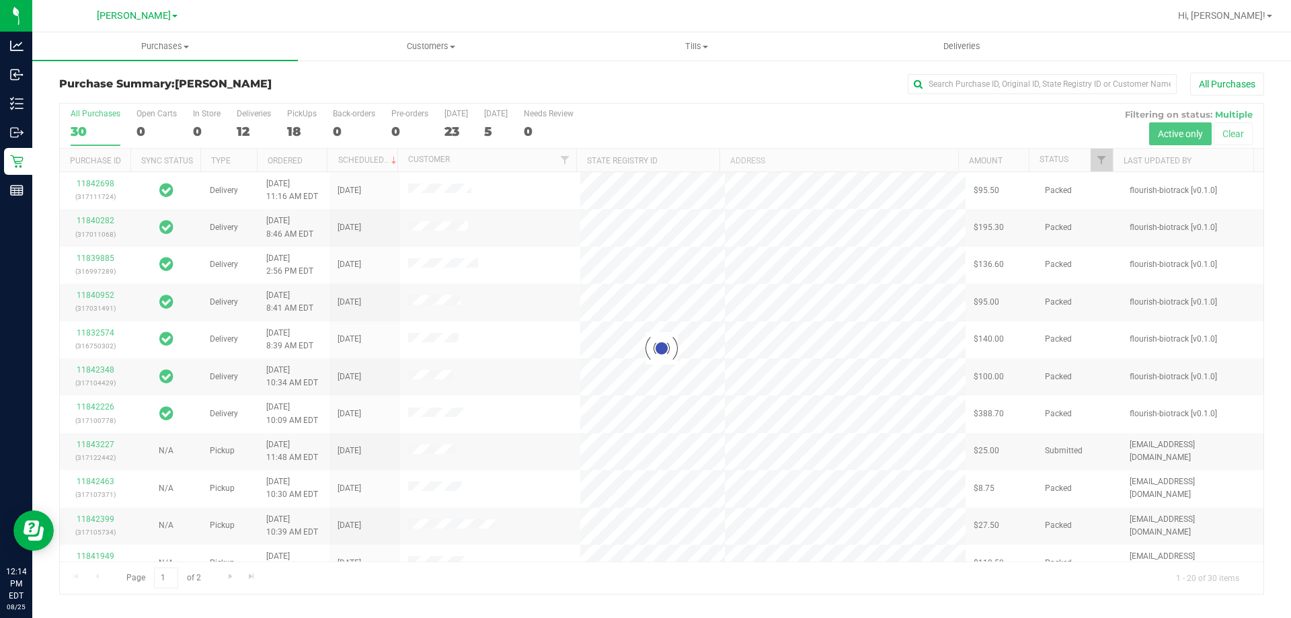
click at [250, 130] on div "12" at bounding box center [254, 131] width 34 height 15
click at [0, 0] on input "Deliveries 12" at bounding box center [0, 0] width 0 height 0
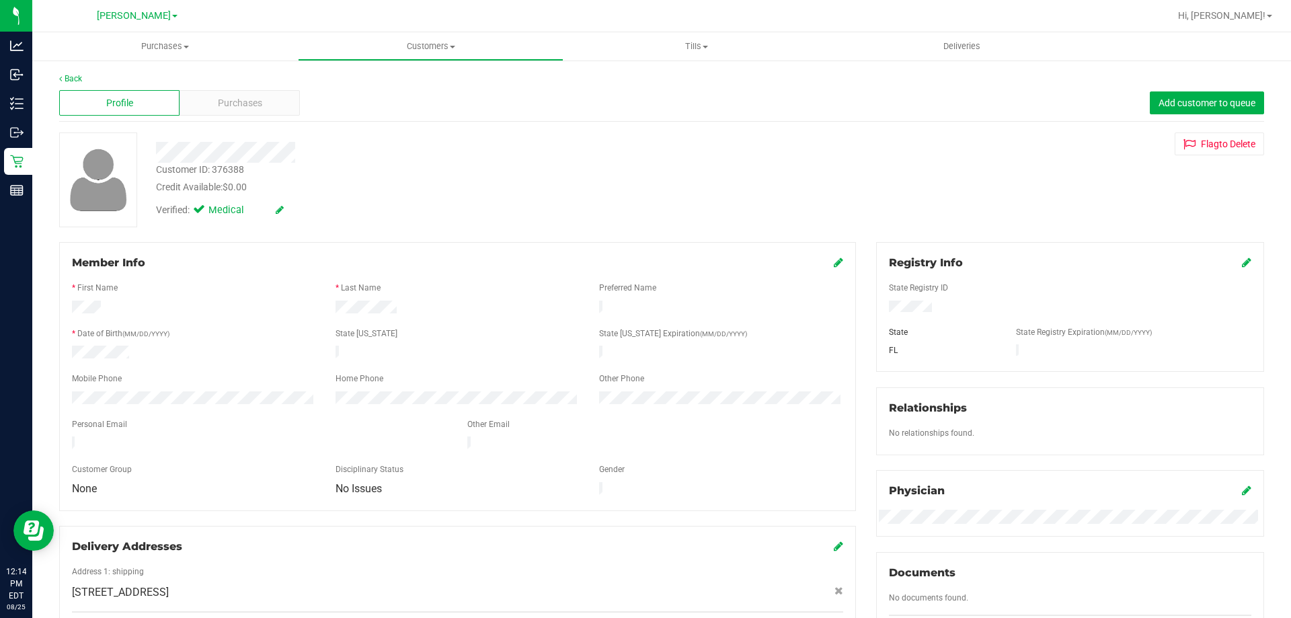
click at [48, 326] on div "Back Profile Purchases Add customer to queue Customer ID: 376388 Credit Availab…" at bounding box center [661, 555] width 1259 height 993
drag, startPoint x: 254, startPoint y: 163, endPoint x: 156, endPoint y: 168, distance: 97.7
click at [156, 168] on div "Customer ID: 376388 Credit Available: $0.00" at bounding box center [452, 179] width 613 height 32
copy div "Customer ID: 376388"
click at [42, 231] on div "Back Profile Purchases Add customer to queue Customer ID: 376388 Credit Availab…" at bounding box center [661, 555] width 1259 height 993
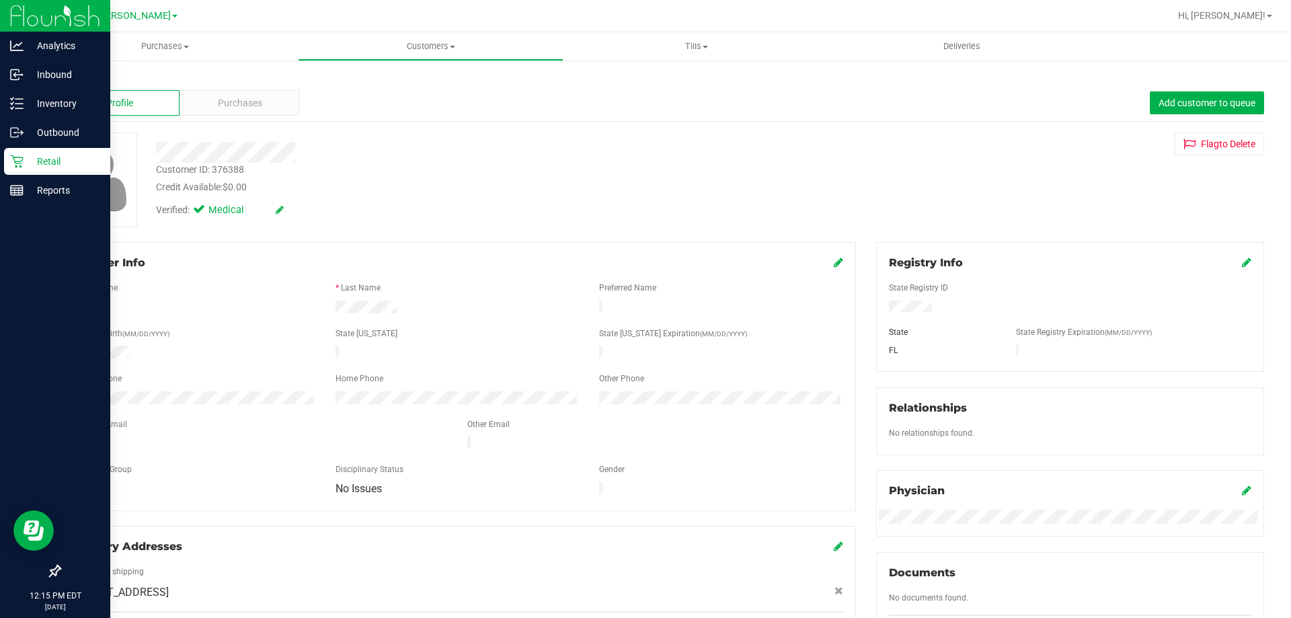
click at [21, 158] on icon at bounding box center [16, 161] width 13 height 13
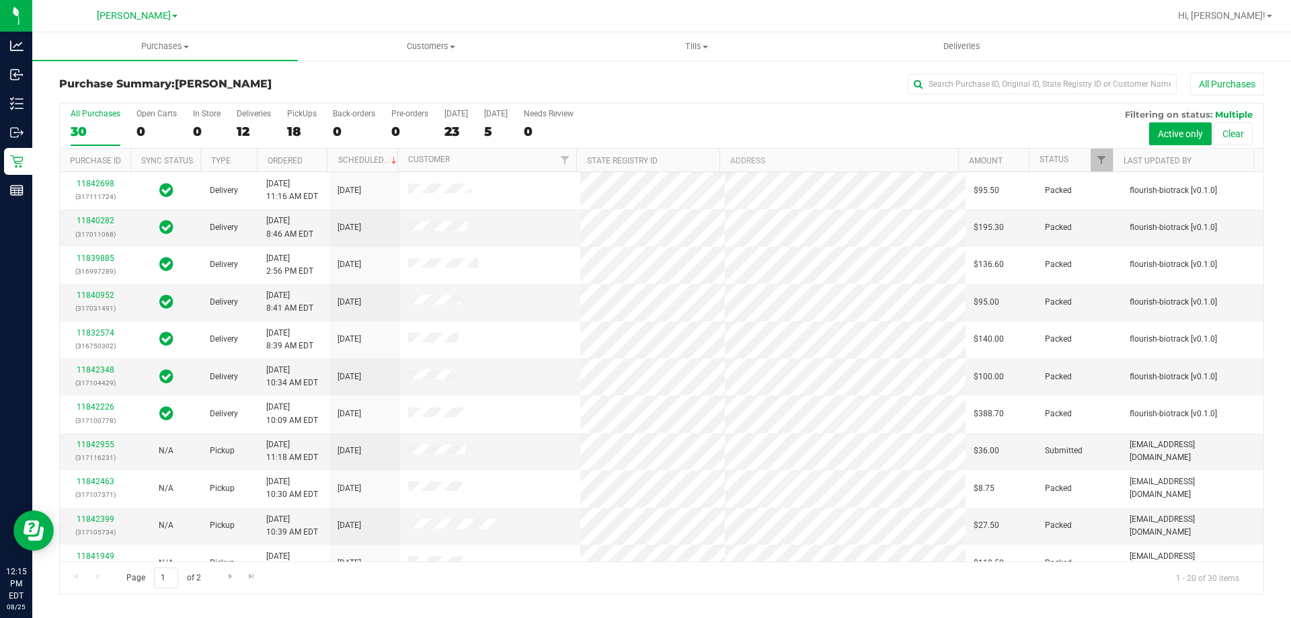
click at [244, 126] on div "12" at bounding box center [254, 131] width 34 height 15
click at [0, 0] on input "Deliveries 12" at bounding box center [0, 0] width 0 height 0
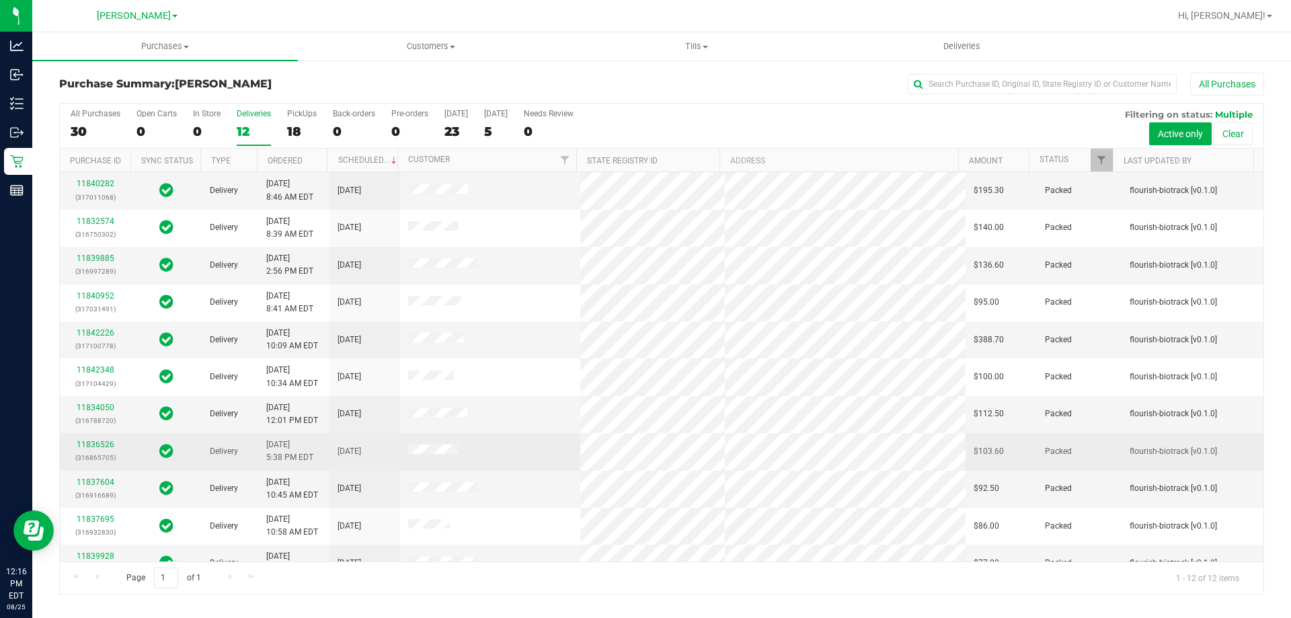
scroll to position [57, 0]
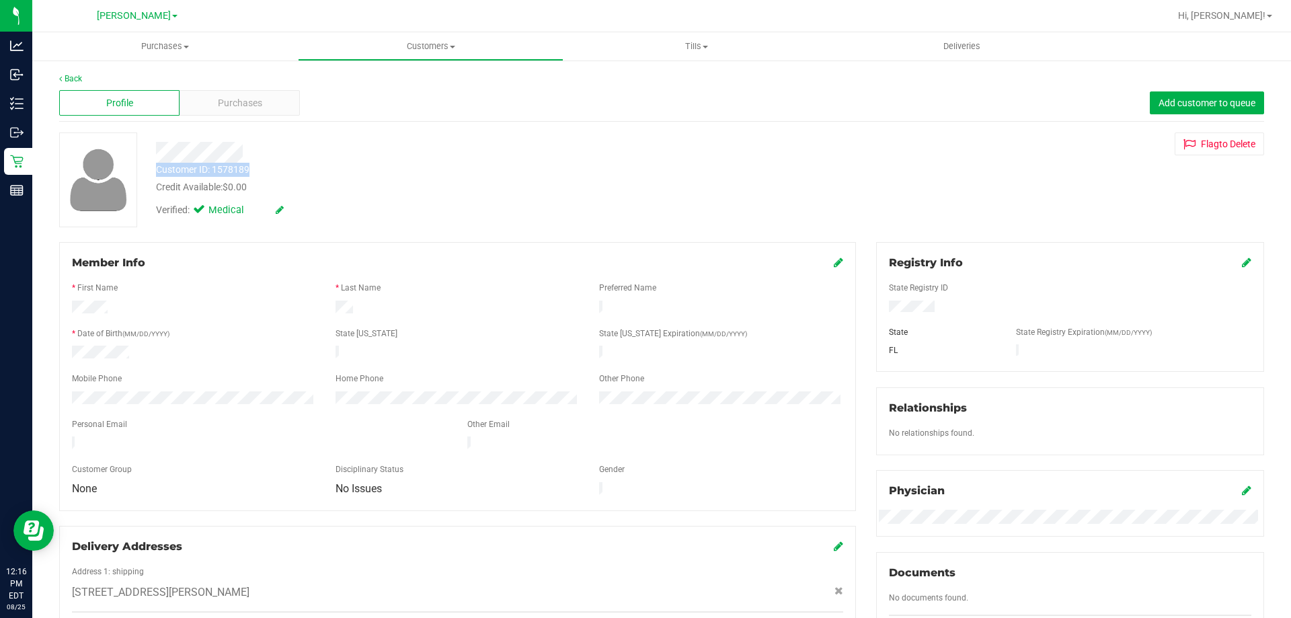
drag, startPoint x: 264, startPoint y: 169, endPoint x: 156, endPoint y: 169, distance: 107.6
click at [156, 169] on div "Customer ID: 1578189 Credit Available: $0.00" at bounding box center [452, 179] width 613 height 32
copy div "Customer ID: 1578189"
click at [46, 209] on div "Back Profile Purchases Add customer to queue Customer ID: 1578189 Credit Availa…" at bounding box center [661, 527] width 1259 height 936
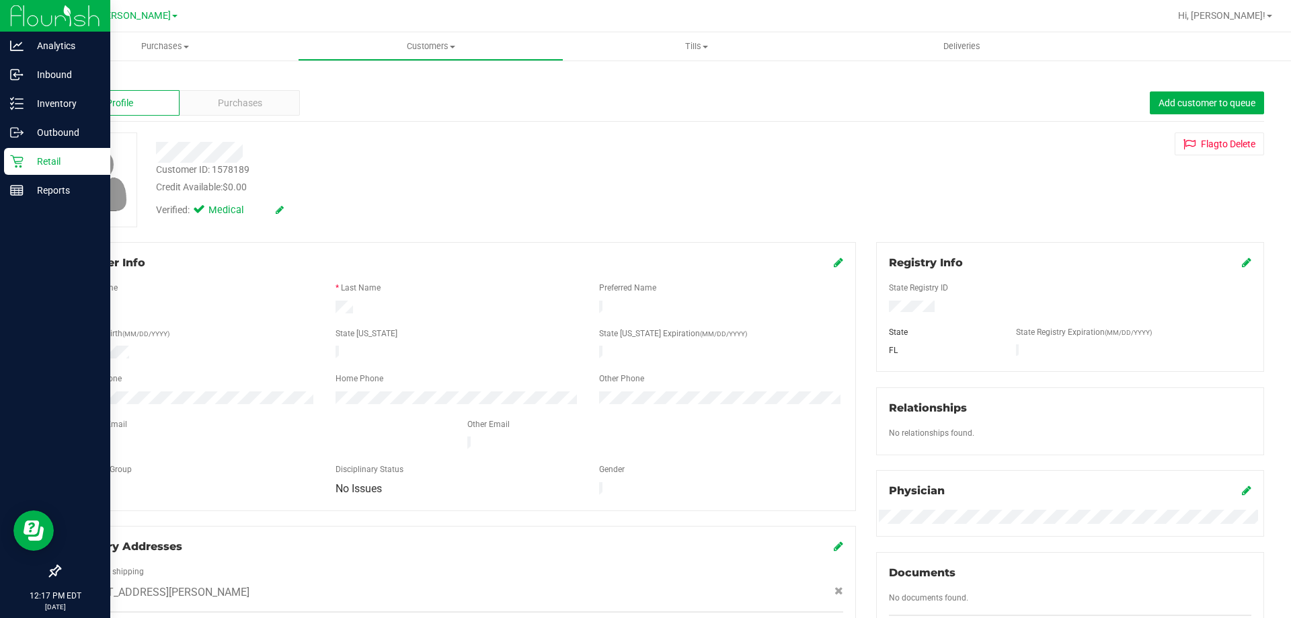
click at [32, 155] on p "Retail" at bounding box center [64, 161] width 81 height 16
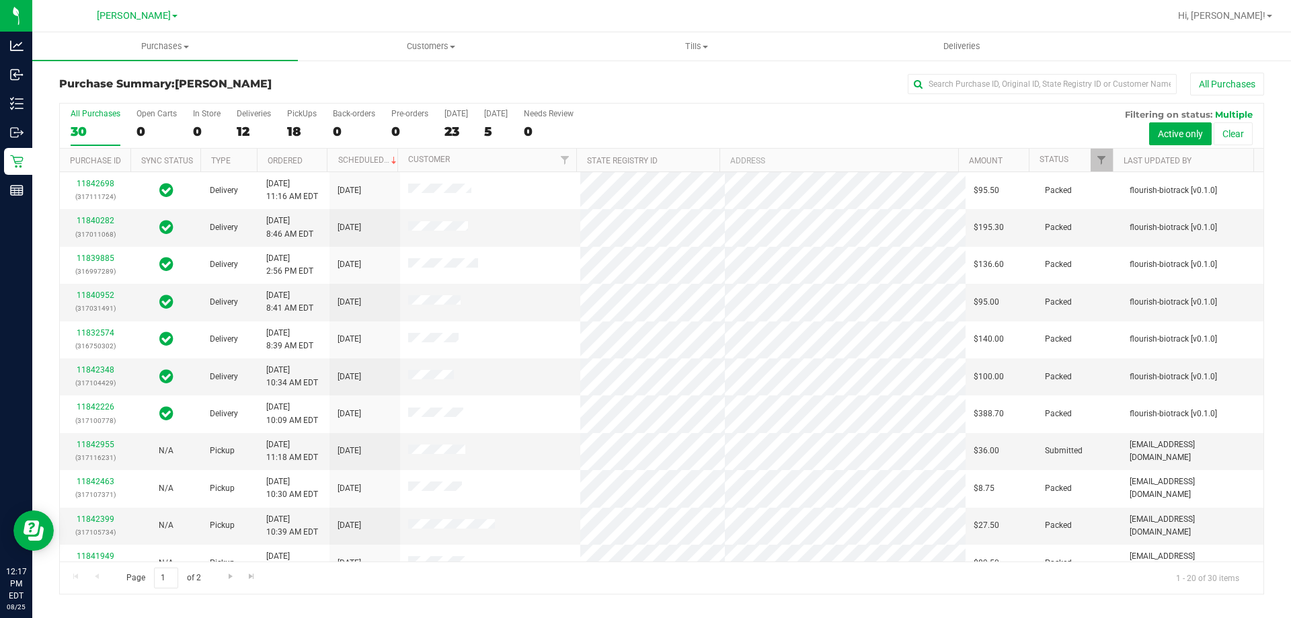
click at [243, 133] on div "12" at bounding box center [254, 131] width 34 height 15
click at [0, 0] on input "Deliveries 12" at bounding box center [0, 0] width 0 height 0
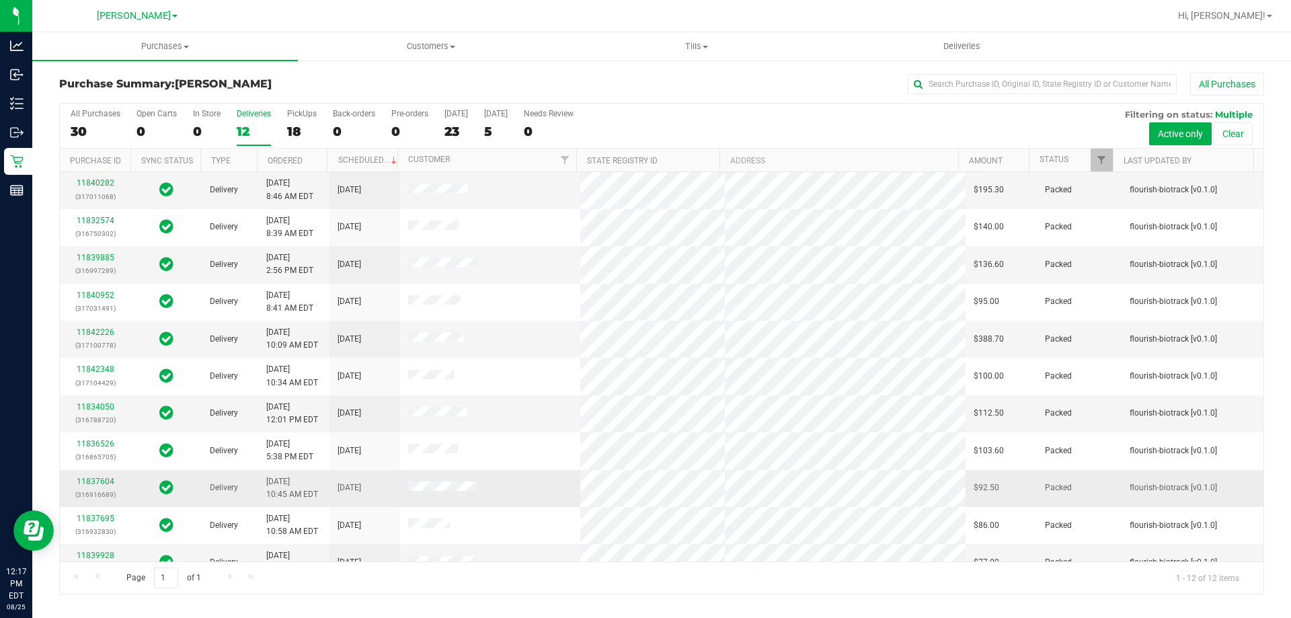
scroll to position [57, 0]
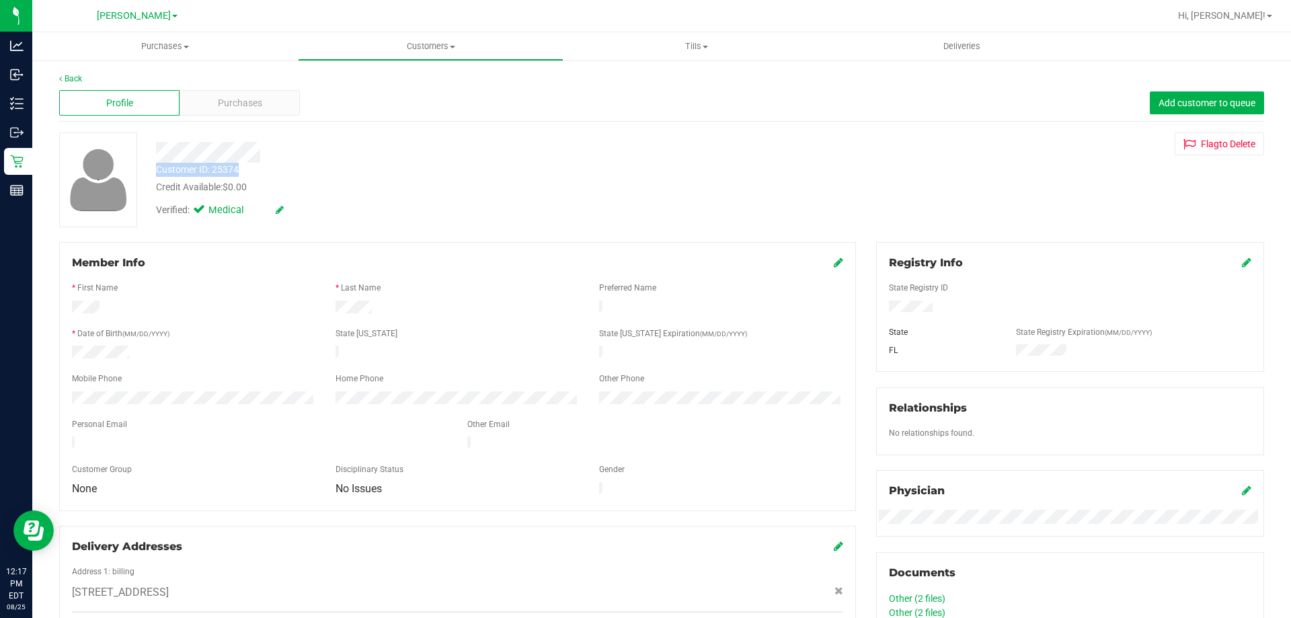
drag, startPoint x: 246, startPoint y: 167, endPoint x: 157, endPoint y: 170, distance: 89.5
click at [157, 170] on div "Customer ID: 25374 Credit Available: $0.00" at bounding box center [452, 179] width 613 height 32
copy div "Customer ID: 25374"
click at [1275, 389] on div "Back Profile Purchases Add customer to queue Customer ID: 25374 Credit Availabl…" at bounding box center [661, 524] width 1259 height 931
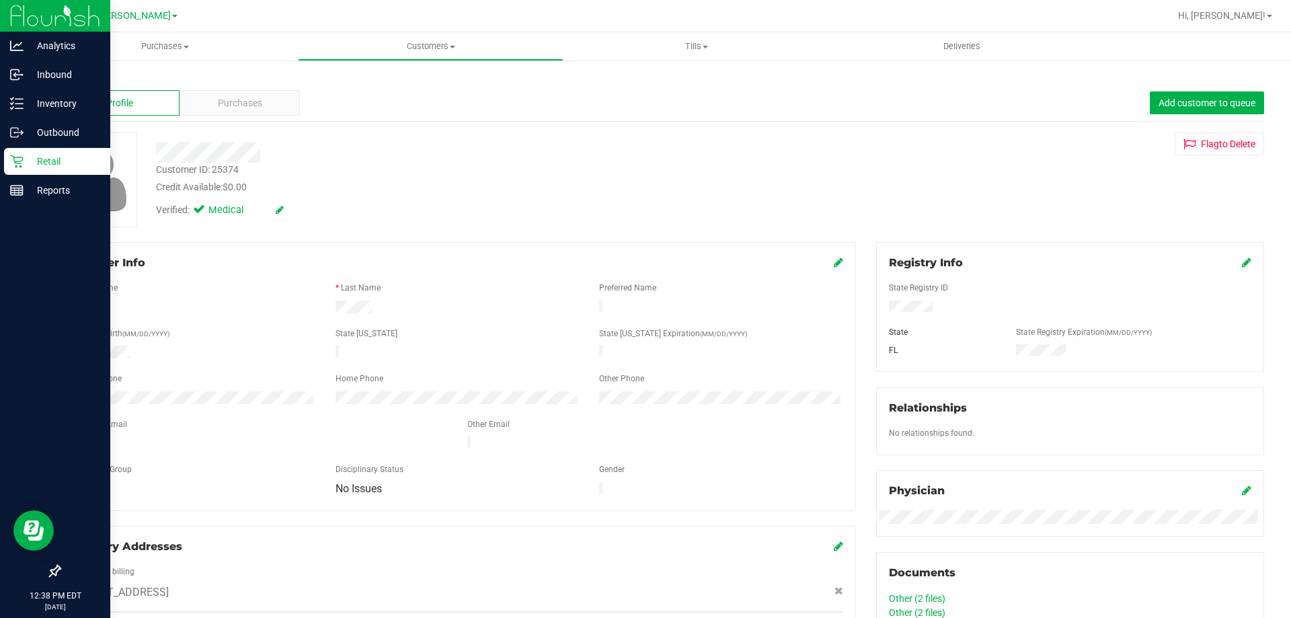
click at [35, 157] on p "Retail" at bounding box center [64, 161] width 81 height 16
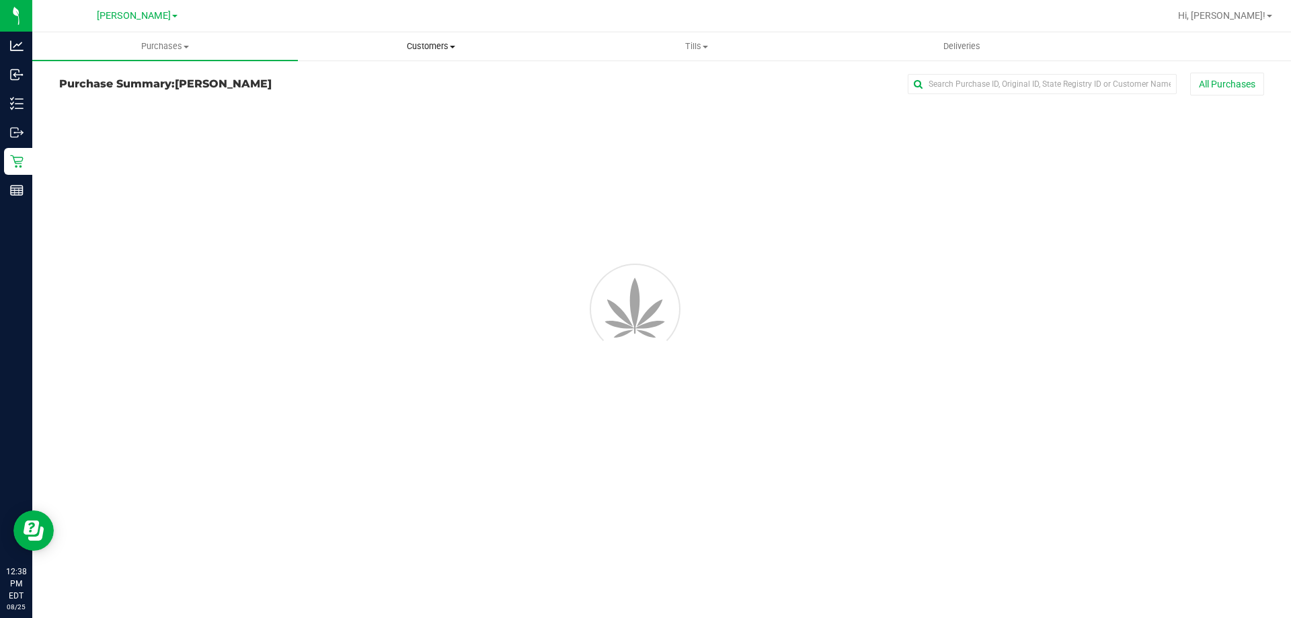
click at [424, 46] on span "Customers" at bounding box center [431, 46] width 264 height 12
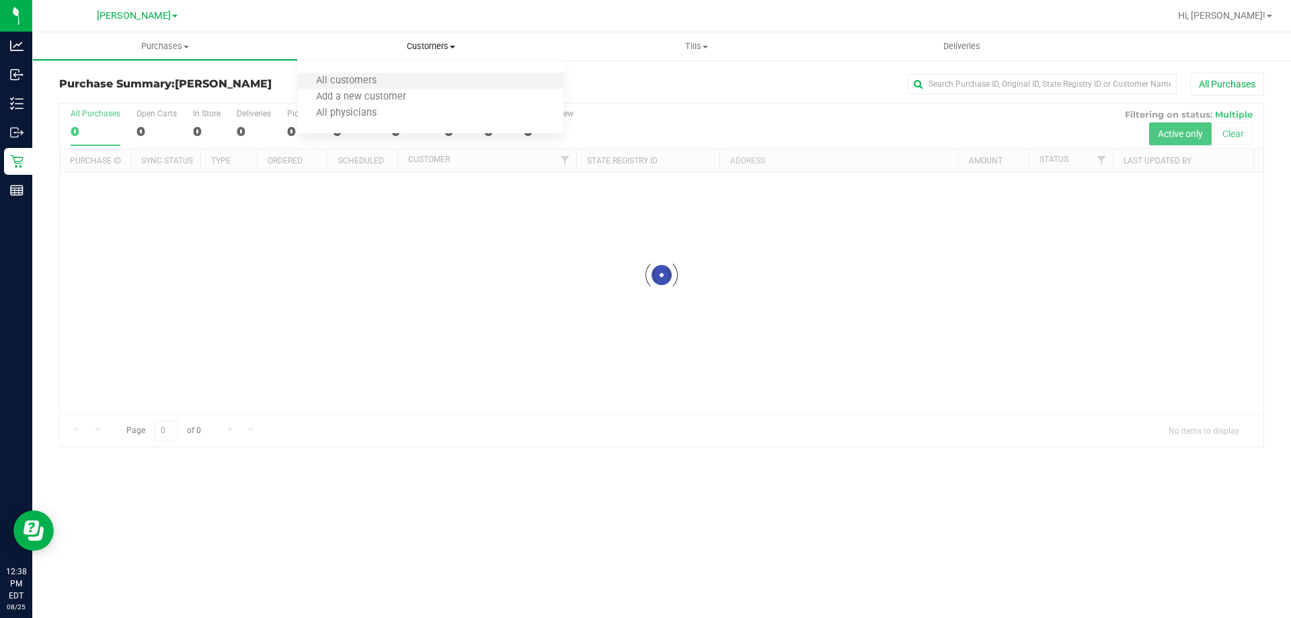
click at [415, 79] on li "All customers" at bounding box center [431, 81] width 266 height 16
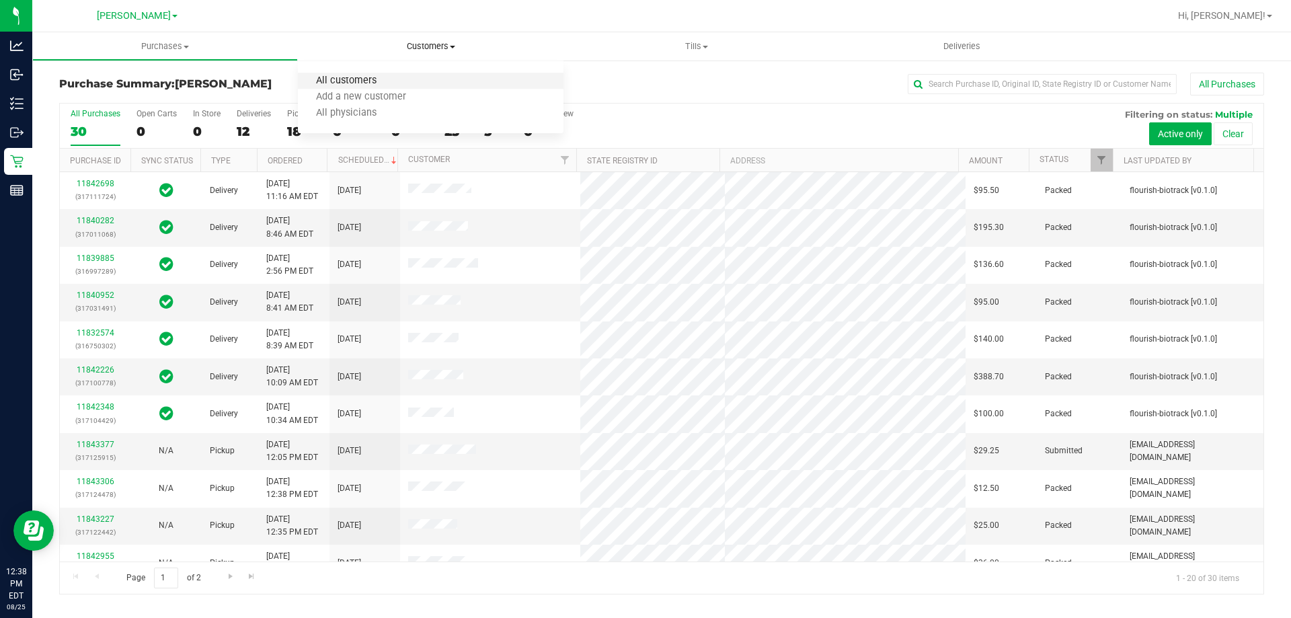
click at [385, 83] on span "All customers" at bounding box center [346, 80] width 97 height 11
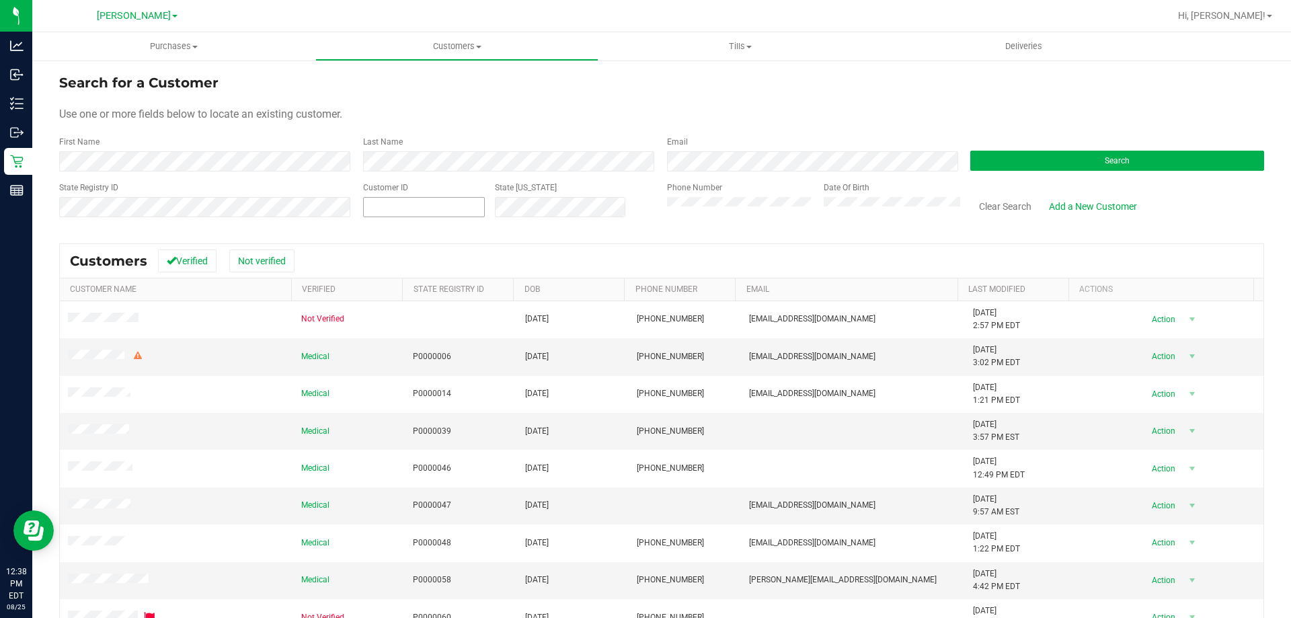
click at [449, 211] on span at bounding box center [424, 207] width 122 height 20
paste input "1610819"
type input "1610819"
click at [1027, 161] on button "Search" at bounding box center [1118, 161] width 294 height 20
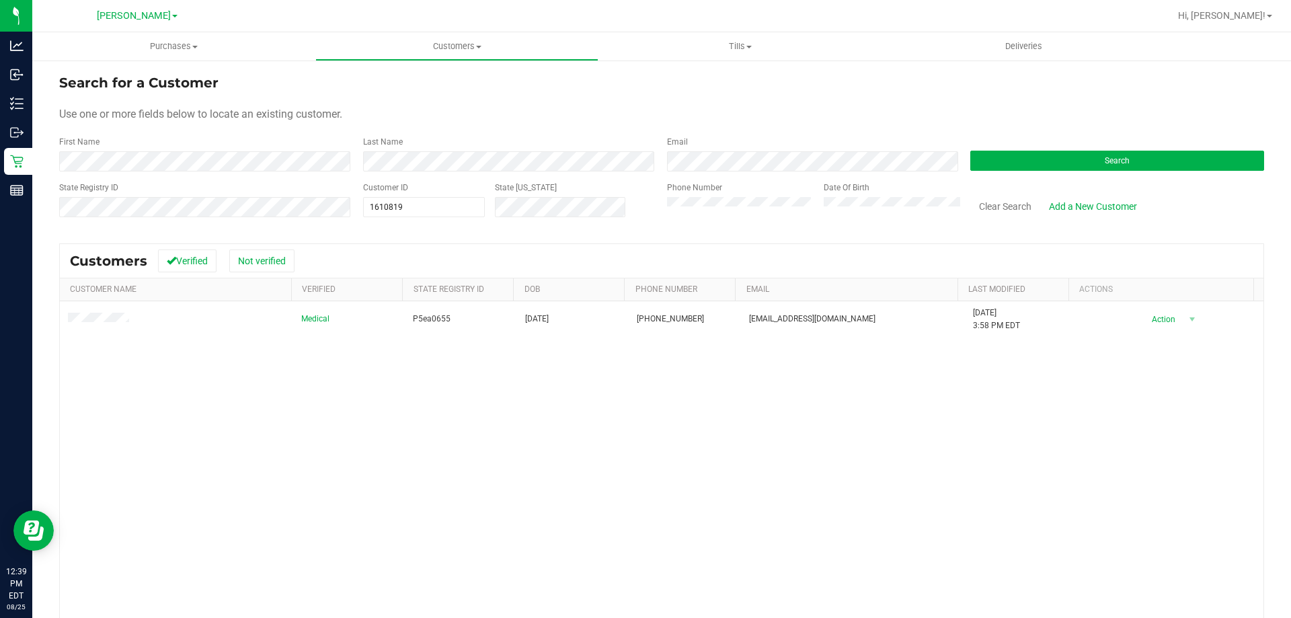
drag, startPoint x: 116, startPoint y: 437, endPoint x: 149, endPoint y: 431, distance: 34.1
click at [116, 437] on div "Medical P5ea0655 07/10/1962 (813) 480-1305 kakelady@hotmail.com 7/7/2025 3:58 P…" at bounding box center [662, 495] width 1204 height 389
click at [463, 215] on span "1610819 1610819" at bounding box center [424, 207] width 122 height 20
click at [463, 215] on input "1610819" at bounding box center [424, 207] width 120 height 19
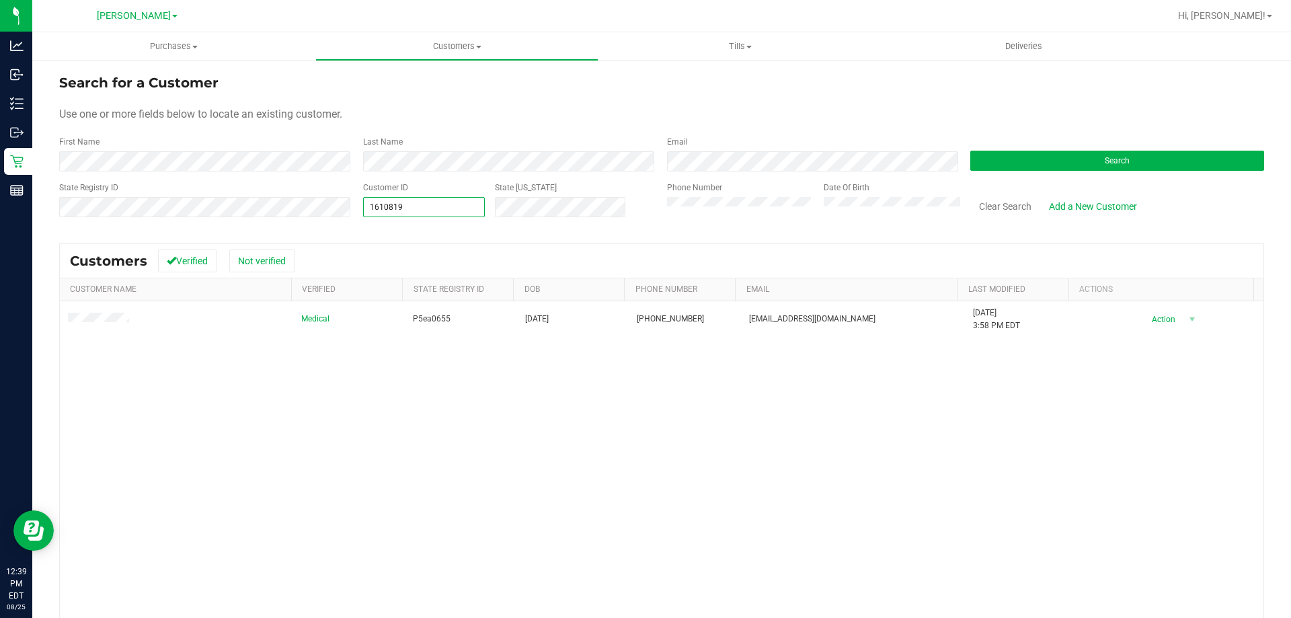
paste input "57818"
type input "1578189"
click at [1001, 165] on button "Search" at bounding box center [1118, 161] width 294 height 20
type input "1578189"
drag, startPoint x: 129, startPoint y: 361, endPoint x: 424, endPoint y: 126, distance: 377.6
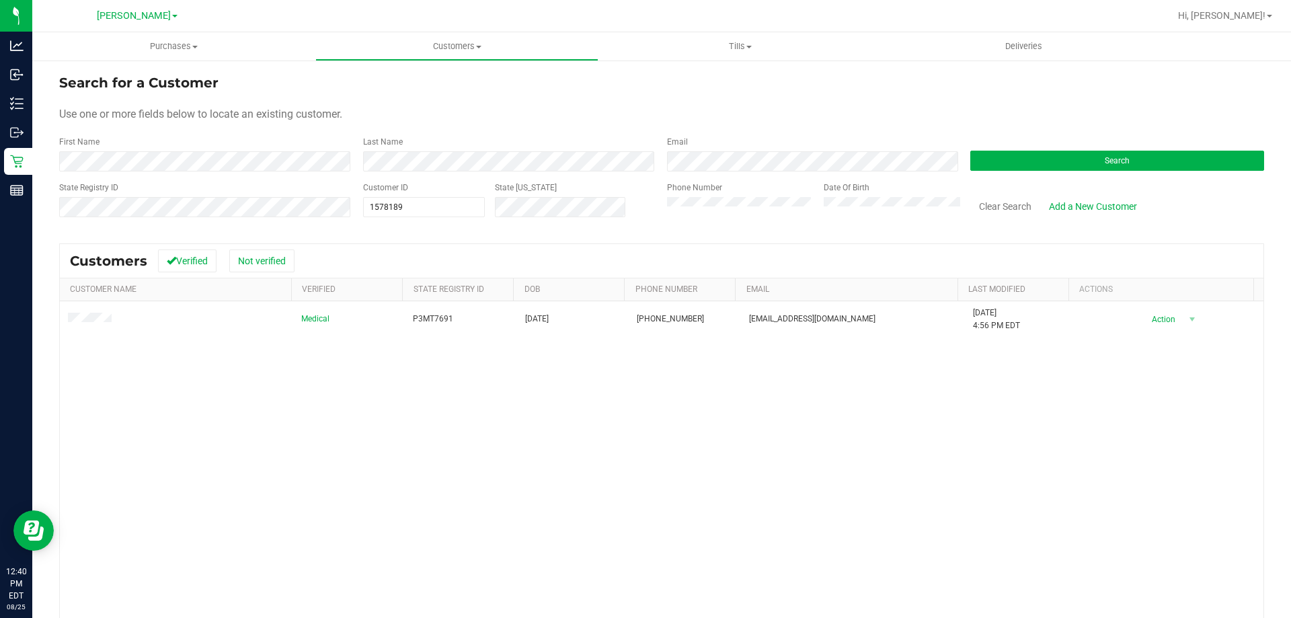
click at [129, 361] on div "Medical P3MT7691 07/31/1986 (760) 815-4962 cbell@standstrongfencing.com 7/13/20…" at bounding box center [662, 495] width 1204 height 389
click at [429, 209] on span "1578189 1578189" at bounding box center [424, 207] width 122 height 20
click at [429, 209] on input "1578189" at bounding box center [424, 207] width 120 height 19
paste input "25374"
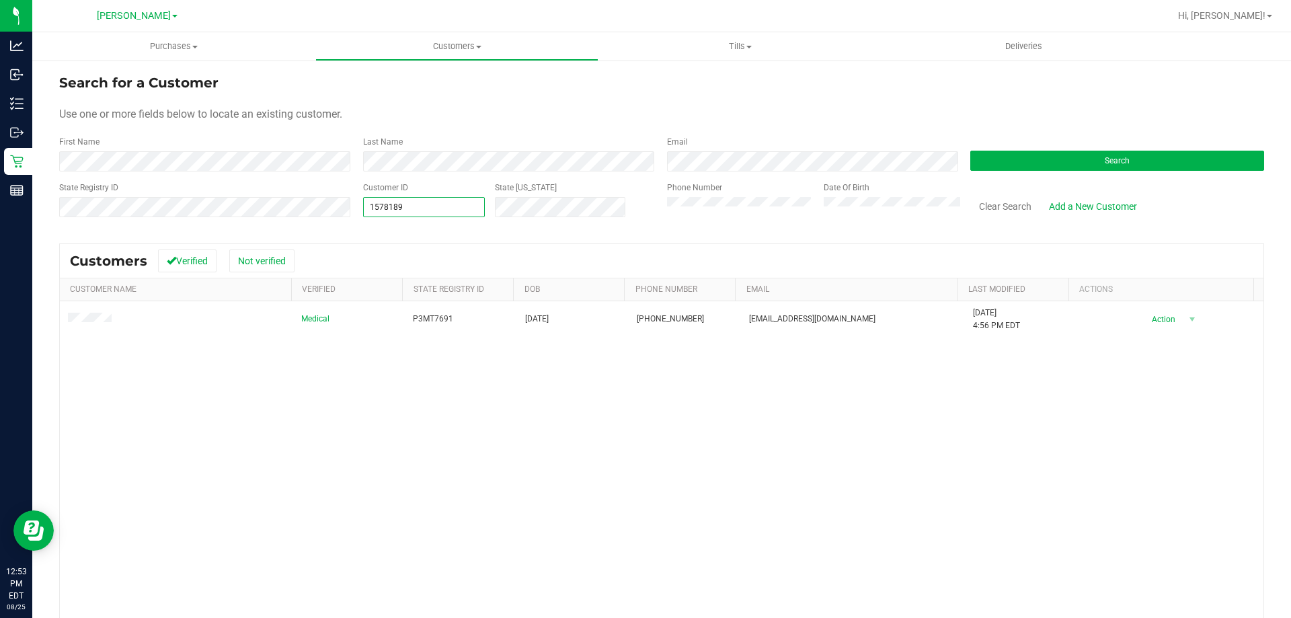
type input "25374"
click at [1035, 161] on button "Search" at bounding box center [1118, 161] width 294 height 20
drag, startPoint x: 107, startPoint y: 371, endPoint x: 280, endPoint y: 252, distance: 209.9
click at [107, 371] on div "Medical P3XK2384 10/25/1981 (813) 437-7786 sasa25deleon@gmail.com 4/14/2025 8:3…" at bounding box center [662, 495] width 1204 height 389
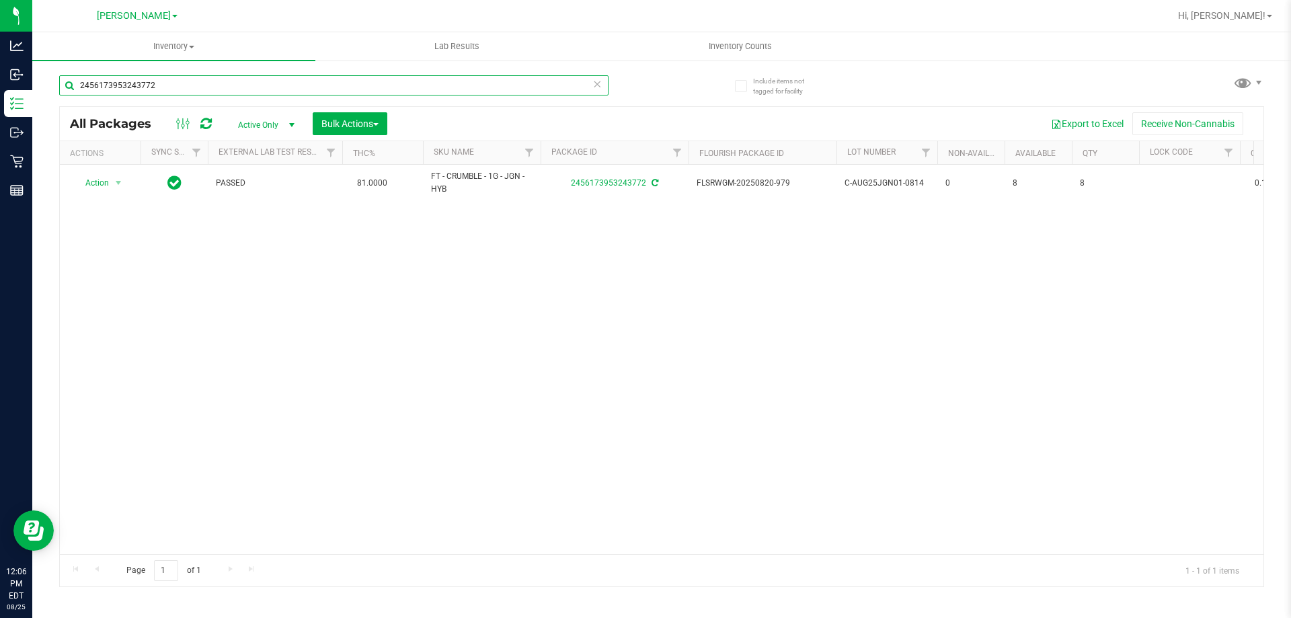
click at [250, 87] on input "2456173953243772" at bounding box center [334, 85] width 550 height 20
type input "0495322153585358"
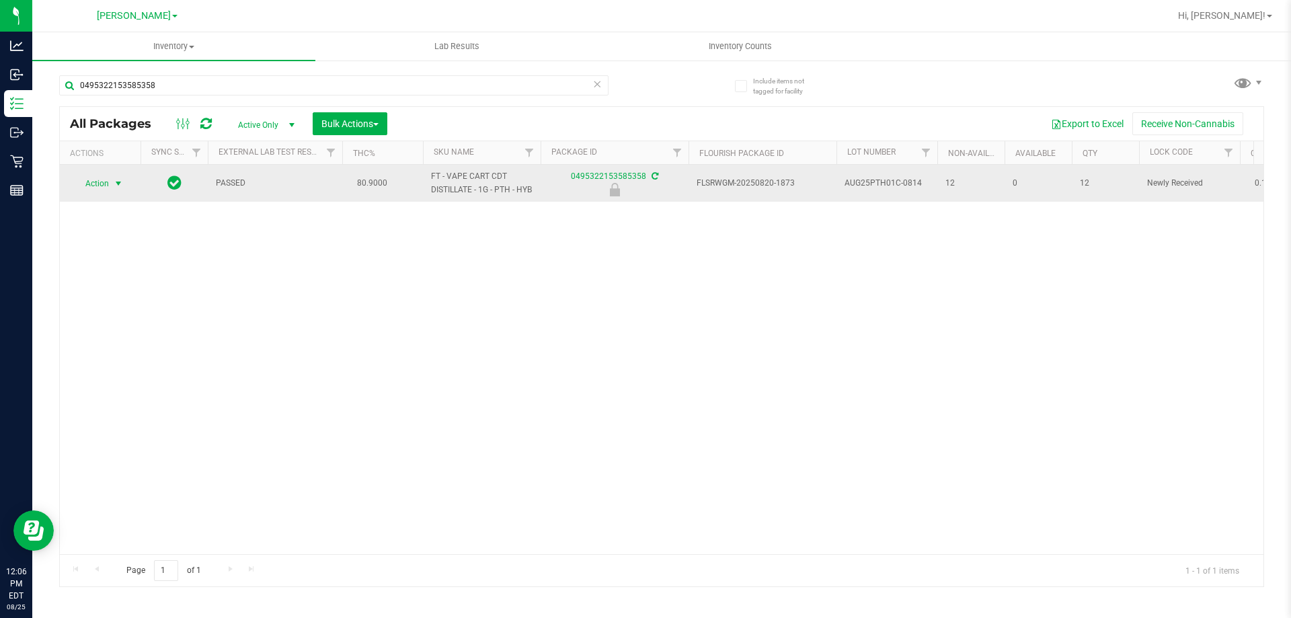
click at [104, 189] on span "Action" at bounding box center [91, 183] width 36 height 19
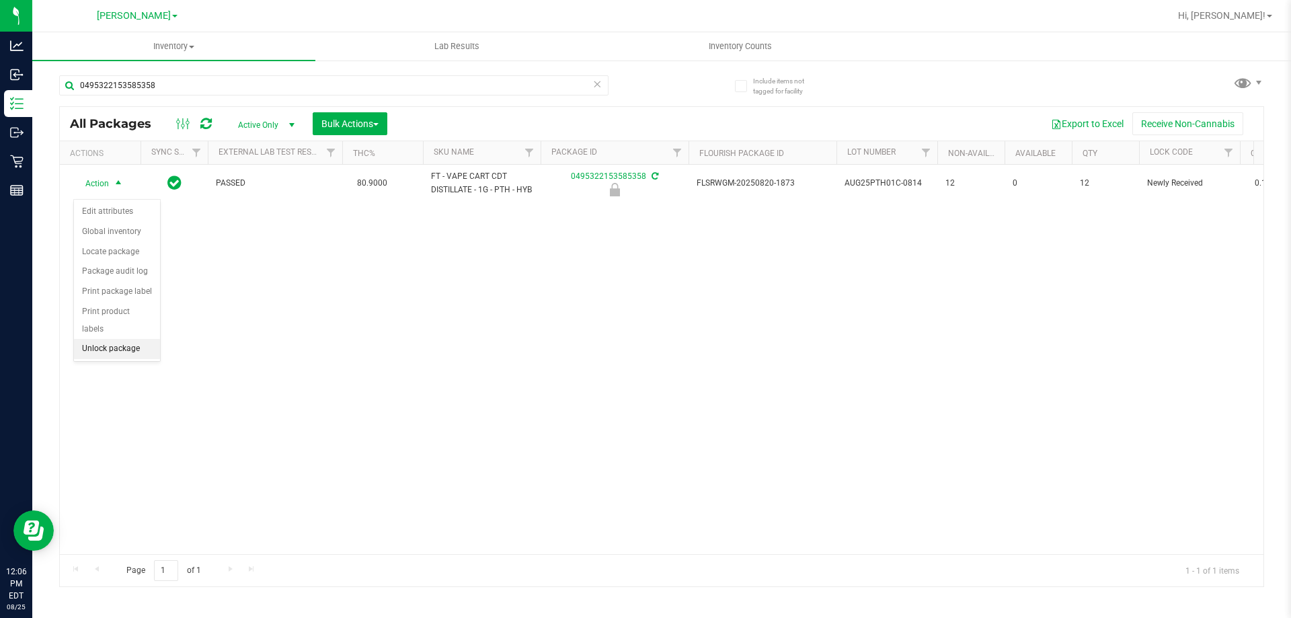
click at [142, 339] on li "Unlock package" at bounding box center [117, 349] width 86 height 20
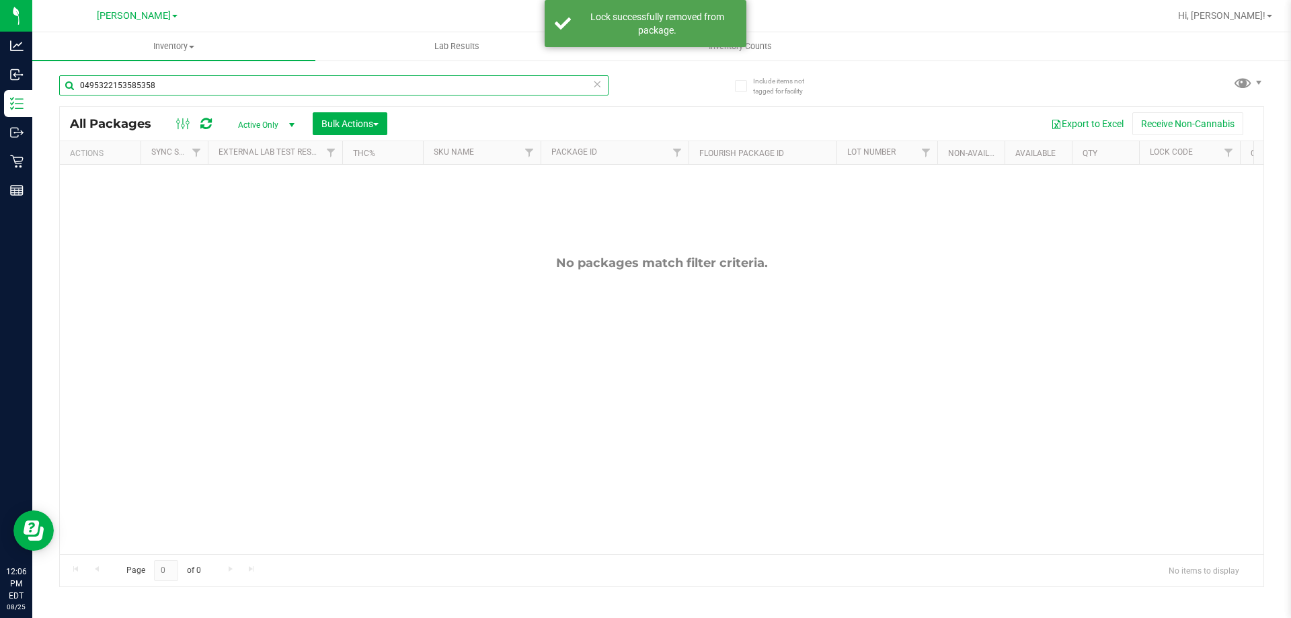
click at [199, 83] on input "0495322153585358" at bounding box center [334, 85] width 550 height 20
click at [180, 89] on input "0041606259092226" at bounding box center [334, 85] width 550 height 20
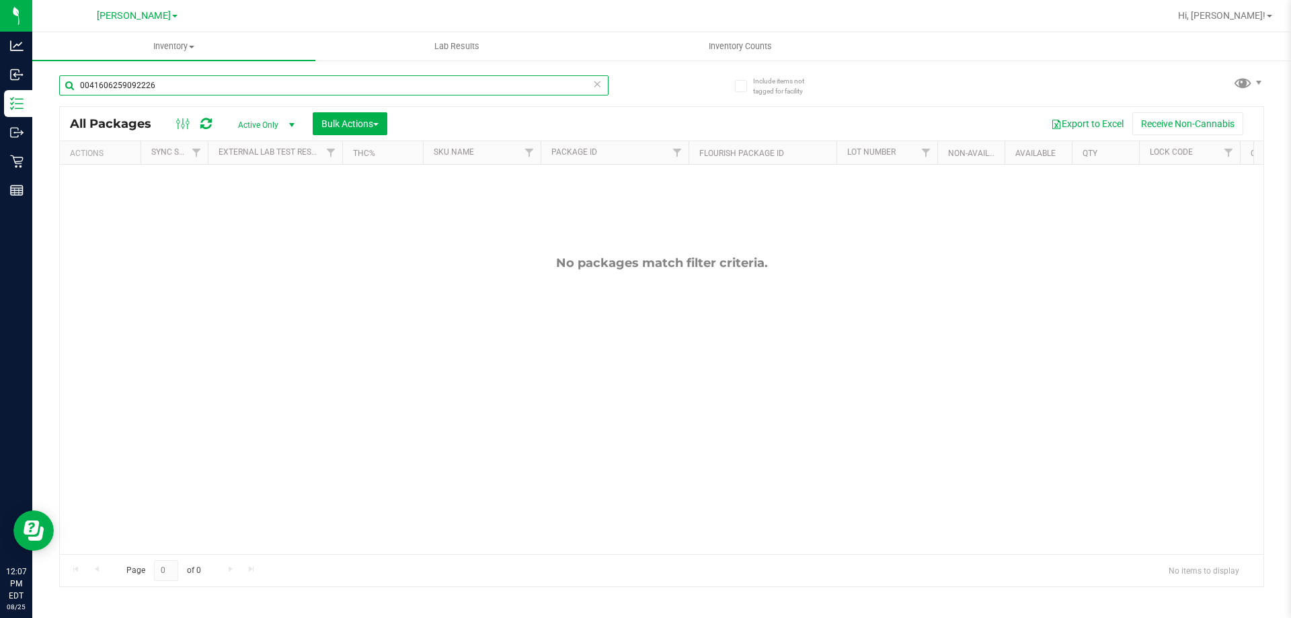
click at [180, 89] on input "0041606259092226" at bounding box center [334, 85] width 550 height 20
type input "cpz"
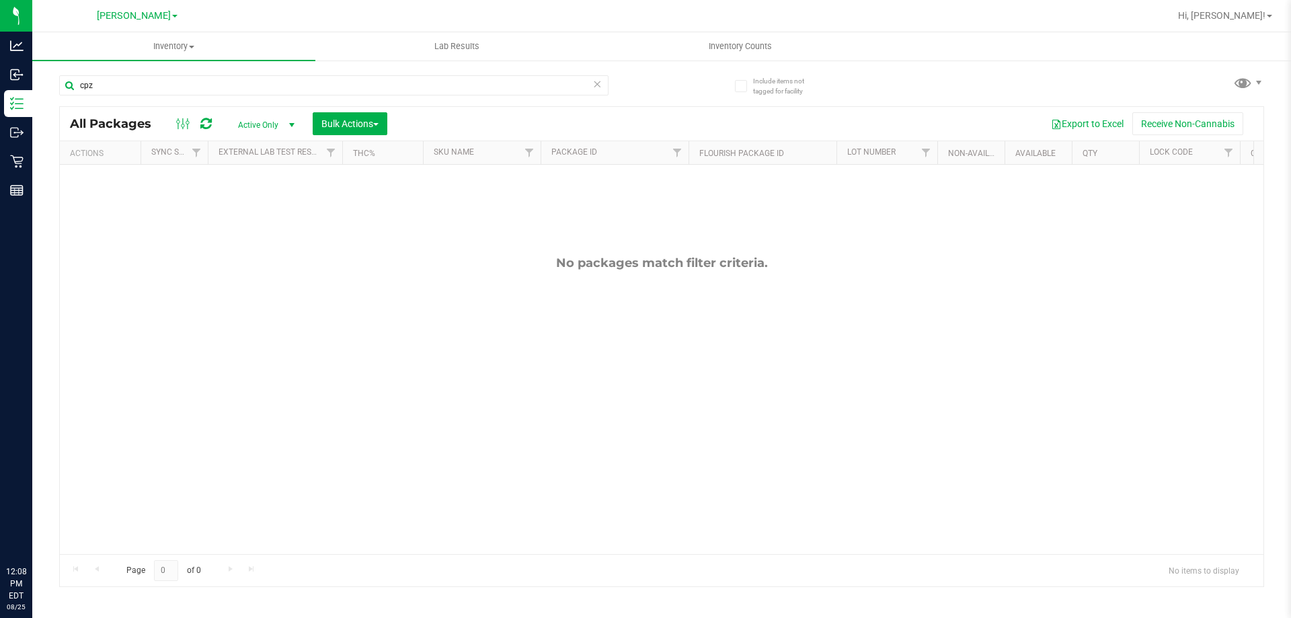
click at [107, 319] on div "No packages match filter criteria." at bounding box center [662, 405] width 1204 height 480
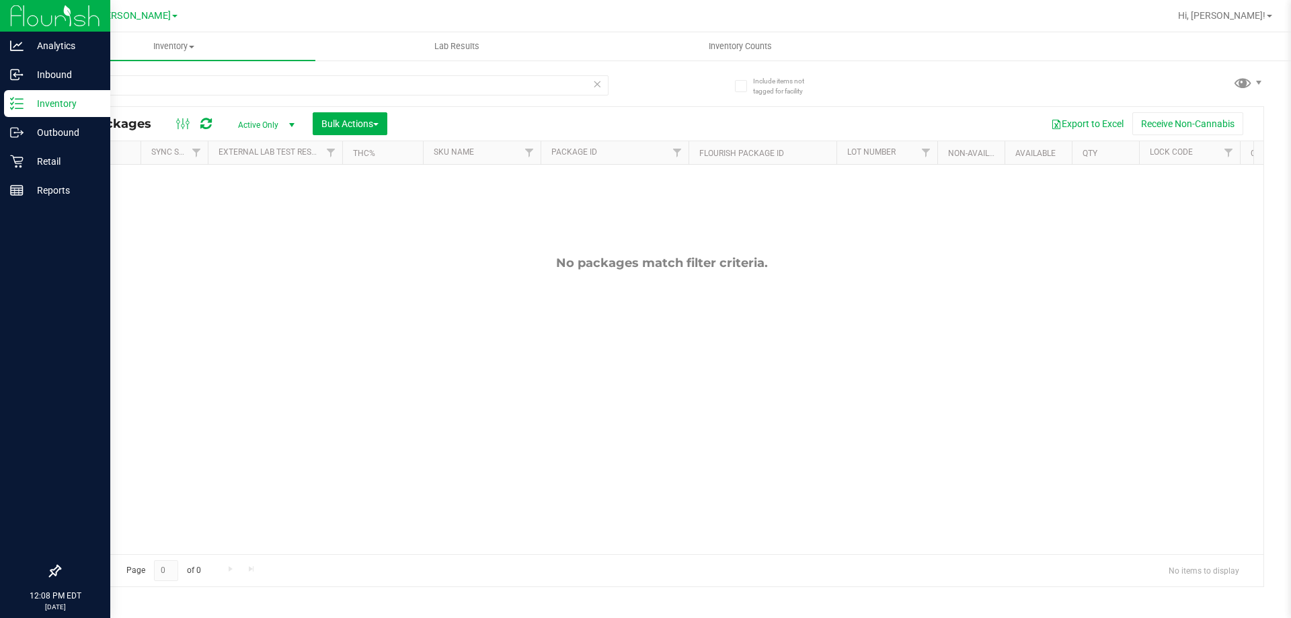
click at [32, 107] on p "Inventory" at bounding box center [64, 104] width 81 height 16
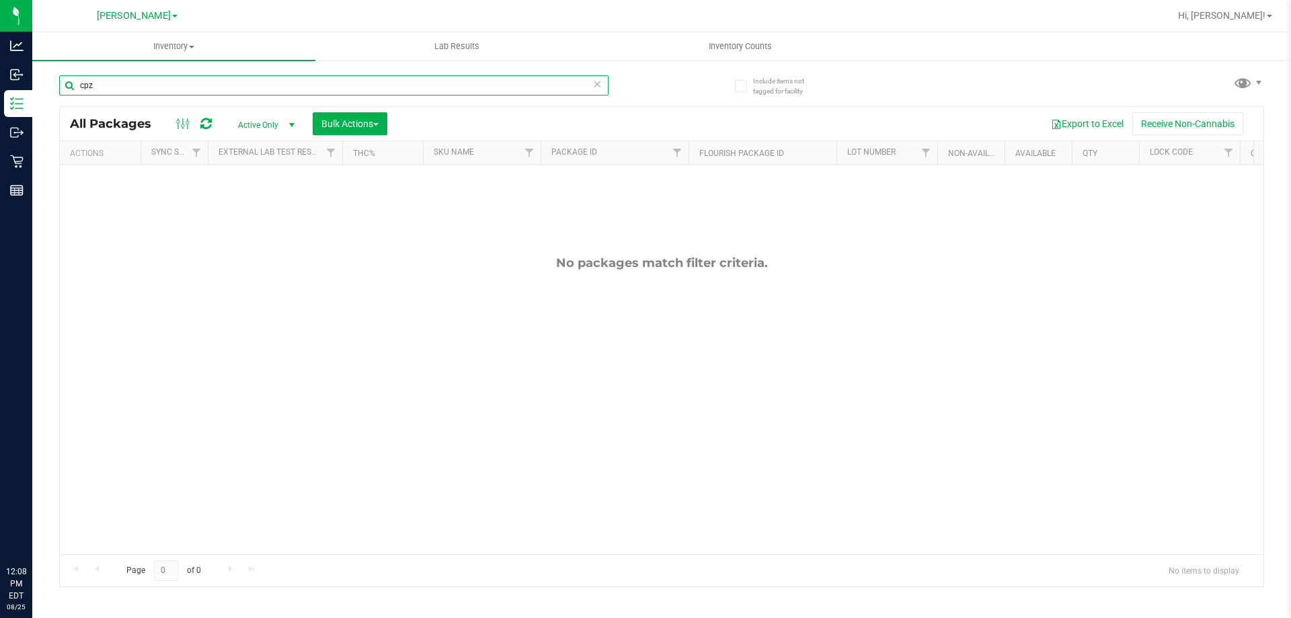
click at [217, 82] on input "cpz" at bounding box center [334, 85] width 550 height 20
type input "92226"
click at [180, 84] on input "92226" at bounding box center [334, 85] width 550 height 20
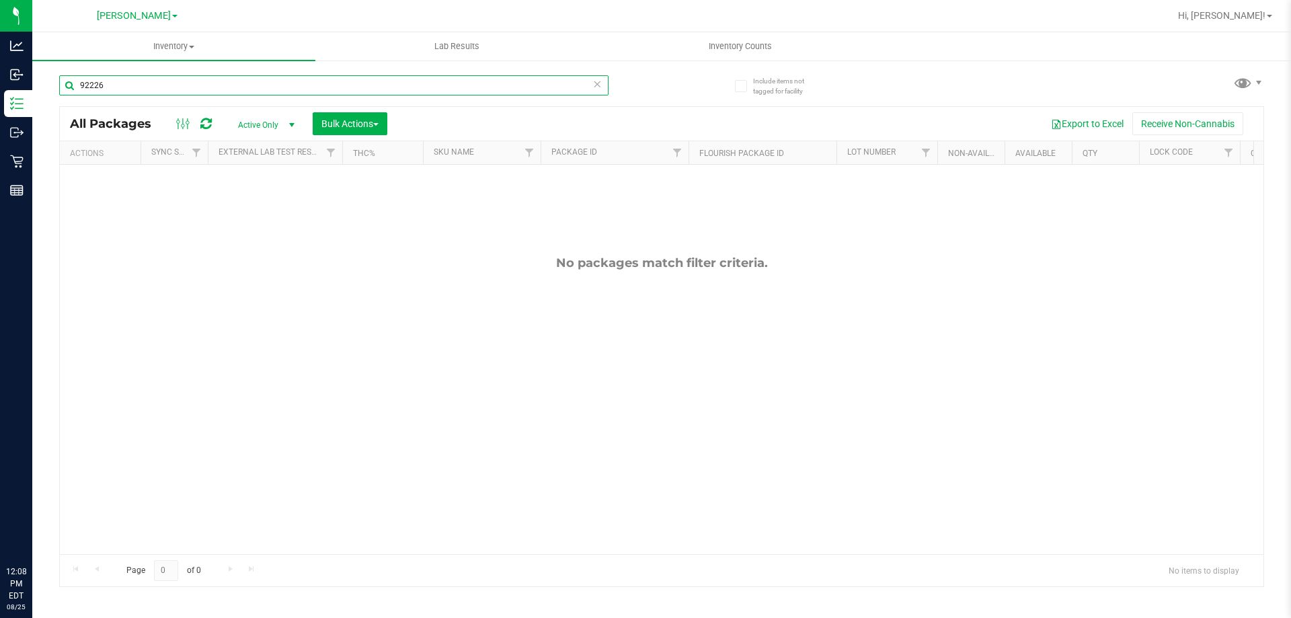
click at [180, 84] on input "92226" at bounding box center [334, 85] width 550 height 20
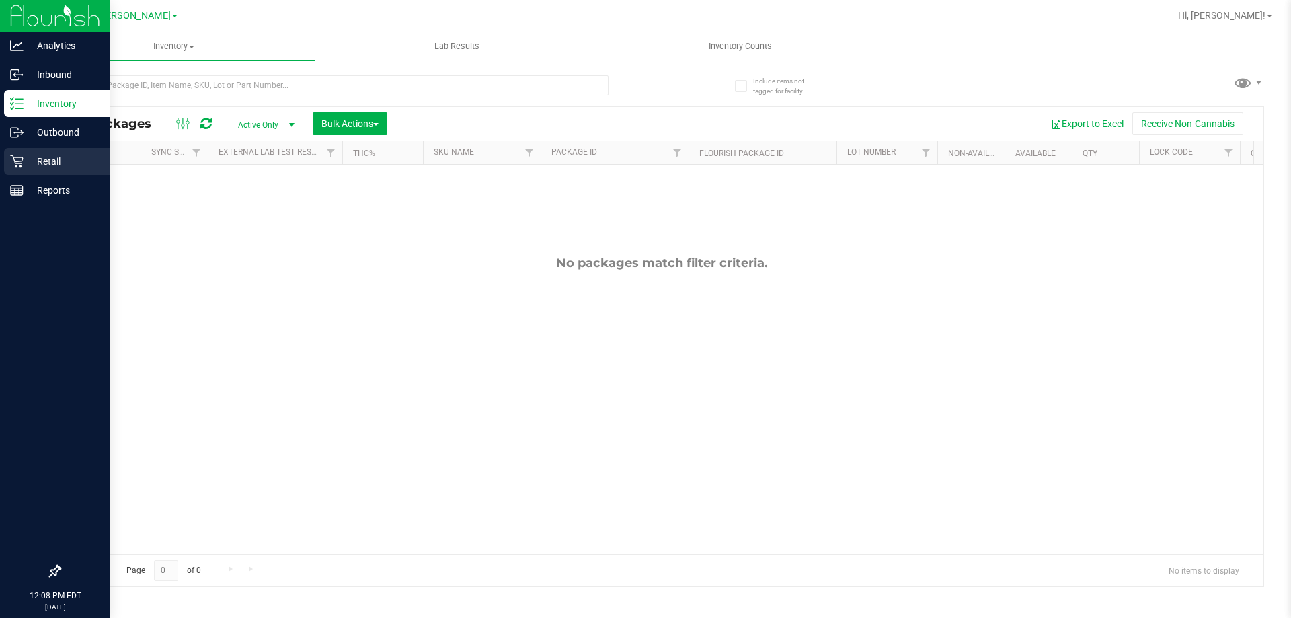
click at [33, 162] on p "Retail" at bounding box center [64, 161] width 81 height 16
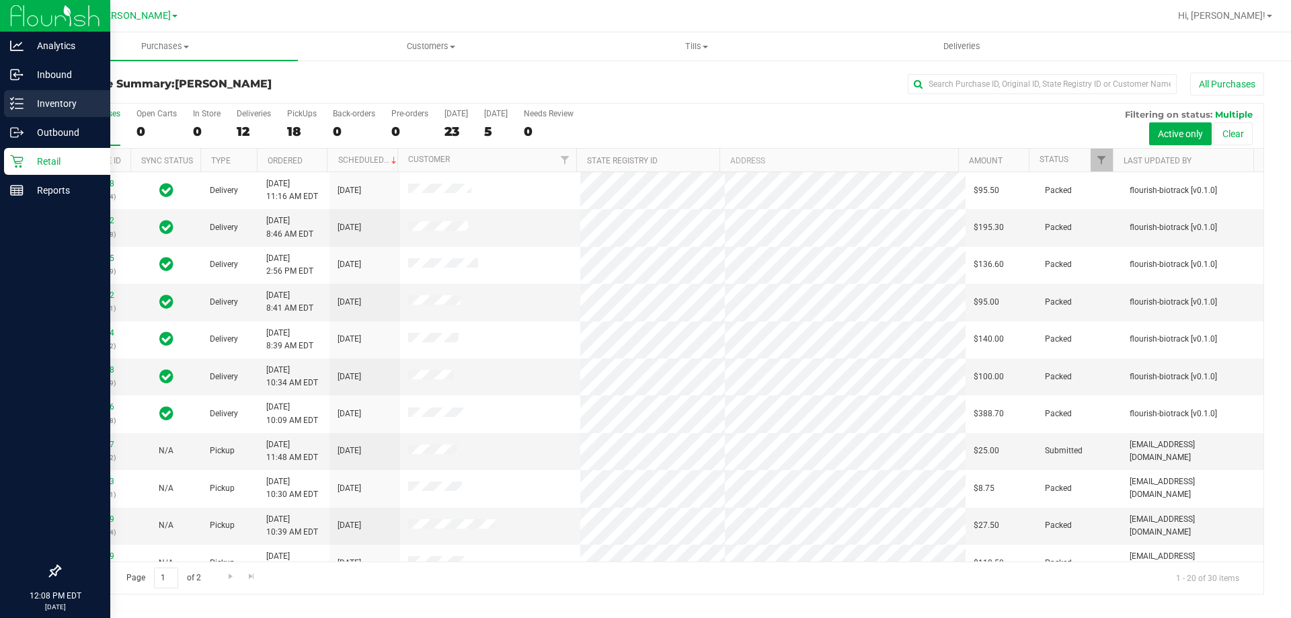
click at [49, 104] on p "Inventory" at bounding box center [64, 104] width 81 height 16
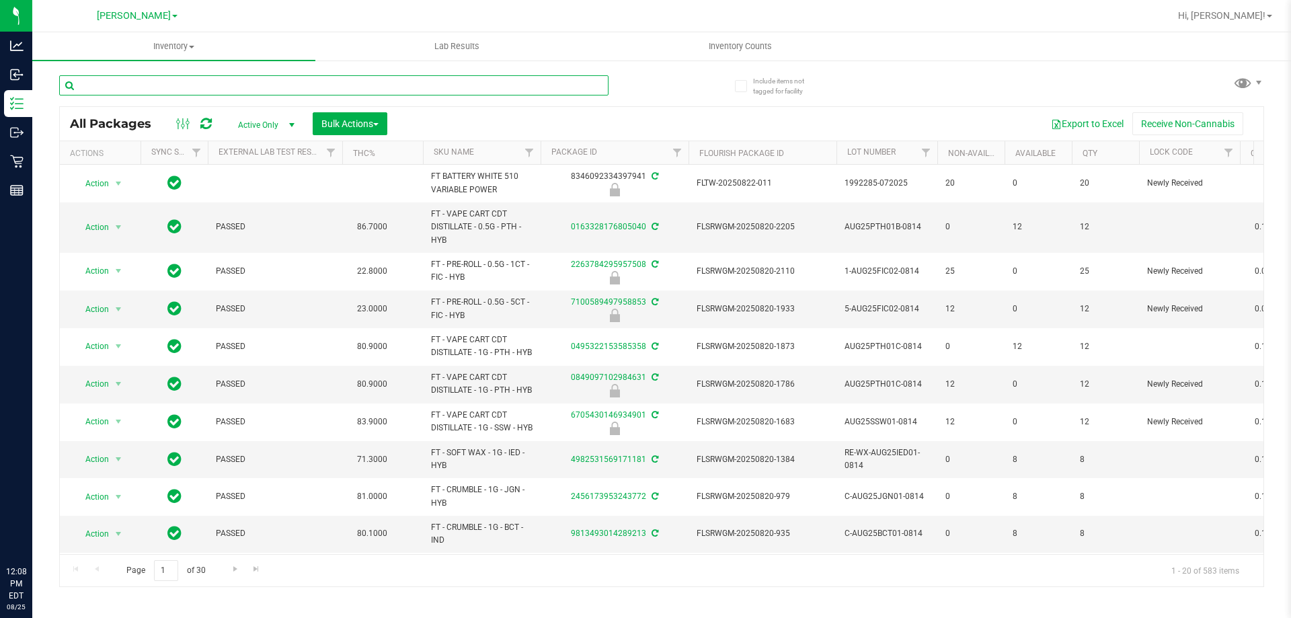
click at [275, 83] on input "text" at bounding box center [334, 85] width 550 height 20
type input "0041606259092226"
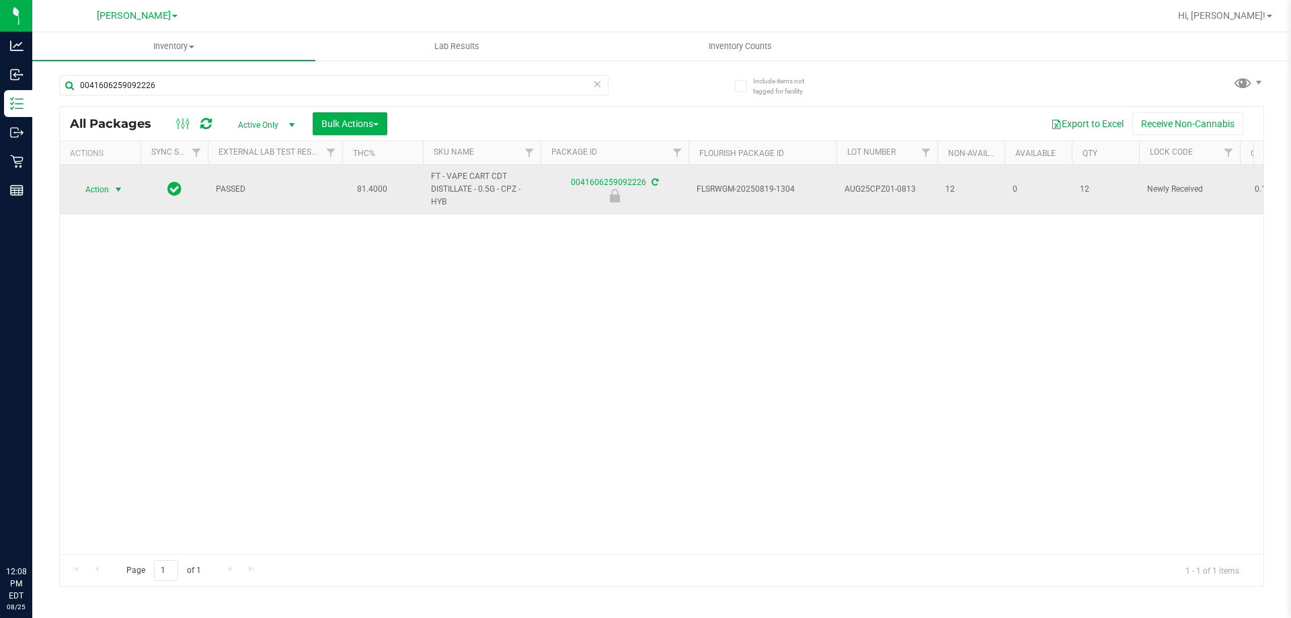
click at [106, 187] on span "Action" at bounding box center [91, 189] width 36 height 19
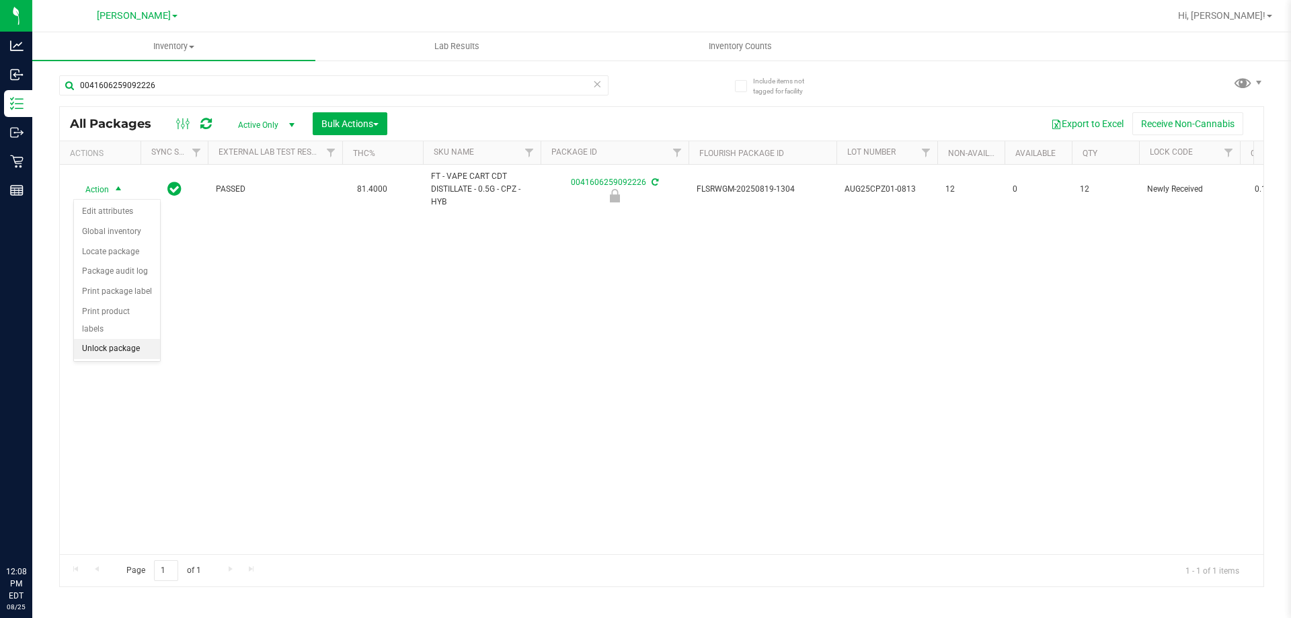
click at [136, 339] on li "Unlock package" at bounding box center [117, 349] width 86 height 20
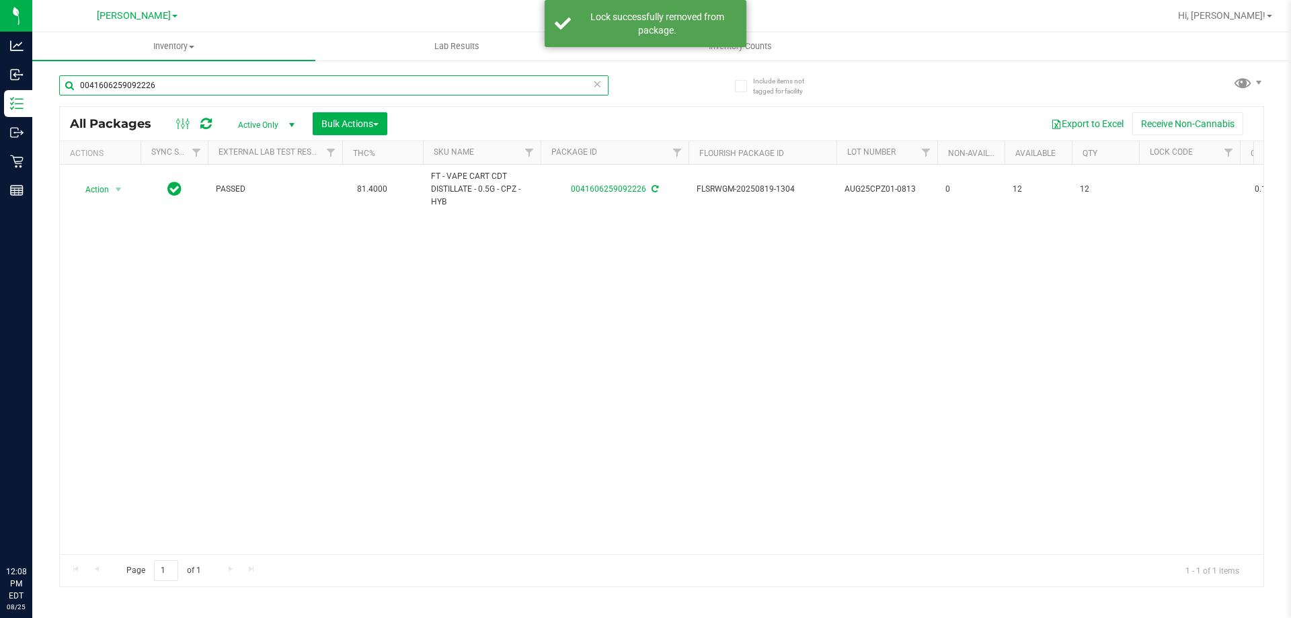
click at [198, 79] on input "0041606259092226" at bounding box center [334, 85] width 550 height 20
type input "6705430146934901"
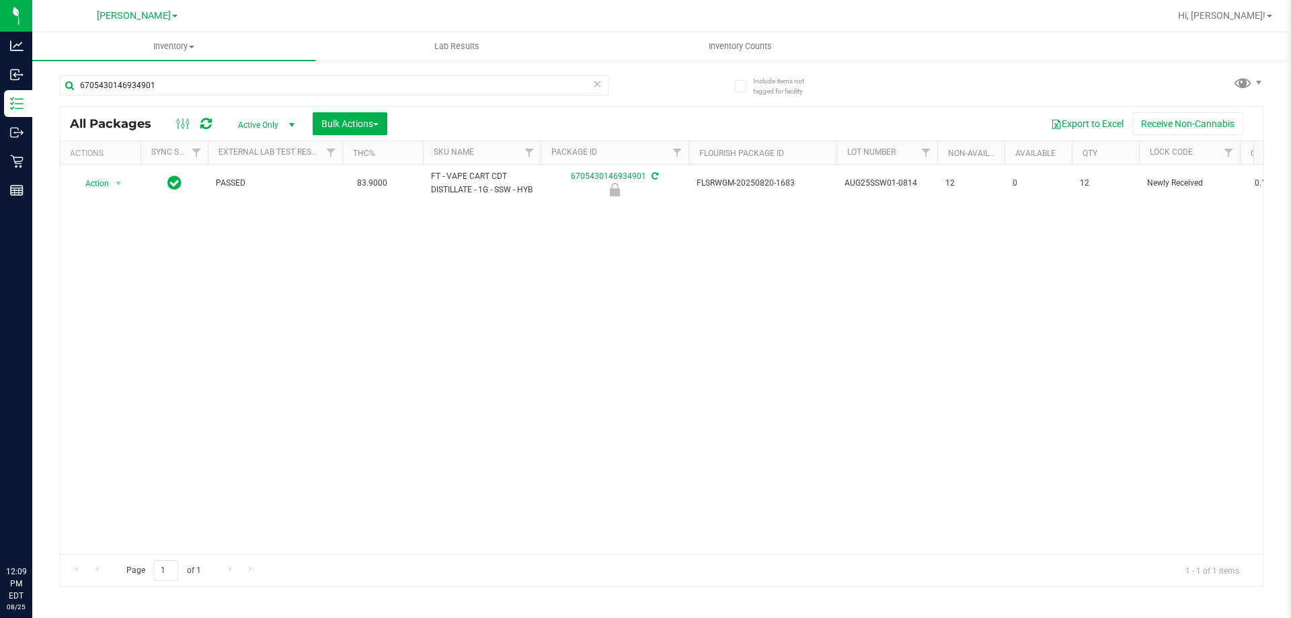
drag, startPoint x: 96, startPoint y: 272, endPoint x: 118, endPoint y: 257, distance: 27.6
click at [96, 272] on div "Action Action Edit attributes Global inventory Locate package Package audit log…" at bounding box center [662, 359] width 1204 height 389
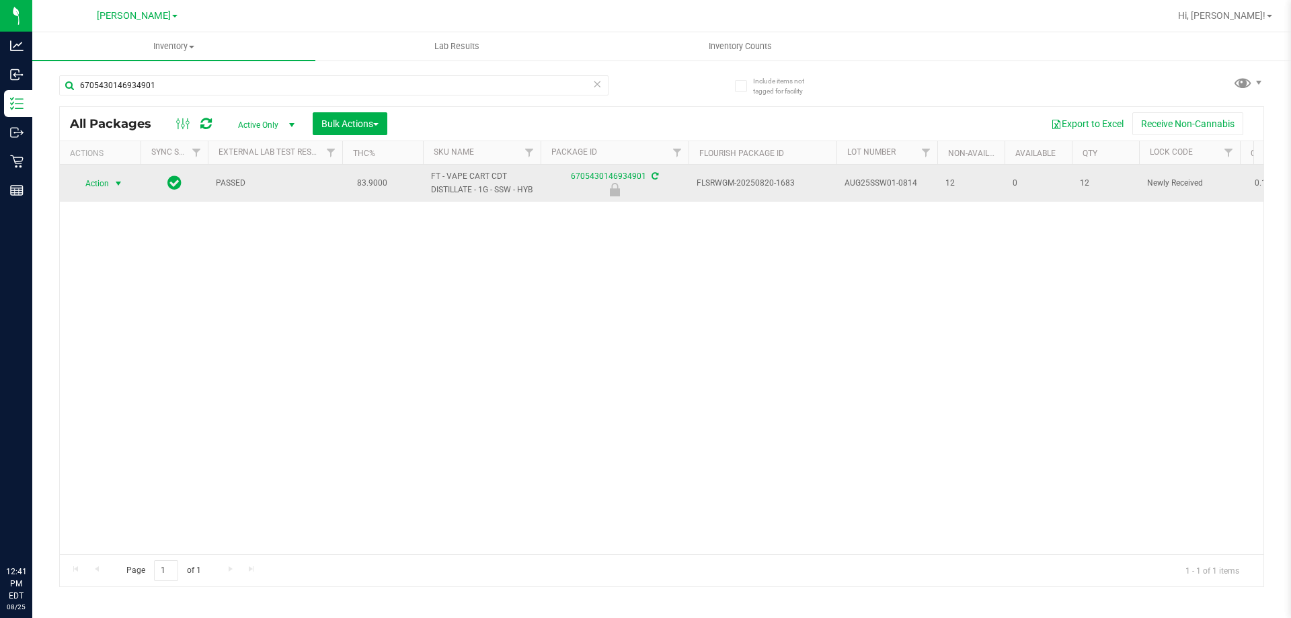
click at [115, 184] on span "select" at bounding box center [118, 183] width 11 height 11
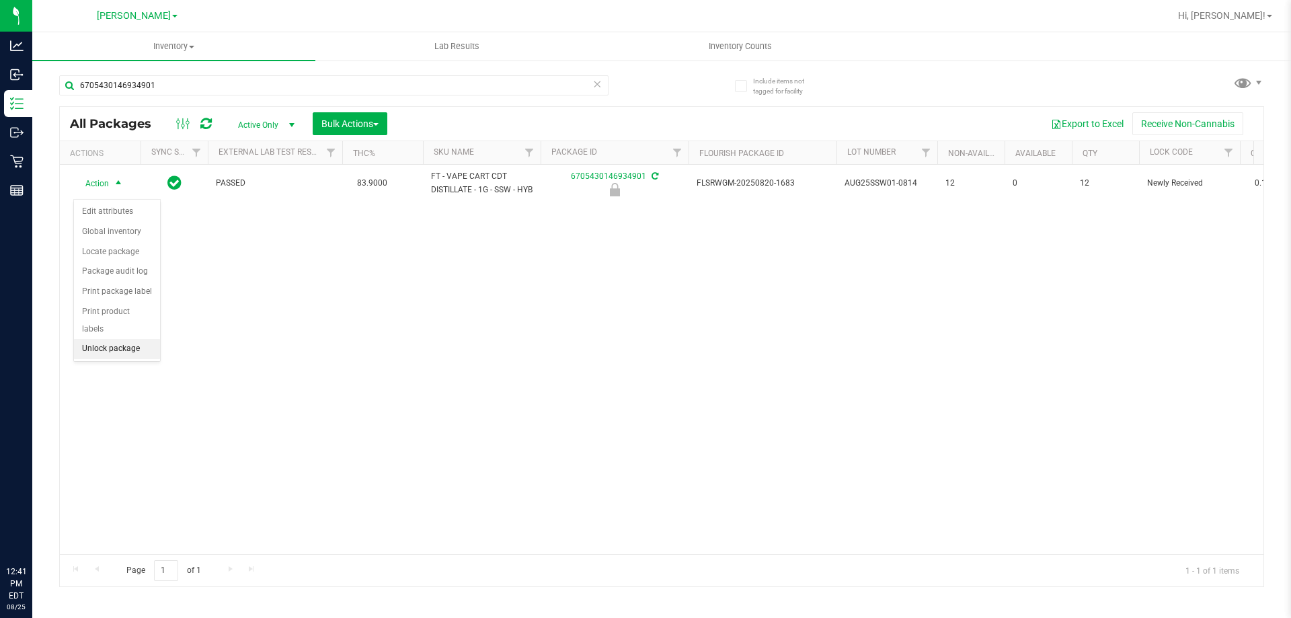
click at [120, 339] on li "Unlock package" at bounding box center [117, 349] width 86 height 20
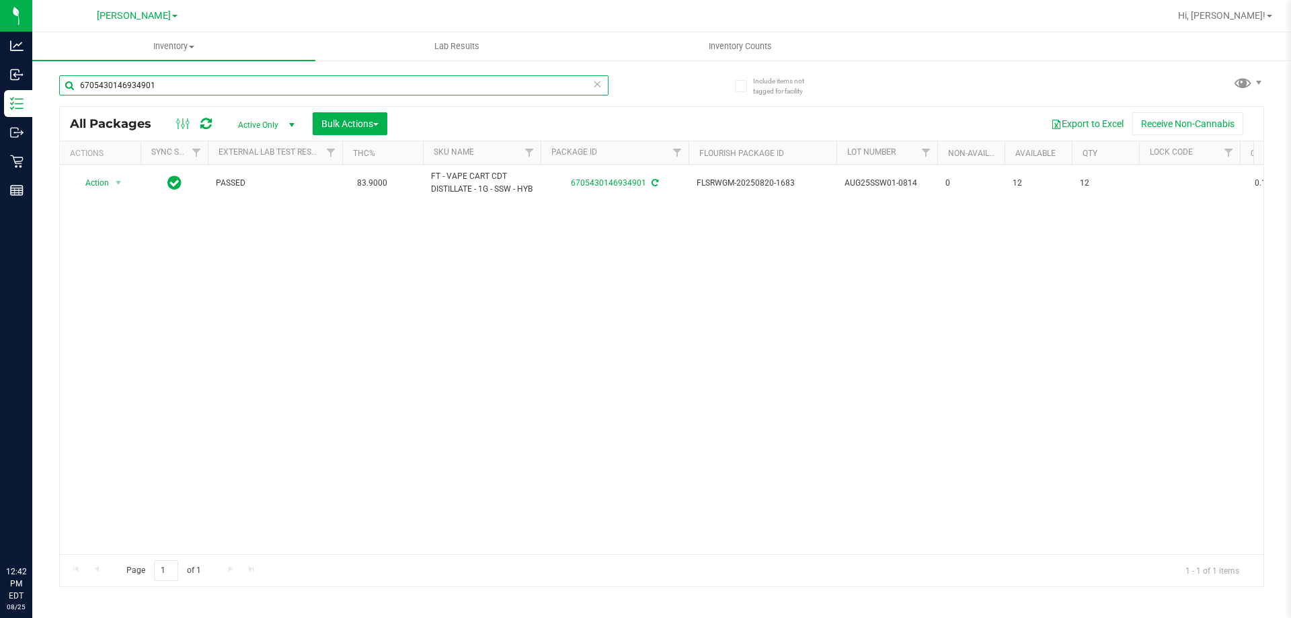
click at [352, 87] on input "6705430146934901" at bounding box center [334, 85] width 550 height 20
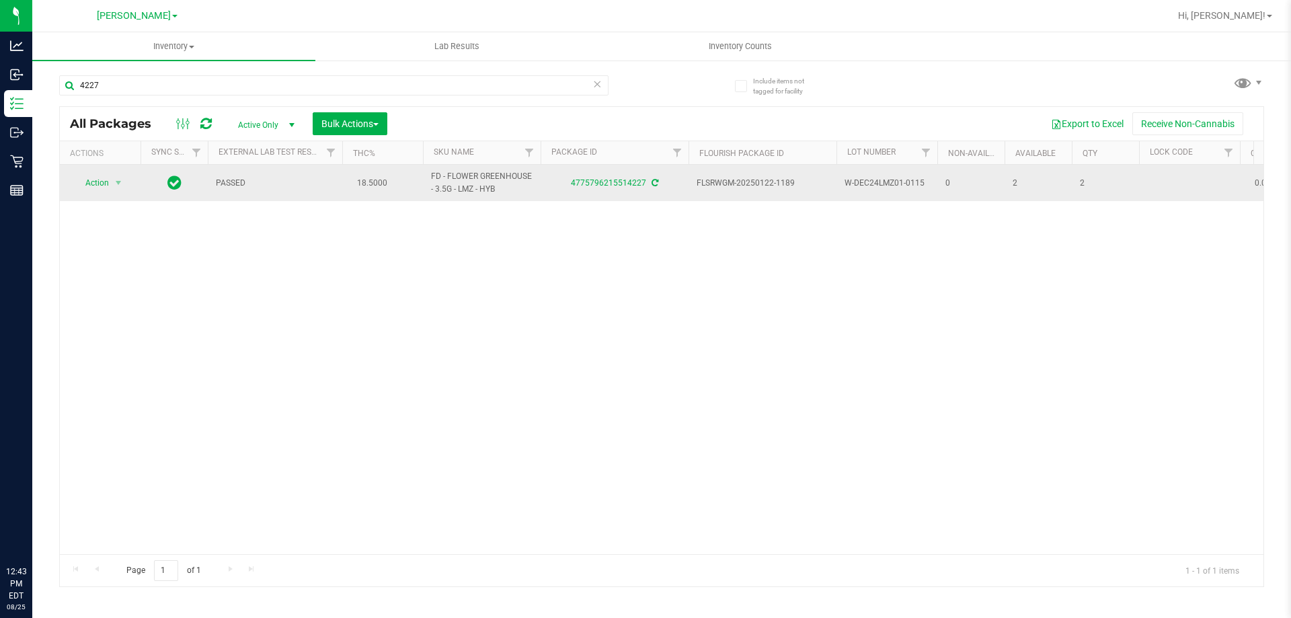
drag, startPoint x: 516, startPoint y: 187, endPoint x: 430, endPoint y: 172, distance: 86.8
click at [430, 172] on td "FD - FLOWER GREENHOUSE - 3.5G - LMZ - HYB" at bounding box center [482, 183] width 118 height 36
copy span "FD - FLOWER GREENHOUSE - 3.5G - LMZ - HYB"
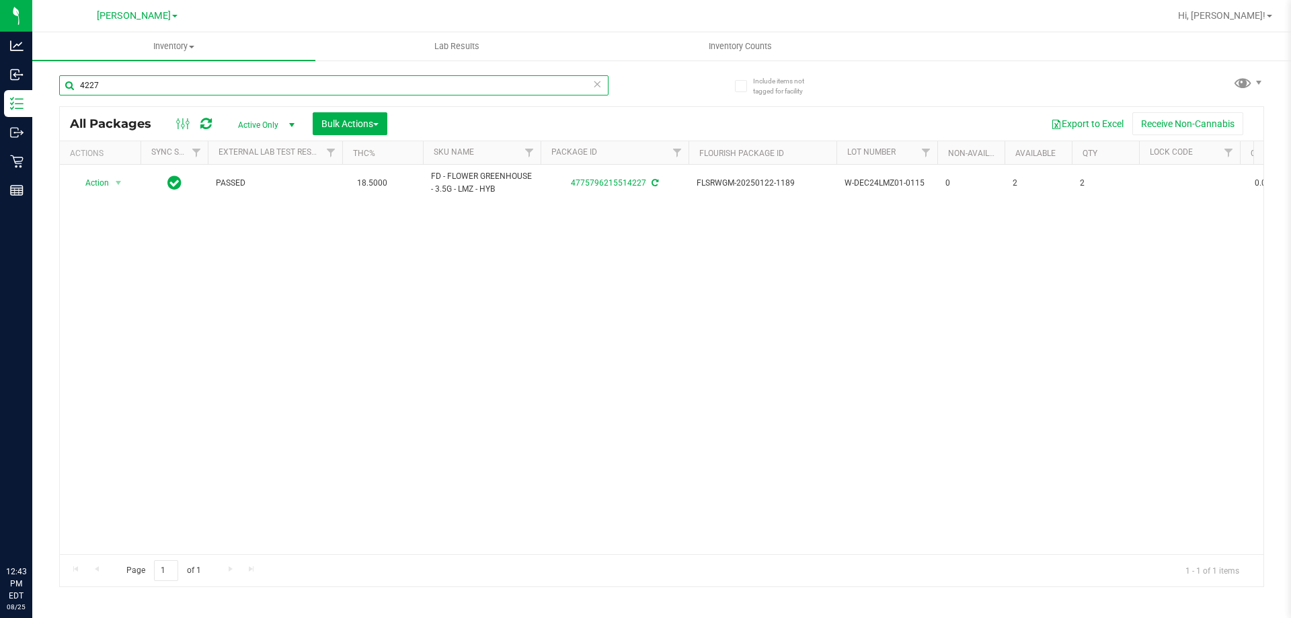
click at [139, 87] on input "4227" at bounding box center [334, 85] width 550 height 20
paste input "FD - FLOWER GREENHOUSE - 3.5G - LMZ - HYB"
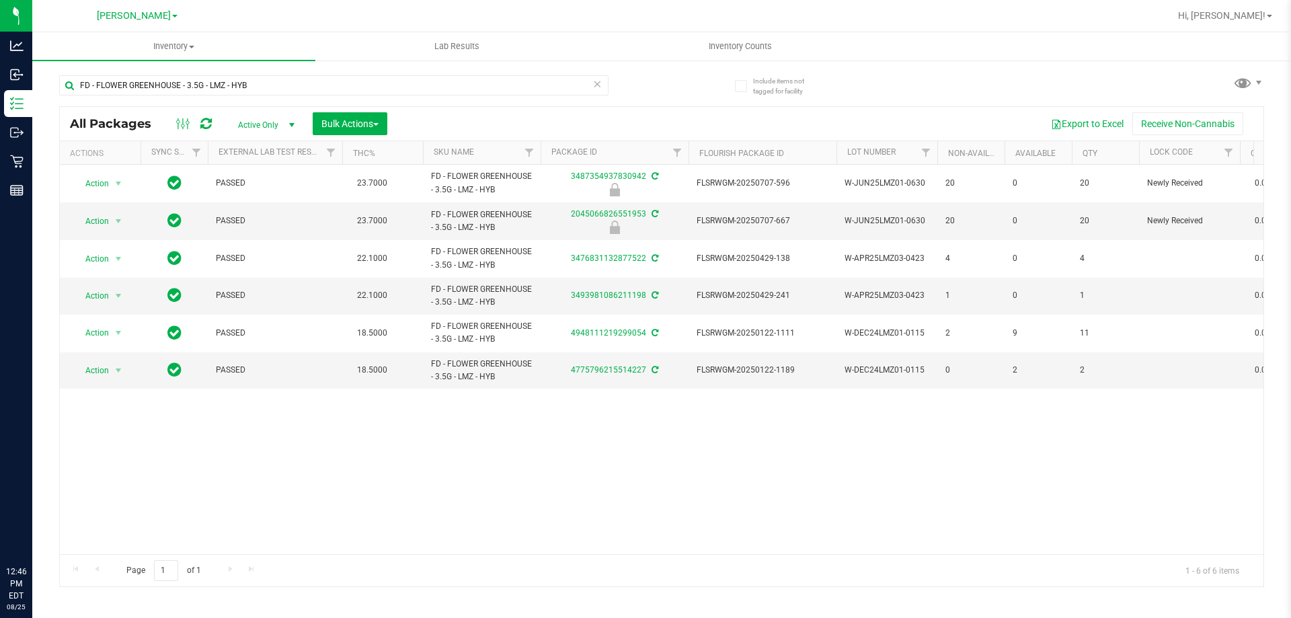
click at [133, 442] on div "Action Action Edit attributes Global inventory Locate package Package audit log…" at bounding box center [662, 359] width 1204 height 389
click at [278, 85] on input "FD - FLOWER GREENHOUSE - 3.5G - LMZ - HYB" at bounding box center [334, 85] width 550 height 20
type input "9689311425658265"
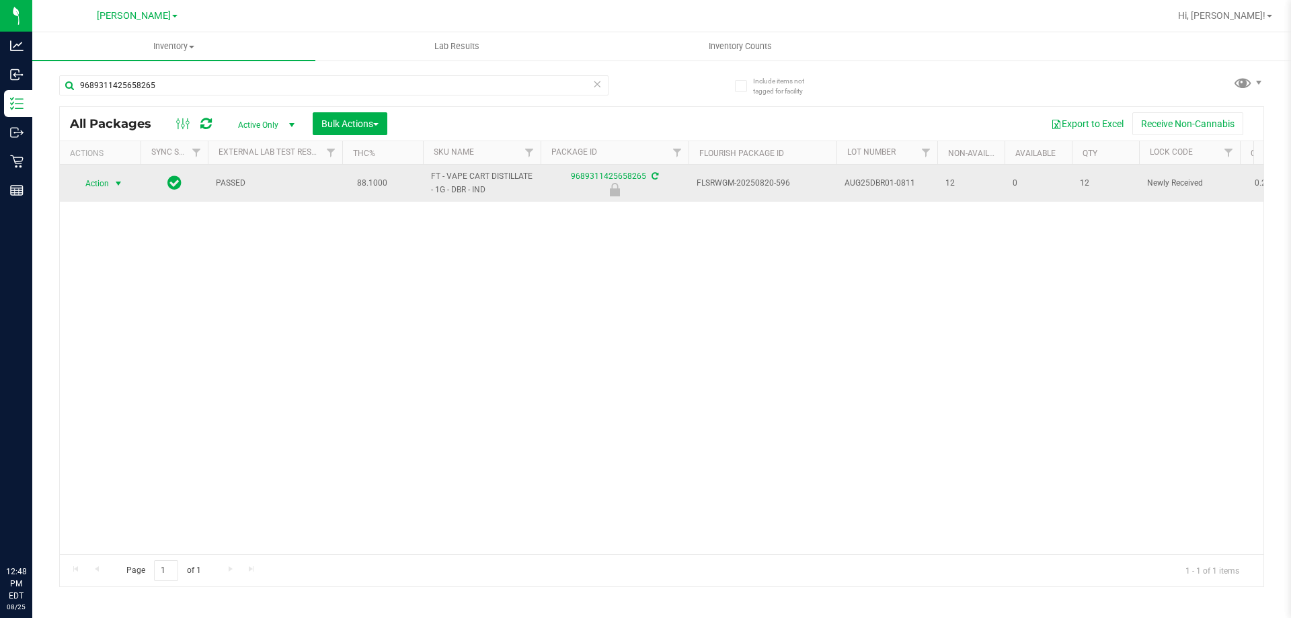
click at [101, 181] on span "Action" at bounding box center [91, 183] width 36 height 19
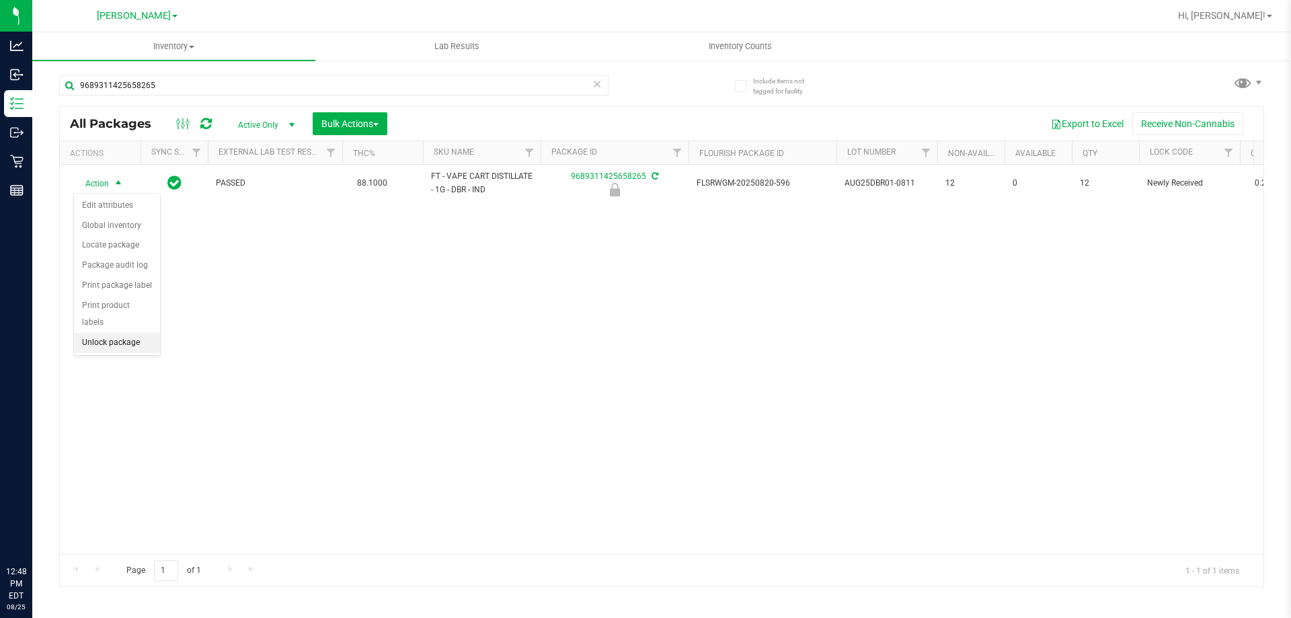
click at [112, 333] on li "Unlock package" at bounding box center [117, 343] width 86 height 20
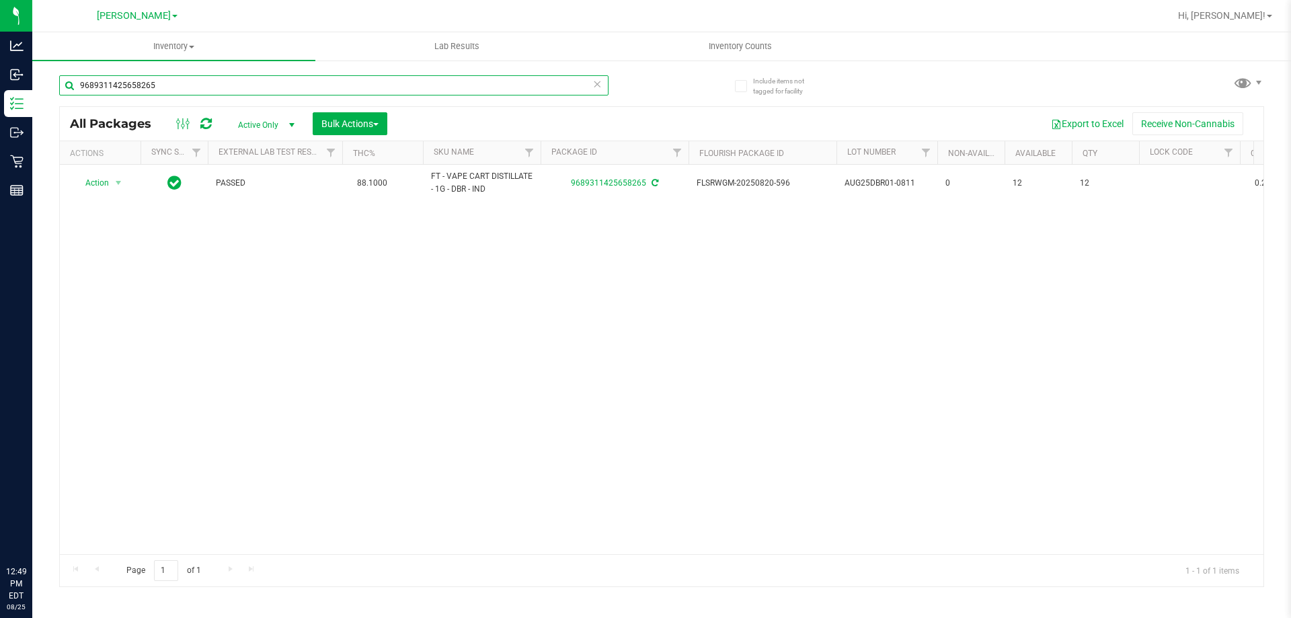
click at [328, 91] on input "9689311425658265" at bounding box center [334, 85] width 550 height 20
type input "66466"
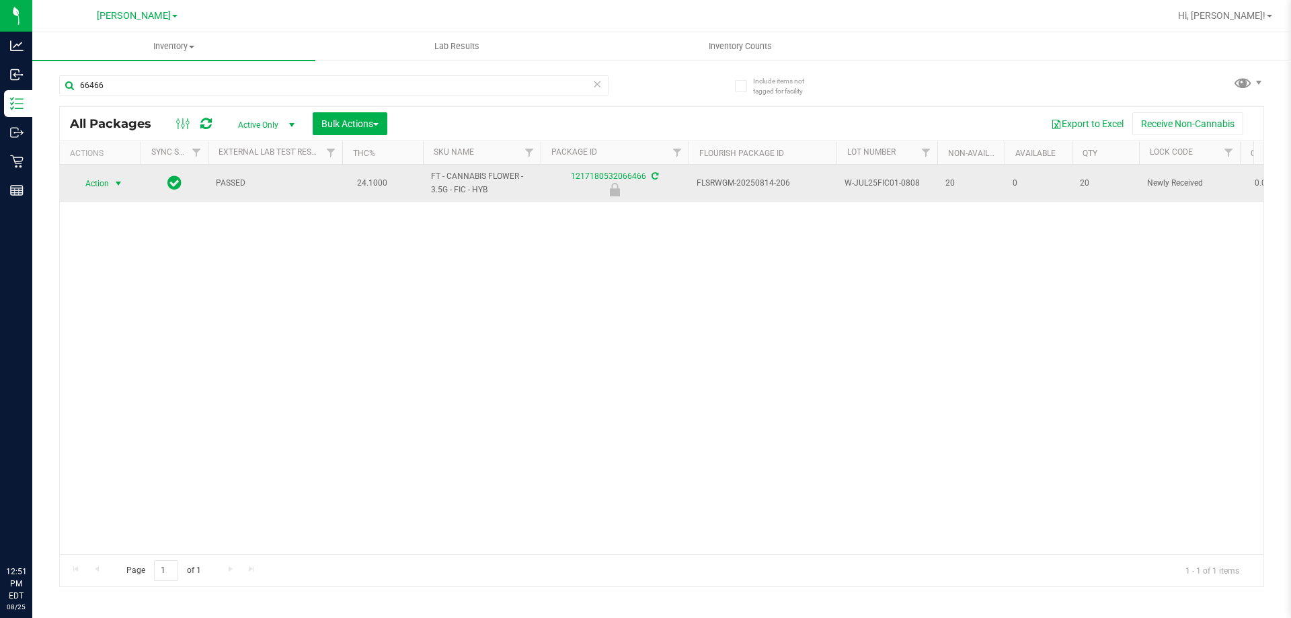
click at [118, 184] on span "select" at bounding box center [118, 183] width 11 height 11
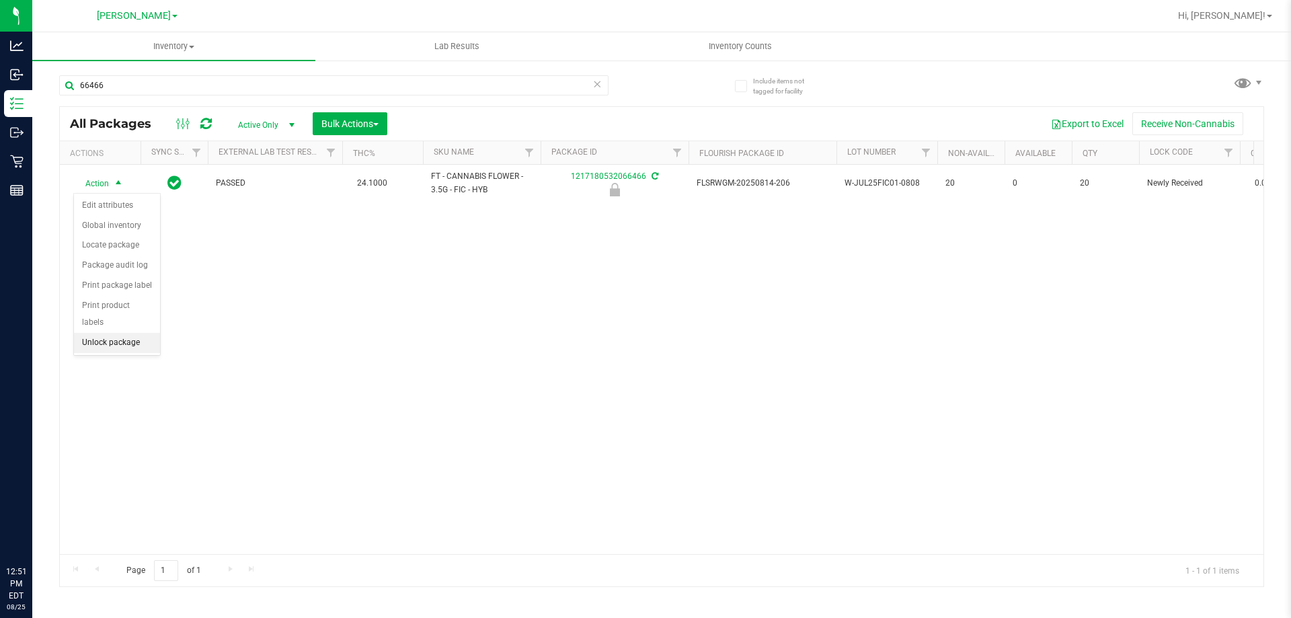
click at [147, 333] on li "Unlock package" at bounding box center [117, 343] width 86 height 20
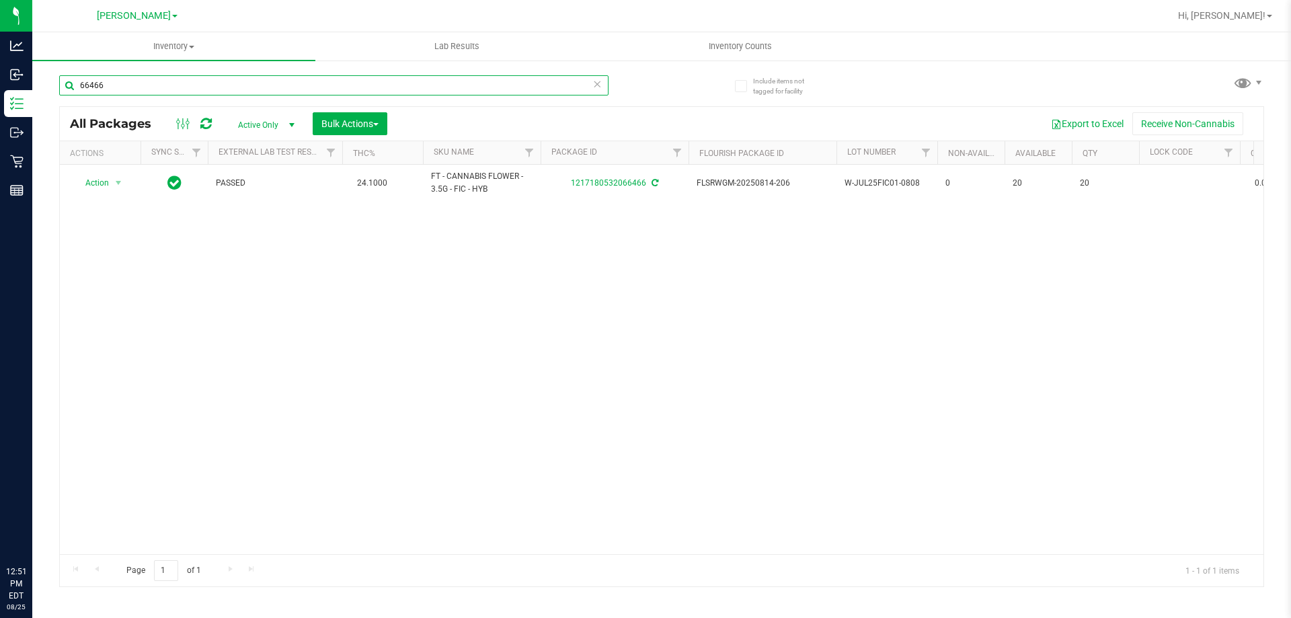
click at [432, 81] on input "66466" at bounding box center [334, 85] width 550 height 20
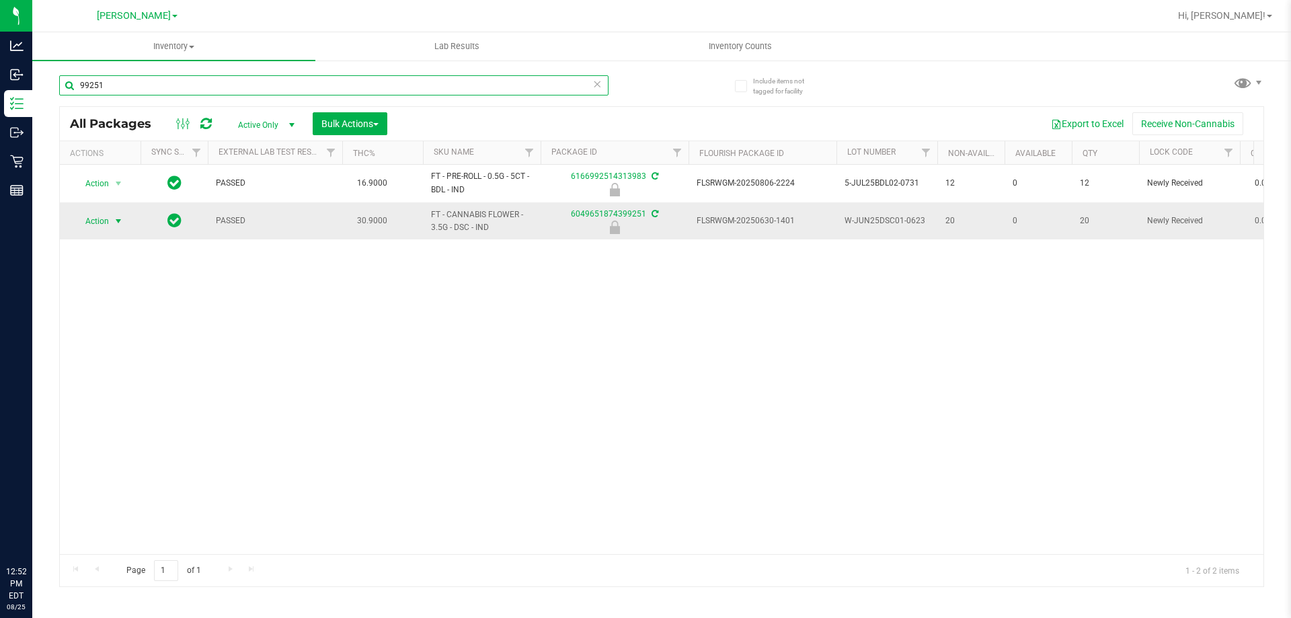
type input "99251"
click at [106, 220] on span "Action" at bounding box center [91, 221] width 36 height 19
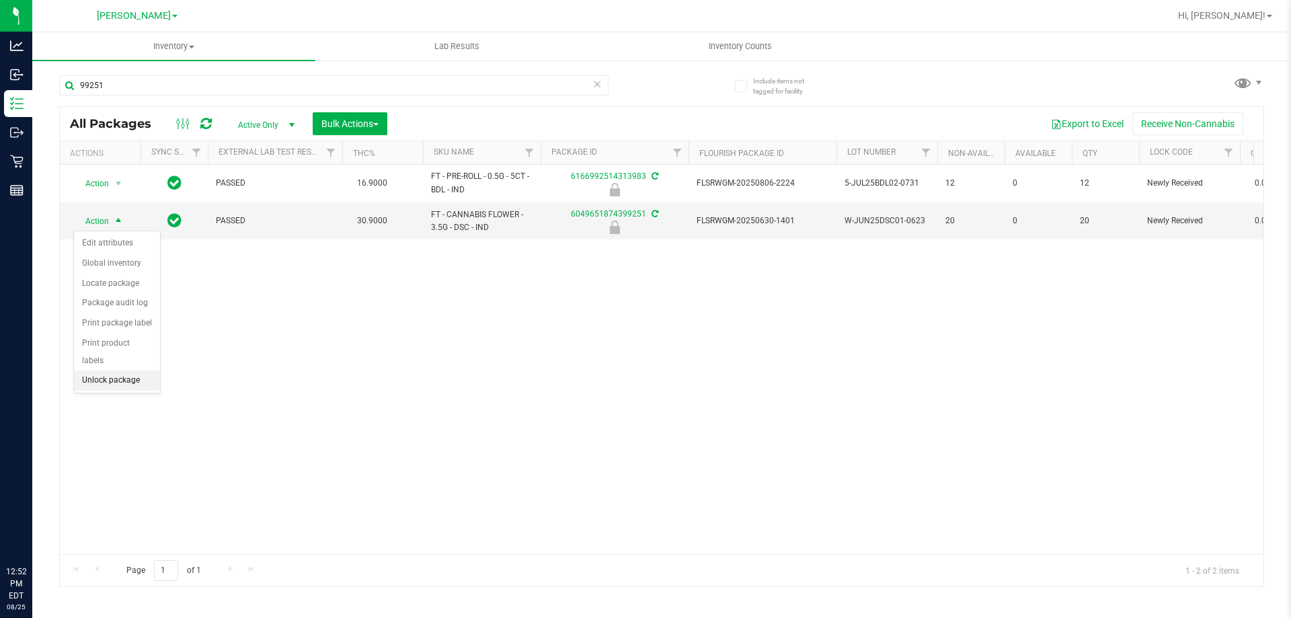
click at [133, 371] on li "Unlock package" at bounding box center [117, 381] width 86 height 20
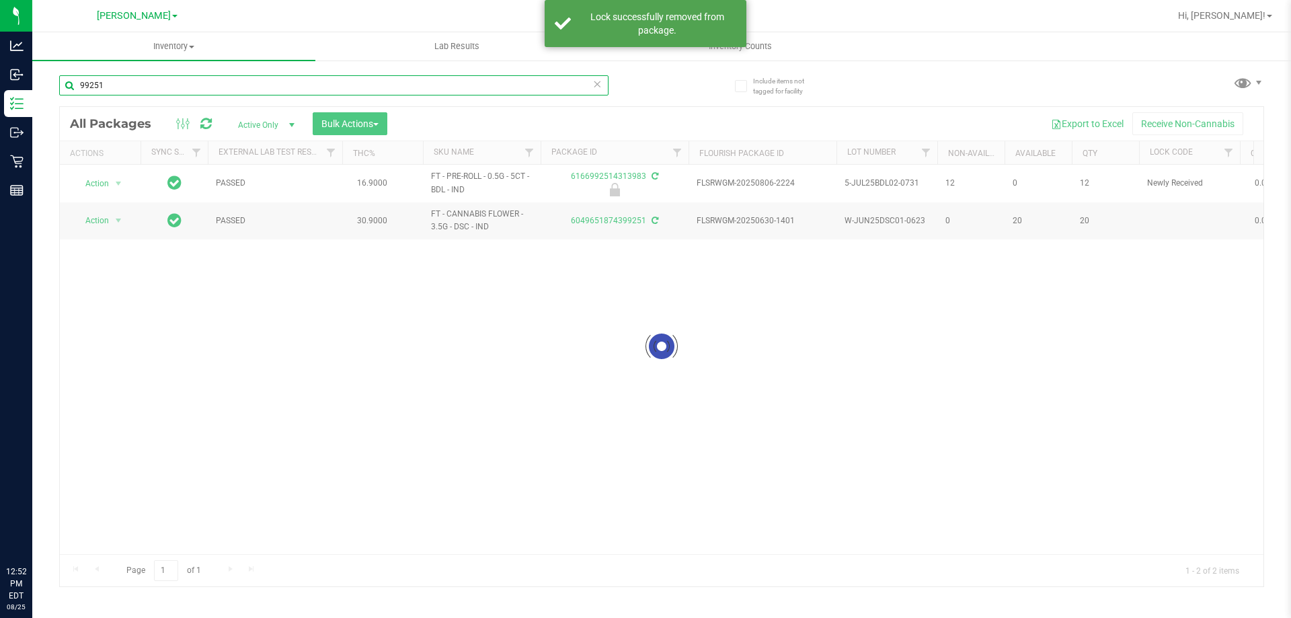
click at [216, 83] on input "99251" at bounding box center [334, 85] width 550 height 20
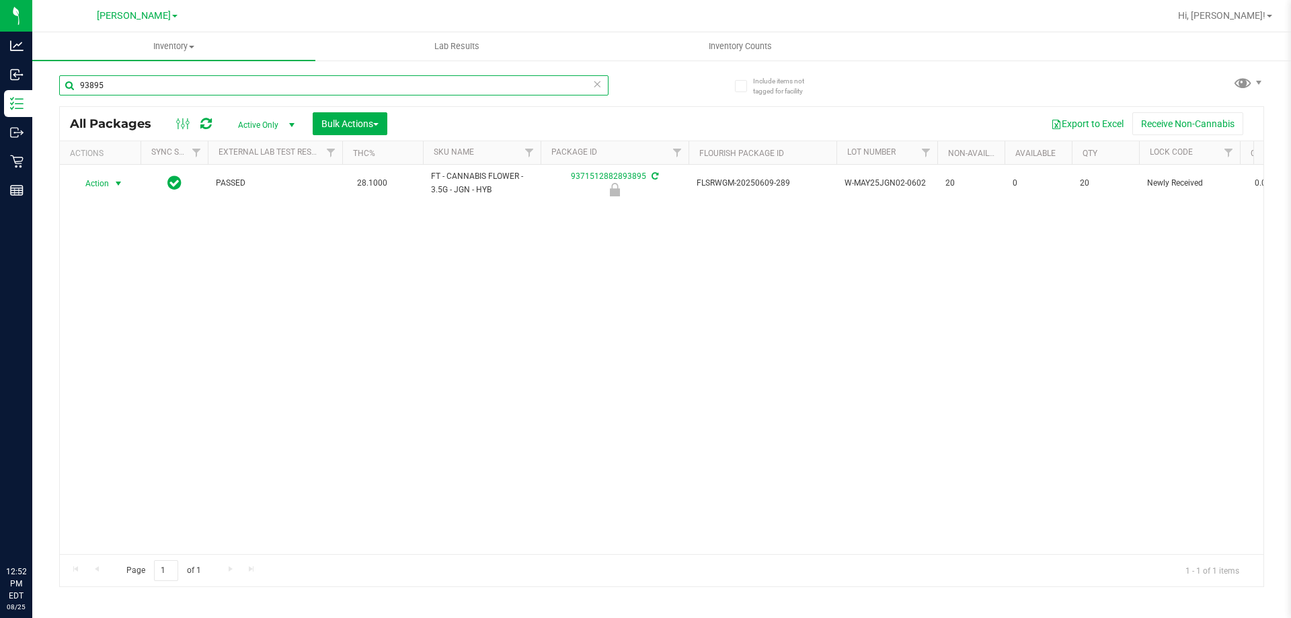
type input "93895"
click at [96, 184] on span "Action" at bounding box center [91, 183] width 36 height 19
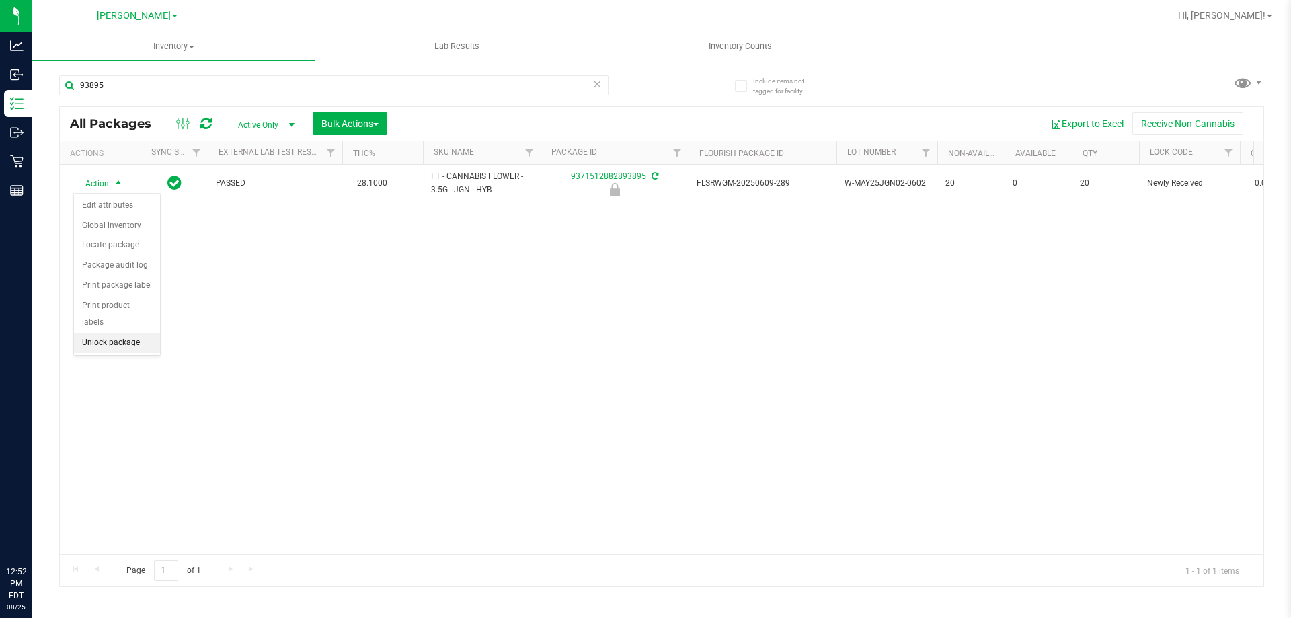
click at [139, 333] on li "Unlock package" at bounding box center [117, 343] width 86 height 20
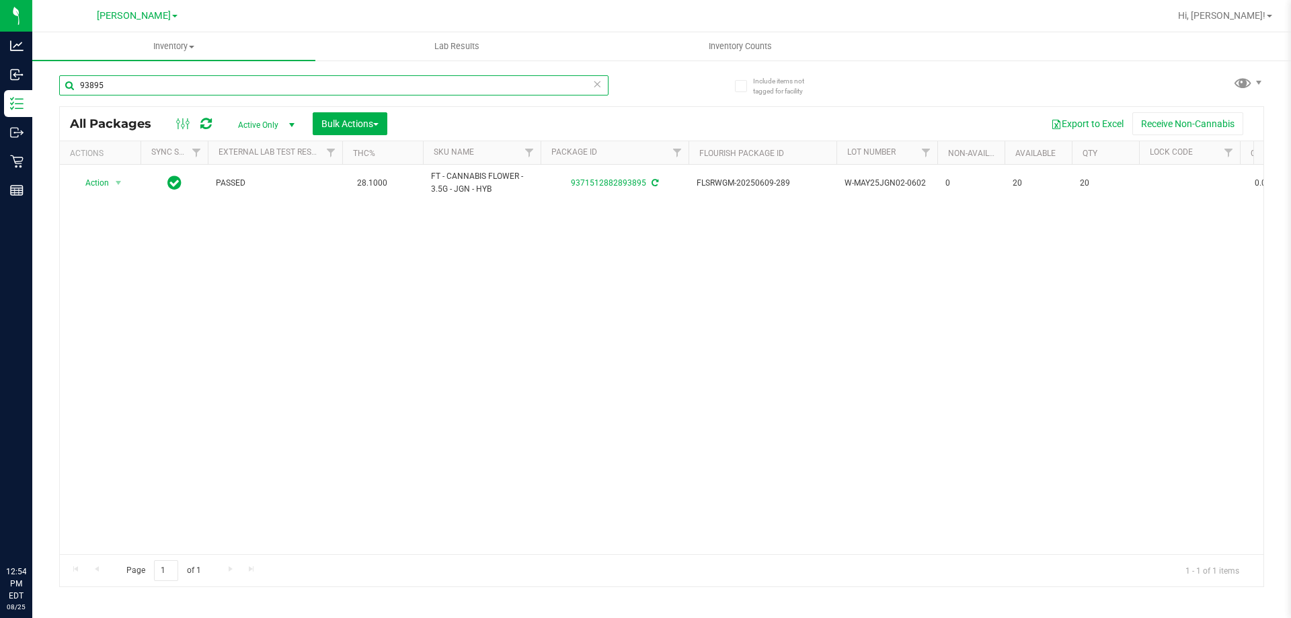
click at [418, 91] on input "93895" at bounding box center [334, 85] width 550 height 20
click at [418, 84] on input "93895" at bounding box center [334, 85] width 550 height 20
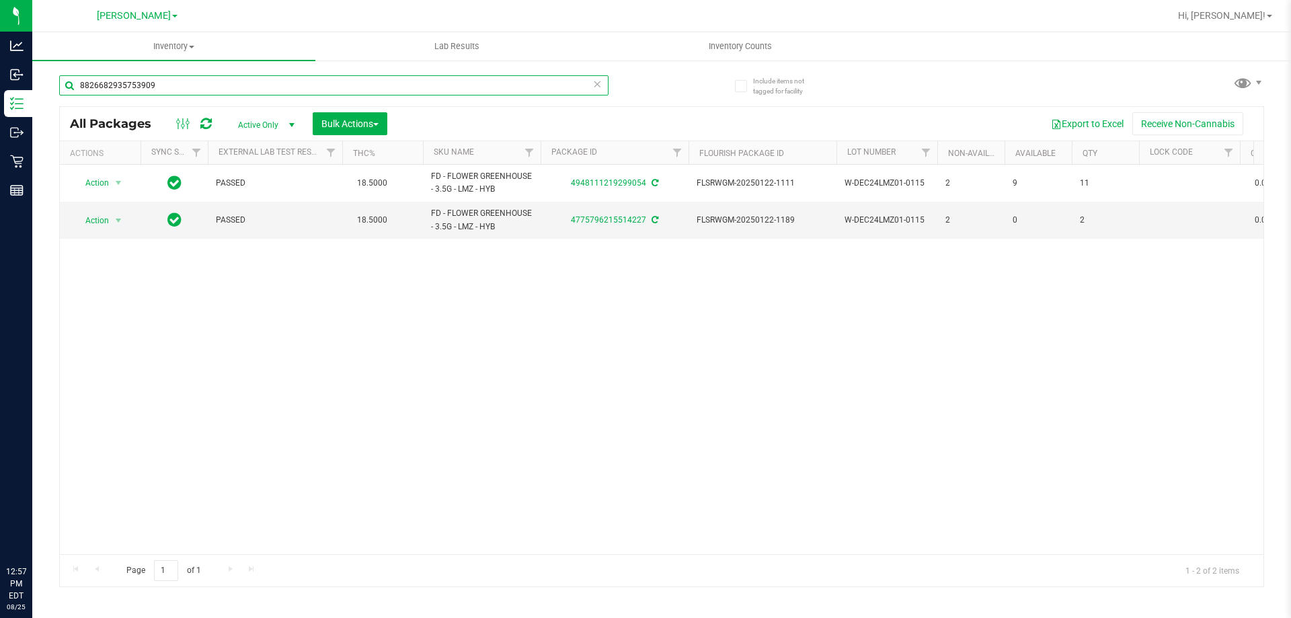
type input "8826682935753909"
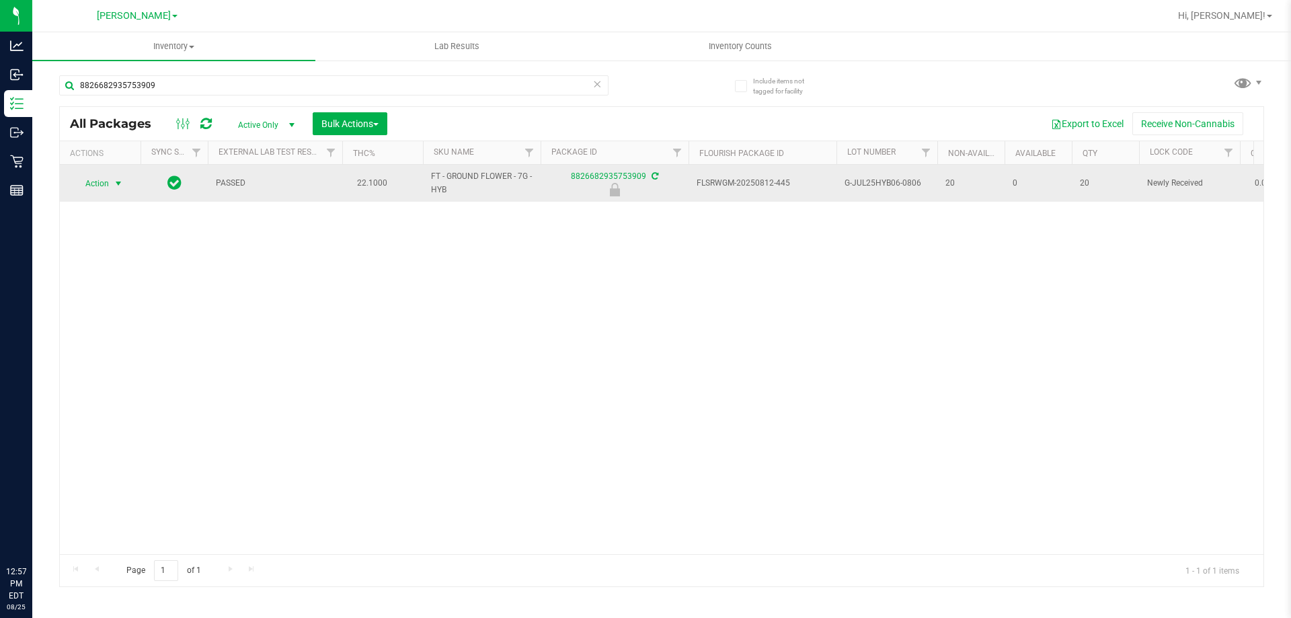
click at [122, 184] on span "select" at bounding box center [118, 183] width 11 height 11
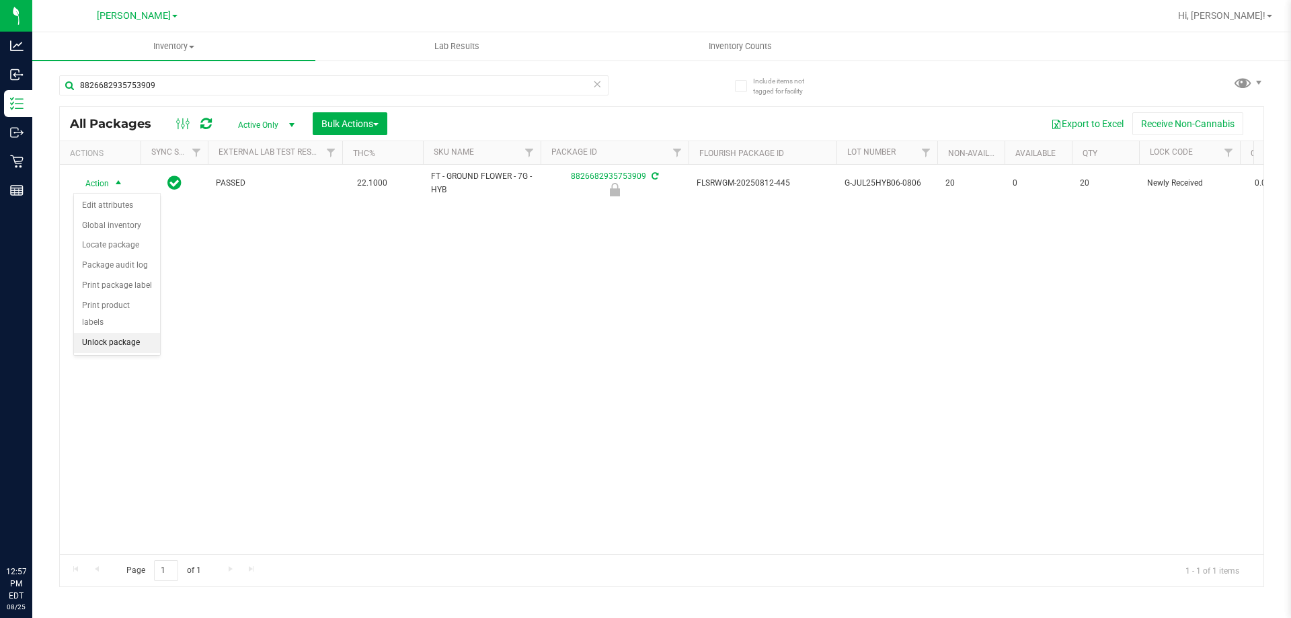
click at [151, 333] on li "Unlock package" at bounding box center [117, 343] width 86 height 20
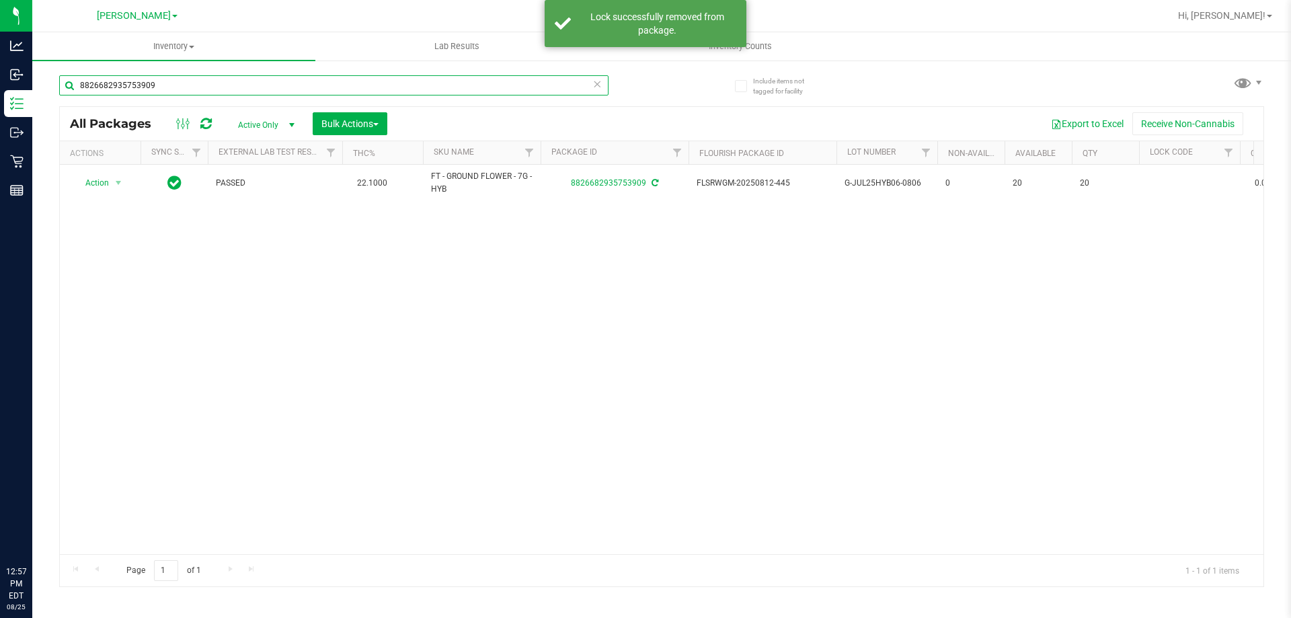
click at [185, 87] on input "8826682935753909" at bounding box center [334, 85] width 550 height 20
paste input "25374"
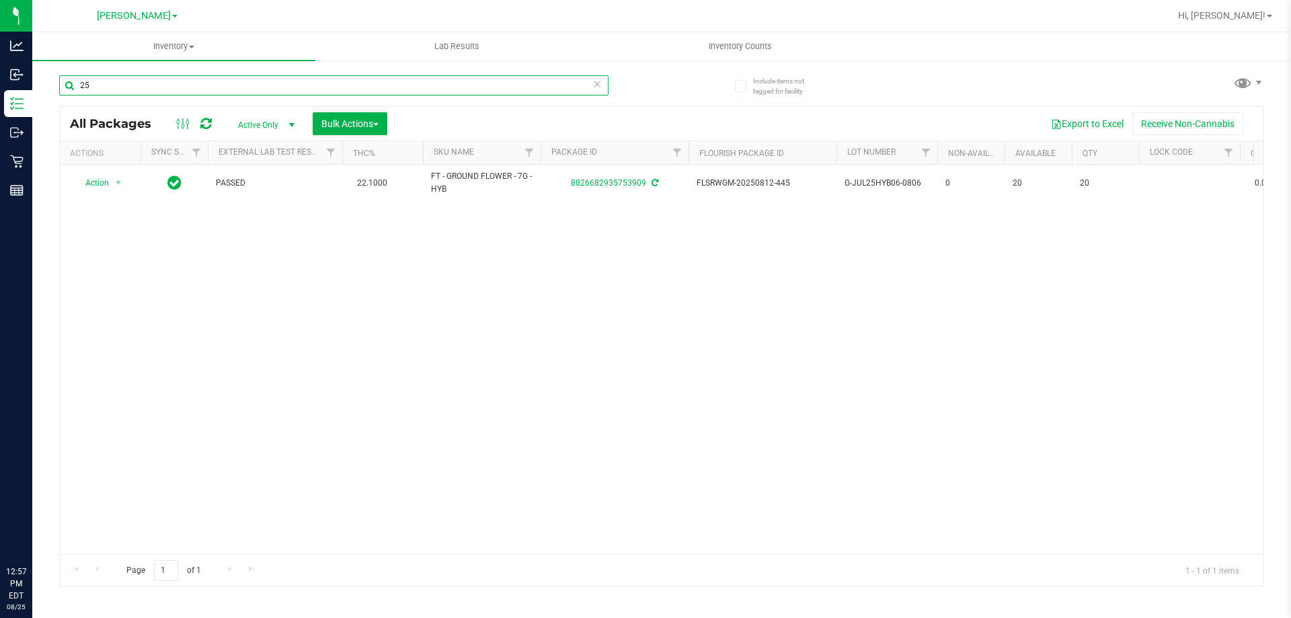
type input "2"
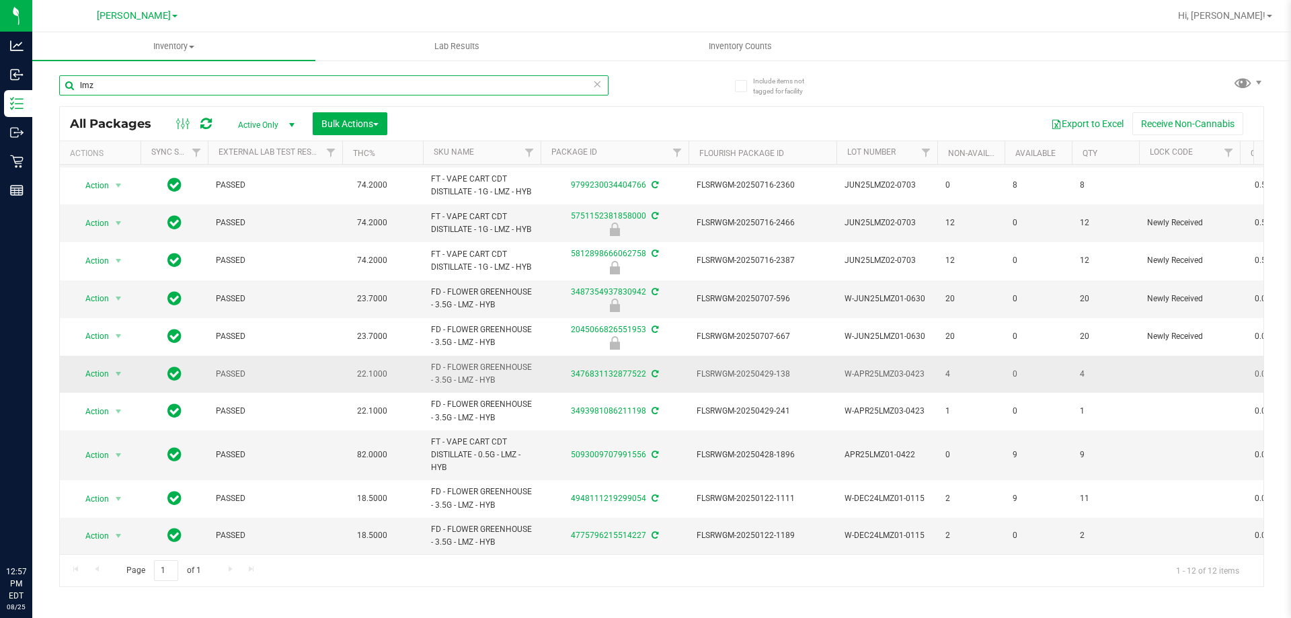
scroll to position [120, 0]
type input "5690278925175447"
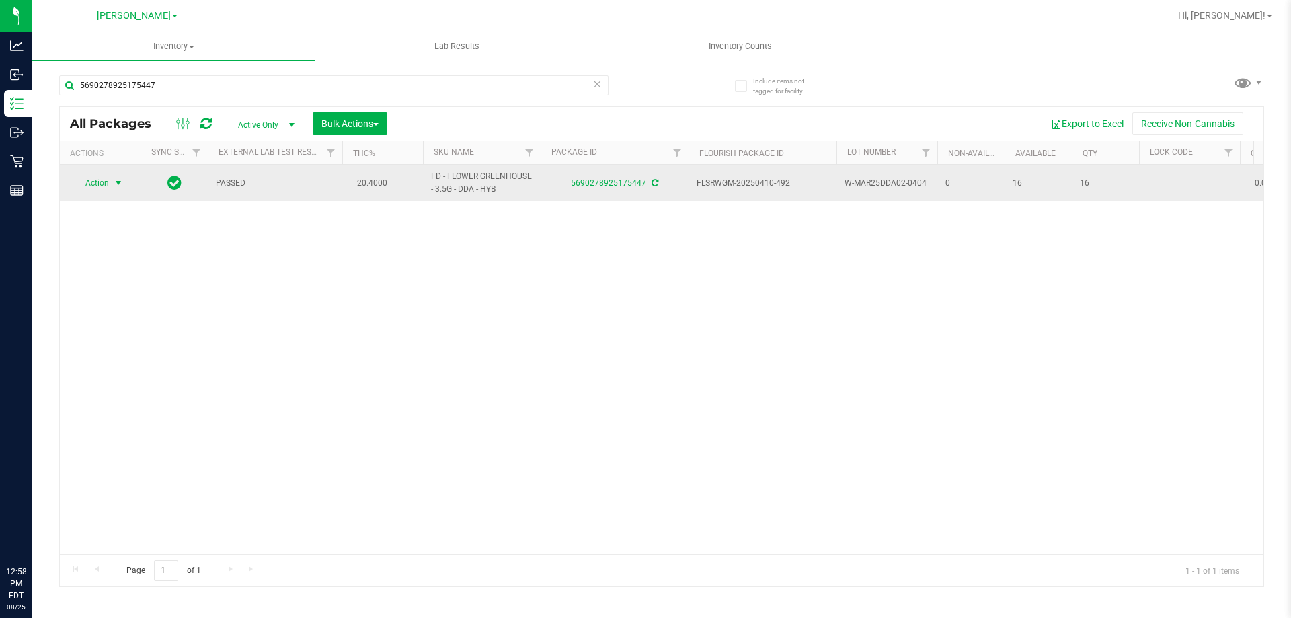
click at [96, 177] on span "Action" at bounding box center [91, 183] width 36 height 19
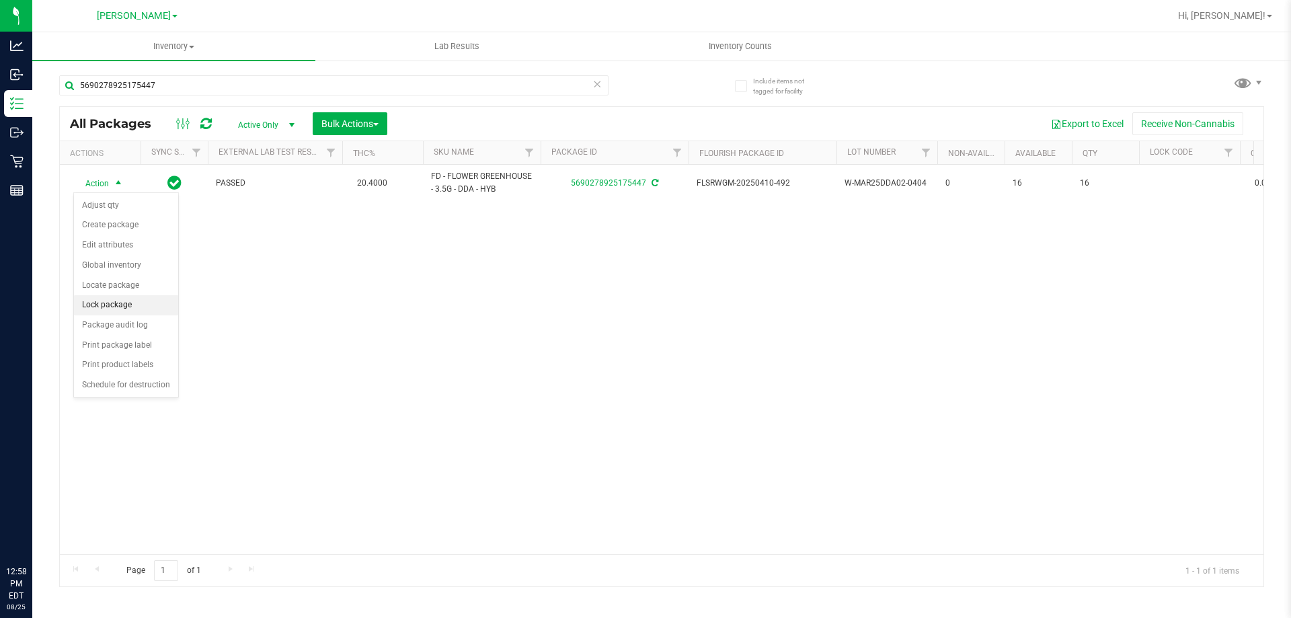
click at [99, 307] on li "Lock package" at bounding box center [126, 305] width 104 height 20
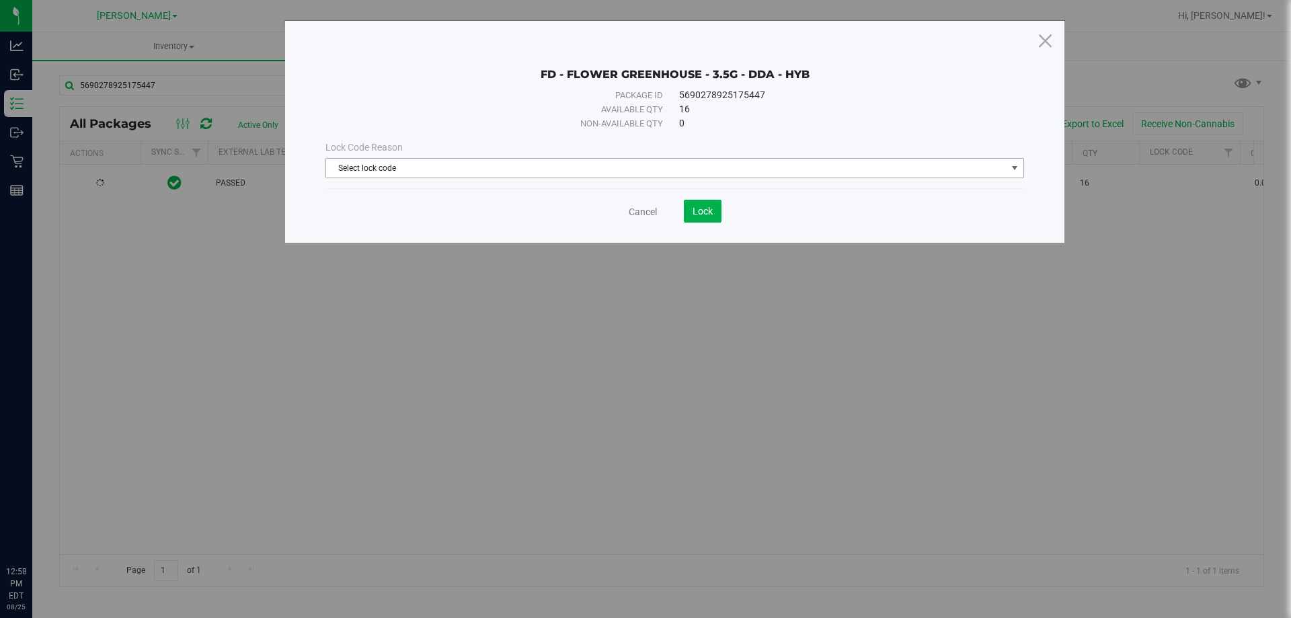
click at [470, 164] on span "Select lock code" at bounding box center [666, 168] width 681 height 19
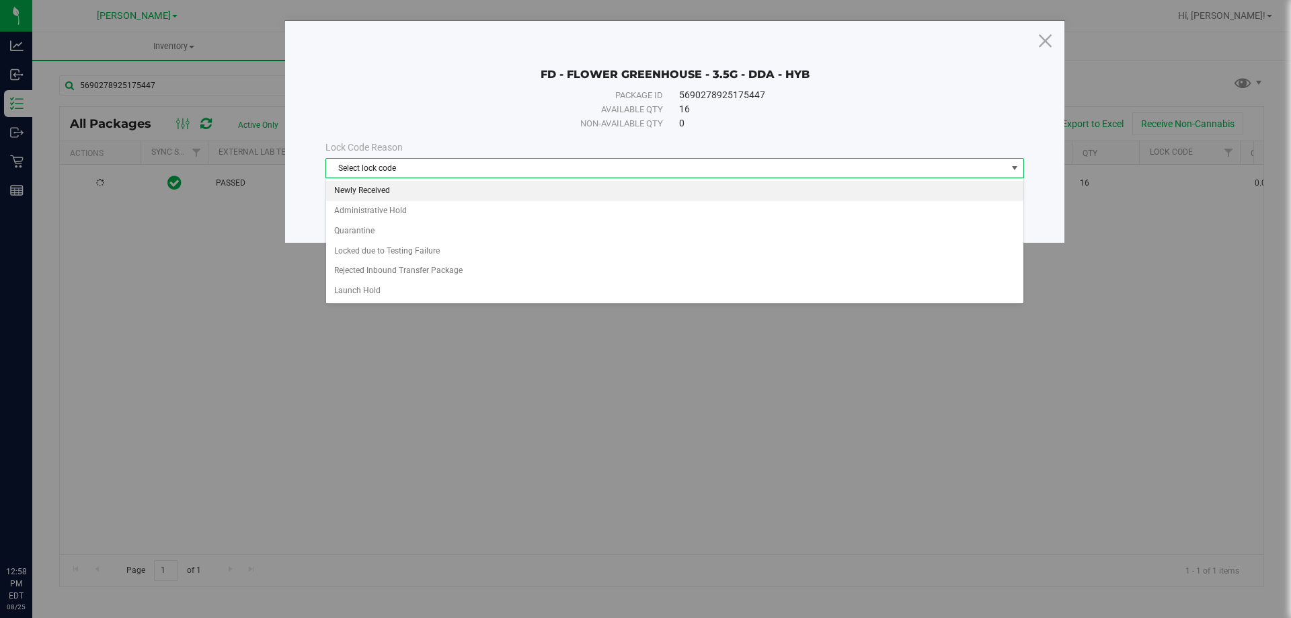
click at [472, 183] on li "Newly Received" at bounding box center [674, 191] width 697 height 20
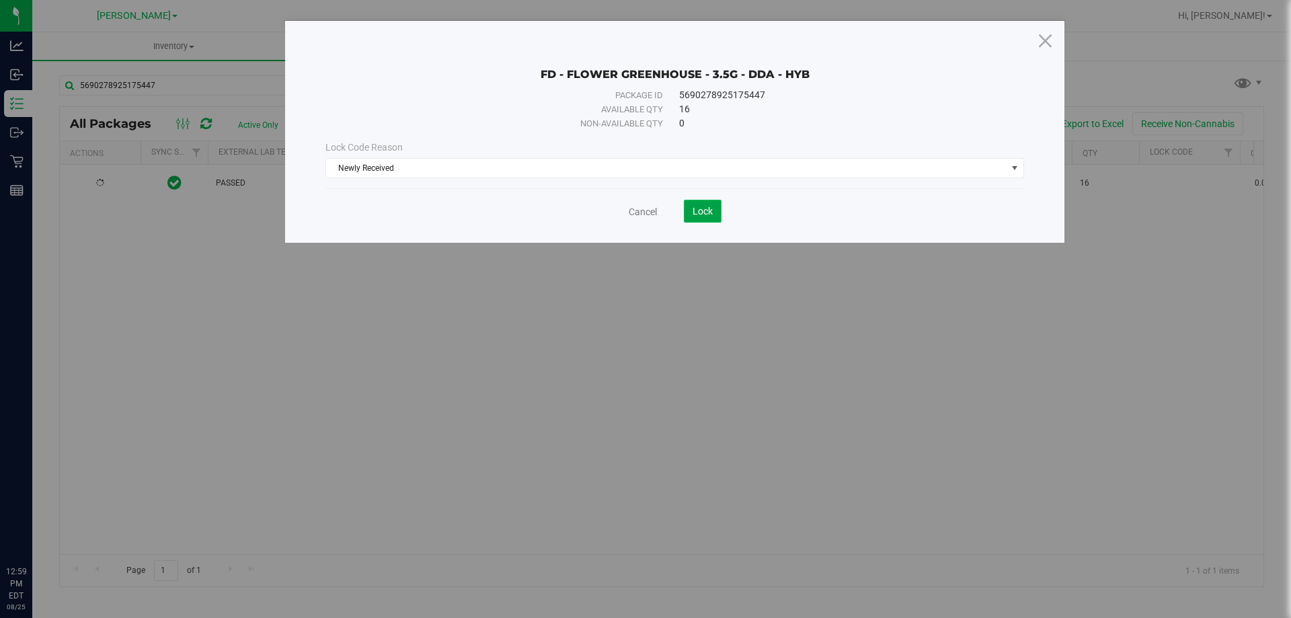
click at [687, 211] on button "Lock" at bounding box center [703, 211] width 38 height 23
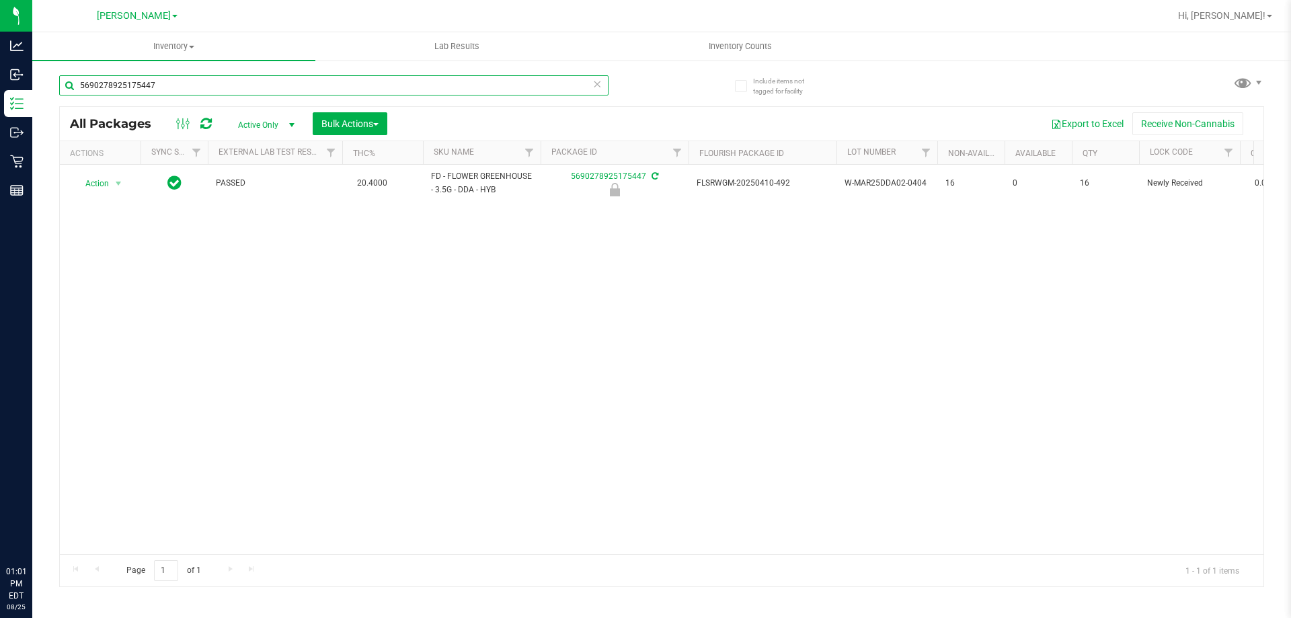
click at [196, 85] on input "5690278925175447" at bounding box center [334, 85] width 550 height 20
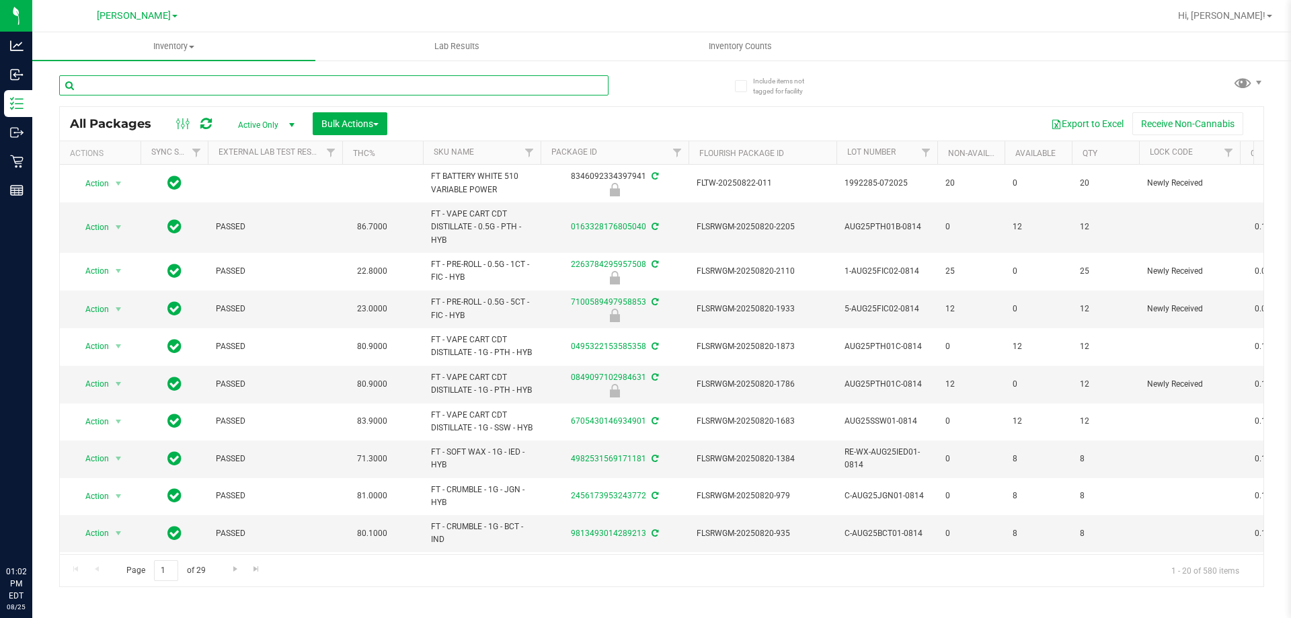
click at [519, 83] on input "text" at bounding box center [334, 85] width 550 height 20
type input "1181736658741365"
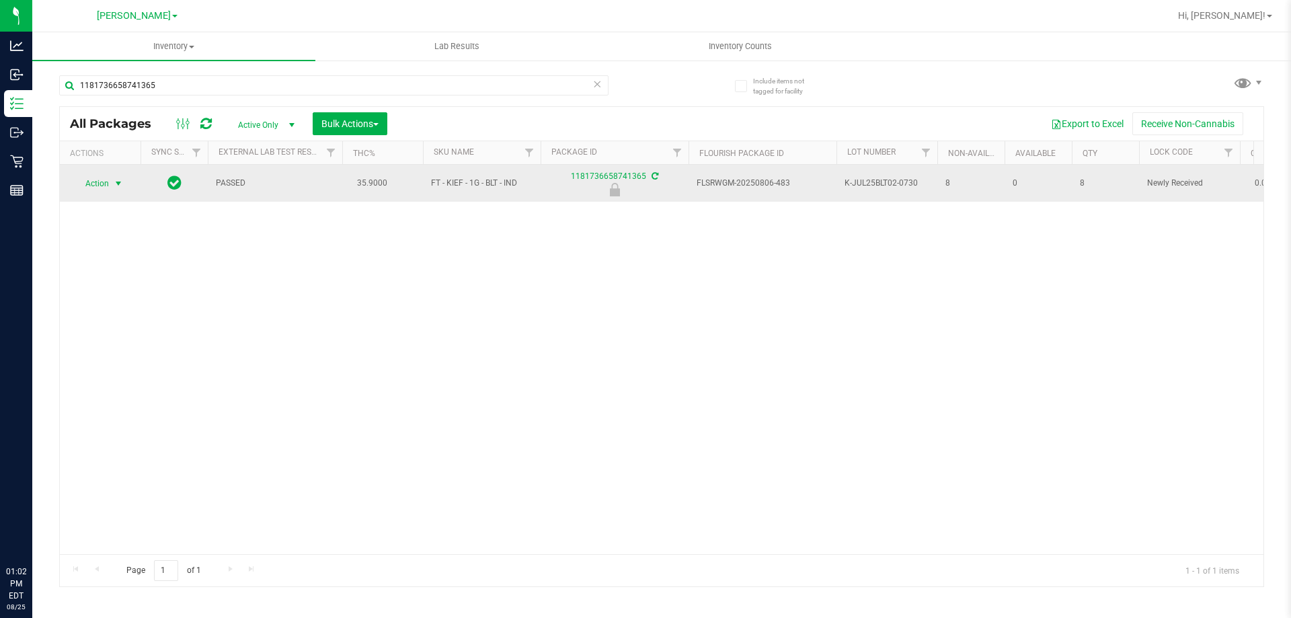
click at [121, 187] on span "select" at bounding box center [118, 183] width 11 height 11
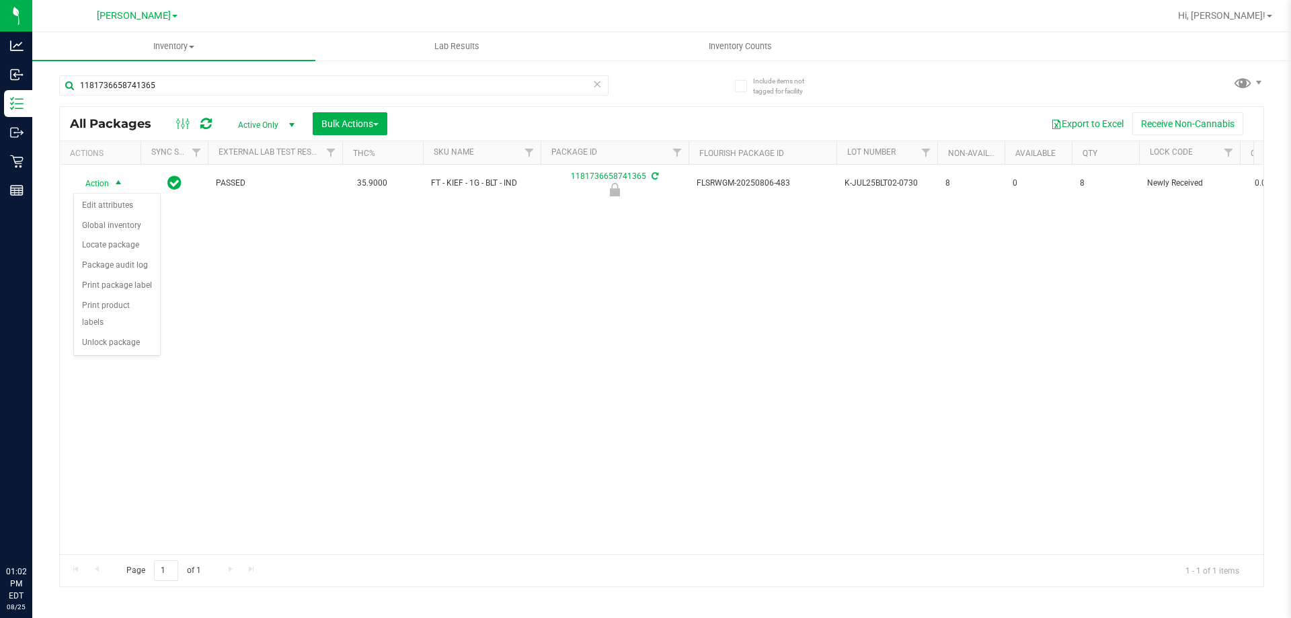
click at [117, 336] on div "Action Edit attributes Global inventory Locate package Package audit log Print …" at bounding box center [116, 274] width 87 height 163
click at [119, 333] on li "Unlock package" at bounding box center [117, 343] width 86 height 20
click at [119, 331] on div "PASSED 35.9000 FT - KIEF - 1G - BLT - IND 1181736658741365 FLSRWGM-20250806-483…" at bounding box center [662, 359] width 1204 height 389
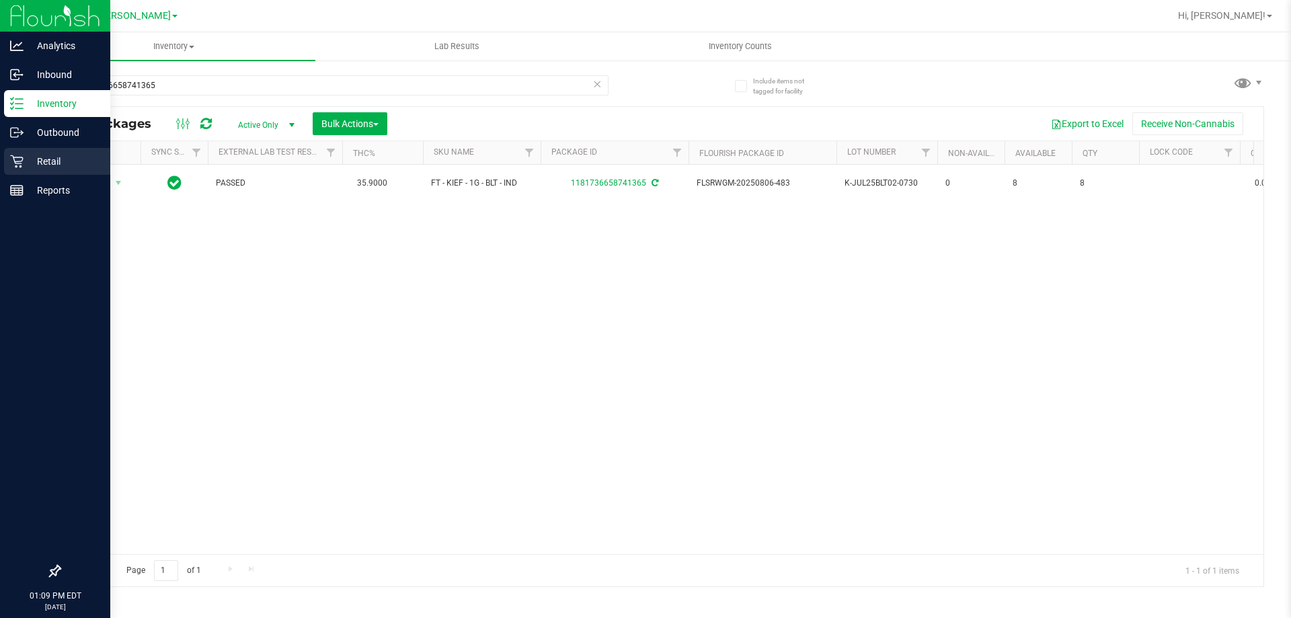
click at [63, 165] on p "Retail" at bounding box center [64, 161] width 81 height 16
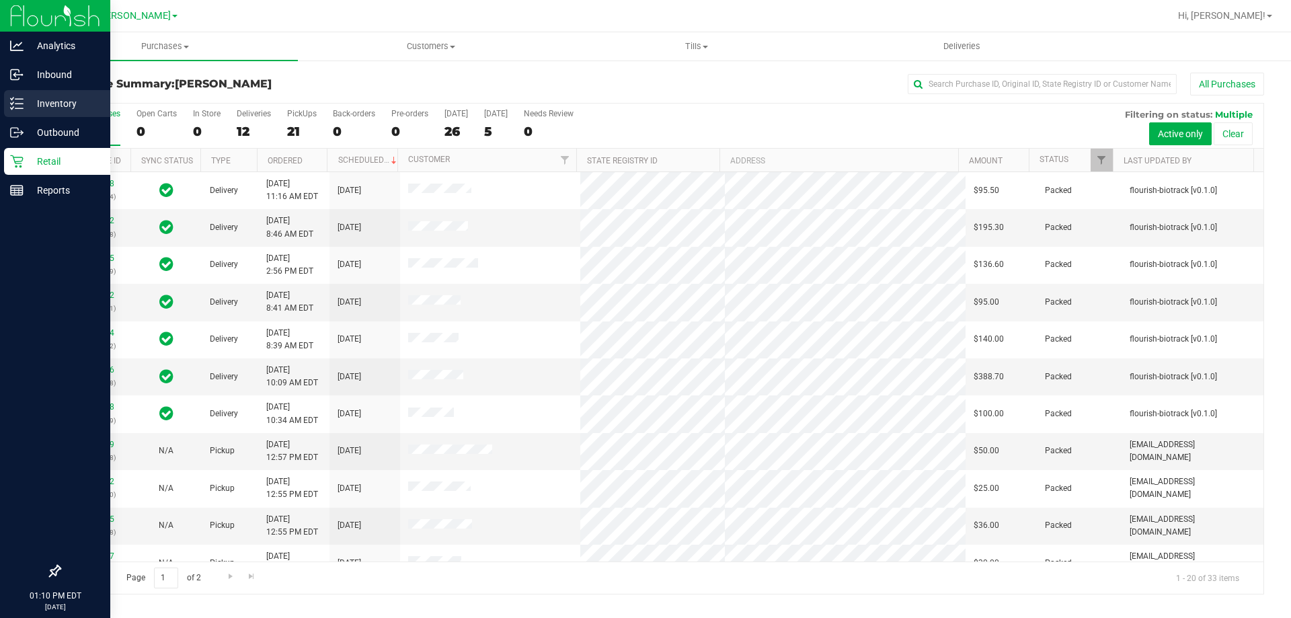
click at [28, 100] on p "Inventory" at bounding box center [64, 104] width 81 height 16
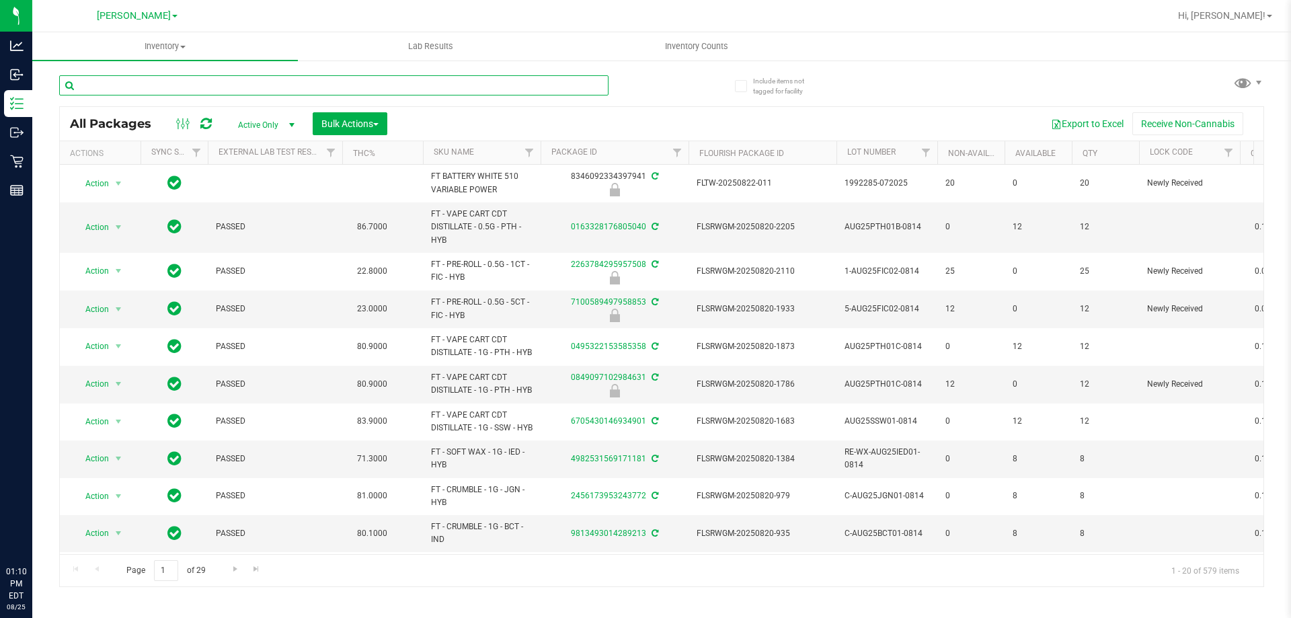
click at [373, 82] on input "text" at bounding box center [334, 85] width 550 height 20
type input "3487354937830942"
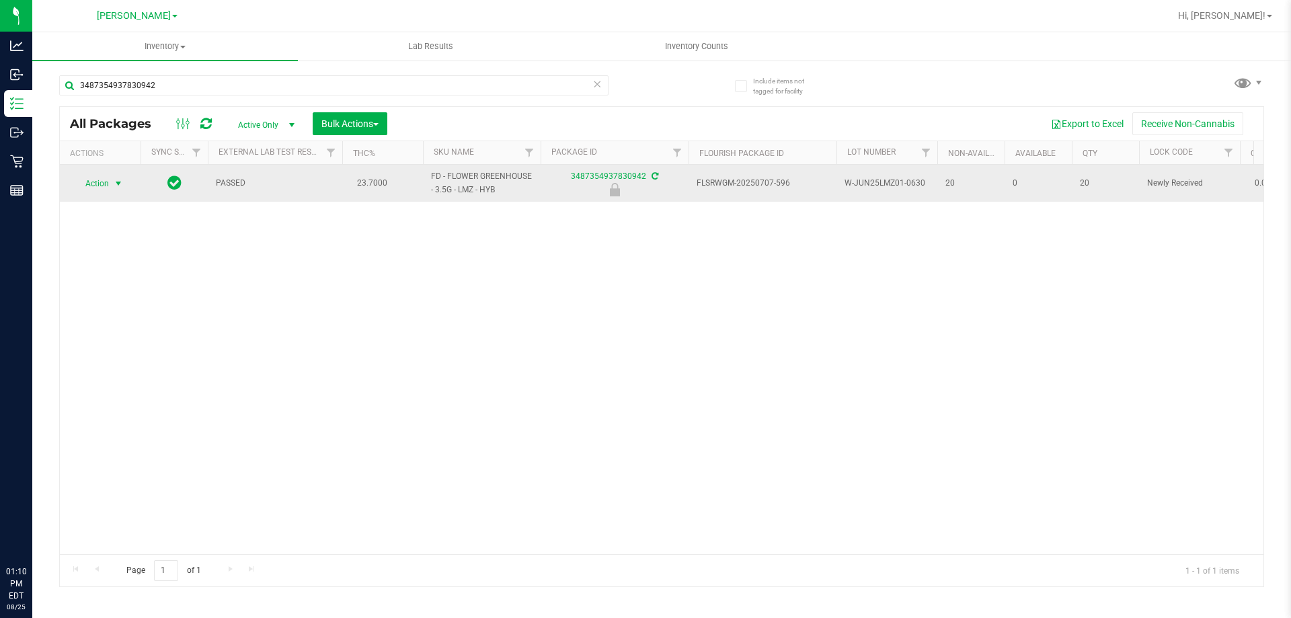
click at [118, 185] on span "select" at bounding box center [118, 183] width 11 height 11
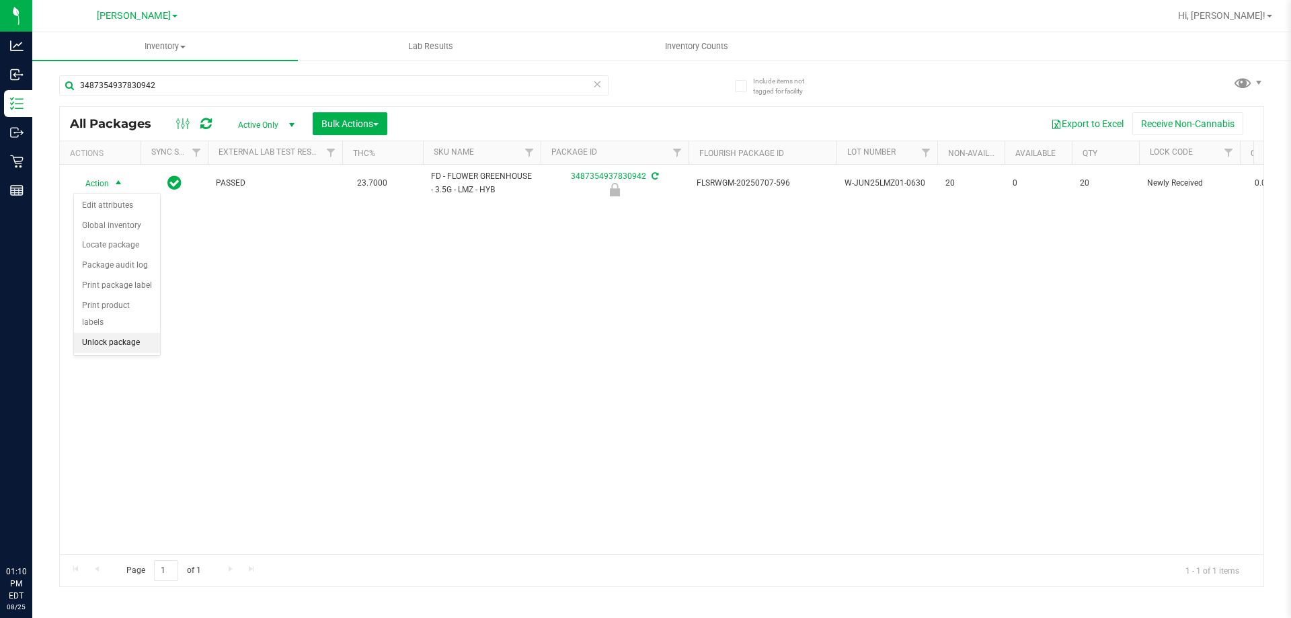
click at [146, 333] on li "Unlock package" at bounding box center [117, 343] width 86 height 20
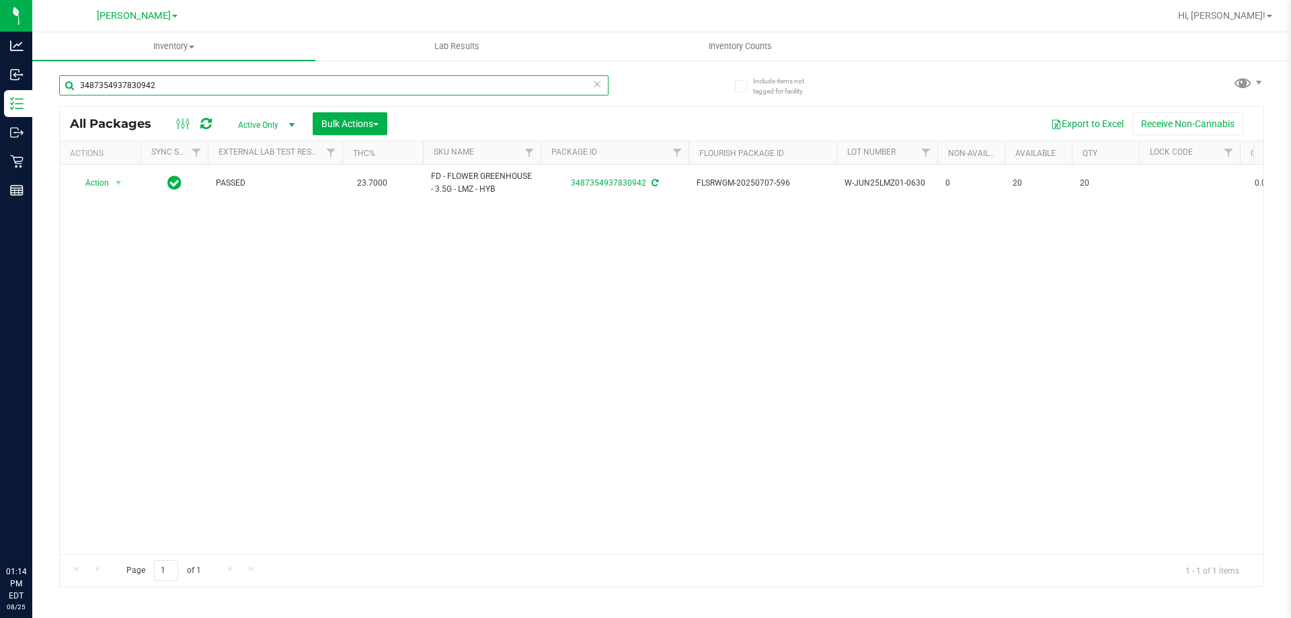
click at [250, 93] on input "3487354937830942" at bounding box center [334, 85] width 550 height 20
type input "2263784295957508"
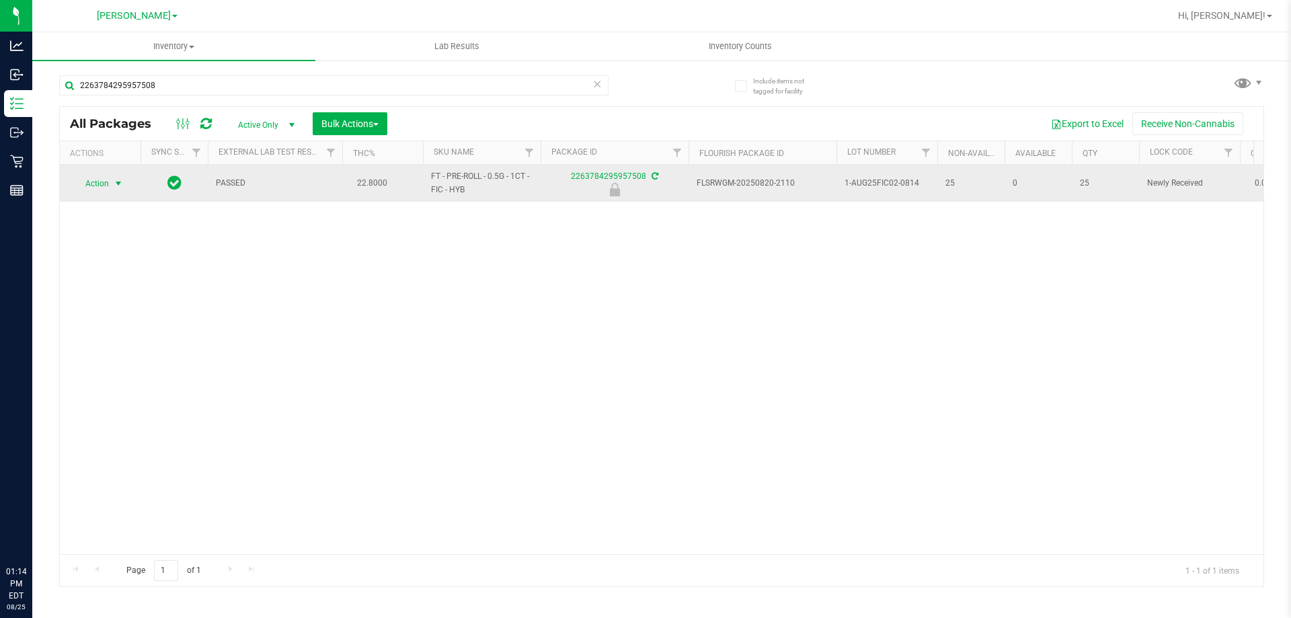
click at [110, 186] on span "select" at bounding box center [118, 183] width 17 height 19
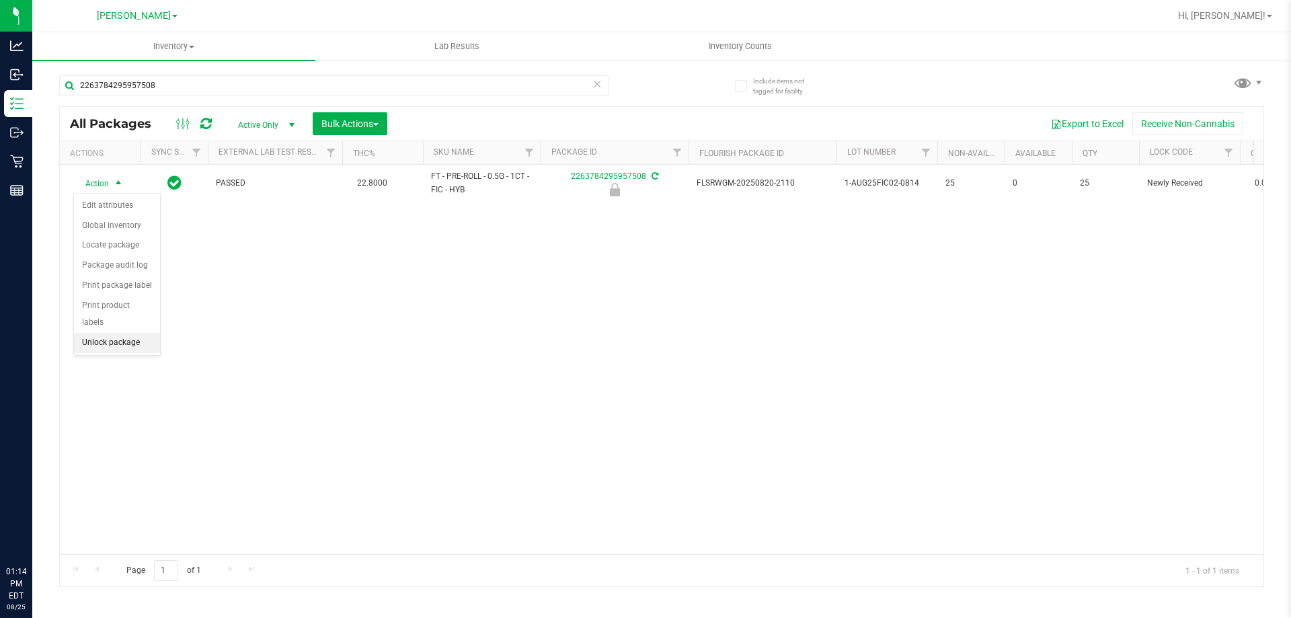
click at [121, 333] on li "Unlock package" at bounding box center [117, 343] width 86 height 20
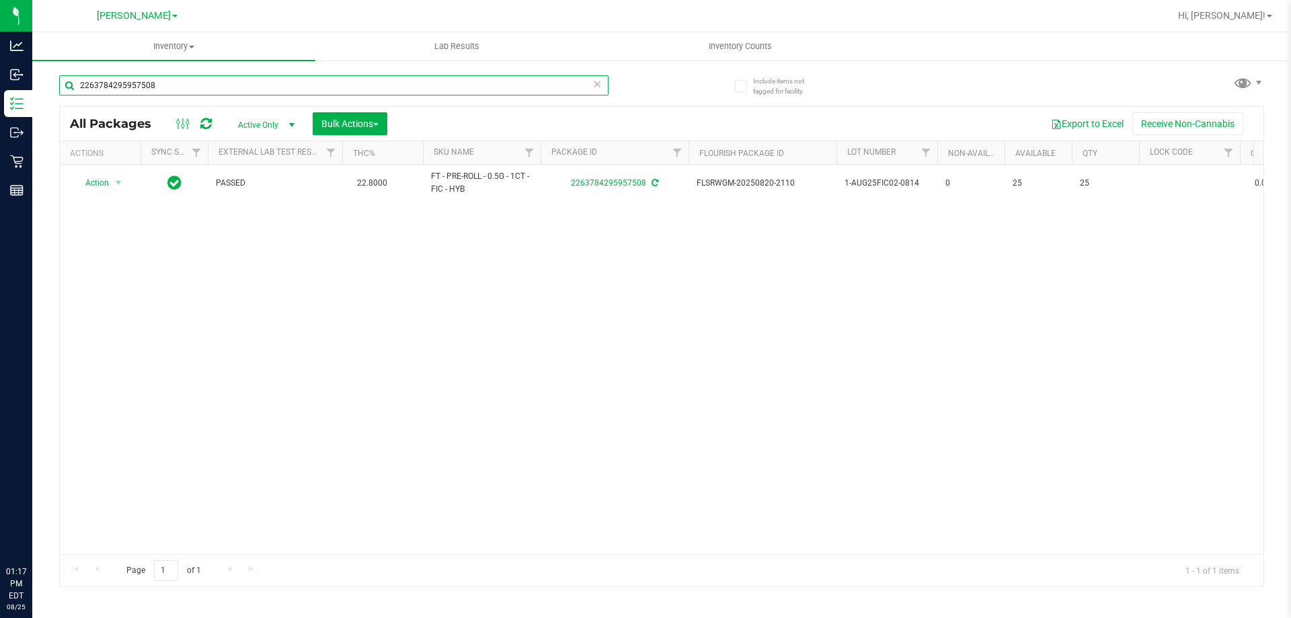
click at [282, 83] on input "2263784295957508" at bounding box center [334, 85] width 550 height 20
type input "0541630788783454"
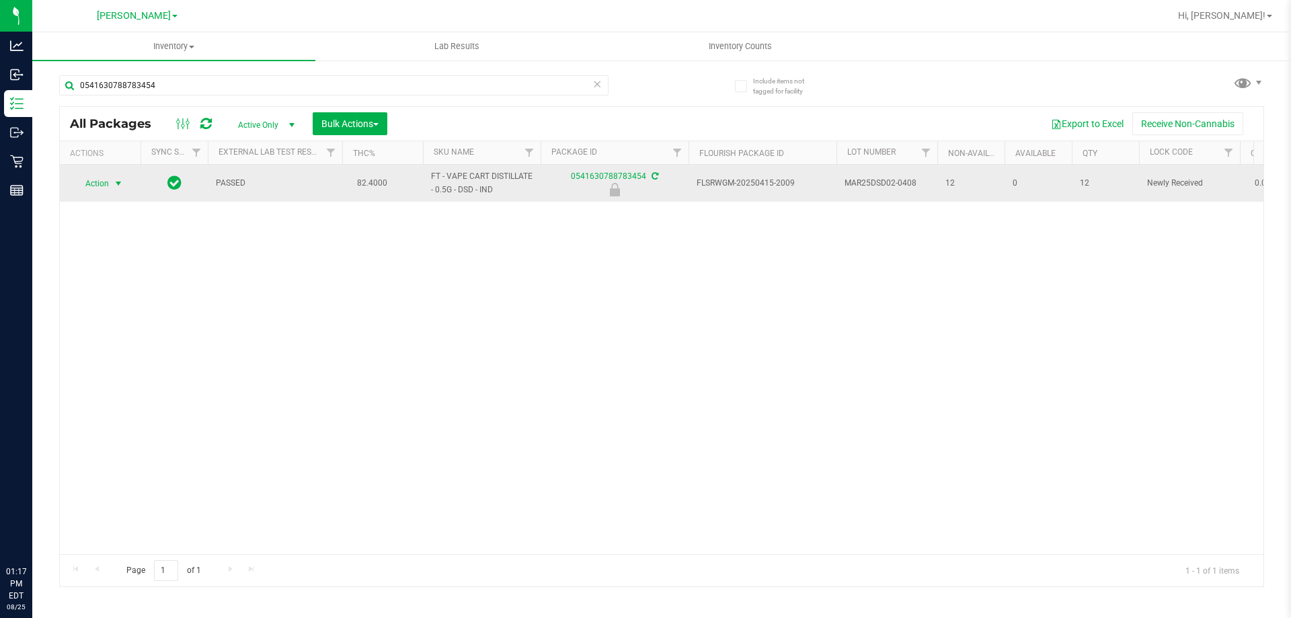
click at [105, 182] on span "Action" at bounding box center [91, 183] width 36 height 19
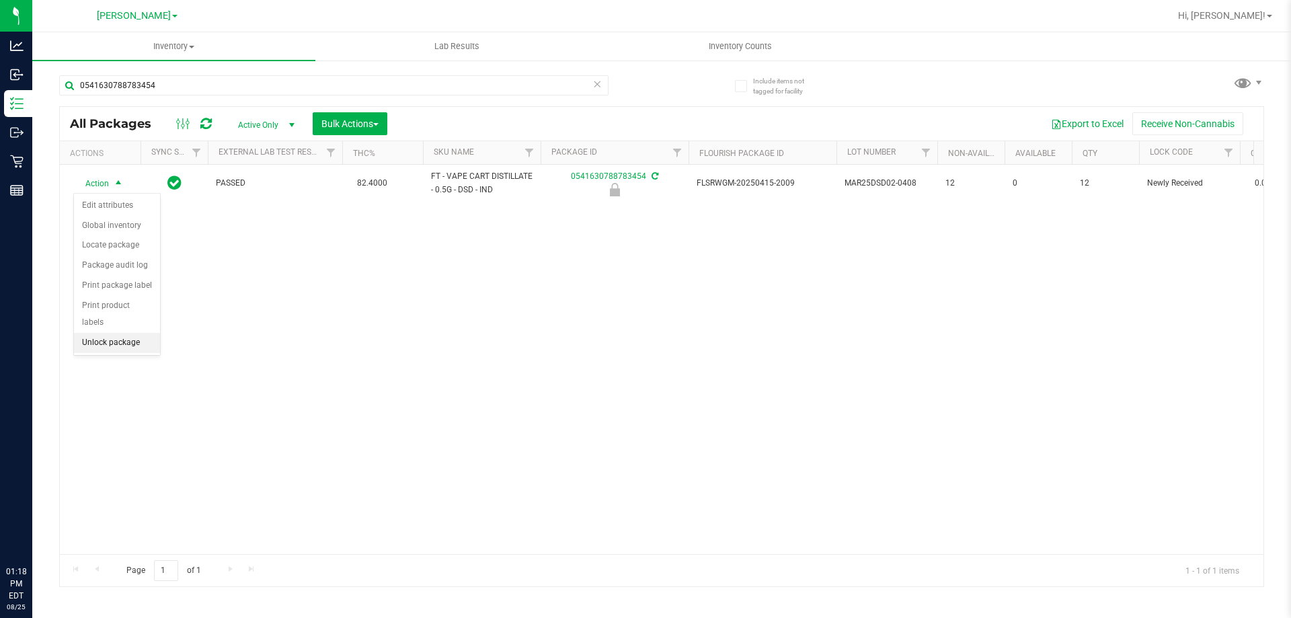
click at [116, 334] on li "Unlock package" at bounding box center [117, 343] width 86 height 20
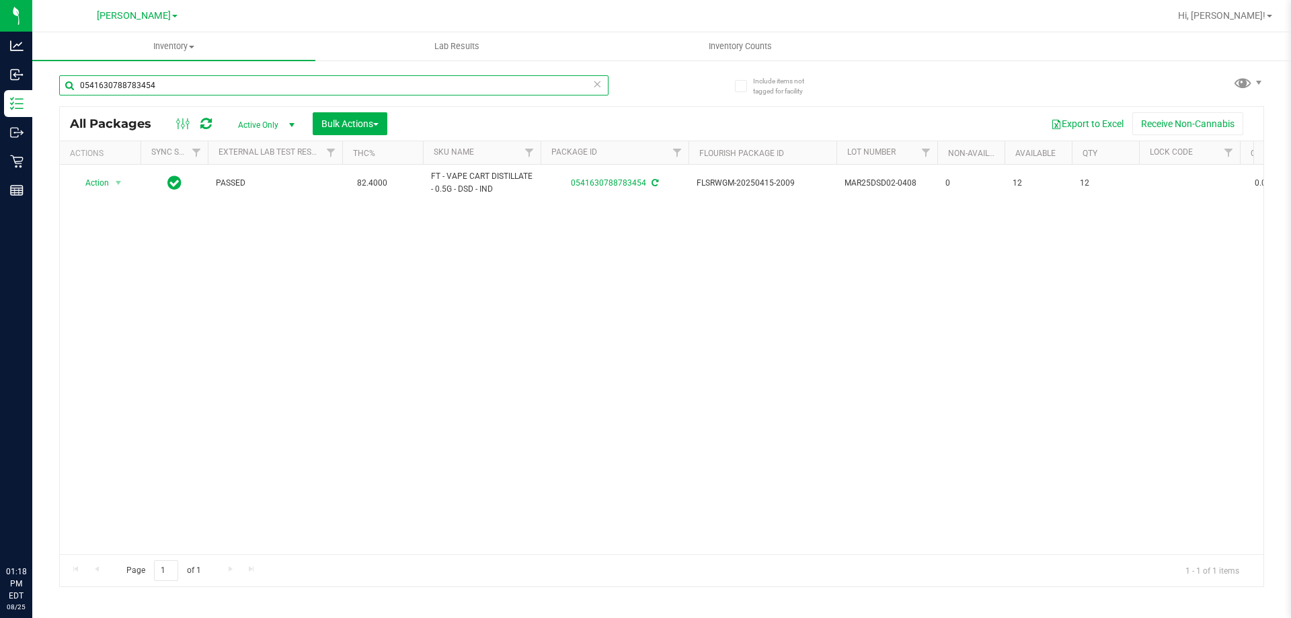
click at [322, 83] on input "0541630788783454" at bounding box center [334, 85] width 550 height 20
type input "3724792748858380"
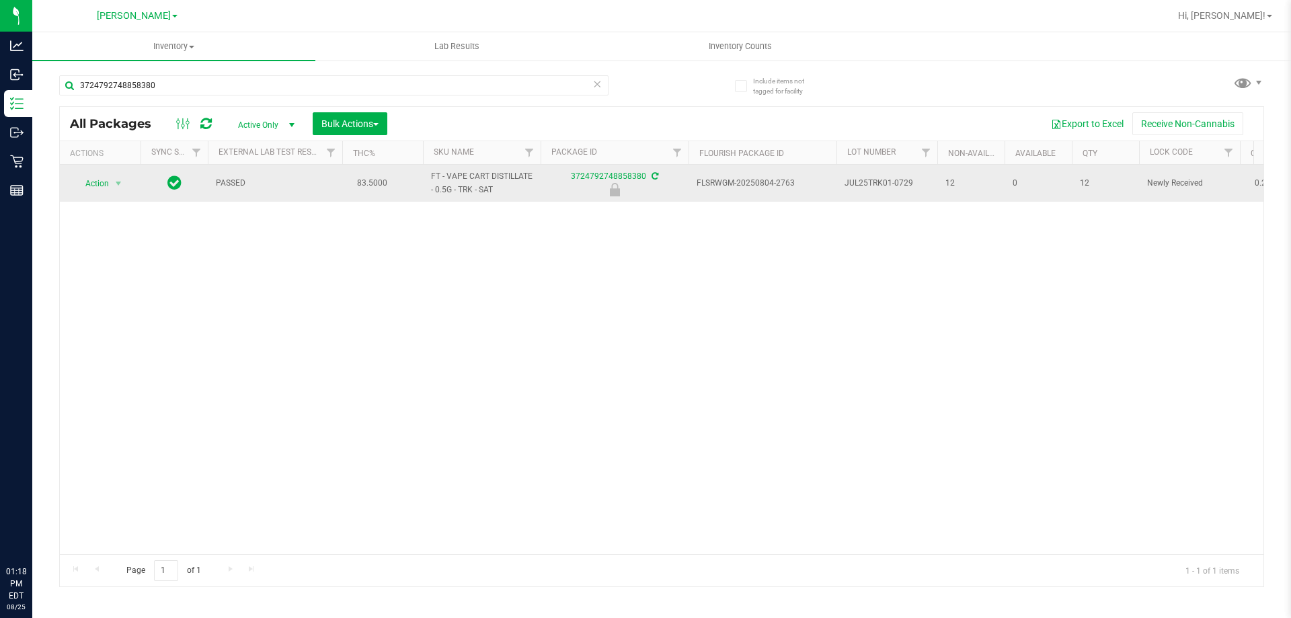
click at [102, 187] on span "Action" at bounding box center [91, 183] width 36 height 19
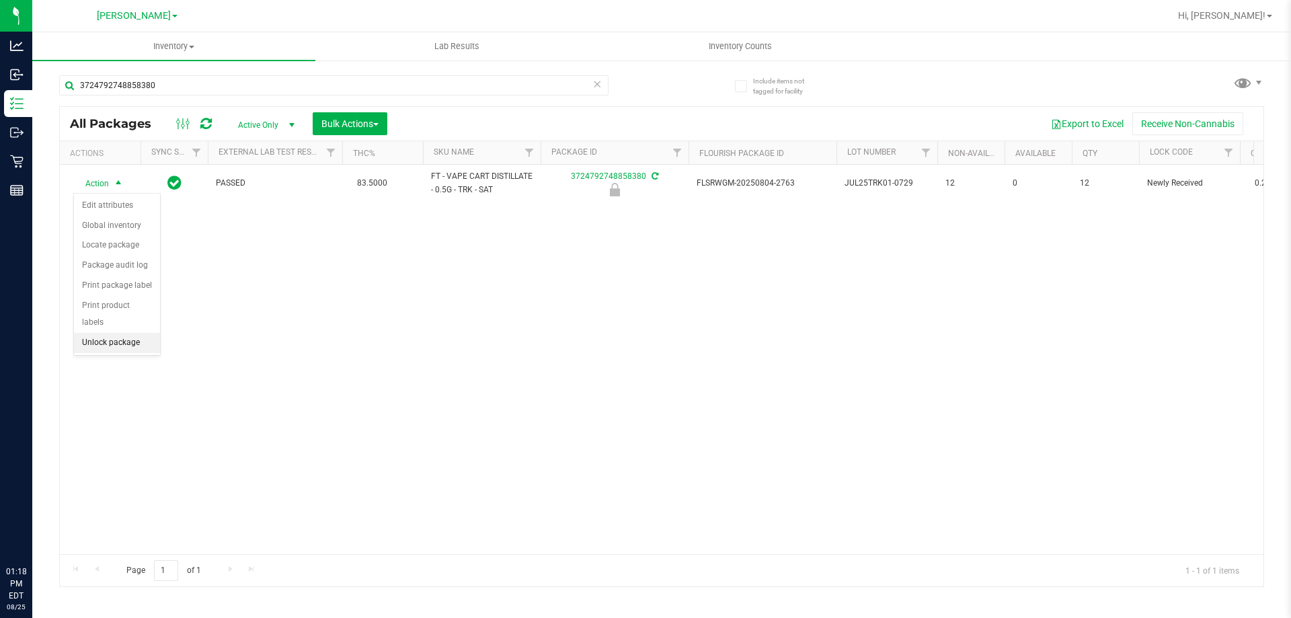
click at [100, 333] on li "Unlock package" at bounding box center [117, 343] width 86 height 20
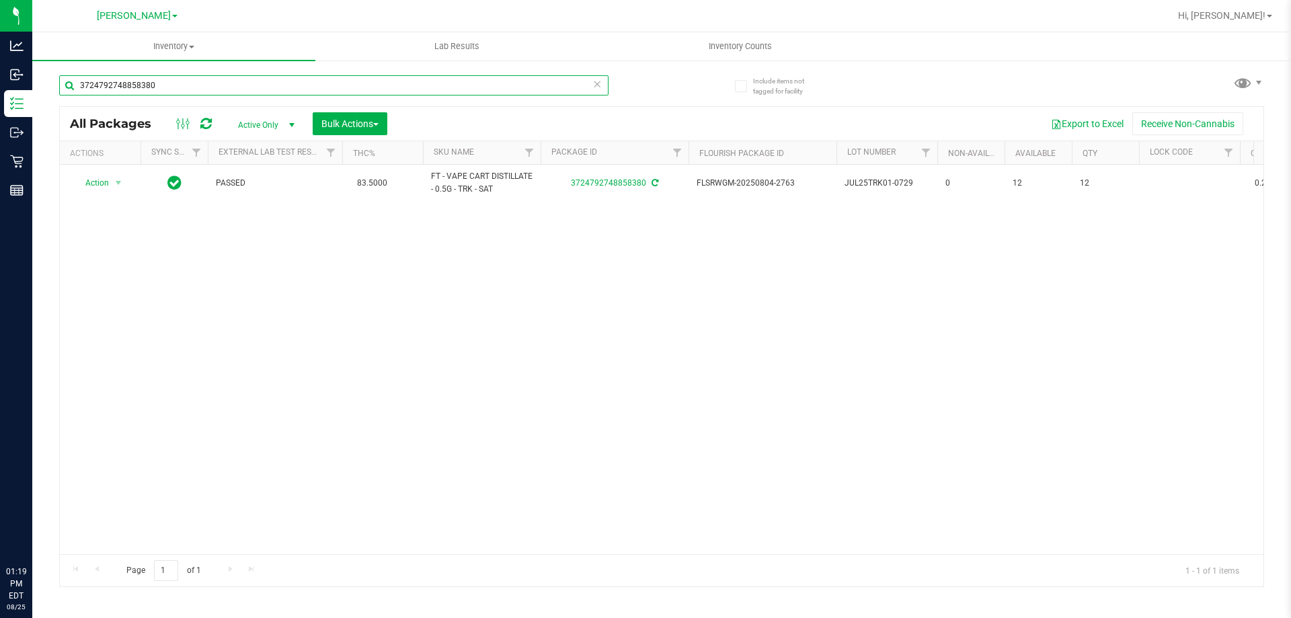
click at [249, 83] on input "3724792748858380" at bounding box center [334, 85] width 550 height 20
type input "1344948453621038"
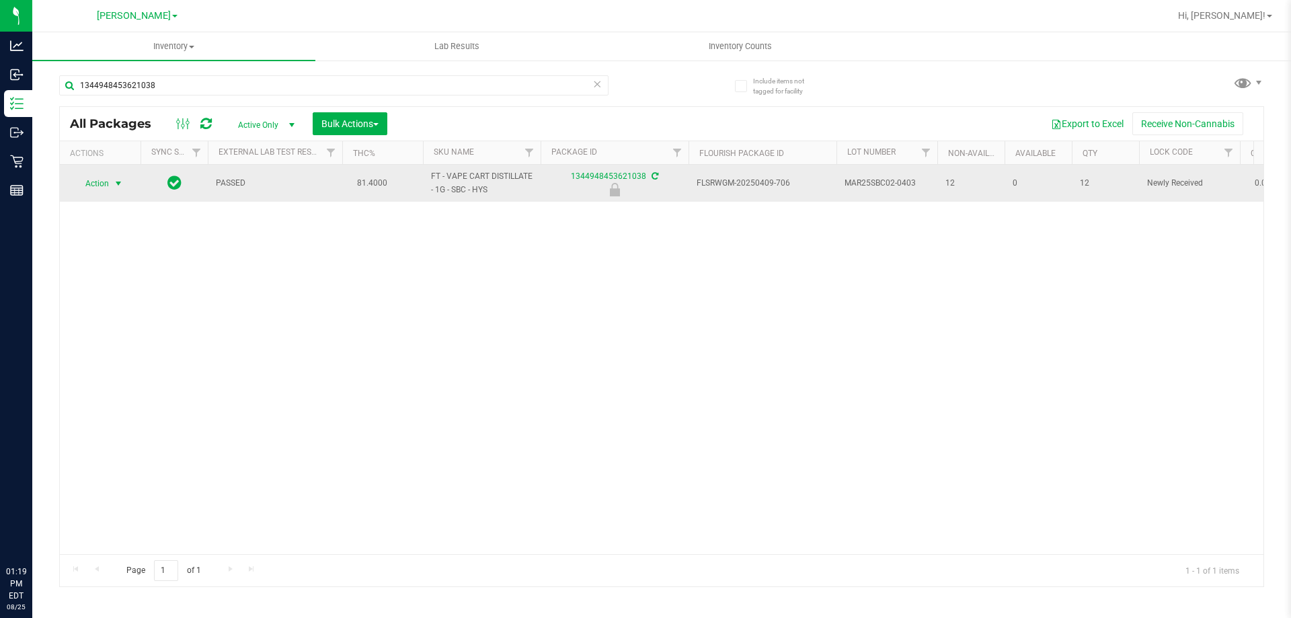
click at [114, 183] on span "select" at bounding box center [118, 183] width 11 height 11
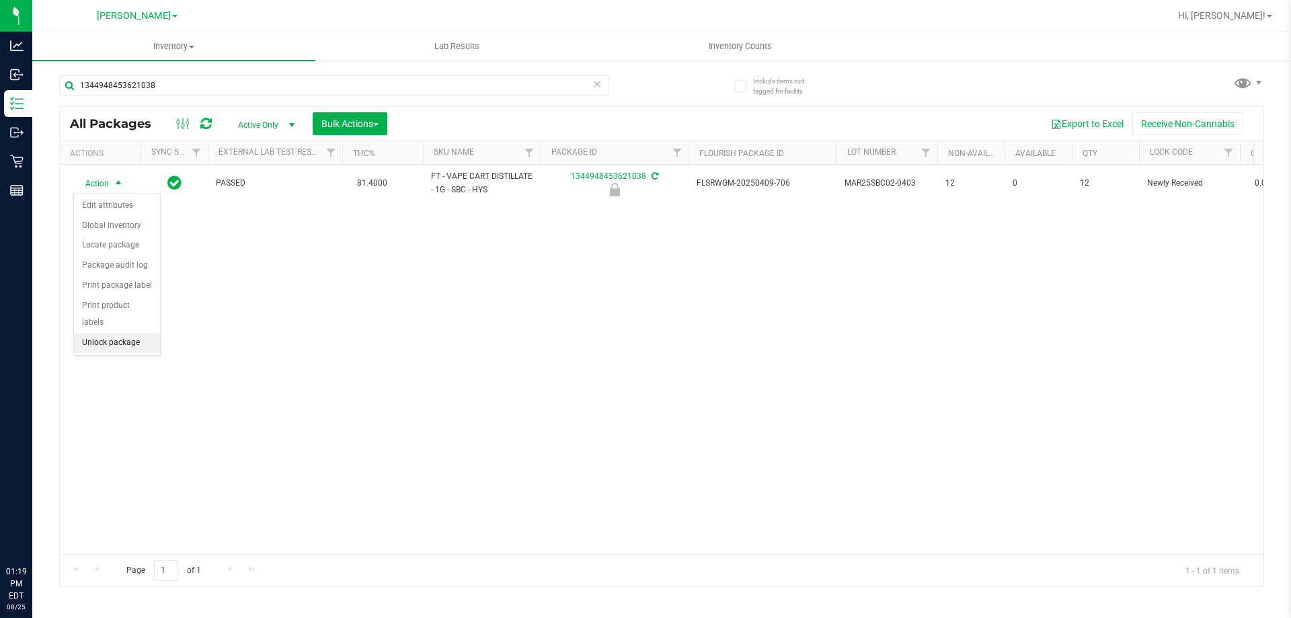
click at [132, 333] on li "Unlock package" at bounding box center [117, 343] width 86 height 20
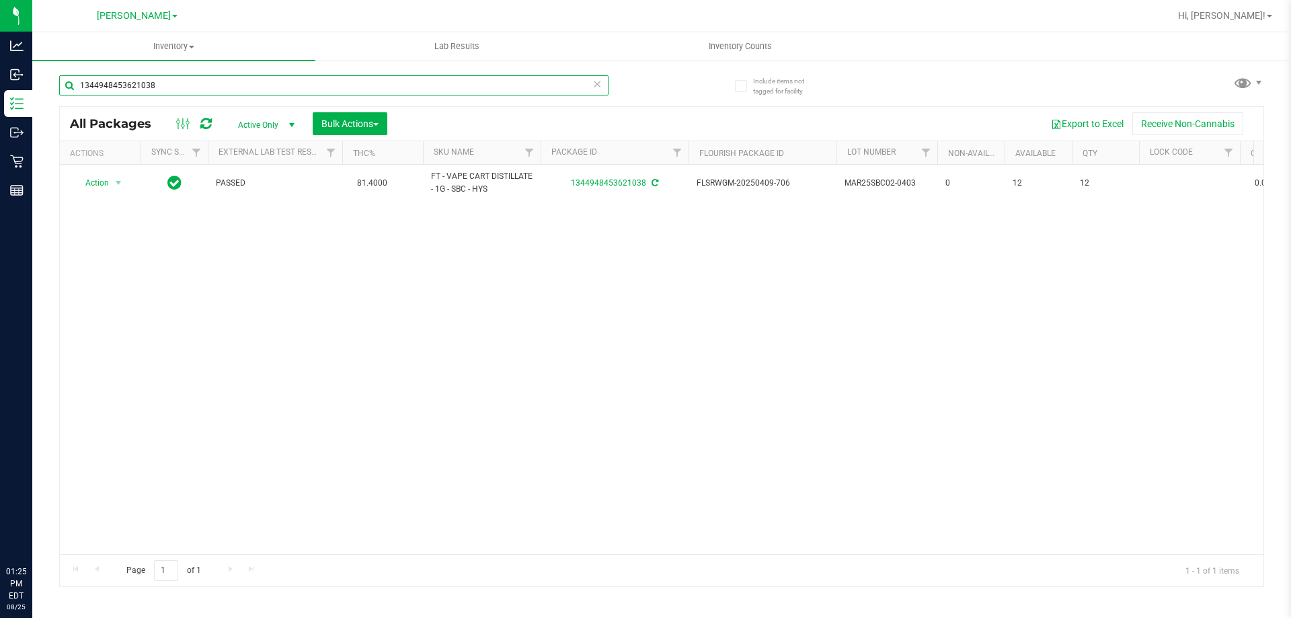
click at [243, 87] on input "1344948453621038" at bounding box center [334, 85] width 550 height 20
type input "5849503482058281"
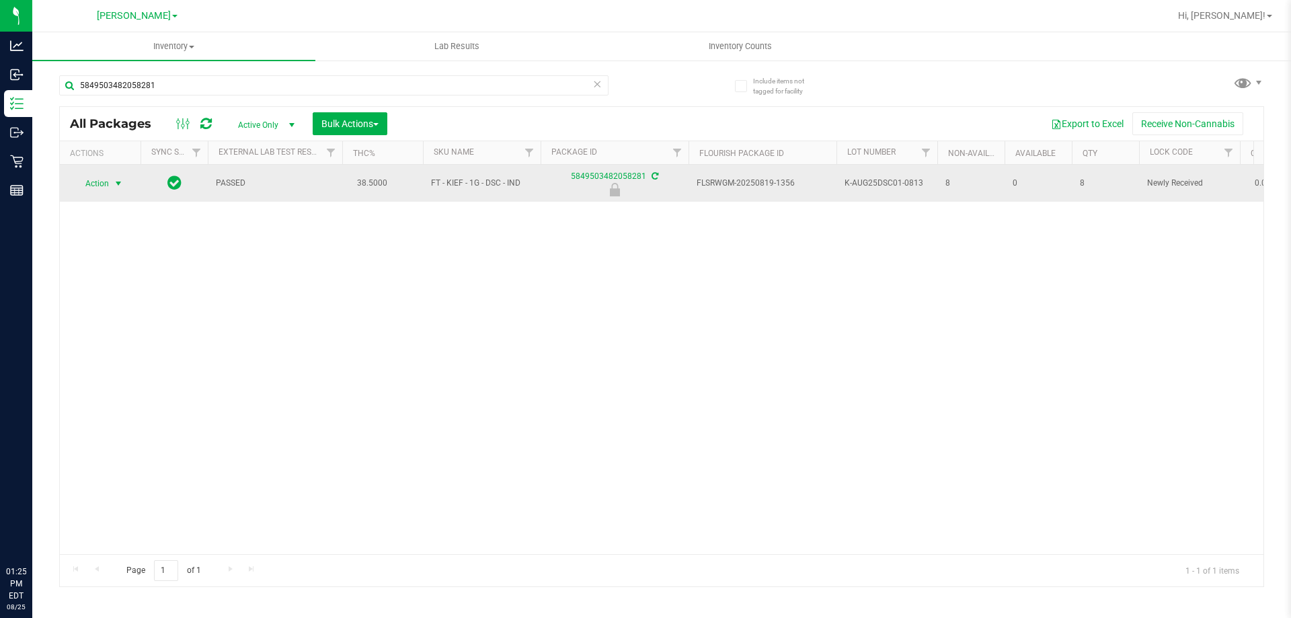
click at [87, 184] on span "Action" at bounding box center [91, 183] width 36 height 19
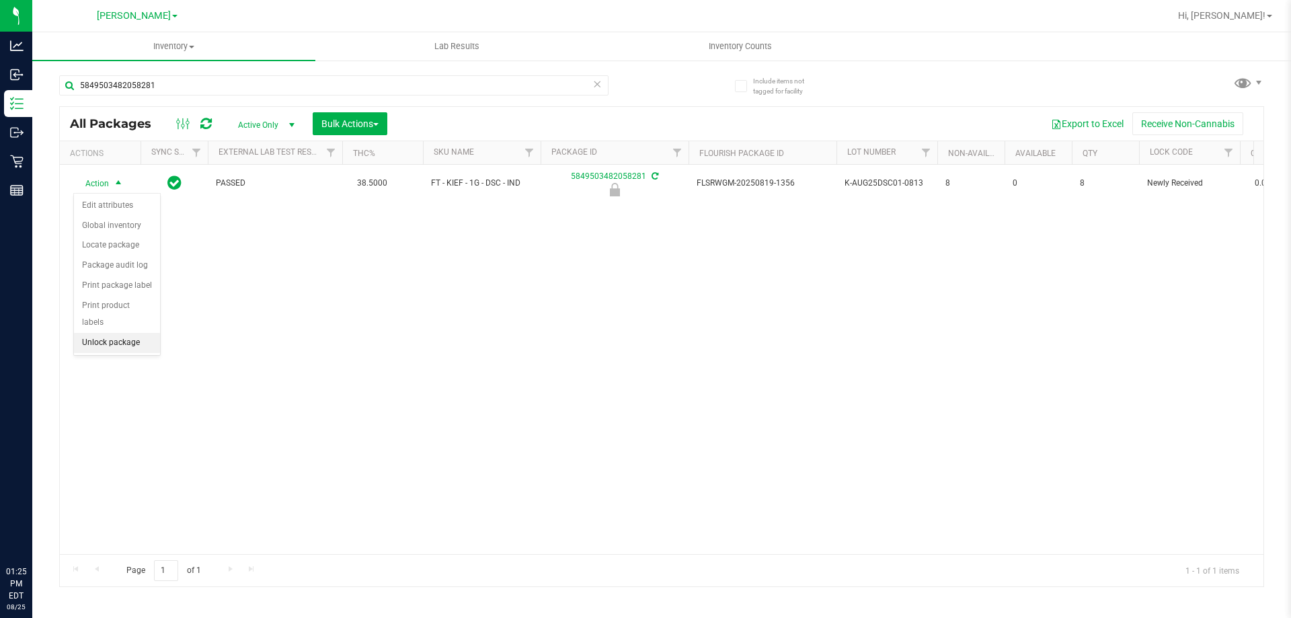
click at [142, 333] on li "Unlock package" at bounding box center [117, 343] width 86 height 20
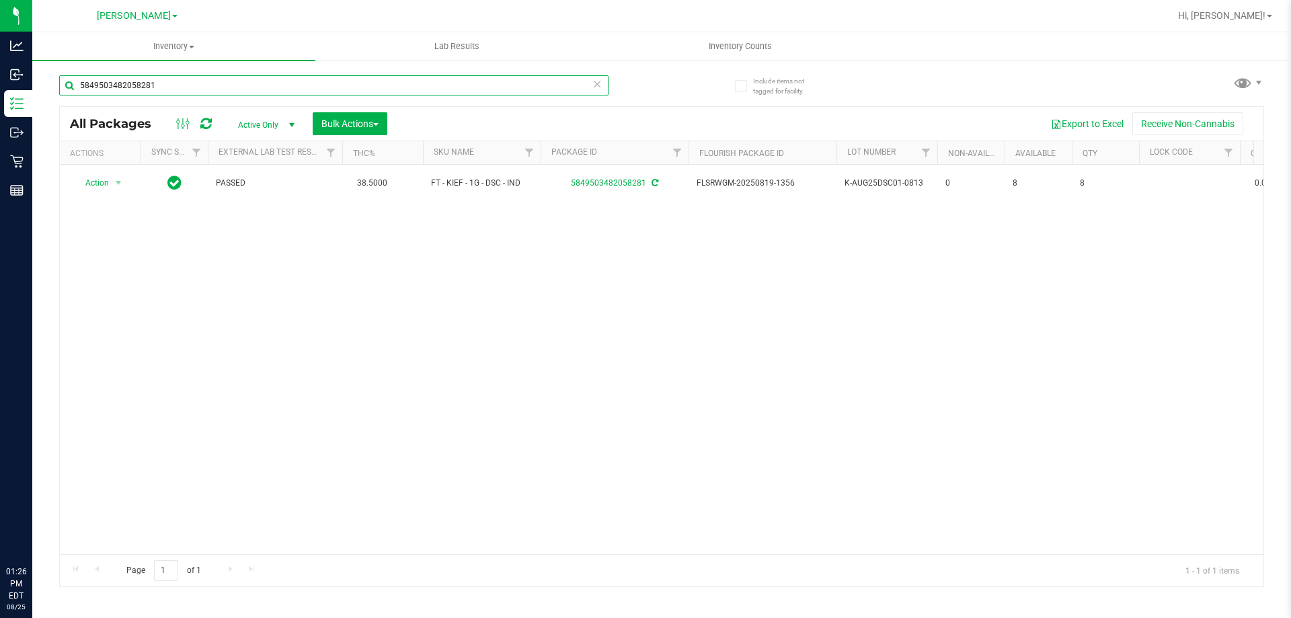
click at [207, 83] on input "5849503482058281" at bounding box center [334, 85] width 550 height 20
type input "8123365276599613"
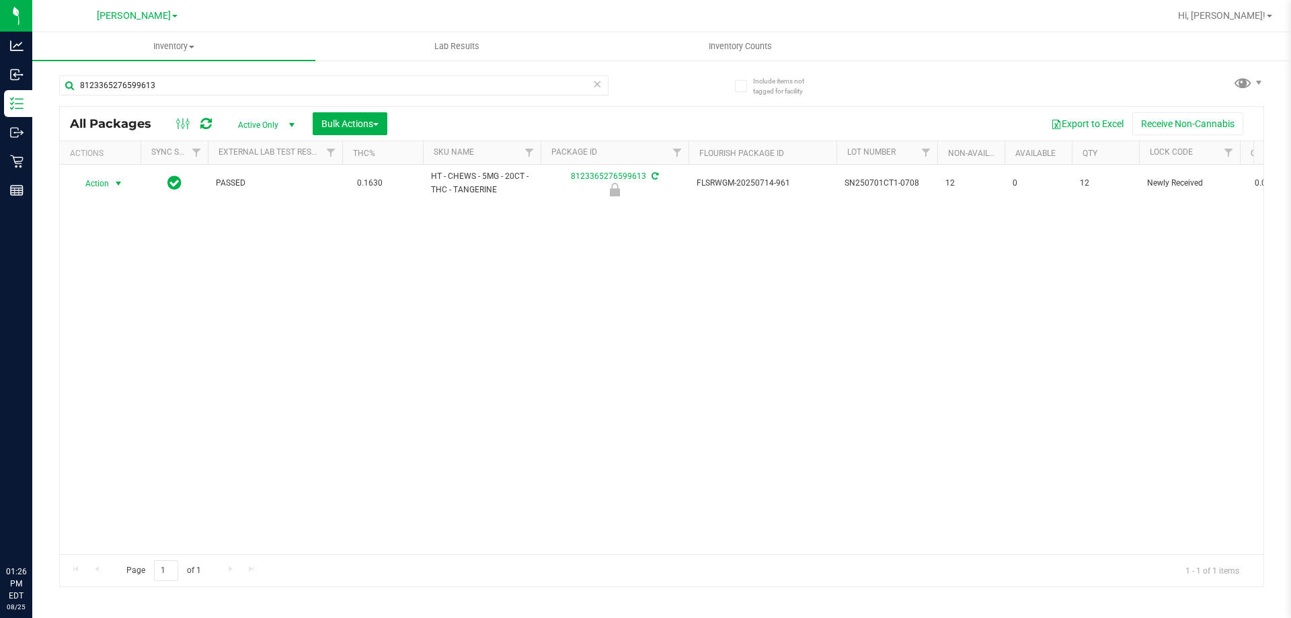
click at [101, 186] on span "Action" at bounding box center [91, 183] width 36 height 19
click at [119, 333] on li "Unlock package" at bounding box center [117, 343] width 86 height 20
click at [319, 91] on input "8123365276599613" at bounding box center [334, 85] width 550 height 20
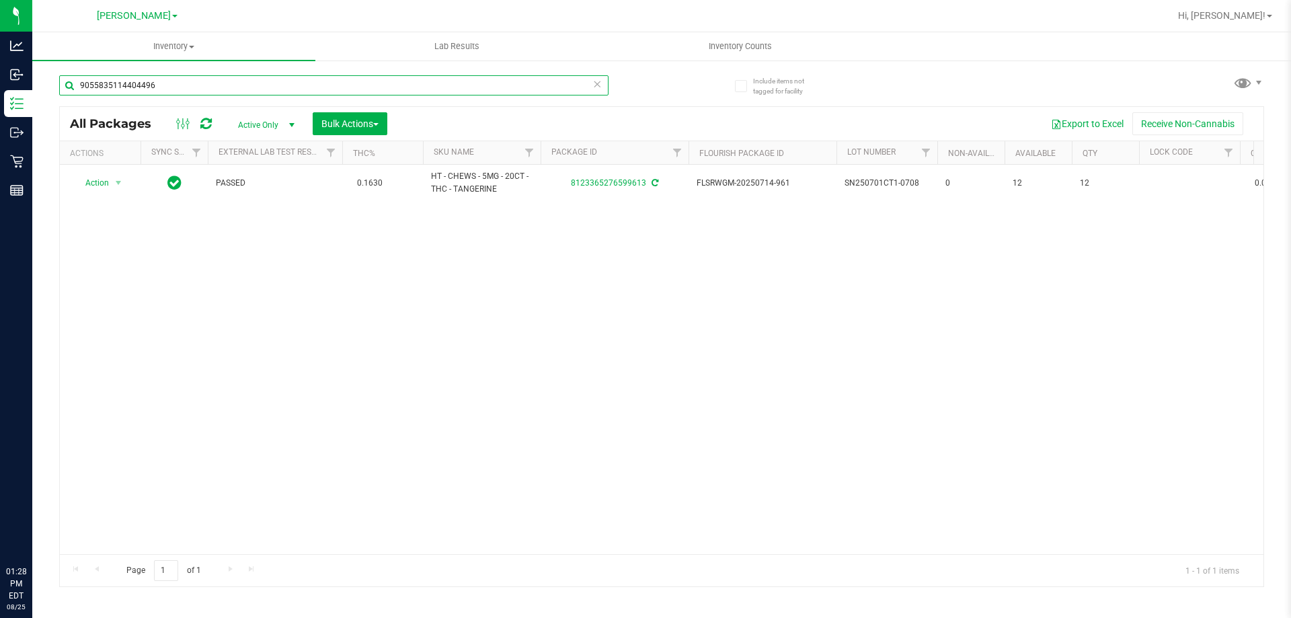
type input "9055835114404496"
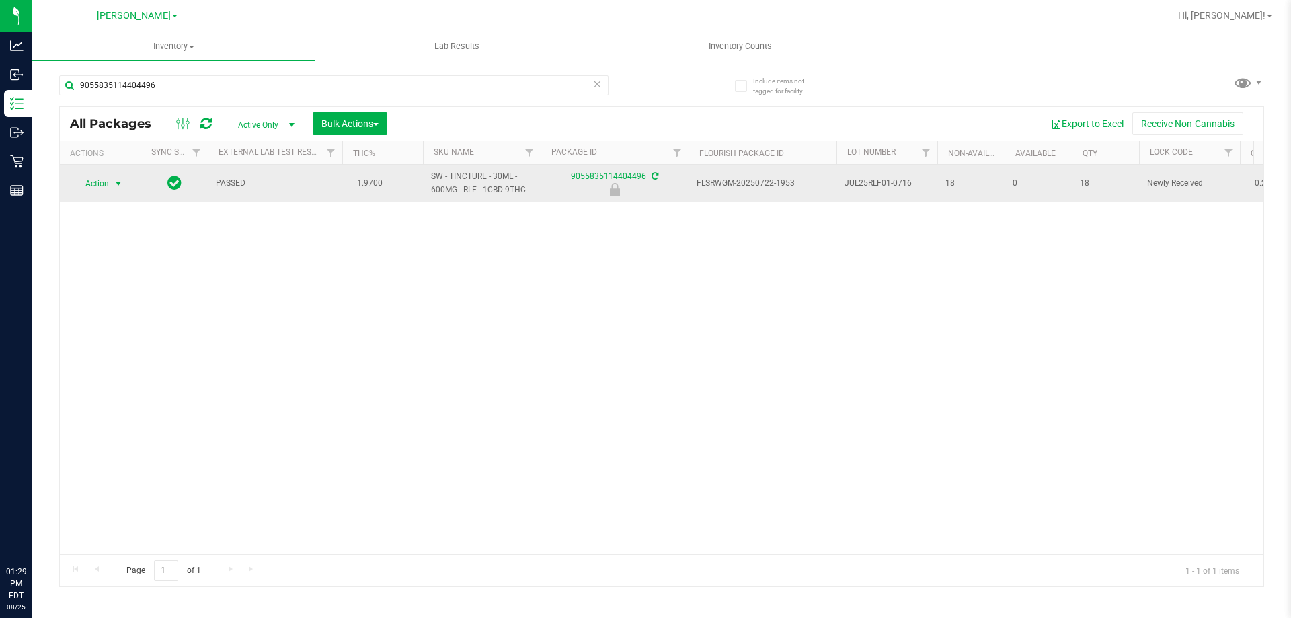
click at [117, 183] on span "select" at bounding box center [118, 183] width 11 height 11
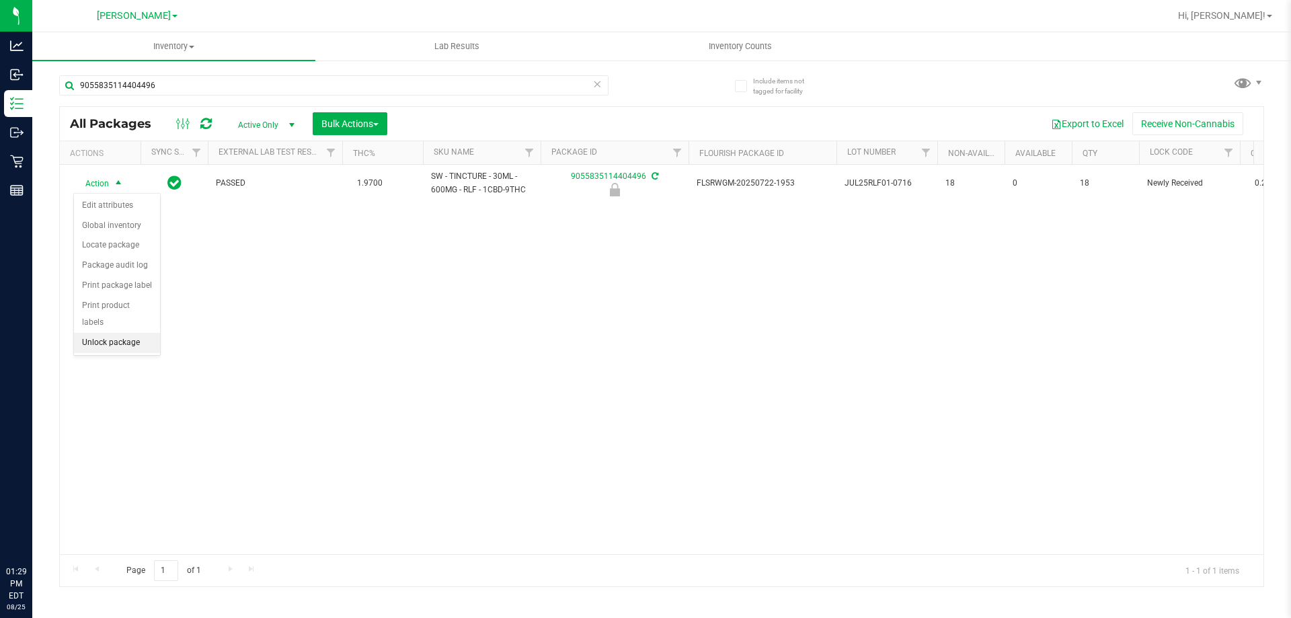
click at [137, 333] on li "Unlock package" at bounding box center [117, 343] width 86 height 20
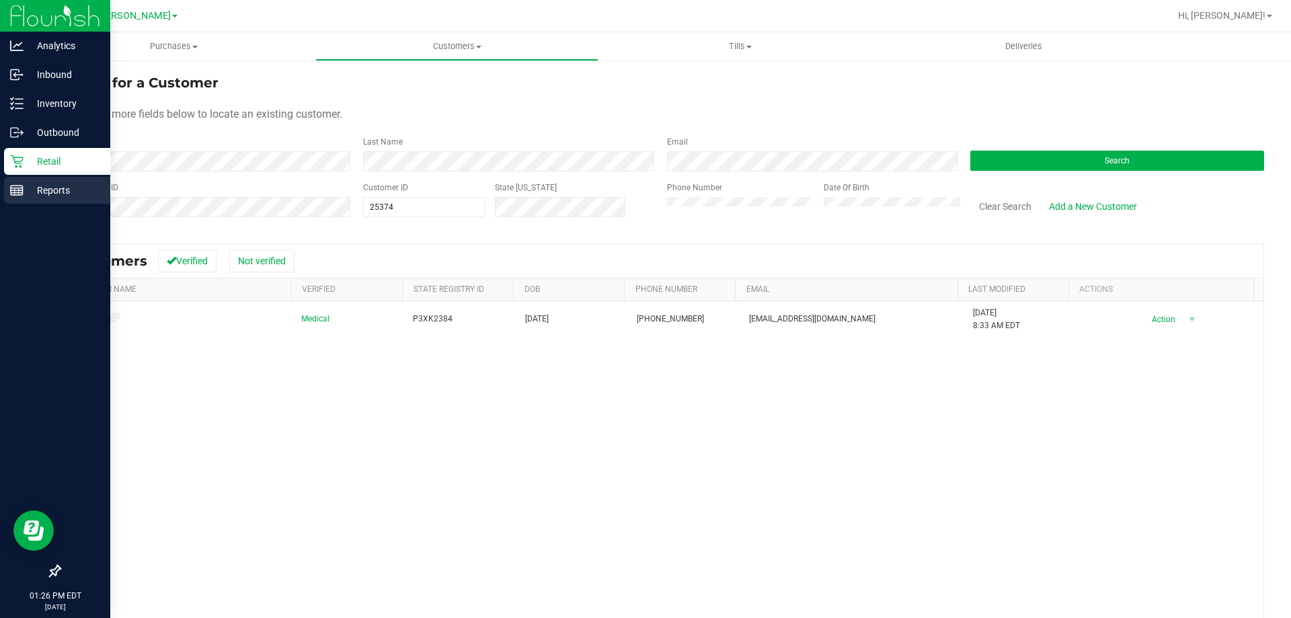
click at [51, 192] on p "Reports" at bounding box center [64, 190] width 81 height 16
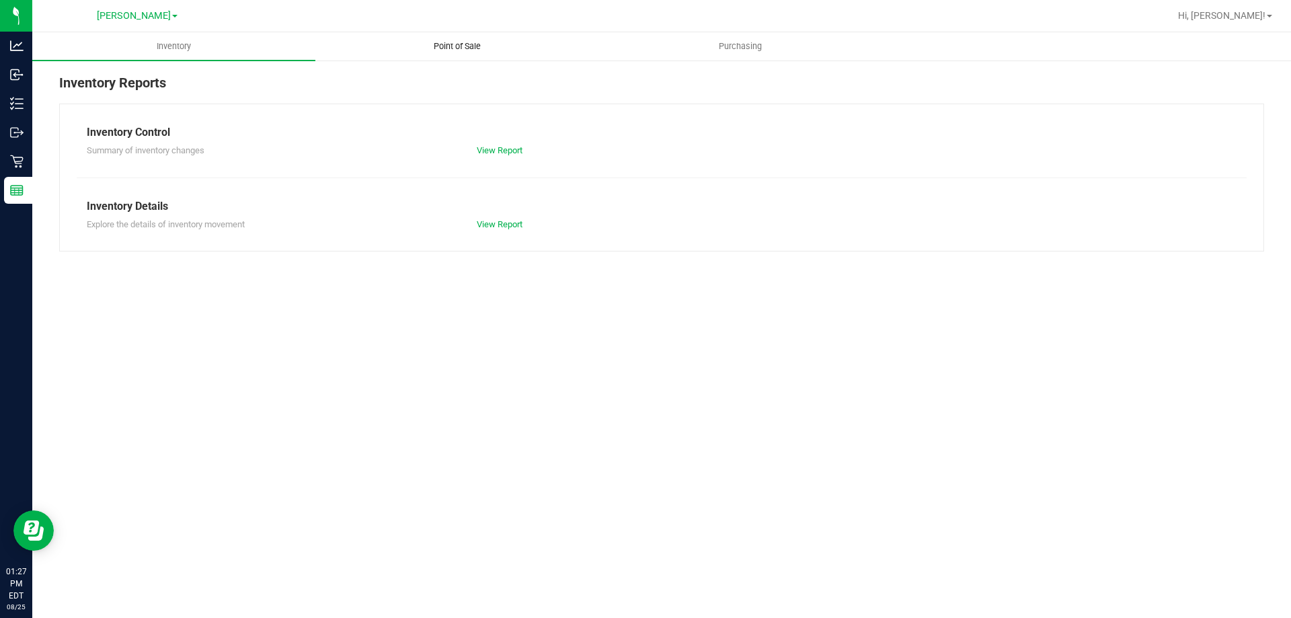
click at [475, 48] on span "Point of Sale" at bounding box center [457, 46] width 83 height 12
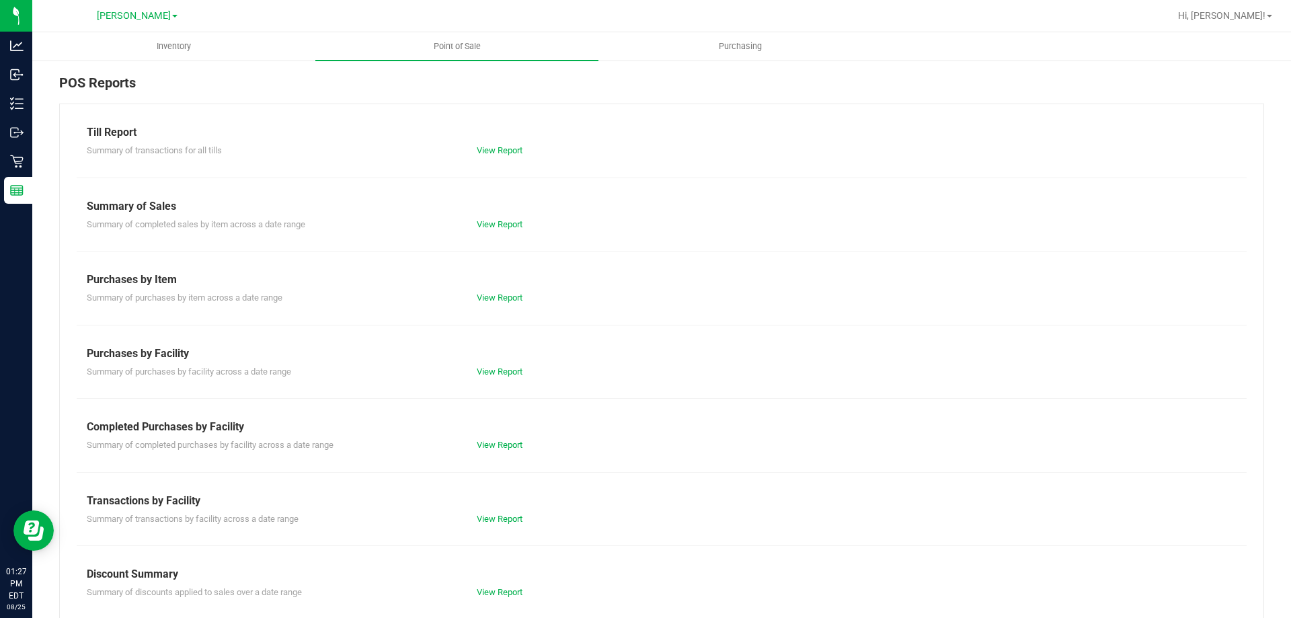
click at [486, 453] on div "Till Report Summary of transactions for all tills View Report Summary of Sales …" at bounding box center [661, 399] width 1205 height 590
click at [488, 449] on link "View Report" at bounding box center [500, 445] width 46 height 10
